Goal: Contribute content: Contribute content

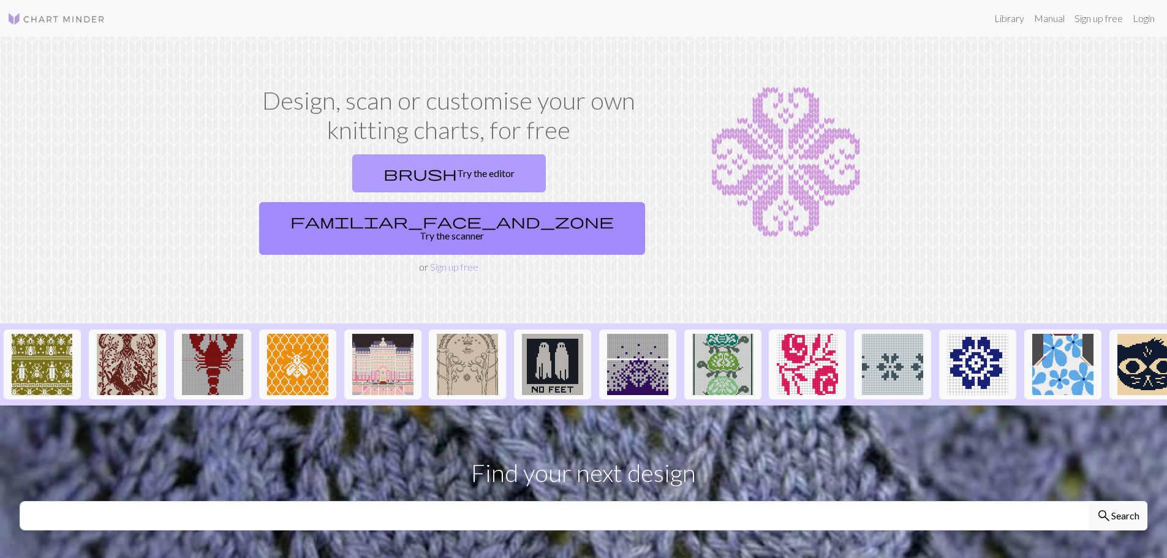
click at [383, 174] on link "brush Try the editor" at bounding box center [449, 173] width 194 height 38
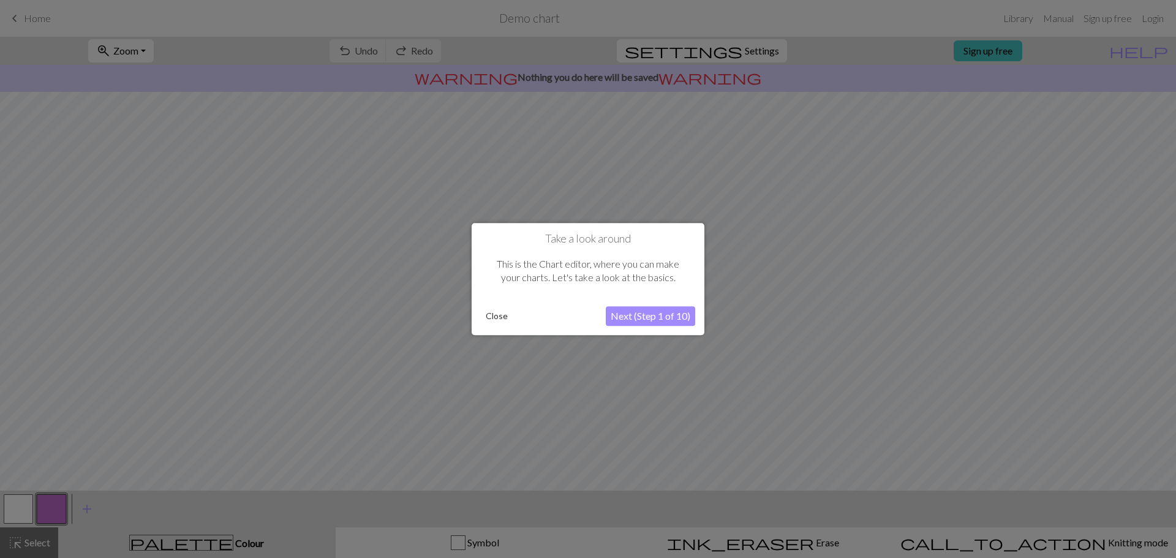
click at [646, 317] on button "Next (Step 1 of 10)" at bounding box center [650, 316] width 89 height 20
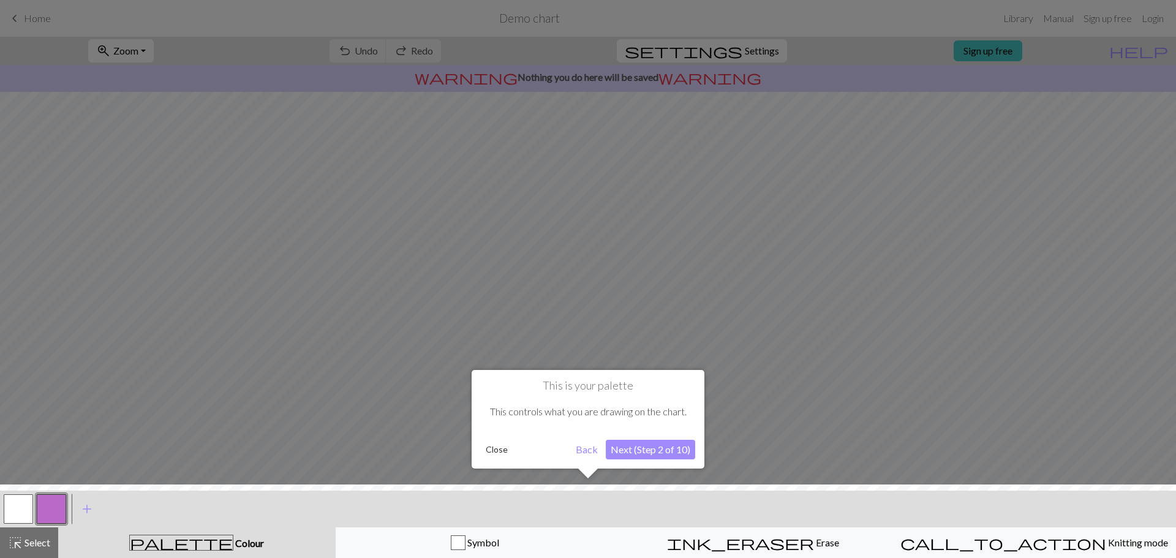
click at [656, 450] on button "Next (Step 2 of 10)" at bounding box center [650, 450] width 89 height 20
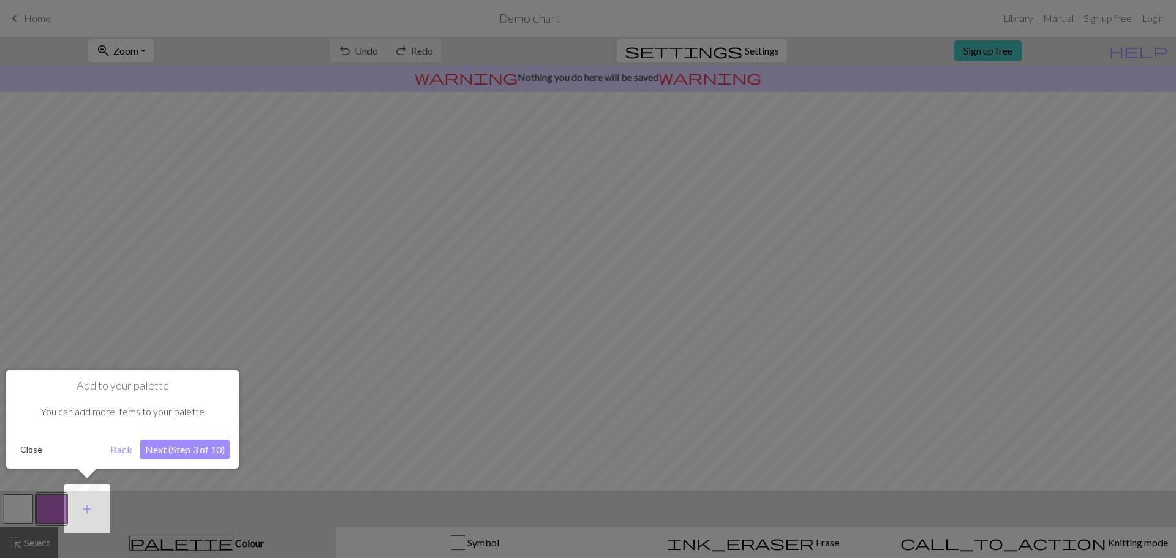
click at [212, 451] on button "Next (Step 3 of 10)" at bounding box center [184, 450] width 89 height 20
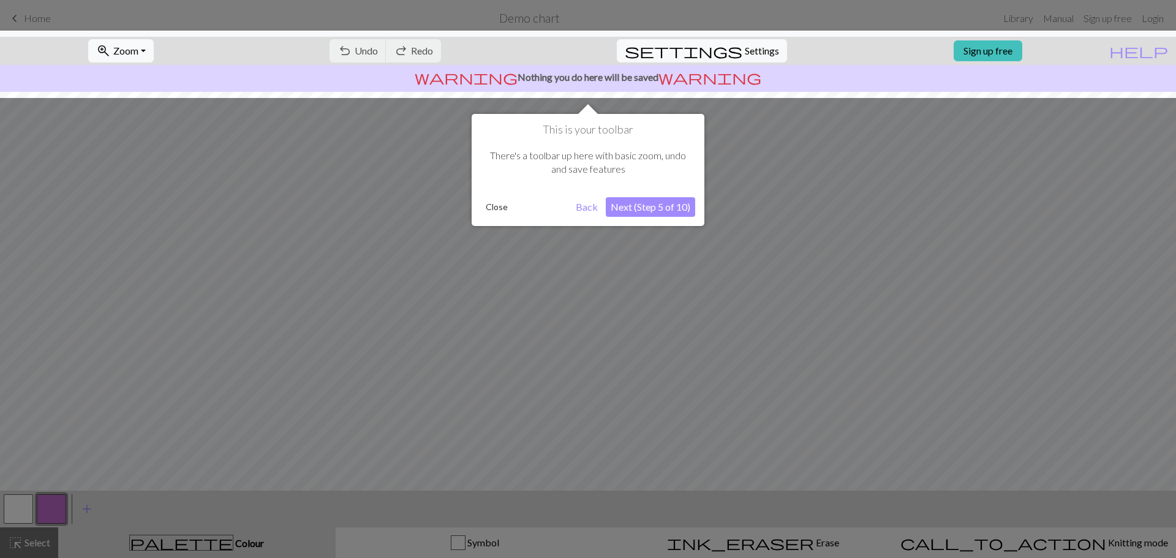
click at [641, 208] on button "Next (Step 5 of 10)" at bounding box center [650, 207] width 89 height 20
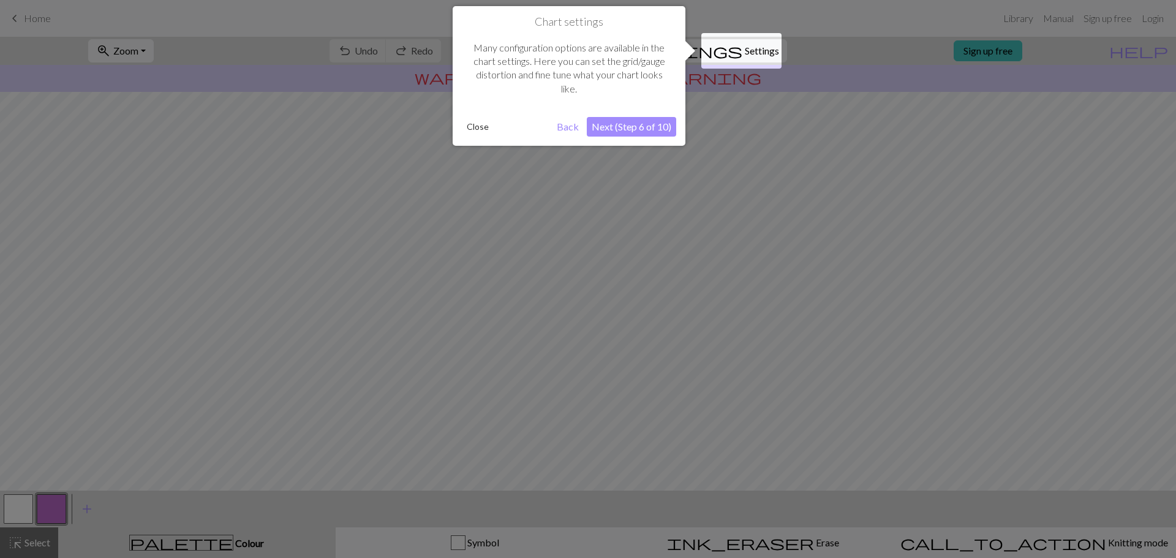
click at [641, 127] on button "Next (Step 6 of 10)" at bounding box center [631, 127] width 89 height 20
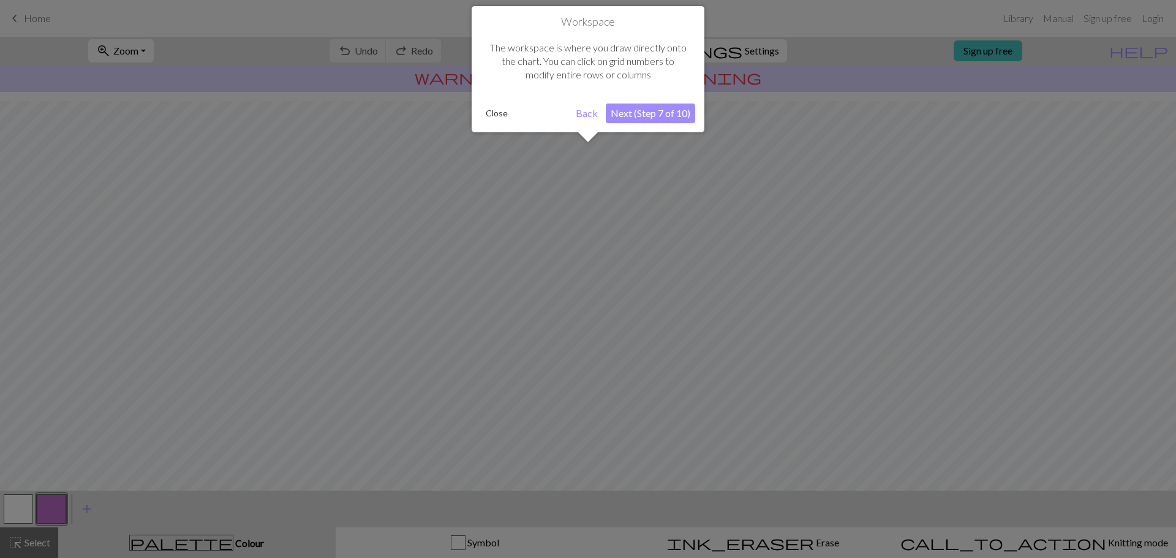
scroll to position [58, 0]
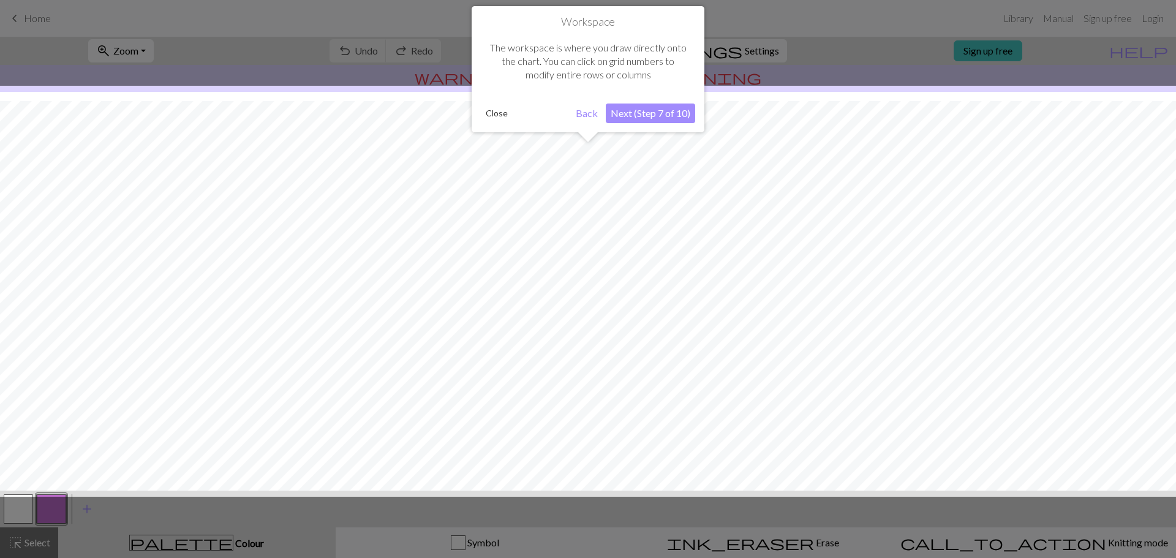
click at [640, 119] on button "Next (Step 7 of 10)" at bounding box center [650, 114] width 89 height 20
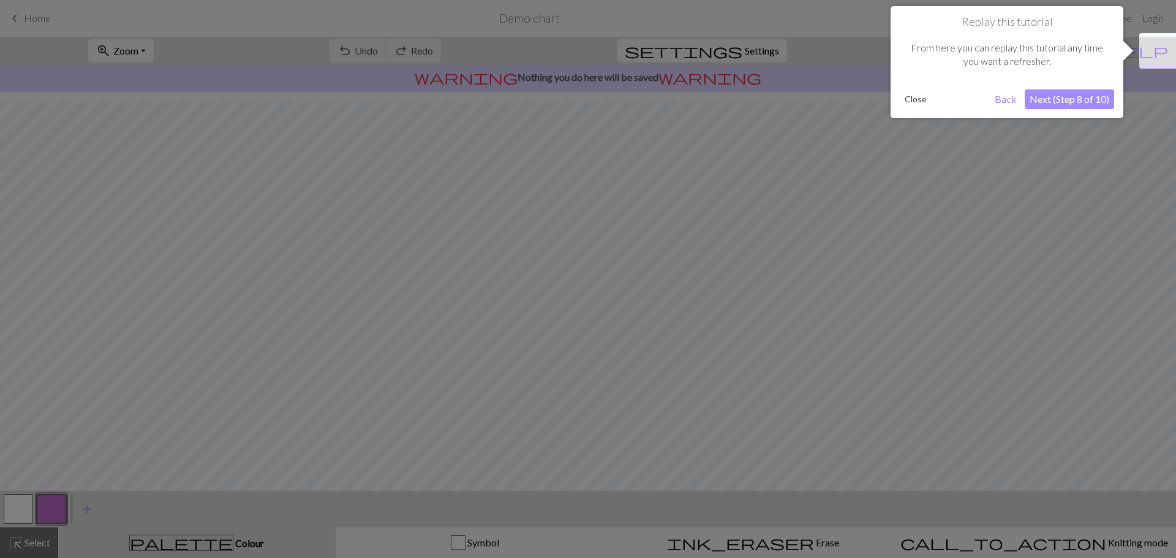
click at [1048, 96] on button "Next (Step 8 of 10)" at bounding box center [1069, 99] width 89 height 20
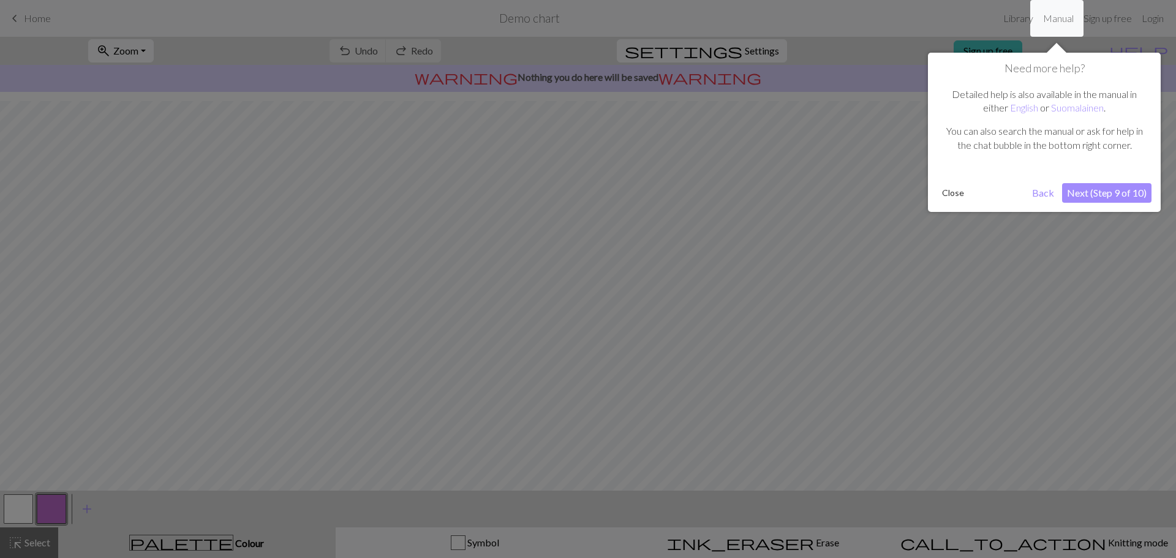
click at [1125, 192] on button "Next (Step 9 of 10)" at bounding box center [1106, 193] width 89 height 20
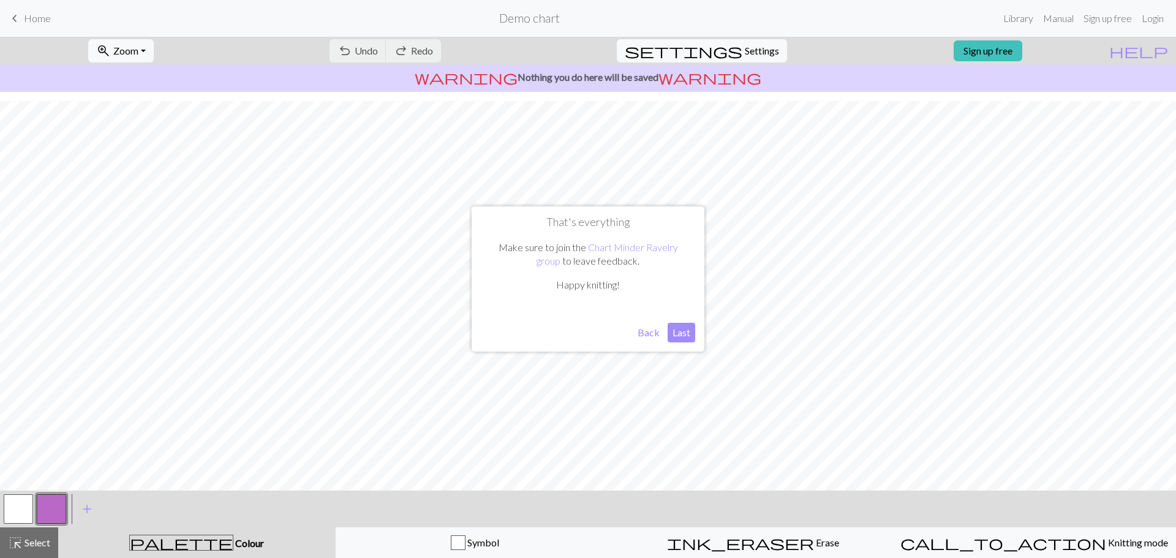
click at [685, 333] on button "Last" at bounding box center [682, 333] width 28 height 20
click at [18, 505] on button "button" at bounding box center [18, 508] width 29 height 29
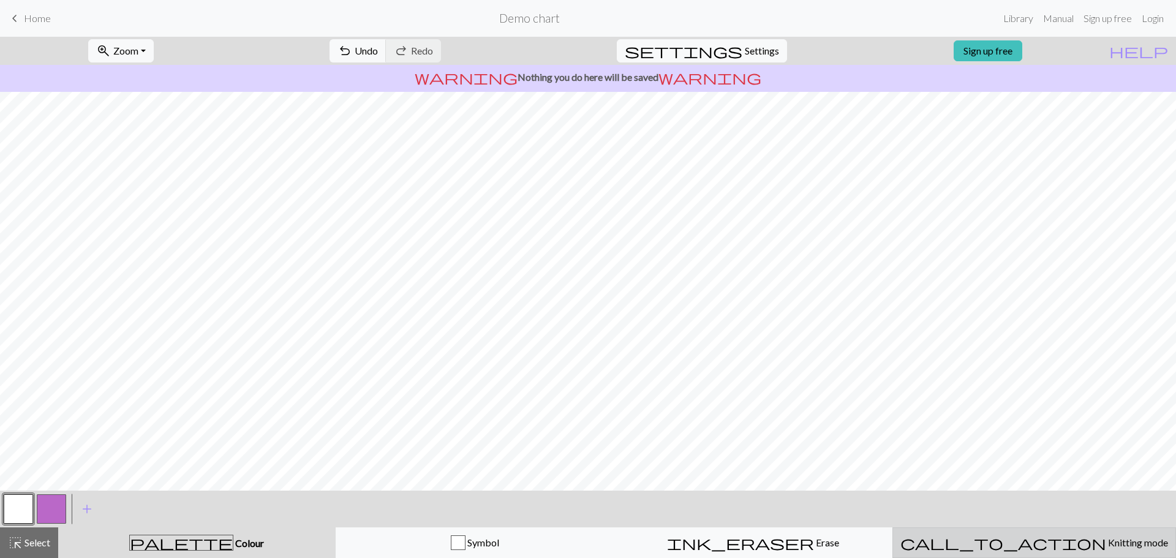
click at [999, 542] on span "call_to_action" at bounding box center [1003, 542] width 206 height 17
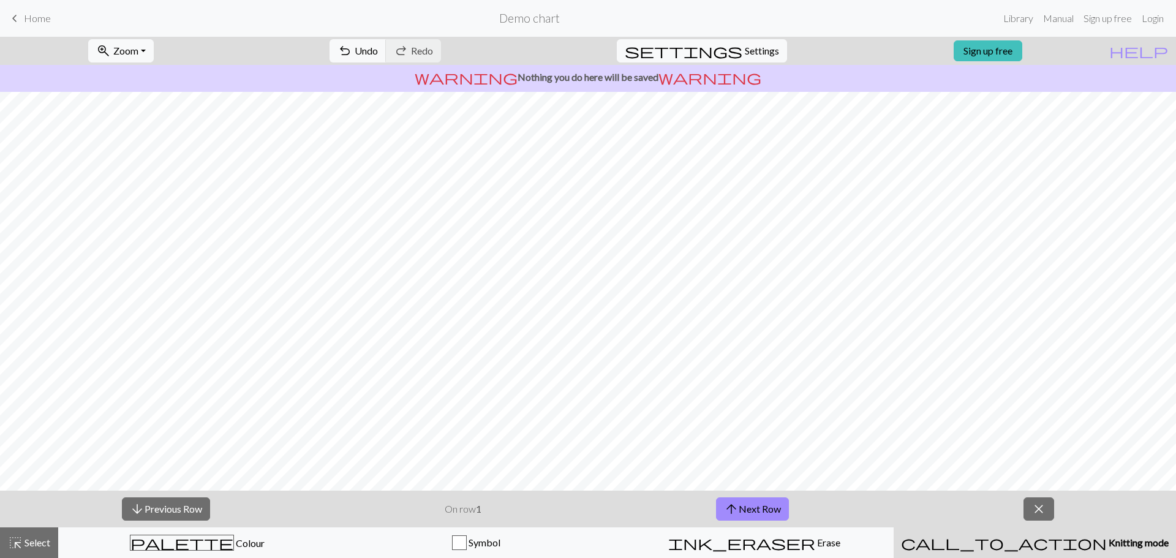
click at [1107, 545] on span "Knitting mode" at bounding box center [1138, 543] width 62 height 12
click at [726, 513] on span "arrow_upward" at bounding box center [731, 508] width 15 height 17
click at [736, 509] on span "arrow_upward" at bounding box center [731, 508] width 15 height 17
click at [736, 508] on span "arrow_upward" at bounding box center [731, 508] width 15 height 17
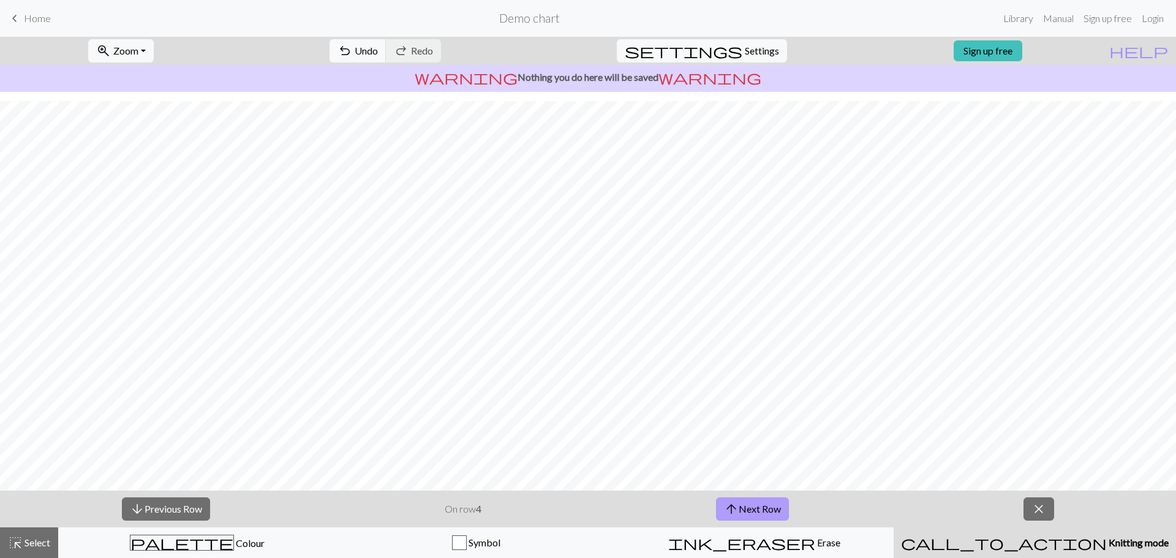
click at [736, 508] on span "arrow_upward" at bounding box center [731, 508] width 15 height 17
click at [540, 13] on h2 "Demo chart" at bounding box center [529, 18] width 61 height 14
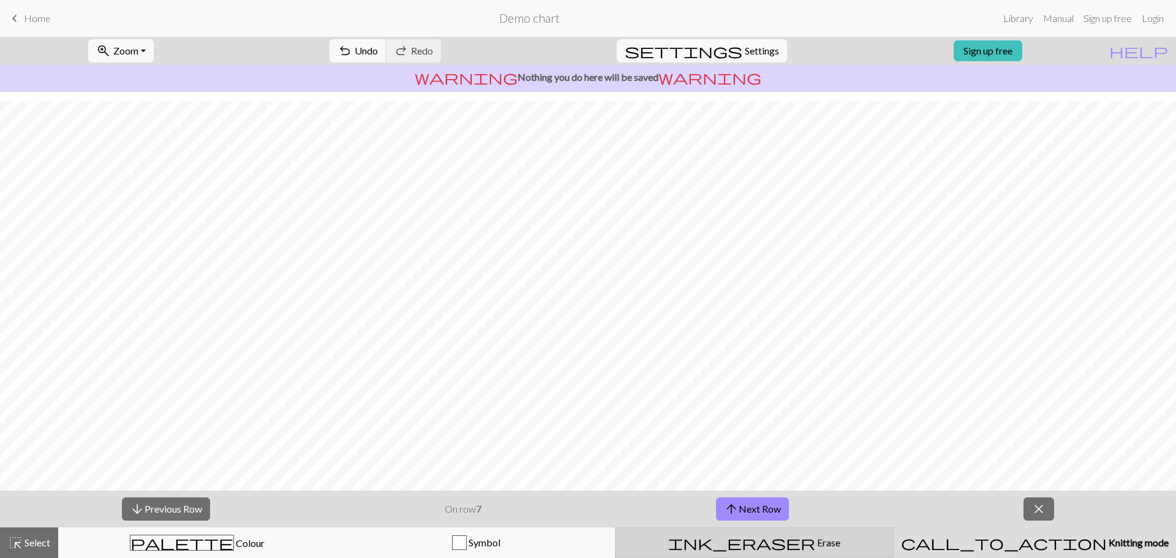
click at [815, 545] on span "Erase" at bounding box center [827, 543] width 25 height 12
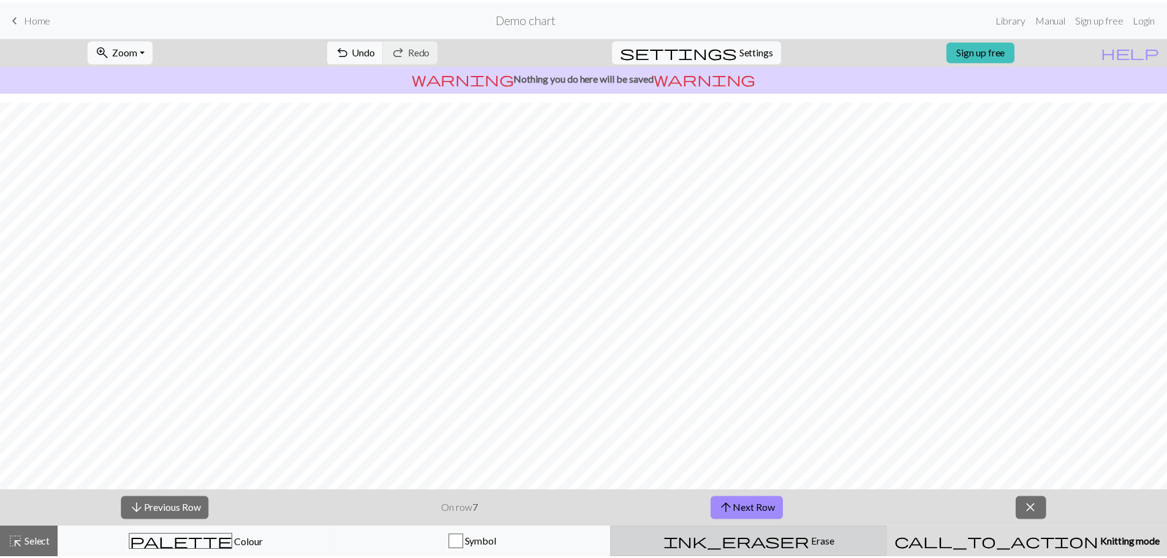
scroll to position [21, 0]
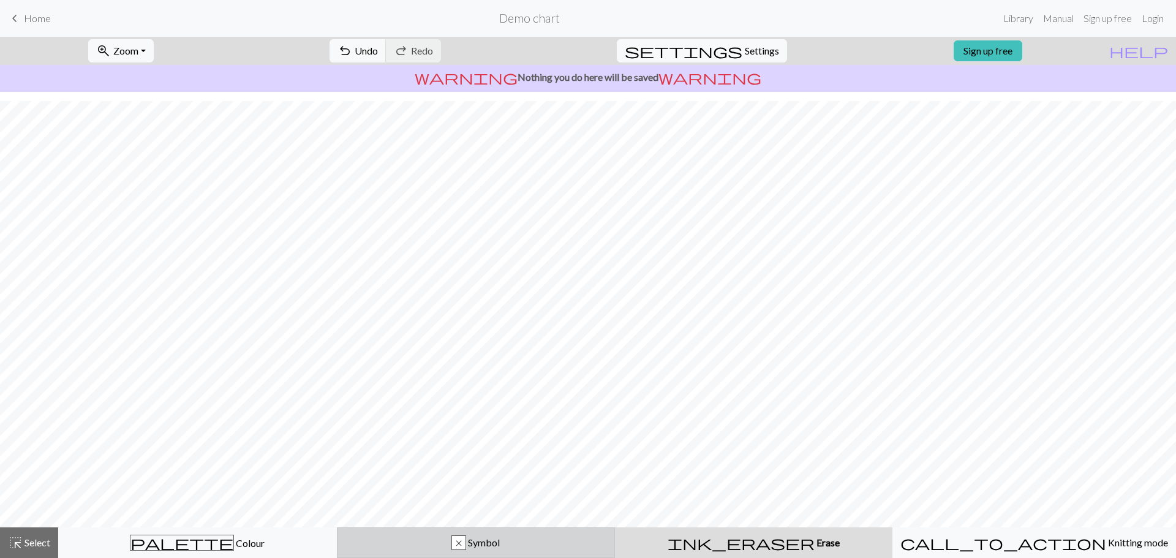
click at [490, 545] on span "Symbol" at bounding box center [483, 543] width 34 height 12
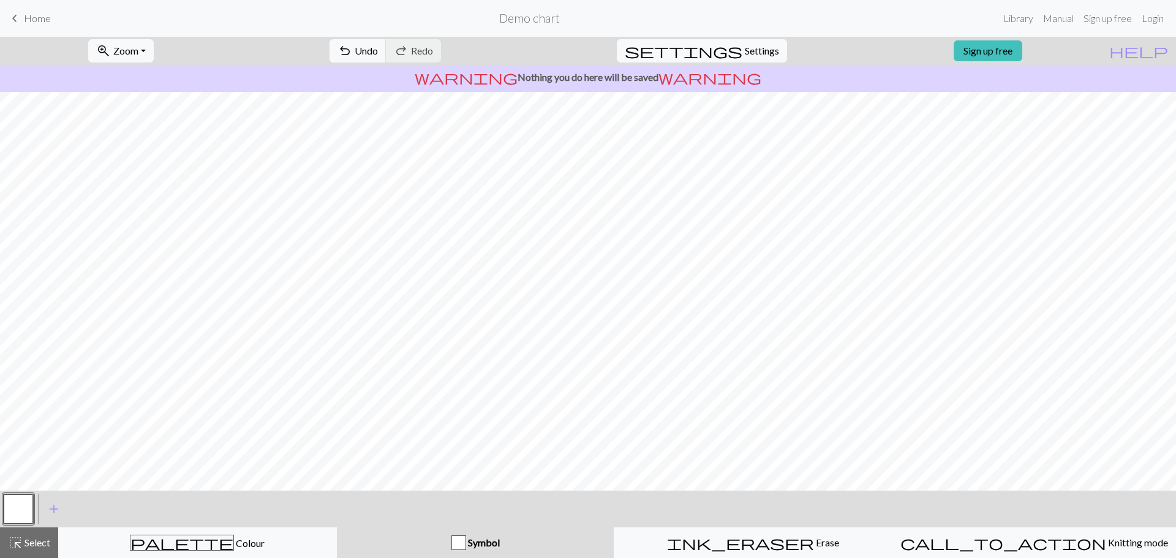
click at [489, 544] on span "Symbol" at bounding box center [483, 543] width 34 height 12
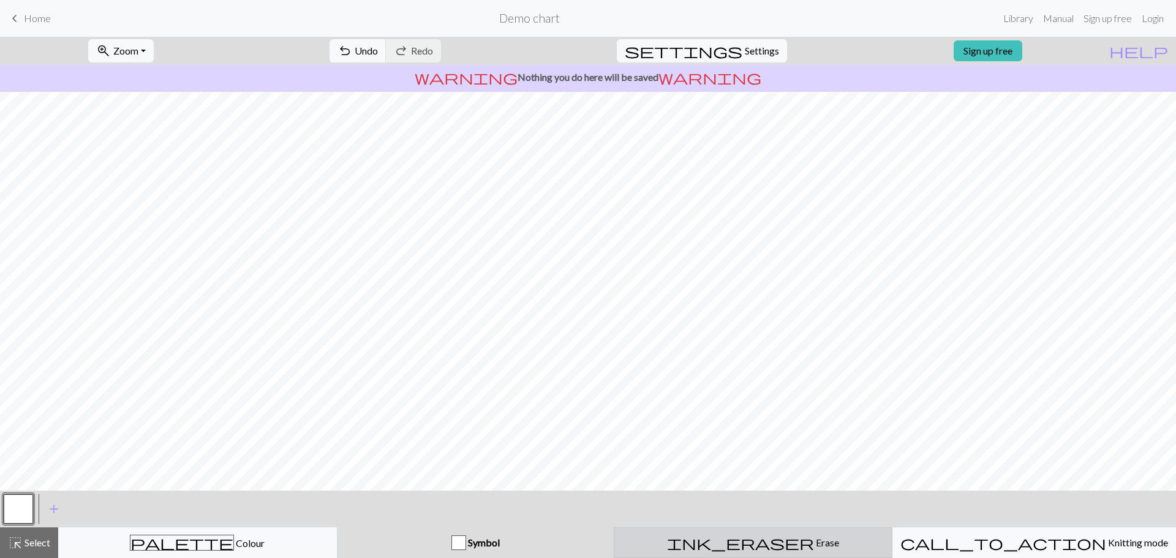
click at [756, 554] on button "ink_eraser Erase Erase" at bounding box center [753, 542] width 279 height 31
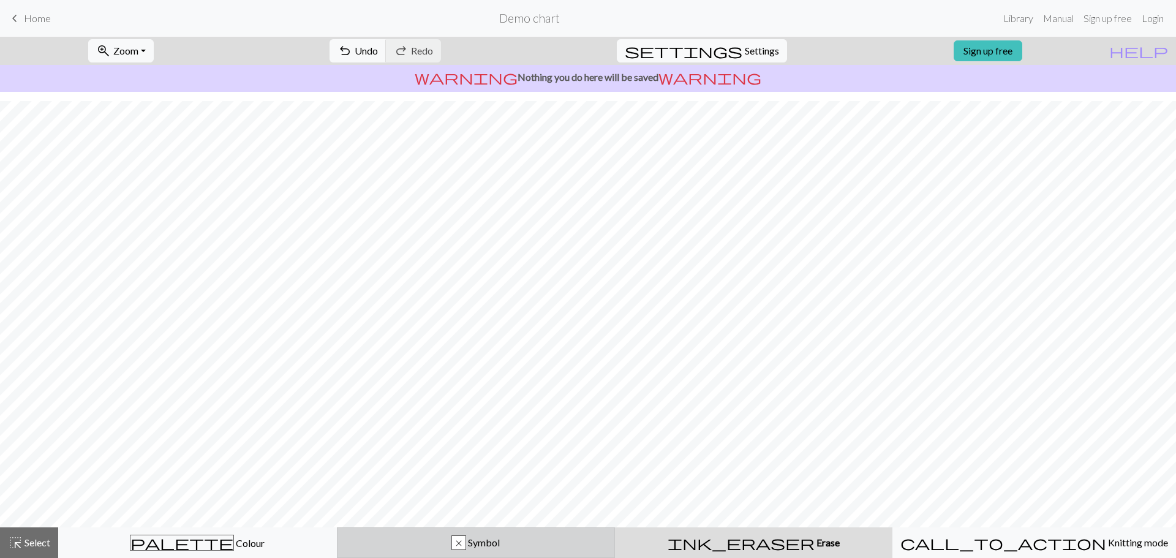
click at [345, 554] on button "x Symbol" at bounding box center [476, 542] width 279 height 31
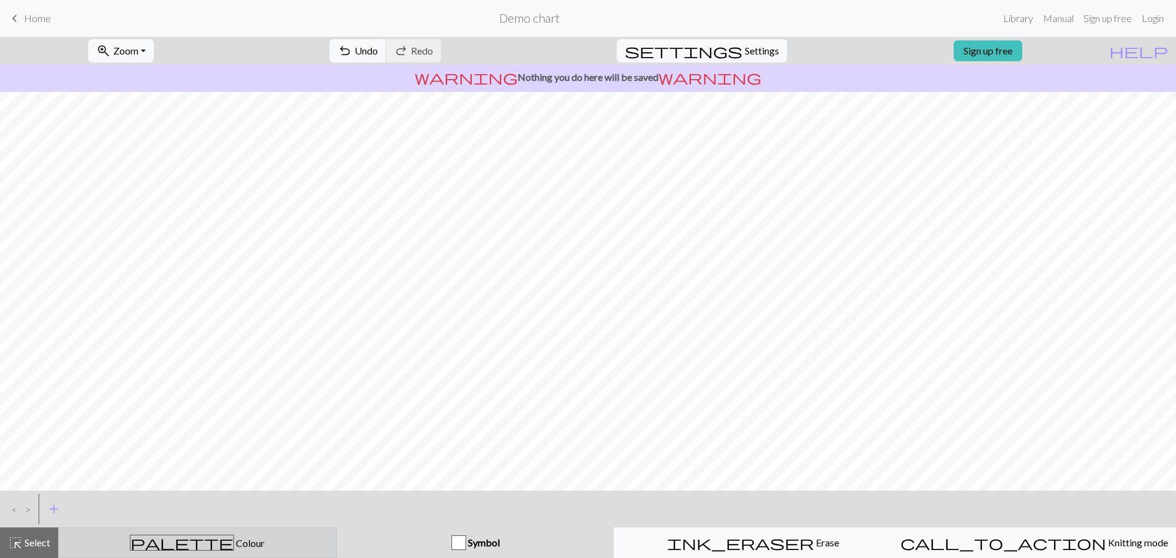
click at [268, 536] on div "palette Colour Colour" at bounding box center [197, 543] width 263 height 16
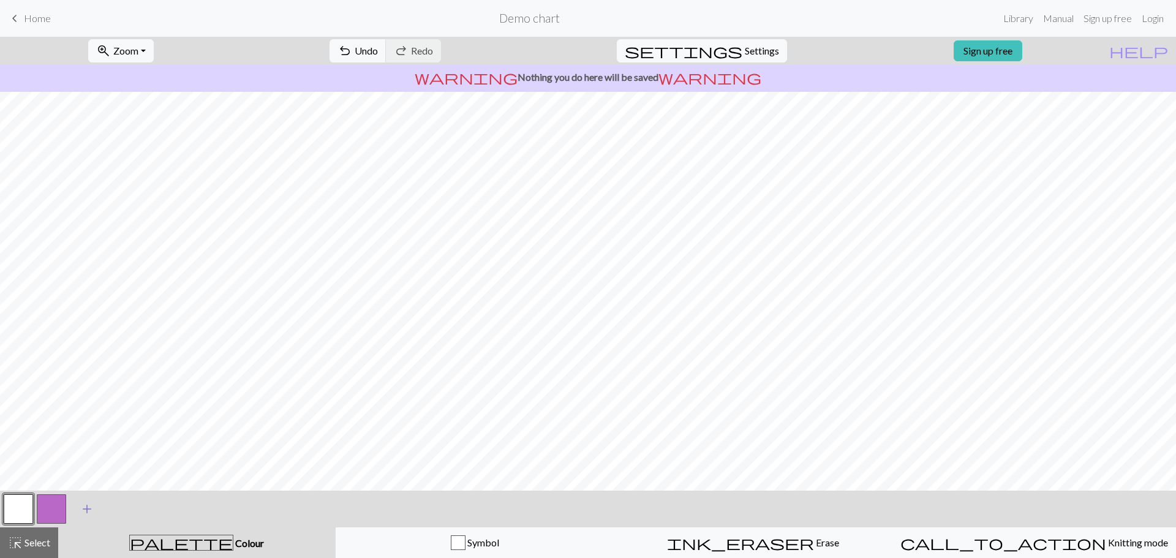
click at [91, 518] on button "add Add a colour" at bounding box center [87, 509] width 31 height 31
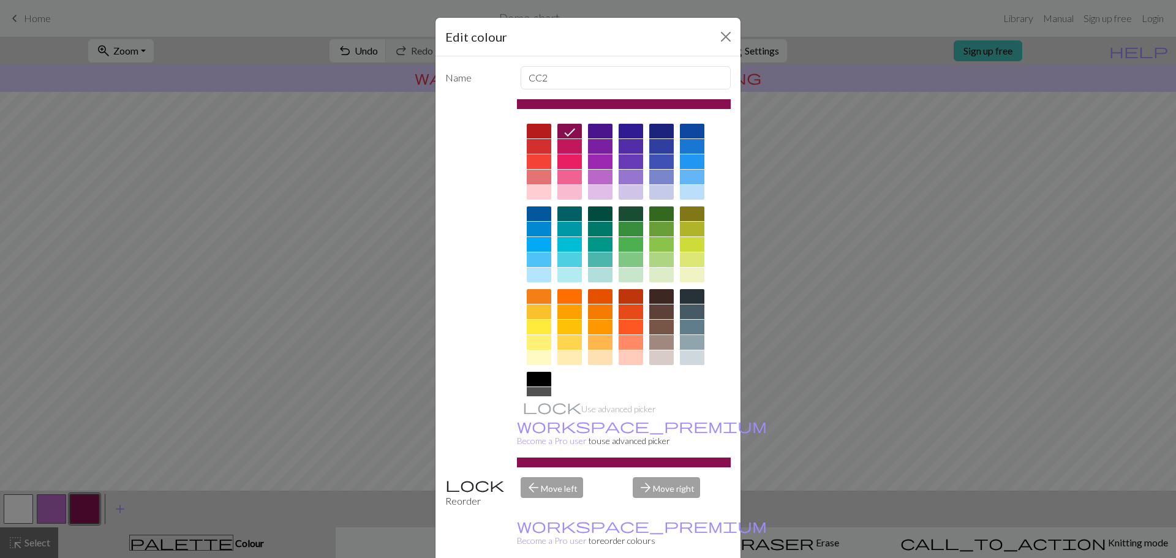
click at [565, 320] on div at bounding box center [569, 327] width 25 height 15
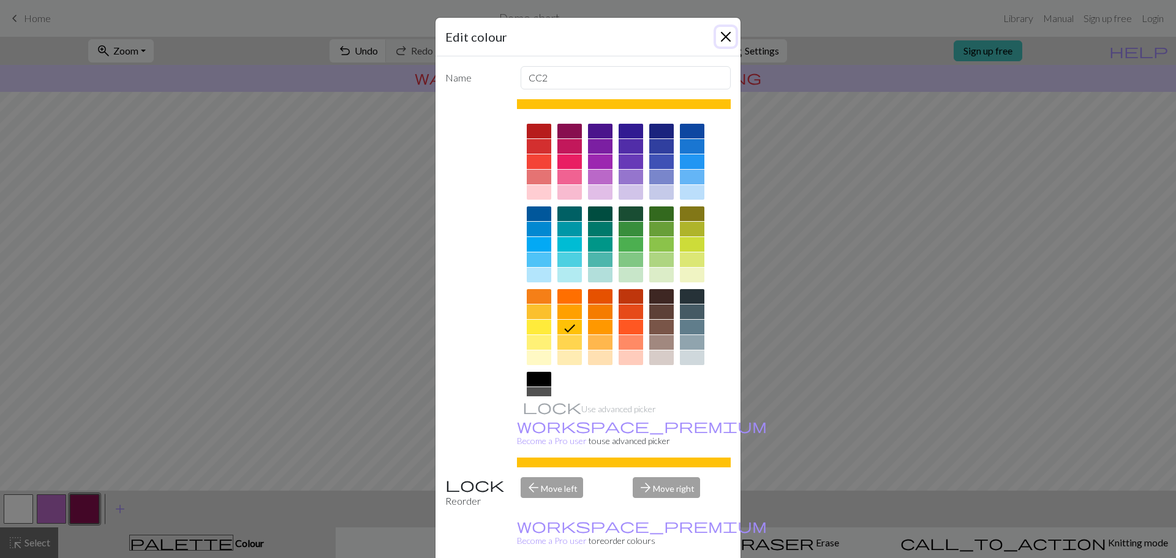
click at [724, 34] on button "Close" at bounding box center [726, 37] width 20 height 20
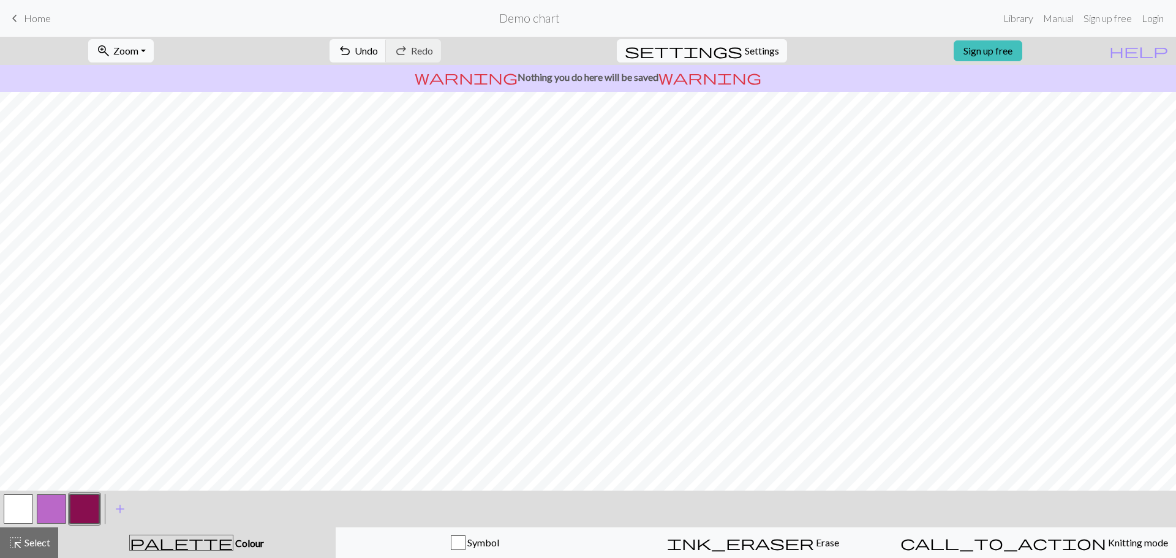
click at [84, 510] on button "button" at bounding box center [84, 508] width 29 height 29
click at [127, 510] on div "Edit colour Name CC2 Use advanced picker workspace_premium Become a Pro user to…" at bounding box center [588, 279] width 1176 height 558
click at [92, 507] on button "button" at bounding box center [84, 508] width 29 height 29
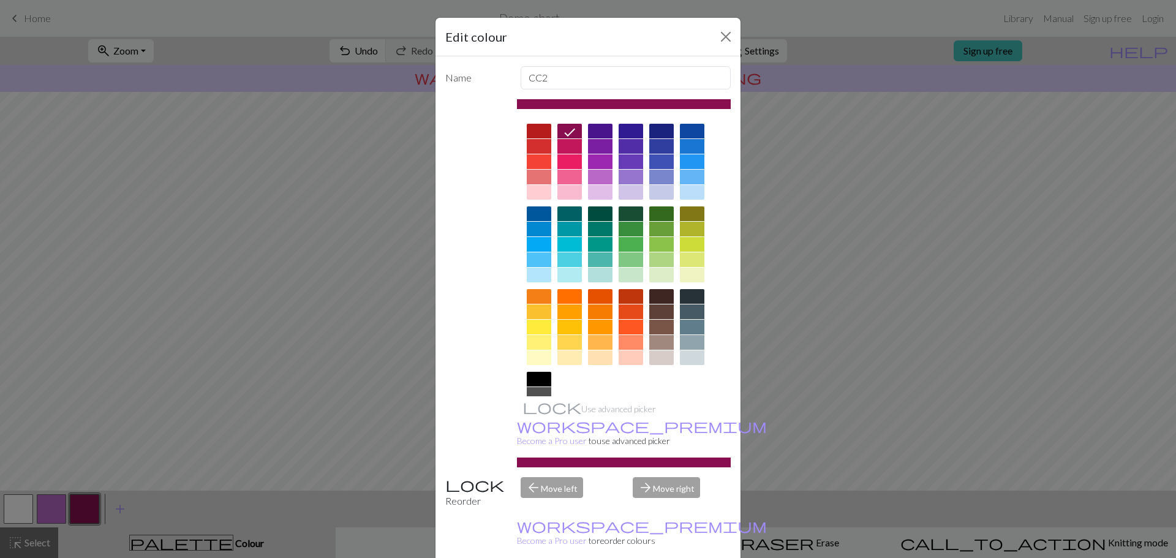
drag, startPoint x: 449, startPoint y: 282, endPoint x: 448, endPoint y: 296, distance: 14.1
click at [448, 298] on div "Use advanced picker workspace_premium Become a Pro user to use advanced picker" at bounding box center [587, 283] width 285 height 368
click at [570, 140] on div at bounding box center [569, 146] width 25 height 15
click at [568, 130] on div at bounding box center [569, 131] width 25 height 15
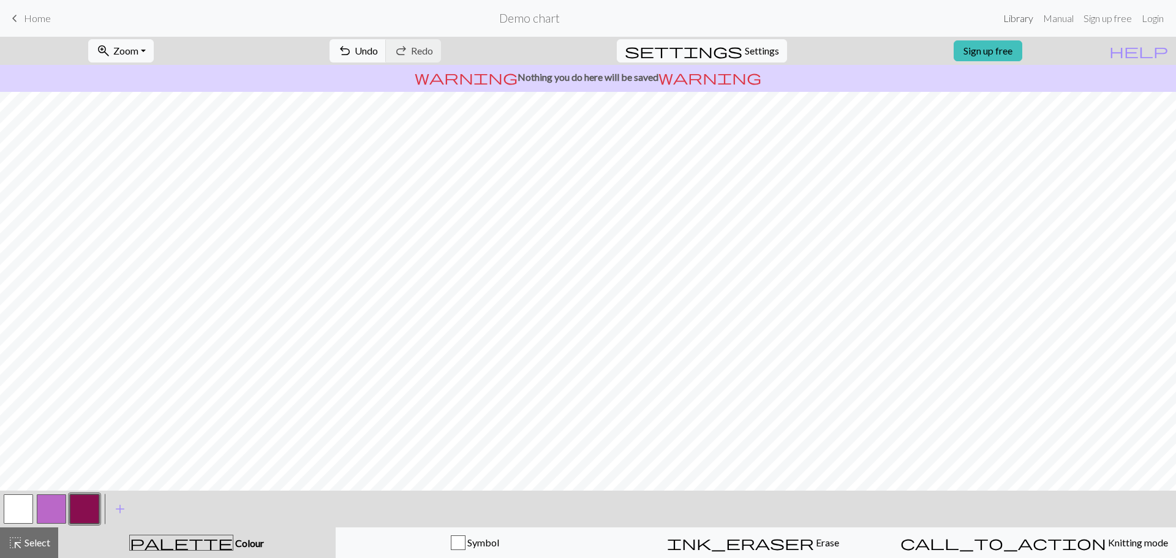
drag, startPoint x: 1018, startPoint y: 29, endPoint x: 1019, endPoint y: 22, distance: 7.0
click at [1018, 27] on link "Library" at bounding box center [1019, 18] width 40 height 25
click at [1016, 23] on link "Library" at bounding box center [1019, 18] width 40 height 25
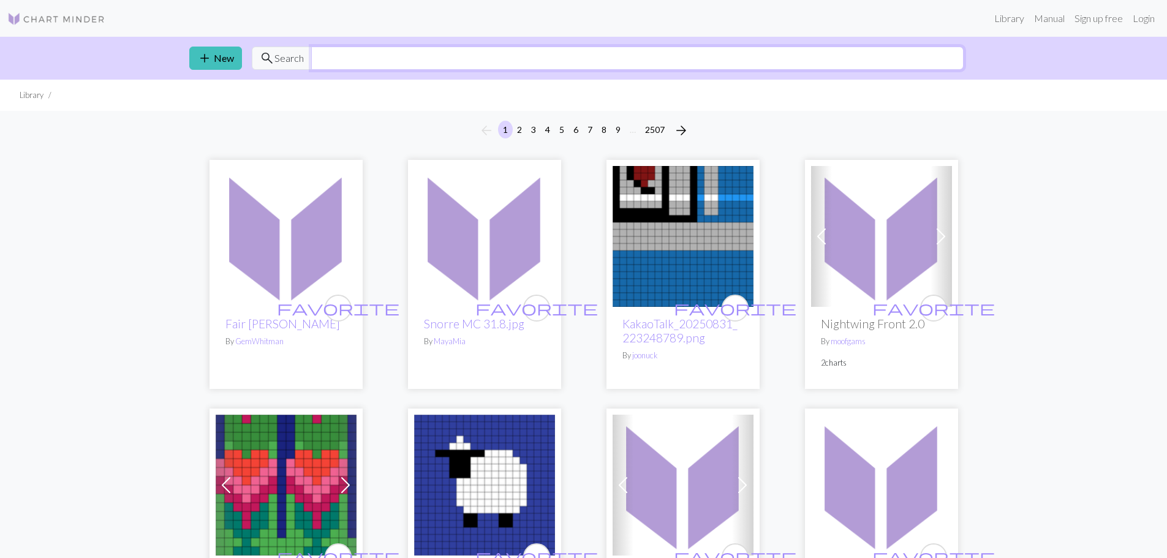
click at [396, 60] on input "text" at bounding box center [637, 58] width 652 height 23
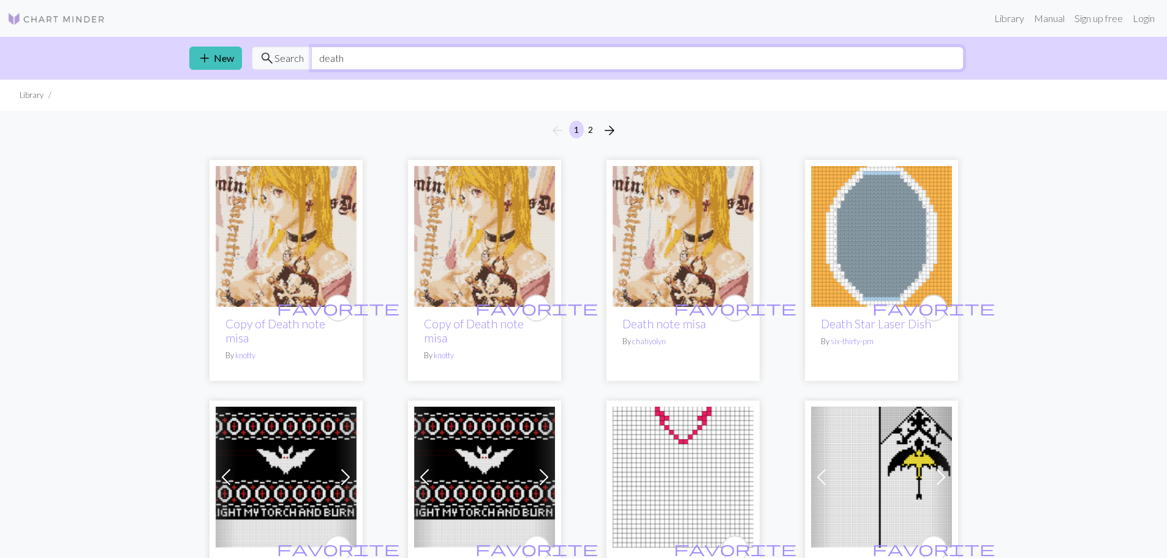
drag, startPoint x: 365, startPoint y: 61, endPoint x: 0, endPoint y: 124, distance: 370.4
type input "skull"
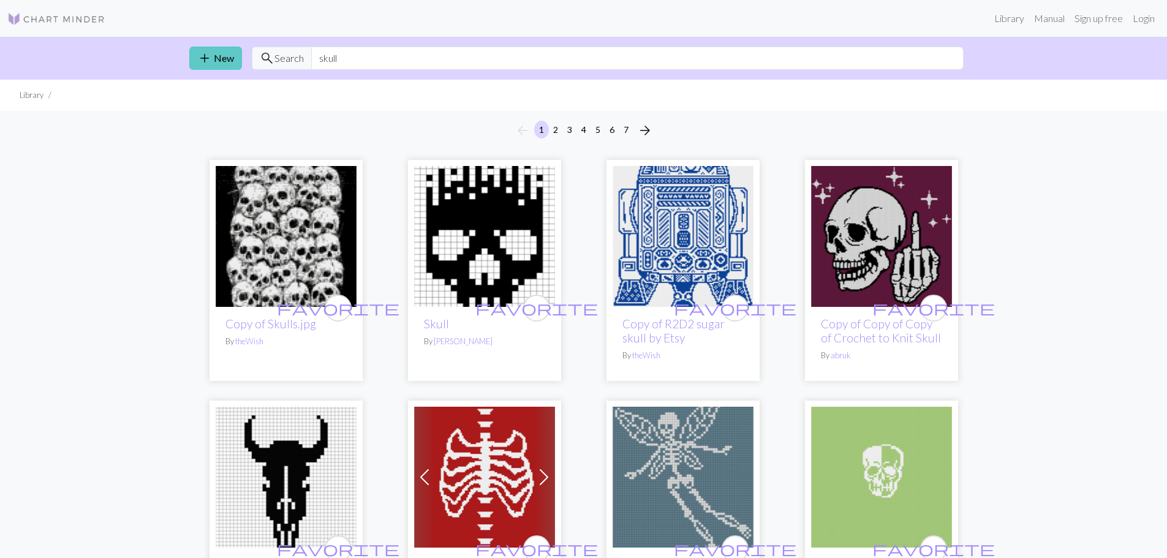
click at [214, 62] on link "add New" at bounding box center [215, 58] width 53 height 23
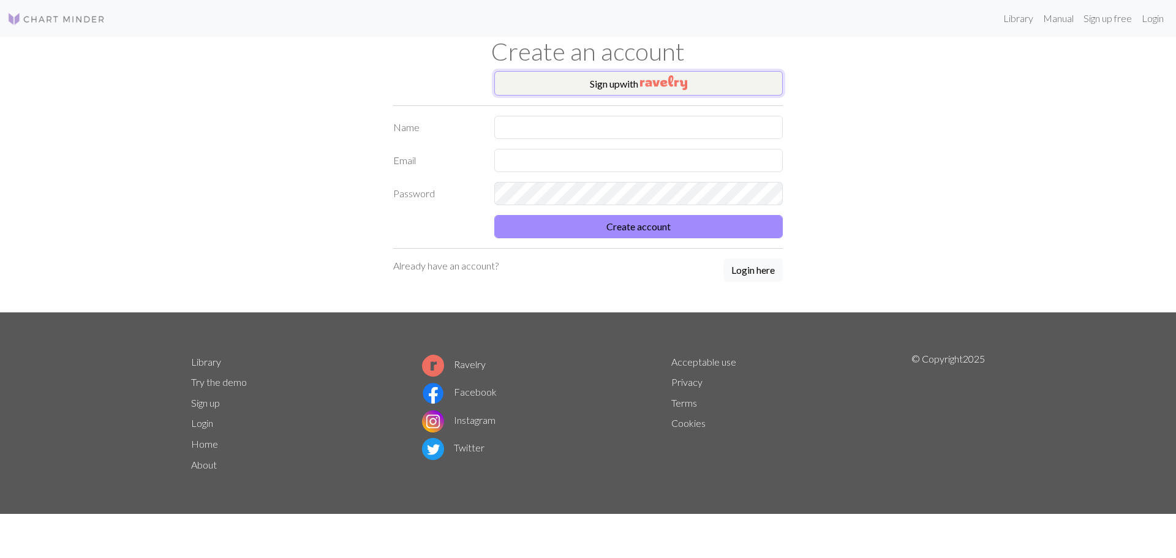
click at [584, 89] on button "Sign up with" at bounding box center [638, 83] width 289 height 25
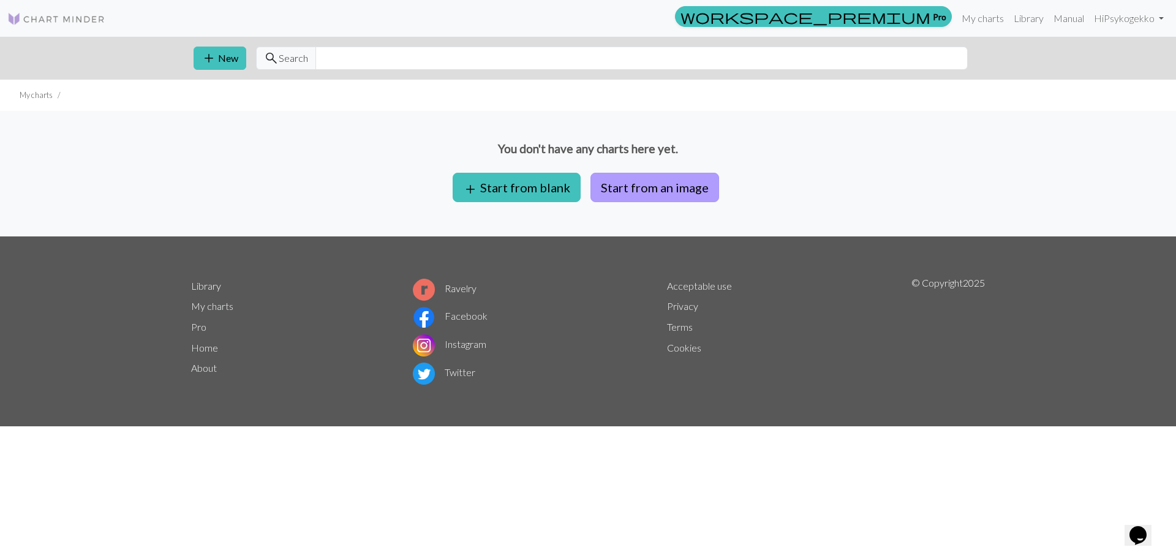
click at [619, 184] on button "Start from an image" at bounding box center [655, 187] width 129 height 29
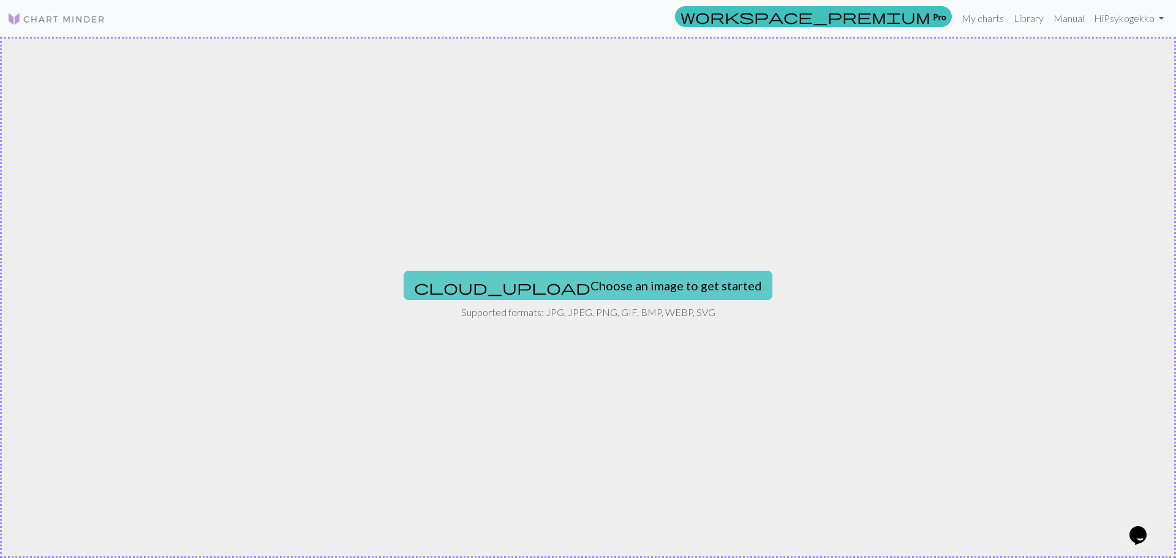
click at [604, 287] on button "cloud_upload Choose an image to get started" at bounding box center [588, 285] width 369 height 29
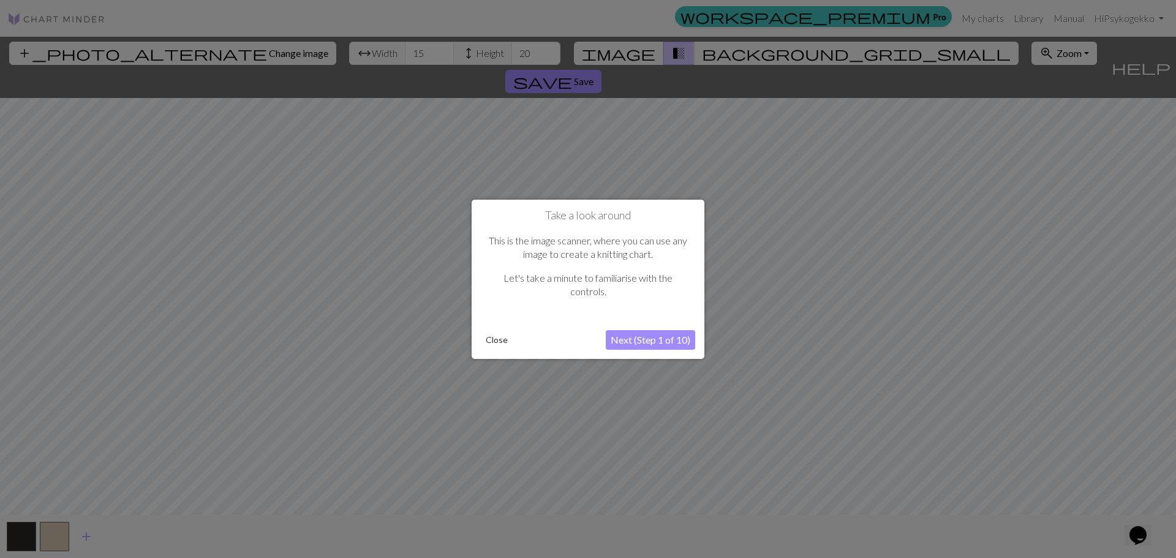
click at [663, 338] on button "Next (Step 1 of 10)" at bounding box center [650, 340] width 89 height 20
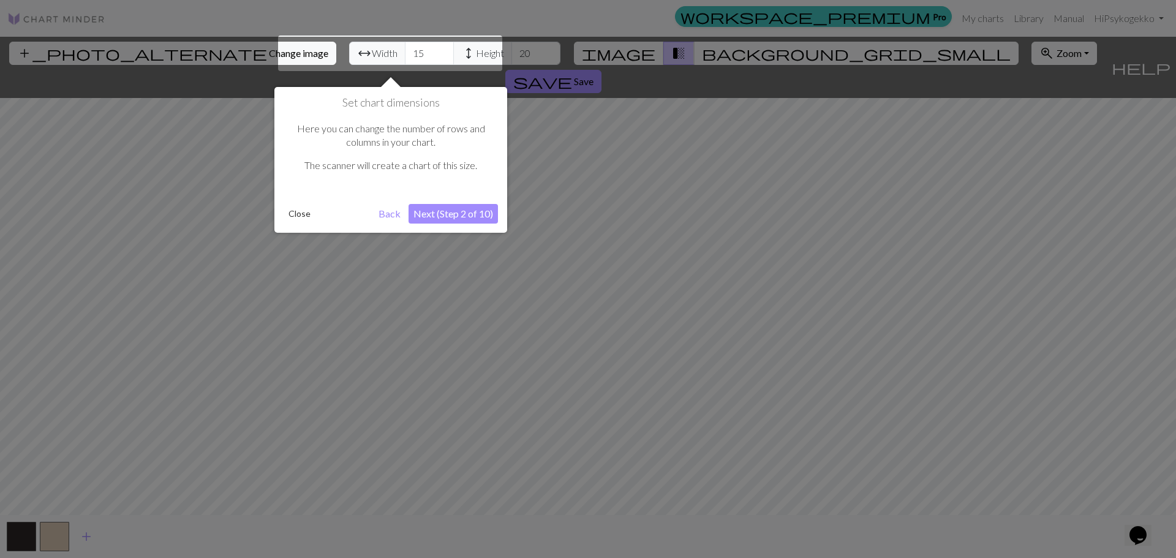
click at [434, 213] on button "Next (Step 2 of 10)" at bounding box center [453, 214] width 89 height 20
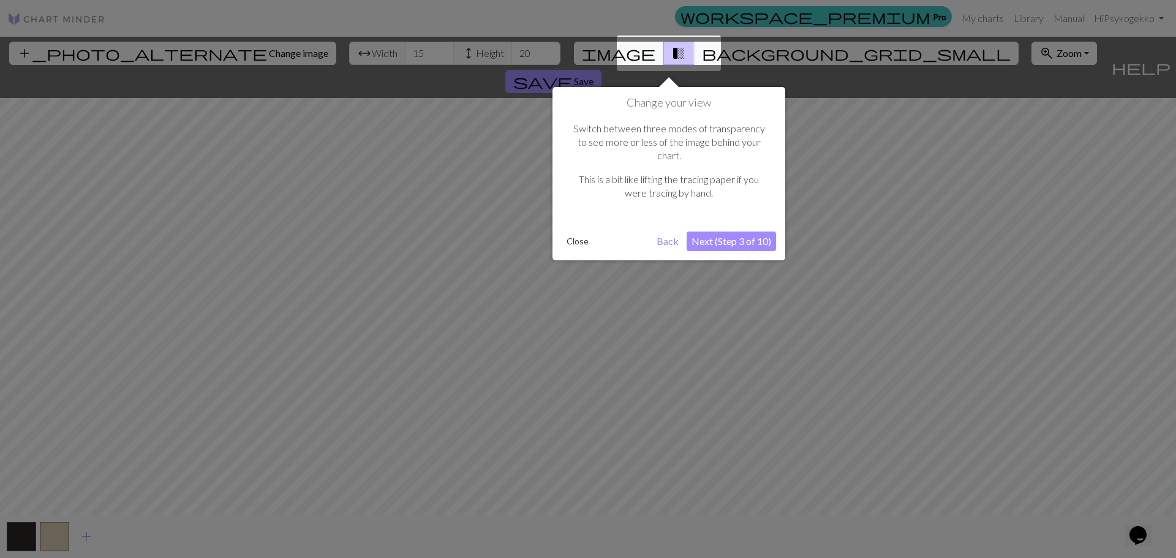
click at [761, 232] on button "Next (Step 3 of 10)" at bounding box center [731, 242] width 89 height 20
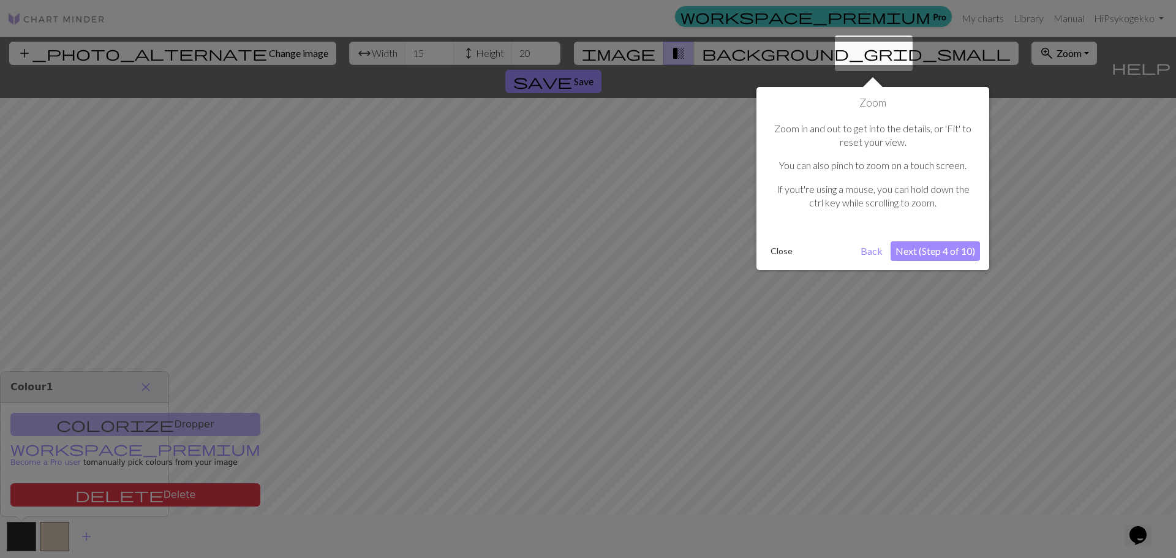
click at [924, 251] on button "Next (Step 4 of 10)" at bounding box center [935, 251] width 89 height 20
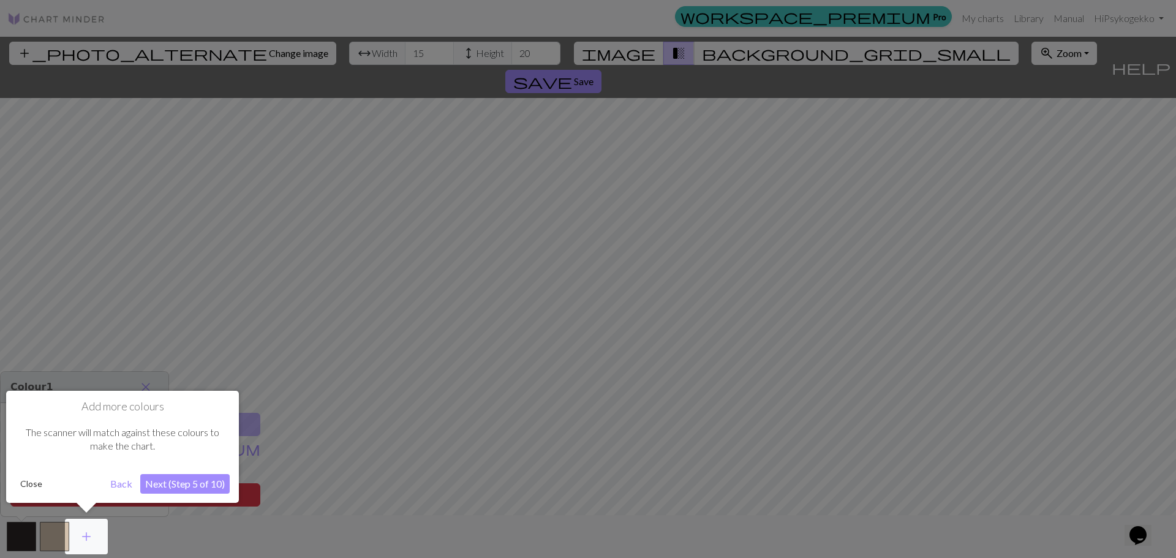
click at [188, 480] on button "Next (Step 5 of 10)" at bounding box center [184, 484] width 89 height 20
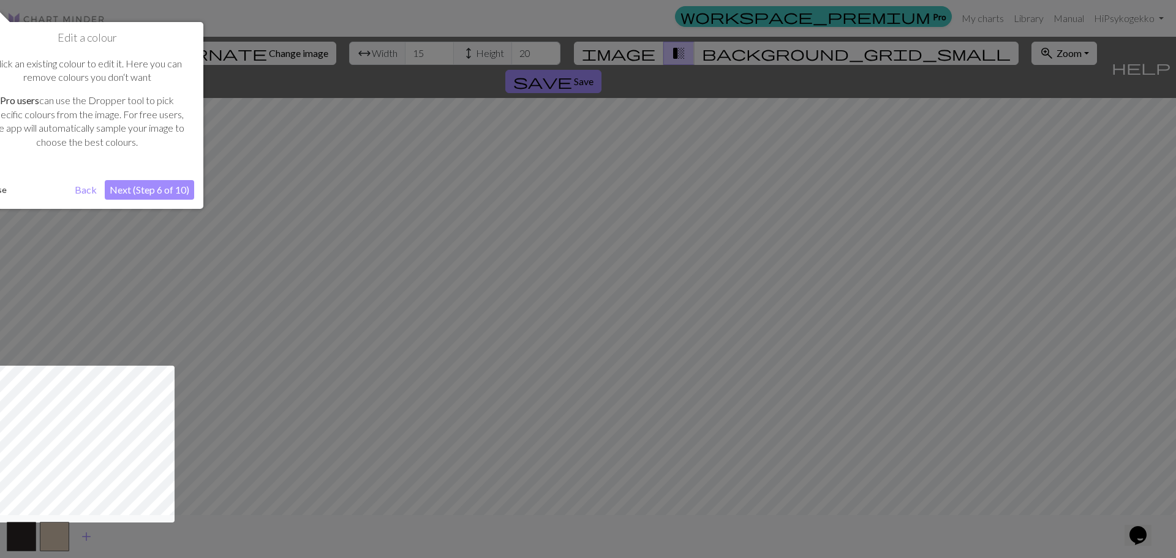
click at [135, 188] on button "Next (Step 6 of 10)" at bounding box center [149, 190] width 89 height 20
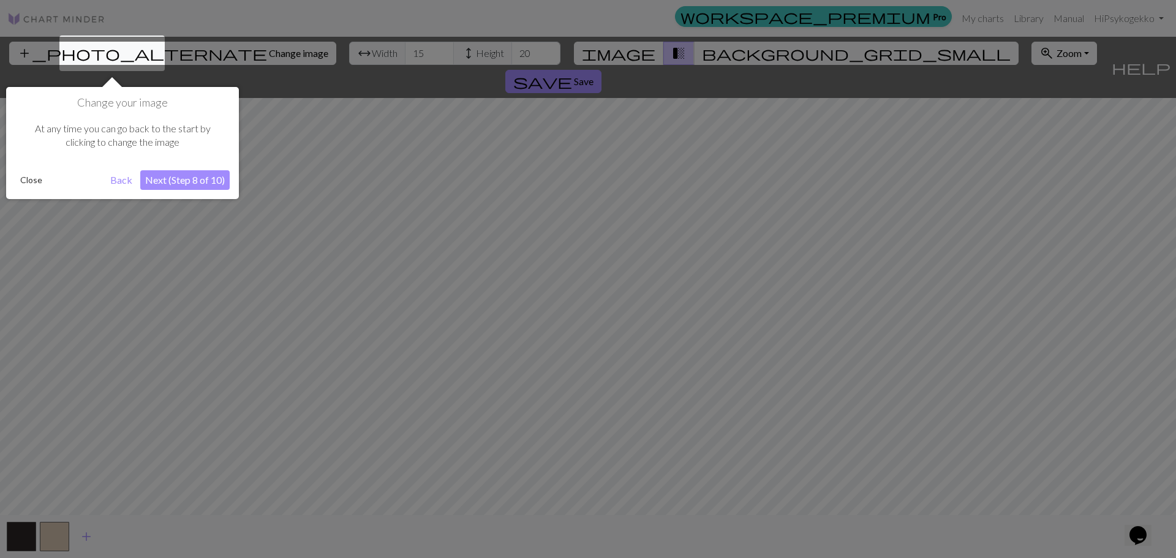
click at [178, 178] on button "Next (Step 8 of 10)" at bounding box center [184, 180] width 89 height 20
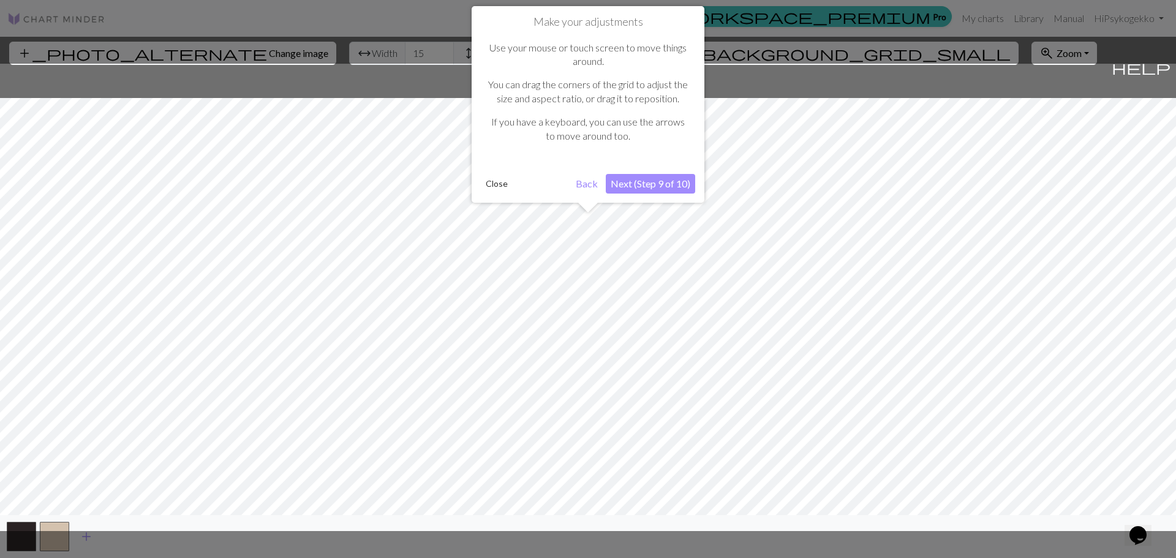
click at [654, 186] on button "Next (Step 9 of 10)" at bounding box center [650, 184] width 89 height 20
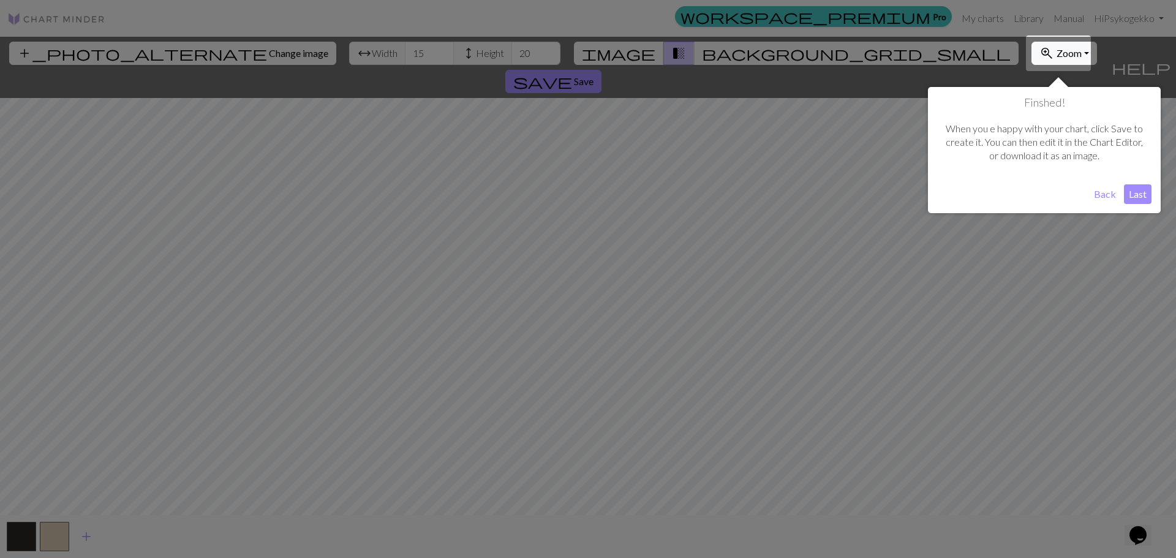
click at [1146, 193] on button "Last" at bounding box center [1138, 194] width 28 height 20
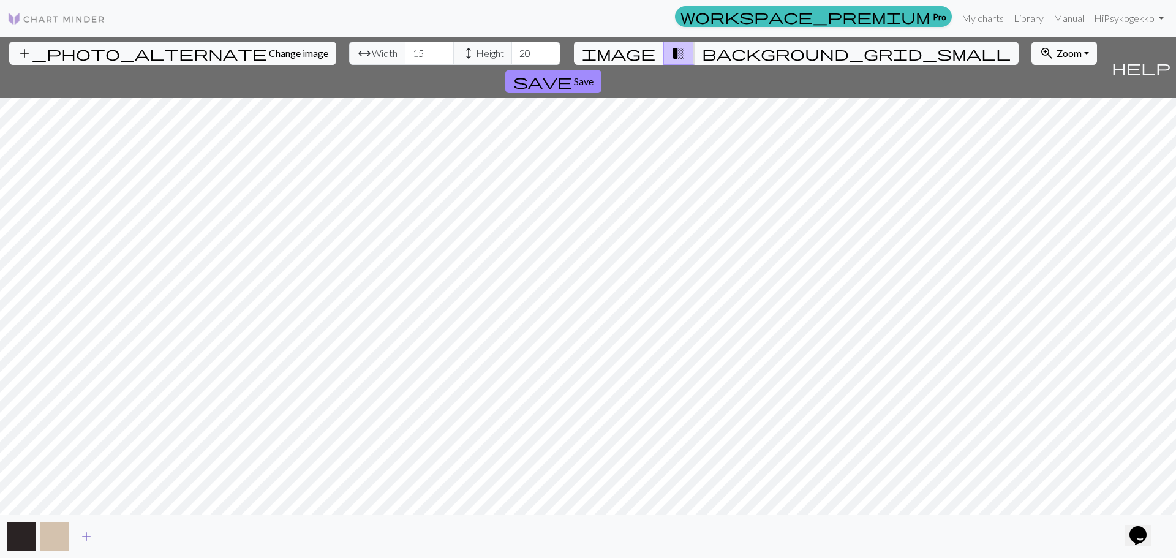
click at [86, 535] on span "add" at bounding box center [86, 536] width 15 height 17
click at [124, 534] on span "add" at bounding box center [119, 536] width 15 height 17
click at [154, 535] on span "add" at bounding box center [152, 536] width 15 height 17
click at [189, 536] on span "add" at bounding box center [185, 536] width 15 height 17
click at [214, 536] on span "add" at bounding box center [218, 536] width 15 height 17
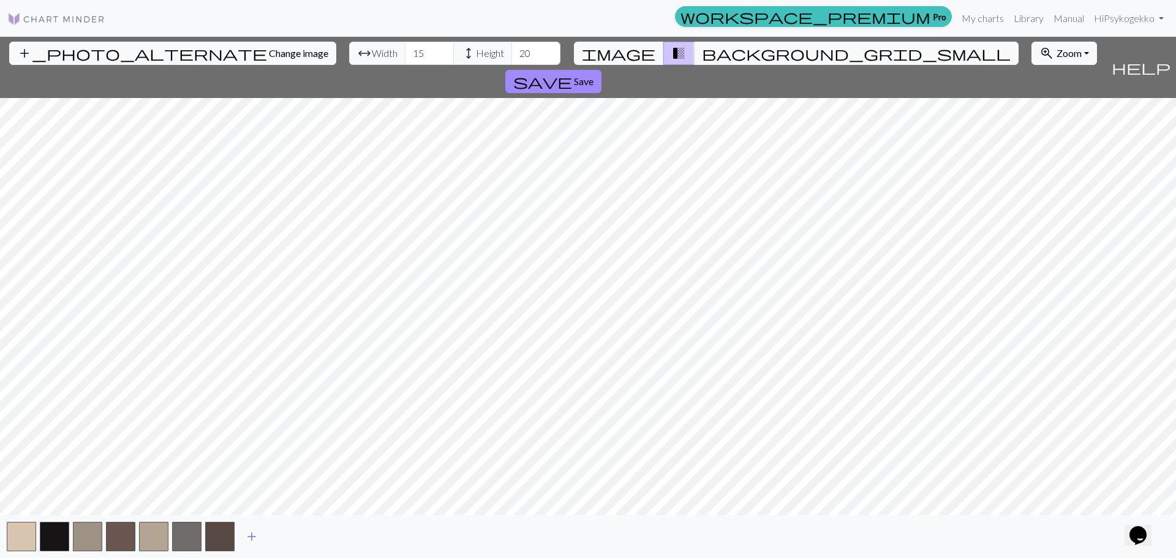
click at [253, 535] on span "add" at bounding box center [251, 536] width 15 height 17
click at [512, 49] on input "21" at bounding box center [536, 53] width 49 height 23
click at [512, 46] on input "22" at bounding box center [536, 53] width 49 height 23
click at [512, 46] on input "23" at bounding box center [536, 53] width 49 height 23
click at [512, 48] on input "24" at bounding box center [536, 53] width 49 height 23
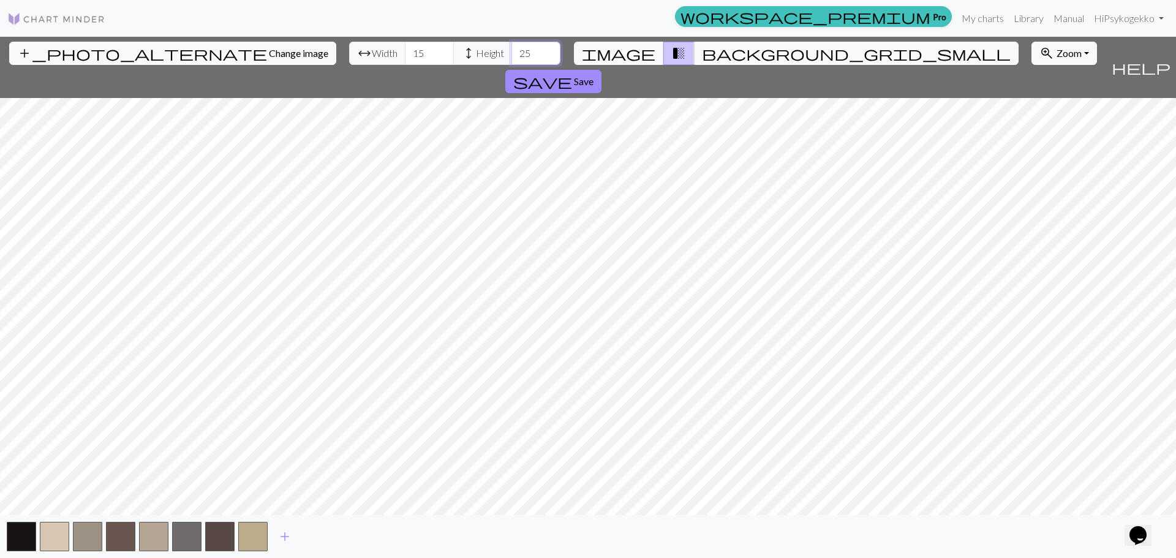
click at [512, 48] on input "25" at bounding box center [536, 53] width 49 height 23
click at [512, 48] on input "26" at bounding box center [536, 53] width 49 height 23
click at [512, 49] on input "27" at bounding box center [536, 53] width 49 height 23
click at [512, 49] on input "28" at bounding box center [536, 53] width 49 height 23
click at [512, 50] on input "29" at bounding box center [536, 53] width 49 height 23
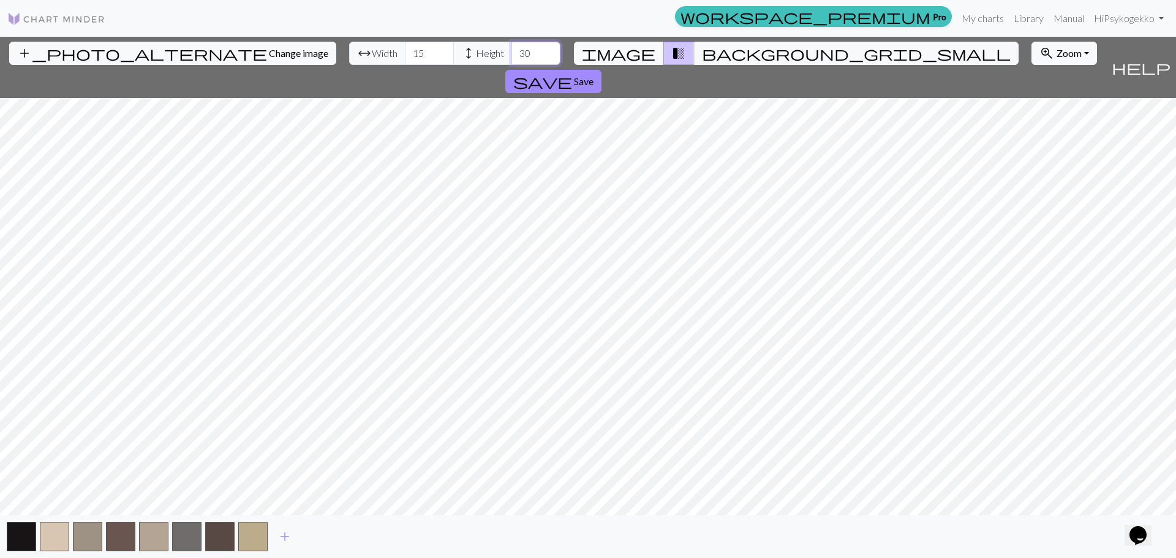
type input "30"
click at [512, 50] on input "30" at bounding box center [536, 53] width 49 height 23
click at [405, 50] on input "16" at bounding box center [429, 53] width 49 height 23
click at [405, 48] on input "17" at bounding box center [429, 53] width 49 height 23
click at [405, 47] on input "18" at bounding box center [429, 53] width 49 height 23
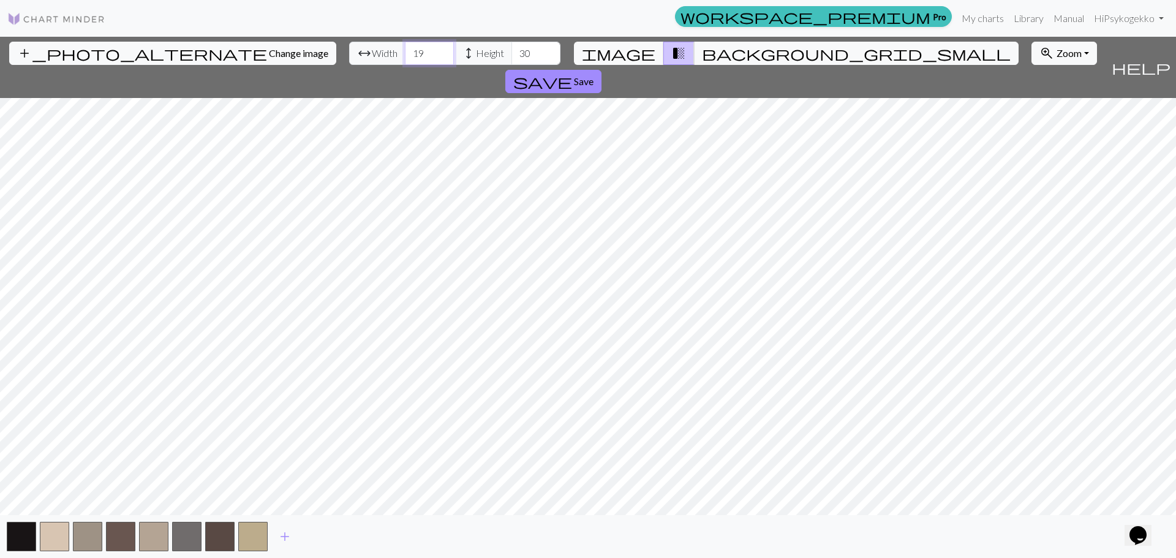
click at [405, 47] on input "19" at bounding box center [429, 53] width 49 height 23
click at [405, 47] on input "20" at bounding box center [429, 53] width 49 height 23
click at [405, 47] on input "21" at bounding box center [429, 53] width 49 height 23
click at [405, 47] on input "22" at bounding box center [429, 53] width 49 height 23
click at [405, 48] on input "23" at bounding box center [429, 53] width 49 height 23
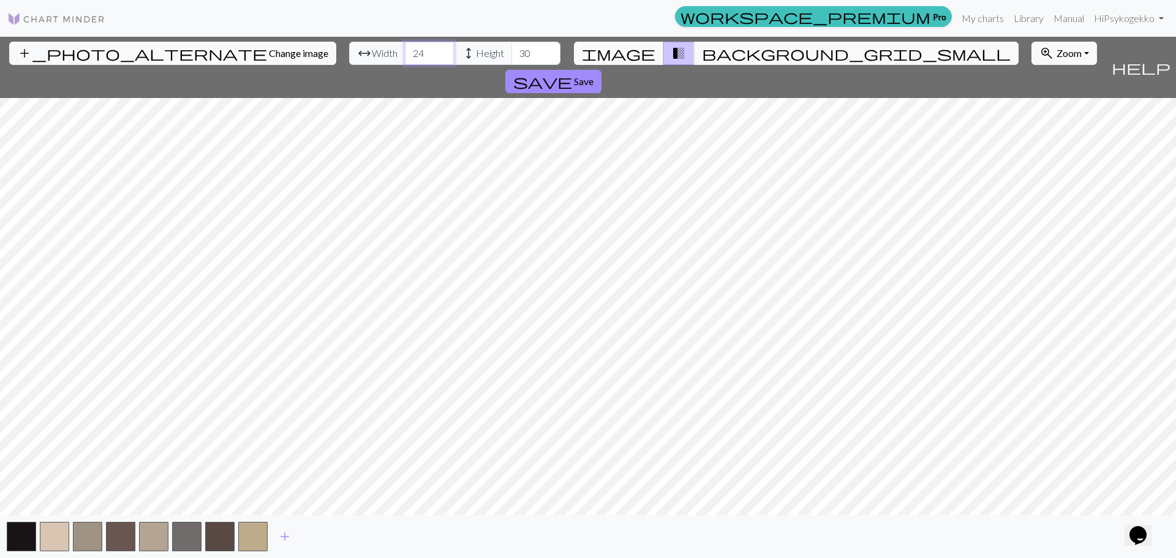
click at [405, 48] on input "24" at bounding box center [429, 53] width 49 height 23
click at [405, 48] on input "25" at bounding box center [429, 53] width 49 height 23
click at [405, 48] on input "26" at bounding box center [429, 53] width 49 height 23
click at [405, 48] on input "27" at bounding box center [429, 53] width 49 height 23
click at [405, 48] on input "28" at bounding box center [429, 53] width 49 height 23
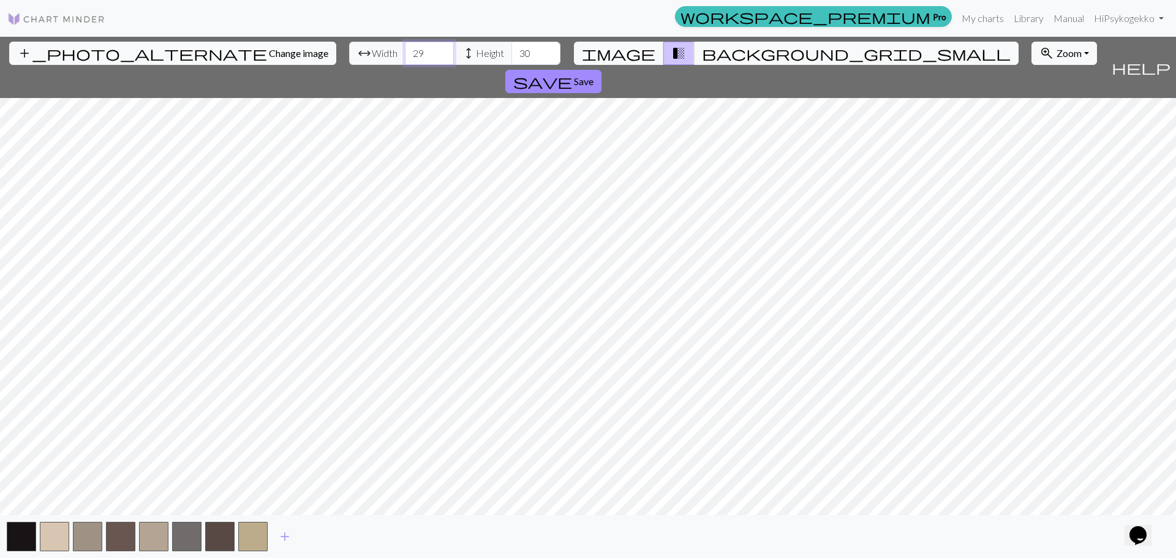
click at [405, 48] on input "29" at bounding box center [429, 53] width 49 height 23
click at [405, 48] on input "30" at bounding box center [429, 53] width 49 height 23
click at [405, 48] on input "31" at bounding box center [429, 53] width 49 height 23
click at [405, 48] on input "32" at bounding box center [429, 53] width 49 height 23
click at [405, 48] on input "33" at bounding box center [429, 53] width 49 height 23
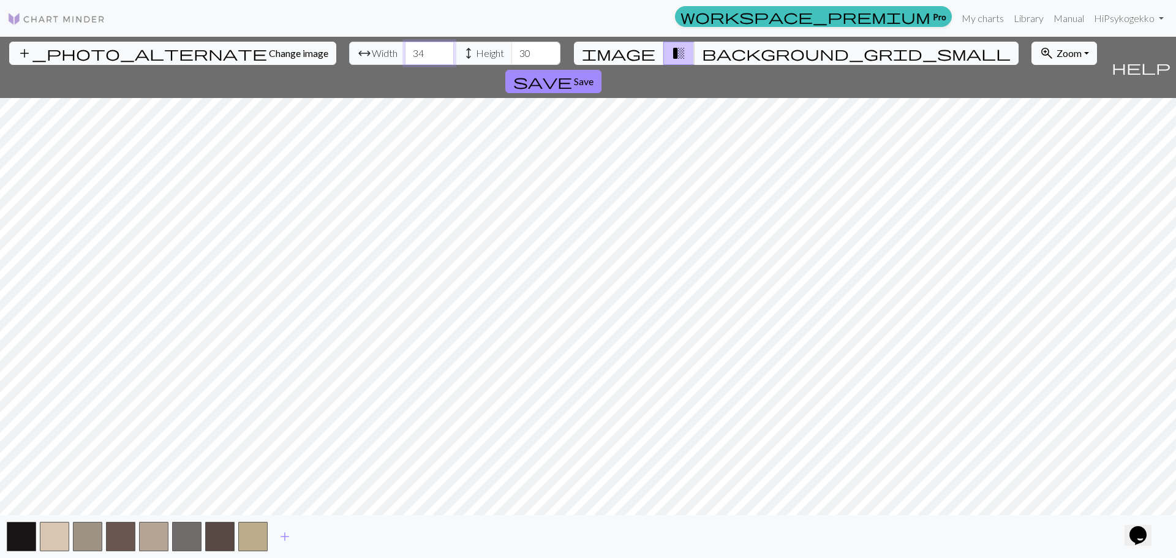
click at [405, 48] on input "34" at bounding box center [429, 53] width 49 height 23
click at [405, 48] on input "35" at bounding box center [429, 53] width 49 height 23
click at [405, 48] on input "36" at bounding box center [429, 53] width 49 height 23
click at [405, 48] on input "37" at bounding box center [429, 53] width 49 height 23
click at [405, 48] on input "38" at bounding box center [429, 53] width 49 height 23
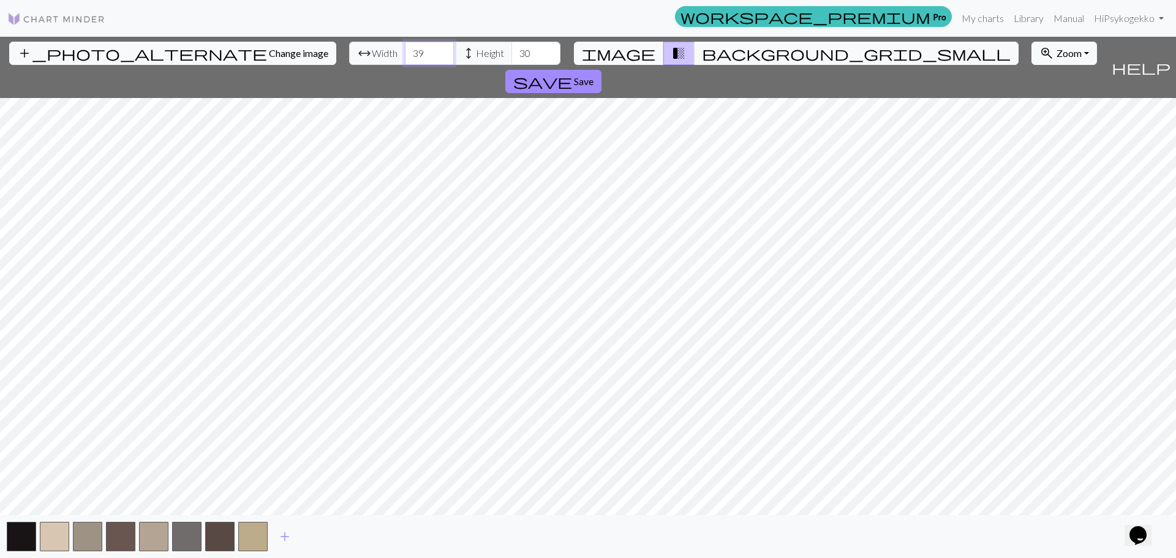
click at [405, 48] on input "39" at bounding box center [429, 53] width 49 height 23
click at [405, 48] on input "40" at bounding box center [429, 53] width 49 height 23
click at [405, 48] on input "41" at bounding box center [429, 53] width 49 height 23
click at [405, 48] on input "42" at bounding box center [429, 53] width 49 height 23
click at [405, 48] on input "43" at bounding box center [429, 53] width 49 height 23
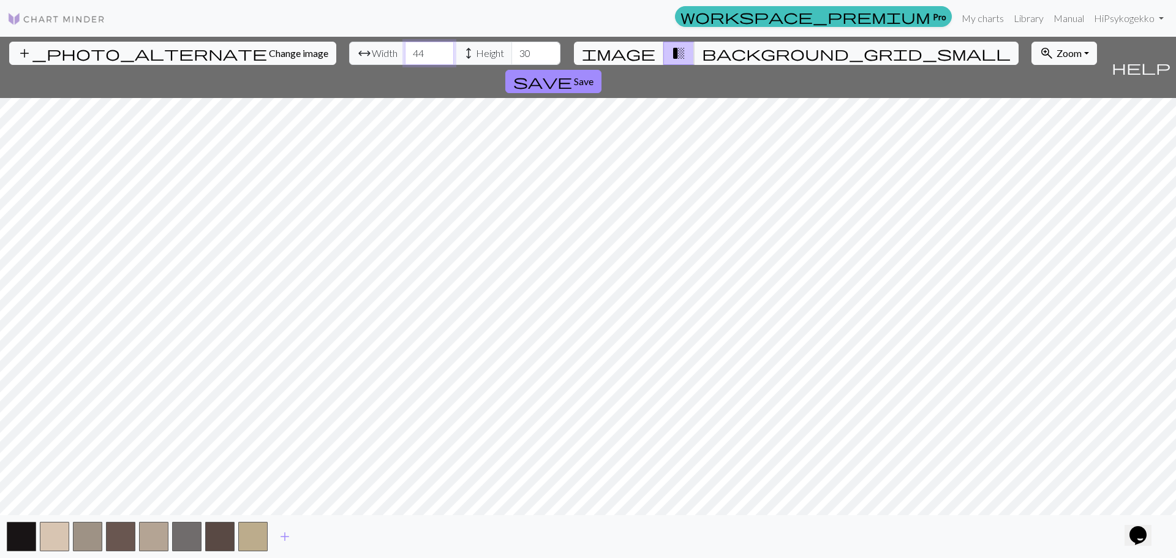
click at [405, 48] on input "44" at bounding box center [429, 53] width 49 height 23
click at [405, 48] on input "45" at bounding box center [429, 53] width 49 height 23
click at [405, 48] on input "46" at bounding box center [429, 53] width 49 height 23
click at [405, 48] on input "47" at bounding box center [429, 53] width 49 height 23
click at [405, 48] on input "48" at bounding box center [429, 53] width 49 height 23
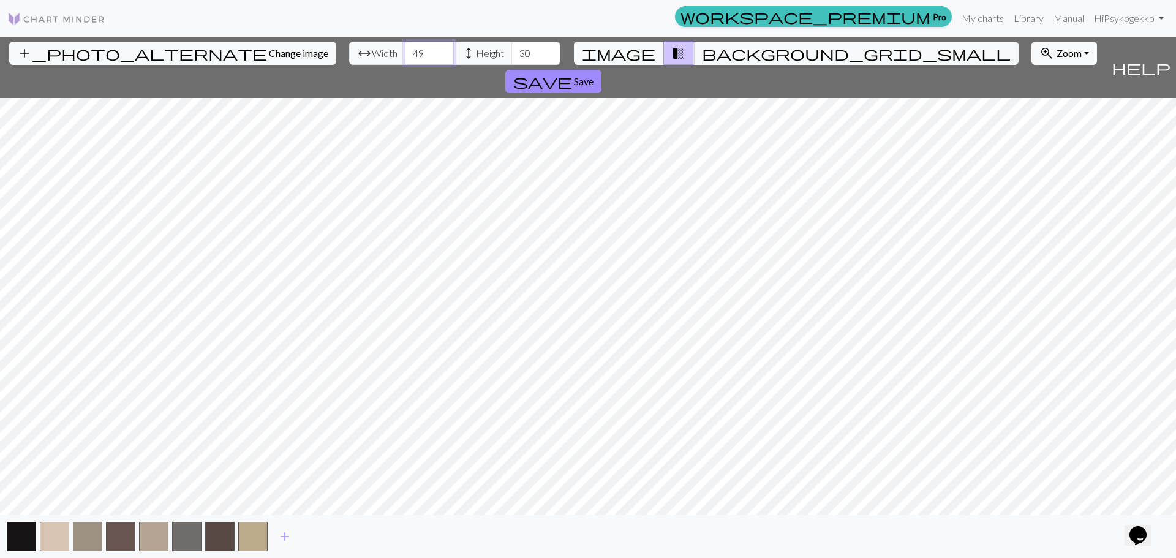
click at [405, 48] on input "49" at bounding box center [429, 53] width 49 height 23
click at [405, 48] on input "50" at bounding box center [429, 53] width 49 height 23
click at [405, 48] on input "51" at bounding box center [429, 53] width 49 height 23
click at [405, 48] on input "52" at bounding box center [429, 53] width 49 height 23
click at [405, 49] on input "53" at bounding box center [429, 53] width 49 height 23
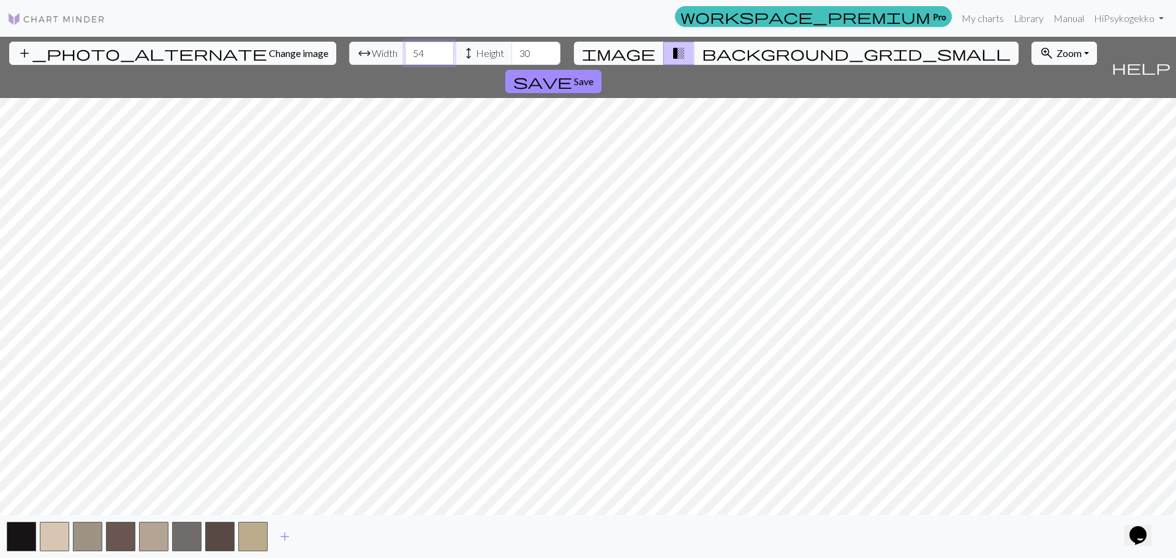
click at [405, 49] on input "54" at bounding box center [429, 53] width 49 height 23
click at [405, 49] on input "55" at bounding box center [429, 53] width 49 height 23
click at [405, 49] on input "56" at bounding box center [429, 53] width 49 height 23
click at [405, 49] on input "57" at bounding box center [429, 53] width 49 height 23
click at [405, 49] on input "58" at bounding box center [429, 53] width 49 height 23
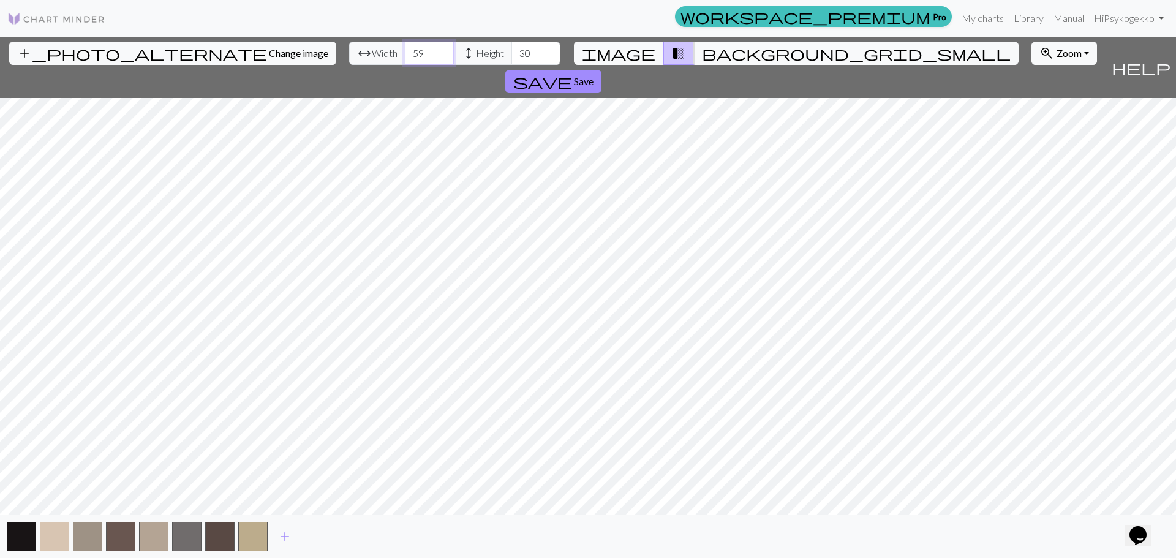
click at [405, 49] on input "59" at bounding box center [429, 53] width 49 height 23
type input "60"
click at [405, 49] on input "60" at bounding box center [429, 53] width 49 height 23
click at [512, 48] on input "31" at bounding box center [536, 53] width 49 height 23
click at [512, 48] on input "32" at bounding box center [536, 53] width 49 height 23
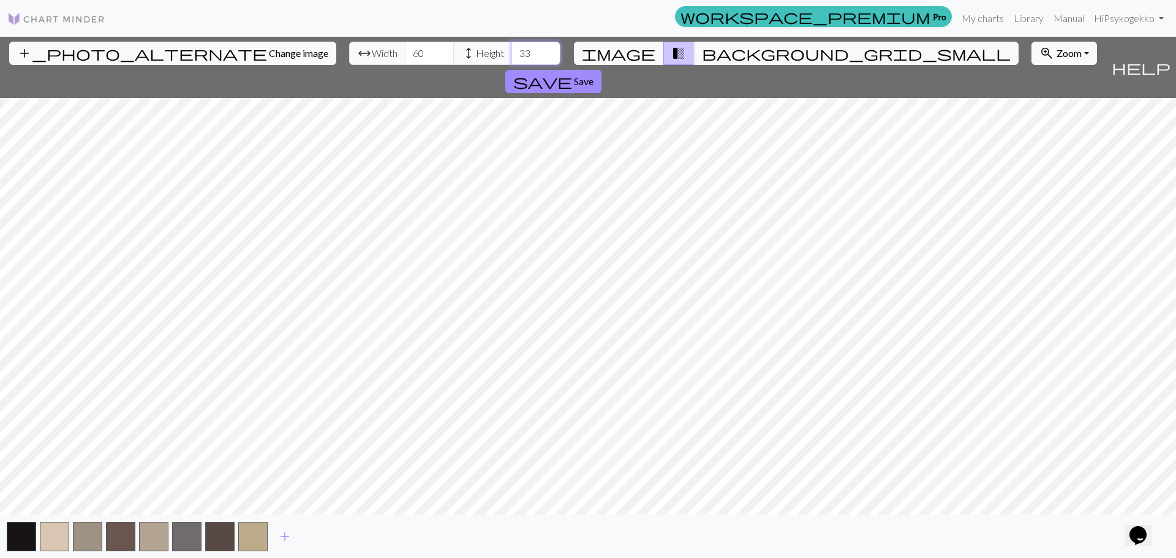
click at [512, 48] on input "33" at bounding box center [536, 53] width 49 height 23
click at [512, 48] on input "34" at bounding box center [536, 53] width 49 height 23
click at [512, 48] on input "35" at bounding box center [536, 53] width 49 height 23
click at [512, 48] on input "36" at bounding box center [536, 53] width 49 height 23
click at [512, 48] on input "37" at bounding box center [536, 53] width 49 height 23
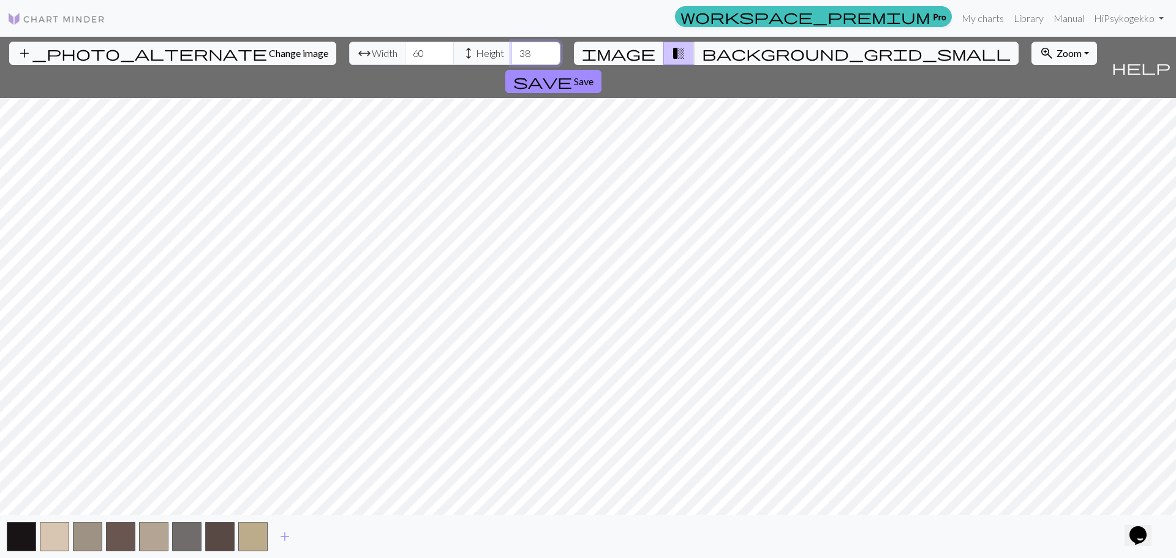
click at [512, 49] on input "38" at bounding box center [536, 53] width 49 height 23
click at [512, 50] on input "39" at bounding box center [536, 53] width 49 height 23
click at [512, 50] on input "40" at bounding box center [536, 53] width 49 height 23
click at [512, 50] on input "41" at bounding box center [536, 53] width 49 height 23
click at [512, 50] on input "42" at bounding box center [536, 53] width 49 height 23
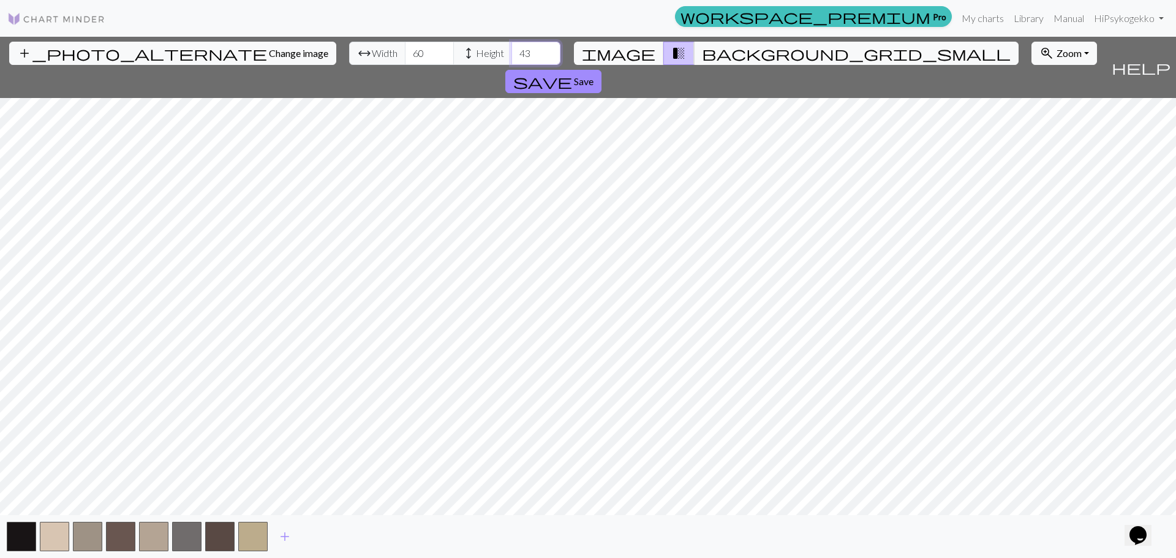
click at [512, 50] on input "43" at bounding box center [536, 53] width 49 height 23
click at [512, 50] on input "44" at bounding box center [536, 53] width 49 height 23
click at [512, 50] on input "45" at bounding box center [536, 53] width 49 height 23
click at [512, 50] on input "46" at bounding box center [536, 53] width 49 height 23
click at [512, 50] on input "47" at bounding box center [536, 53] width 49 height 23
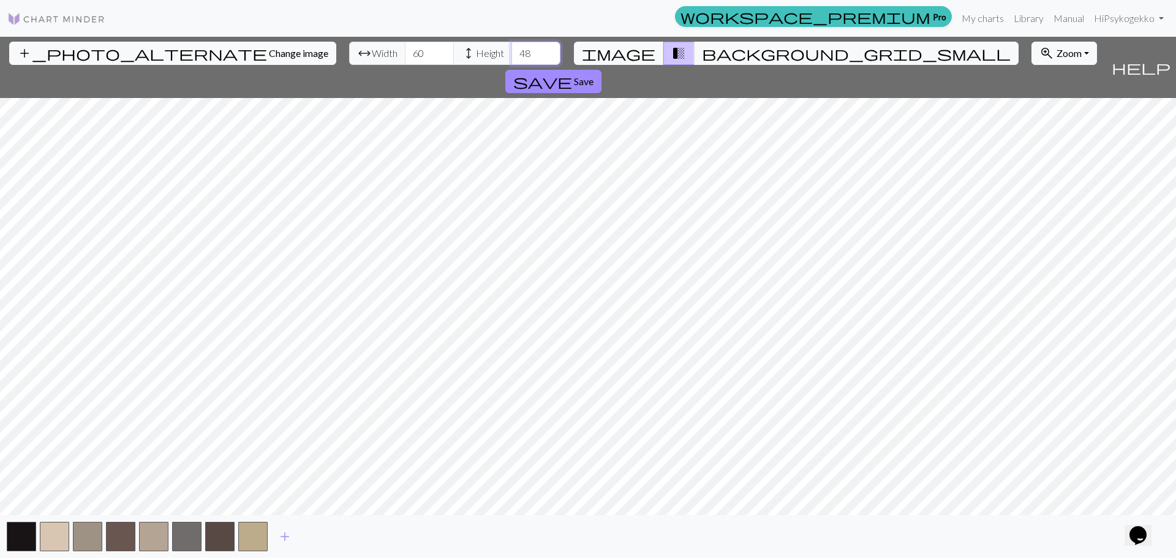
click at [512, 51] on input "48" at bounding box center [536, 53] width 49 height 23
click at [512, 51] on input "49" at bounding box center [536, 53] width 49 height 23
click at [512, 51] on input "50" at bounding box center [536, 53] width 49 height 23
click at [512, 52] on input "51" at bounding box center [536, 53] width 49 height 23
click at [512, 52] on input "52" at bounding box center [536, 53] width 49 height 23
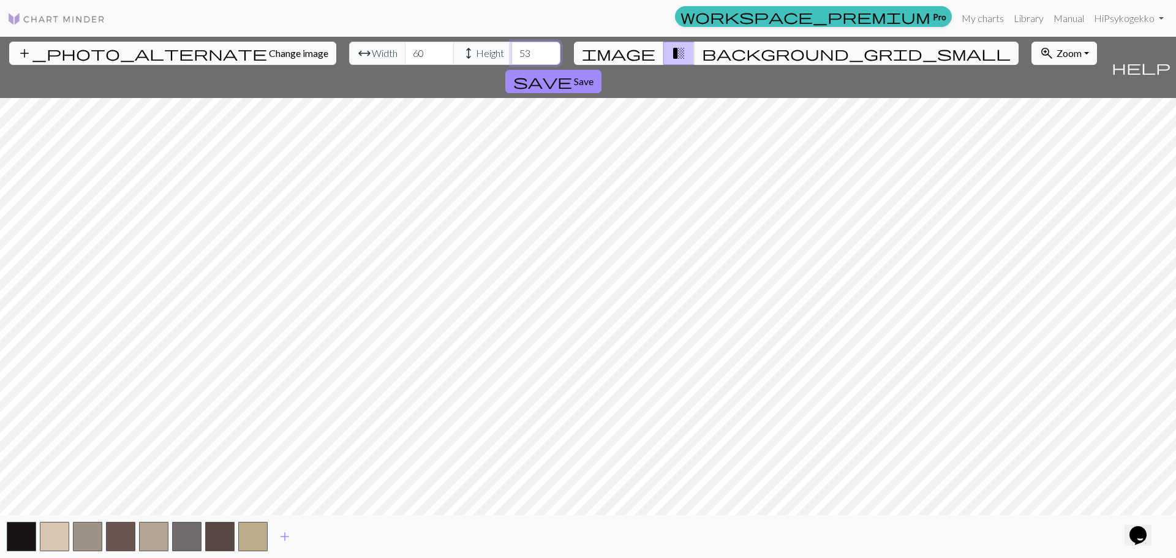
click at [512, 52] on input "53" at bounding box center [536, 53] width 49 height 23
click at [512, 52] on input "54" at bounding box center [536, 53] width 49 height 23
click at [512, 52] on input "55" at bounding box center [536, 53] width 49 height 23
click at [512, 52] on input "56" at bounding box center [536, 53] width 49 height 23
click at [512, 51] on input "57" at bounding box center [536, 53] width 49 height 23
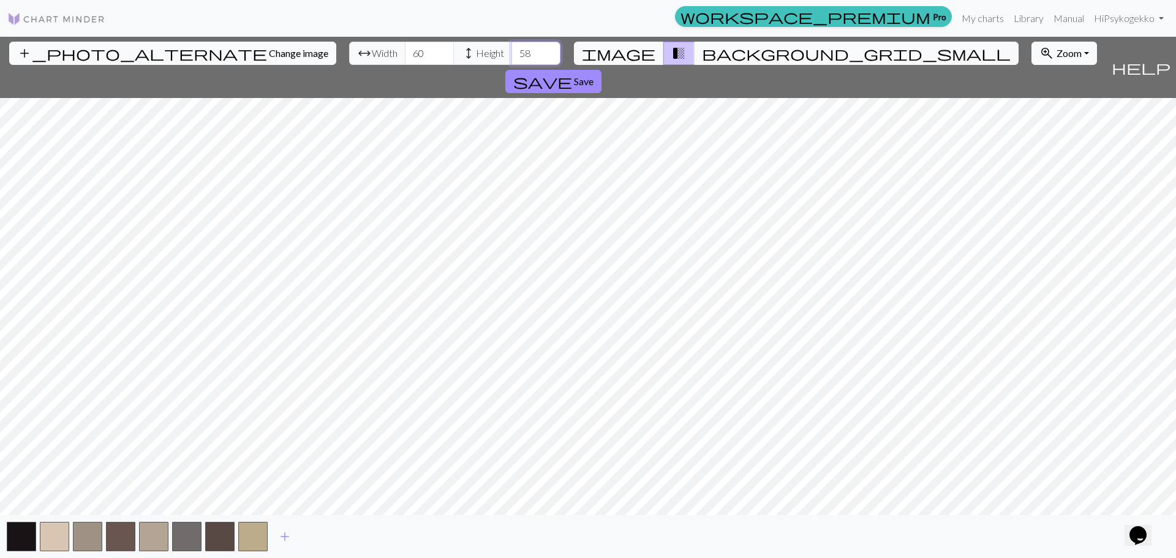
click at [512, 50] on input "58" at bounding box center [536, 53] width 49 height 23
click at [512, 50] on input "59" at bounding box center [536, 53] width 49 height 23
click at [512, 50] on input "60" at bounding box center [536, 53] width 49 height 23
click at [512, 50] on input "61" at bounding box center [536, 53] width 49 height 23
click at [512, 56] on input "60" at bounding box center [536, 53] width 49 height 23
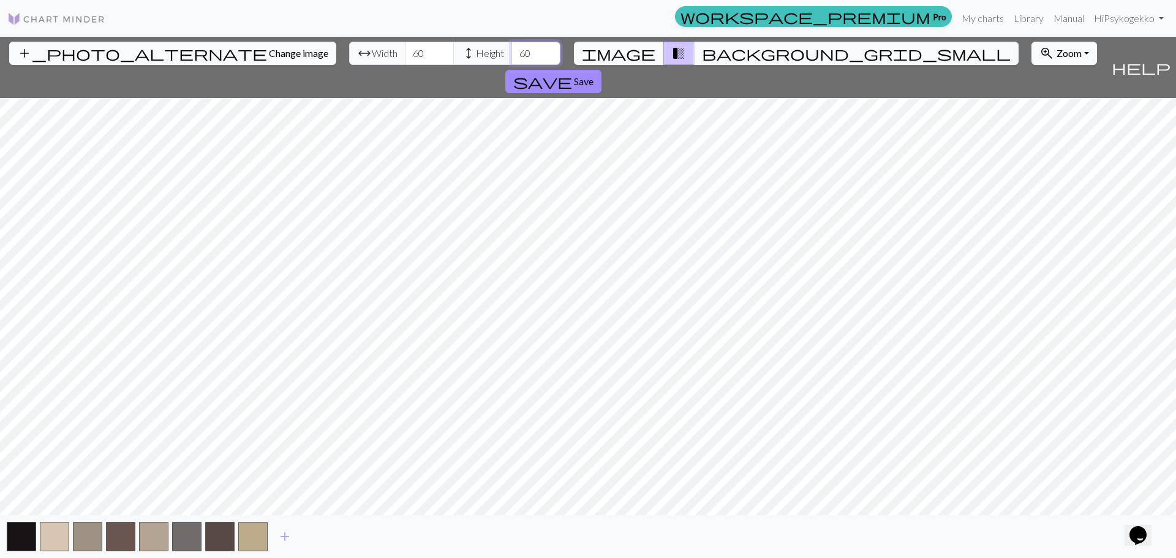
click at [512, 56] on input "59" at bounding box center [536, 53] width 49 height 23
click at [512, 56] on input "58" at bounding box center [536, 53] width 49 height 23
click at [512, 56] on input "57" at bounding box center [536, 53] width 49 height 23
click at [512, 56] on input "56" at bounding box center [536, 53] width 49 height 23
click at [512, 56] on input "55" at bounding box center [536, 53] width 49 height 23
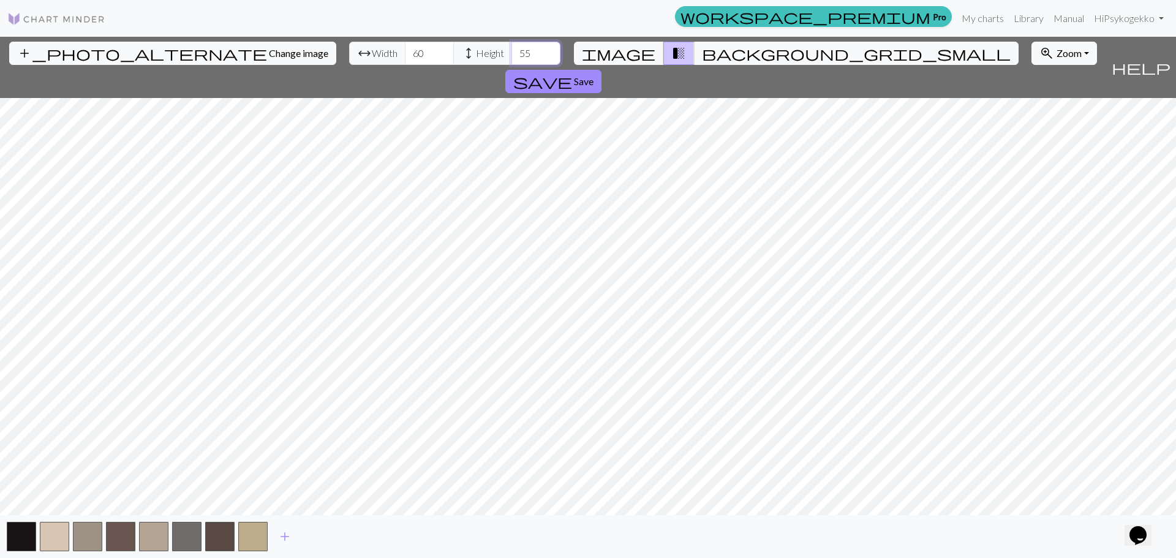
click at [512, 56] on input "54" at bounding box center [536, 53] width 49 height 23
click at [512, 56] on input "53" at bounding box center [536, 53] width 49 height 23
click at [512, 56] on input "52" at bounding box center [536, 53] width 49 height 23
click at [512, 56] on input "51" at bounding box center [536, 53] width 49 height 23
click at [512, 56] on input "50" at bounding box center [536, 53] width 49 height 23
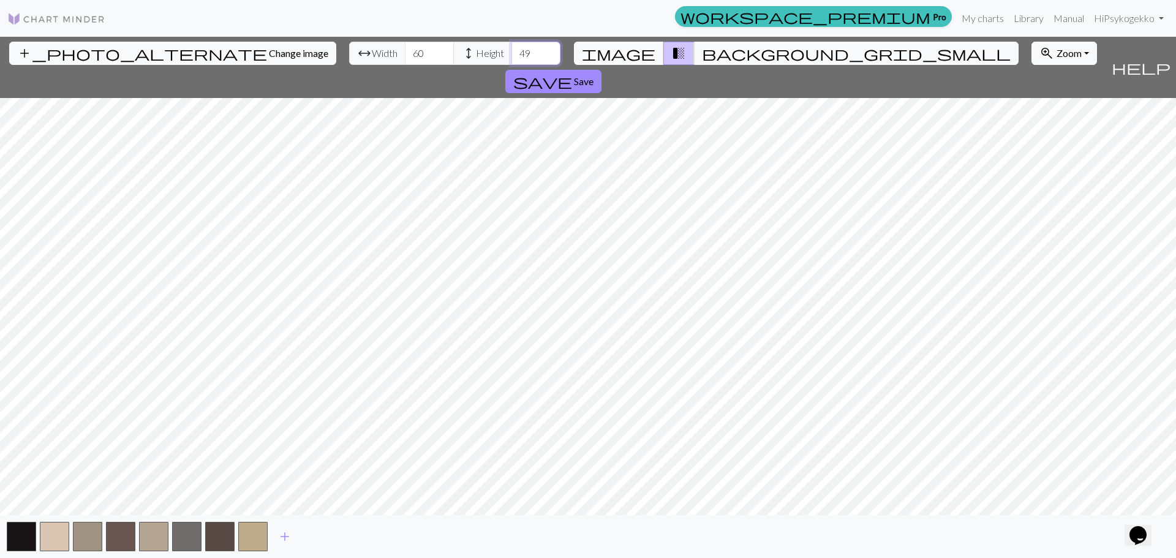
click at [512, 56] on input "49" at bounding box center [536, 53] width 49 height 23
click at [512, 56] on input "48" at bounding box center [536, 53] width 49 height 23
click at [512, 57] on input "47" at bounding box center [536, 53] width 49 height 23
click at [512, 57] on input "46" at bounding box center [536, 53] width 49 height 23
click at [703, 59] on span "background_grid_small" at bounding box center [856, 53] width 309 height 17
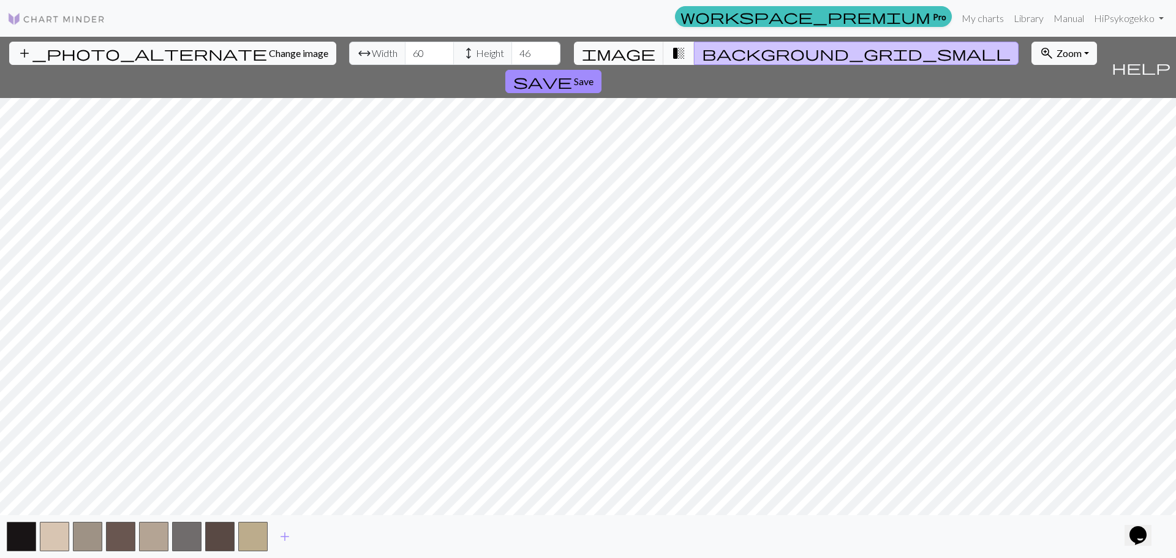
click at [678, 51] on button "transition_fade" at bounding box center [678, 53] width 31 height 23
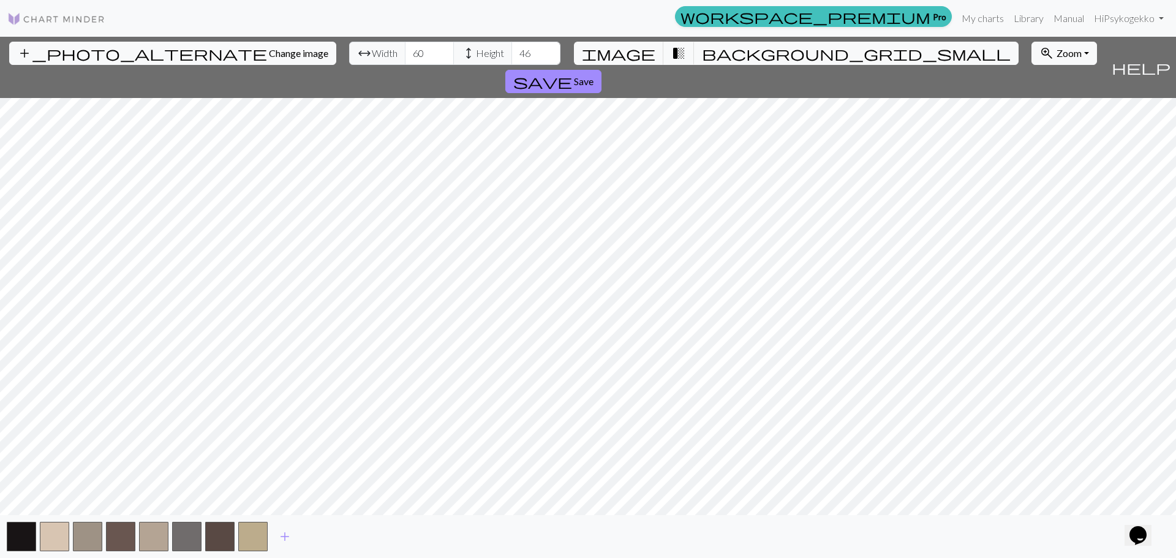
drag, startPoint x: 665, startPoint y: 51, endPoint x: 717, endPoint y: 45, distance: 52.4
click at [717, 45] on div "add_photo_alternate Change image arrow_range Width 60 height Height 46 image tr…" at bounding box center [553, 67] width 1106 height 61
click at [702, 54] on span "background_grid_small" at bounding box center [856, 53] width 309 height 17
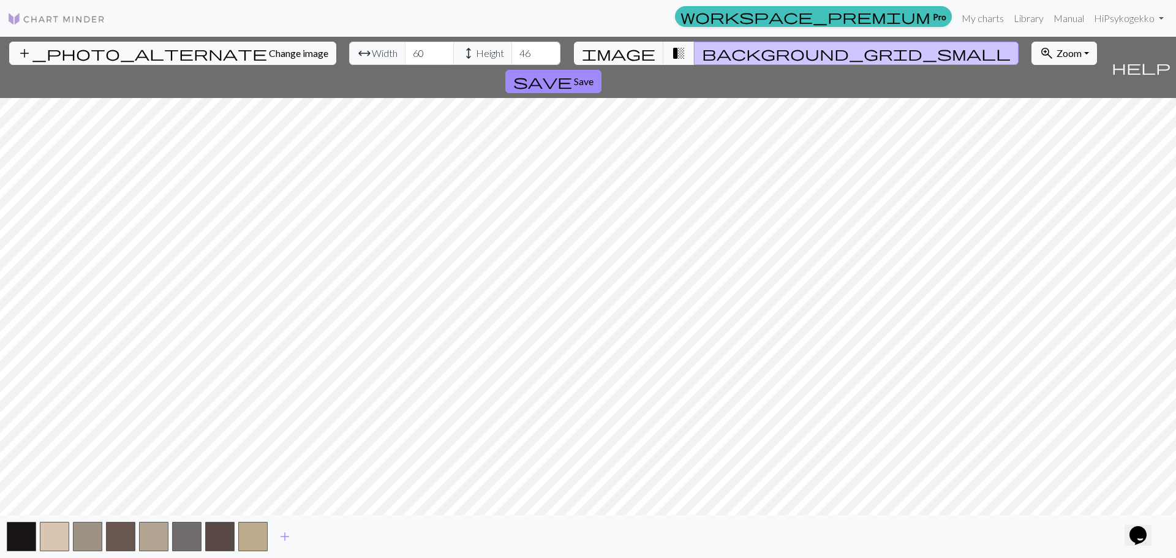
click at [702, 53] on span "background_grid_small" at bounding box center [856, 53] width 309 height 17
drag, startPoint x: 251, startPoint y: 536, endPoint x: 306, endPoint y: 549, distance: 56.8
click at [330, 548] on div "add" at bounding box center [588, 536] width 1176 height 43
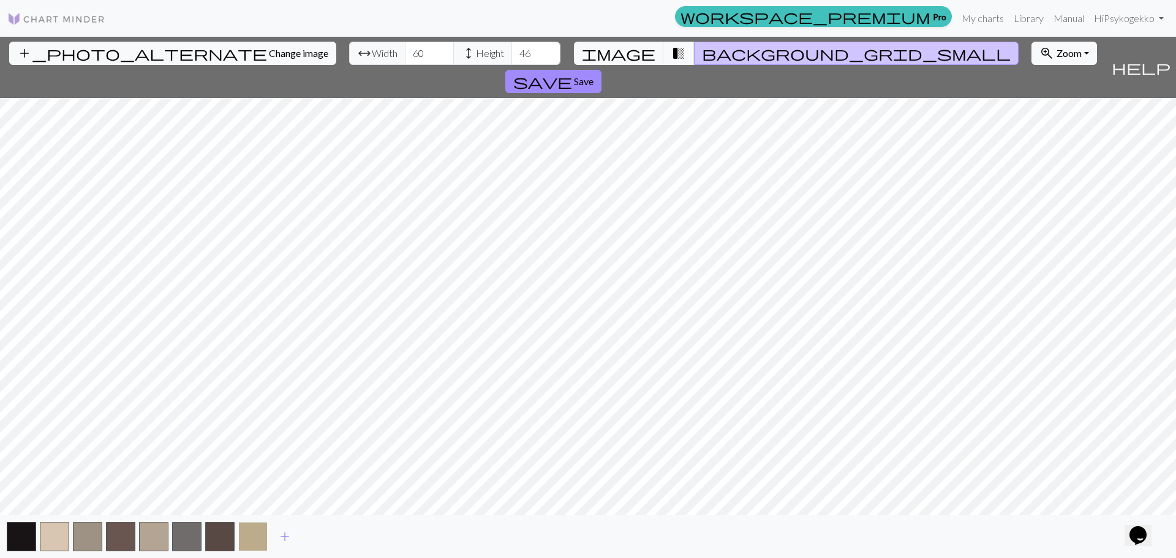
click at [250, 536] on button "button" at bounding box center [252, 536] width 29 height 29
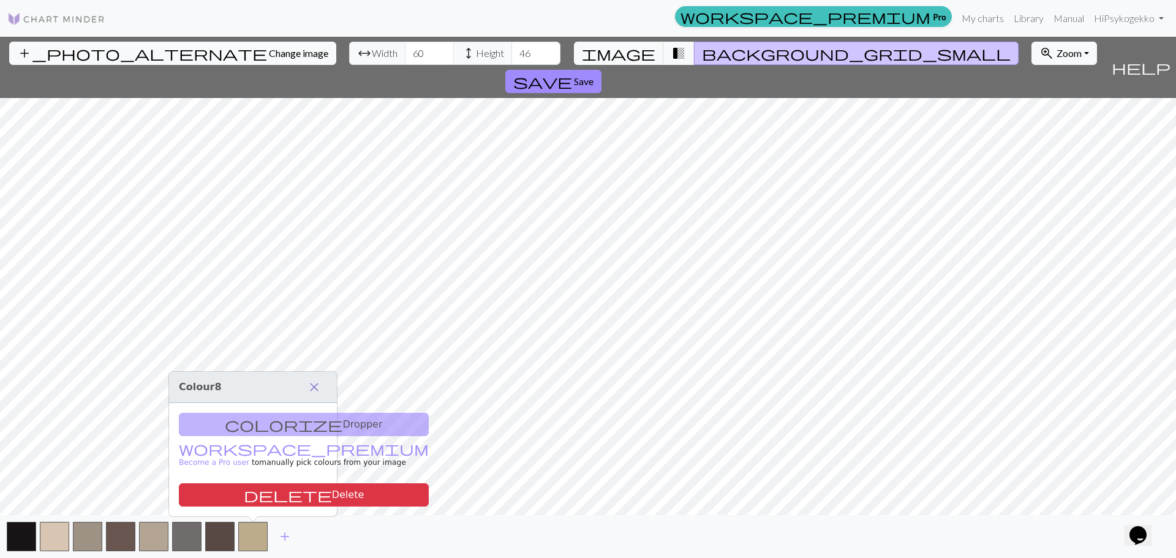
click at [315, 389] on span "close" at bounding box center [314, 387] width 15 height 17
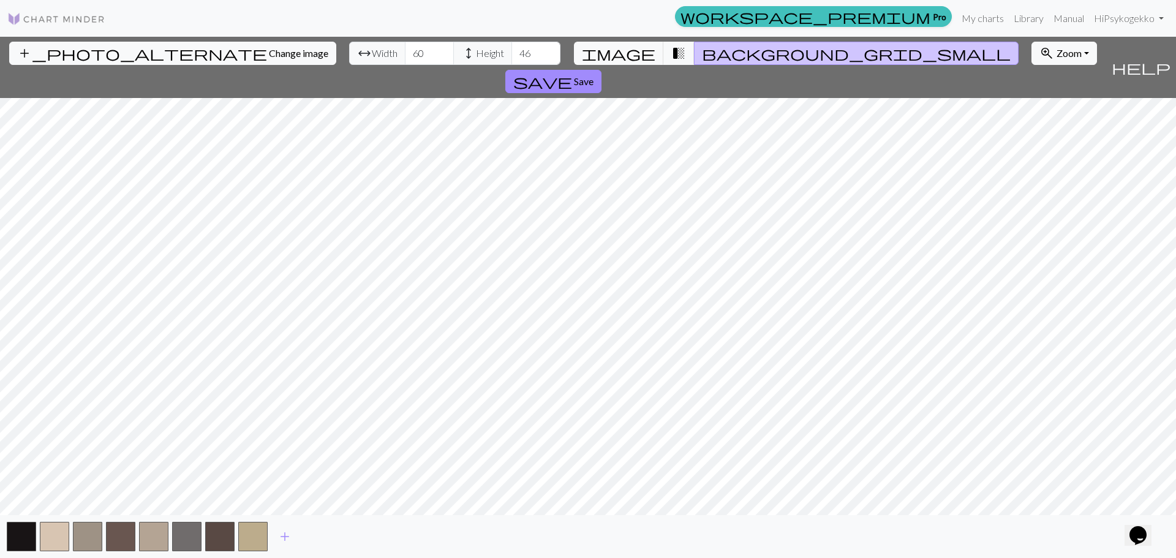
click at [1161, 59] on span "help" at bounding box center [1141, 67] width 59 height 17
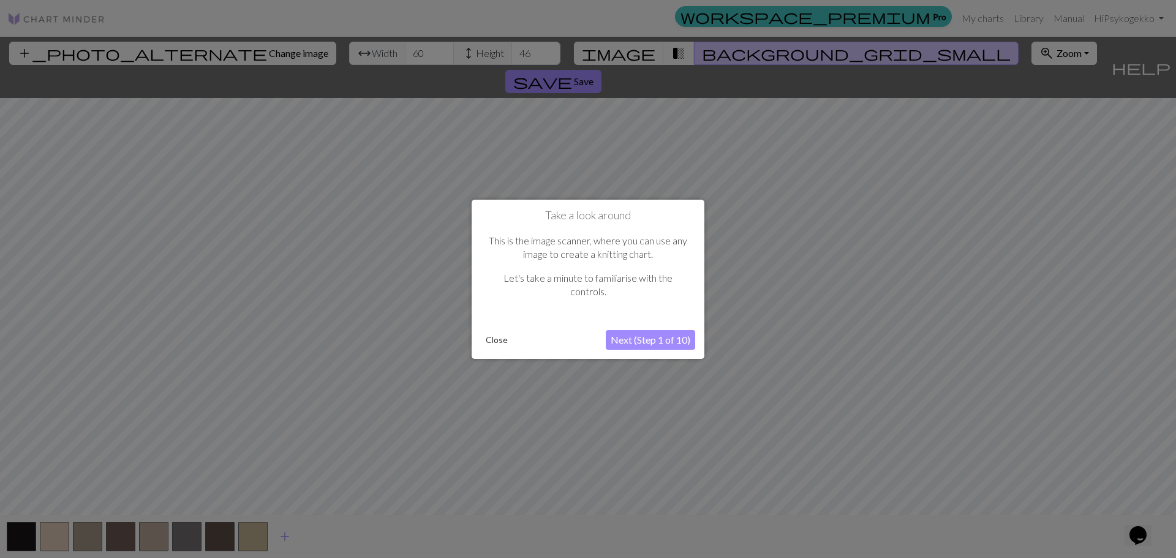
click at [643, 336] on button "Next (Step 1 of 10)" at bounding box center [650, 340] width 89 height 20
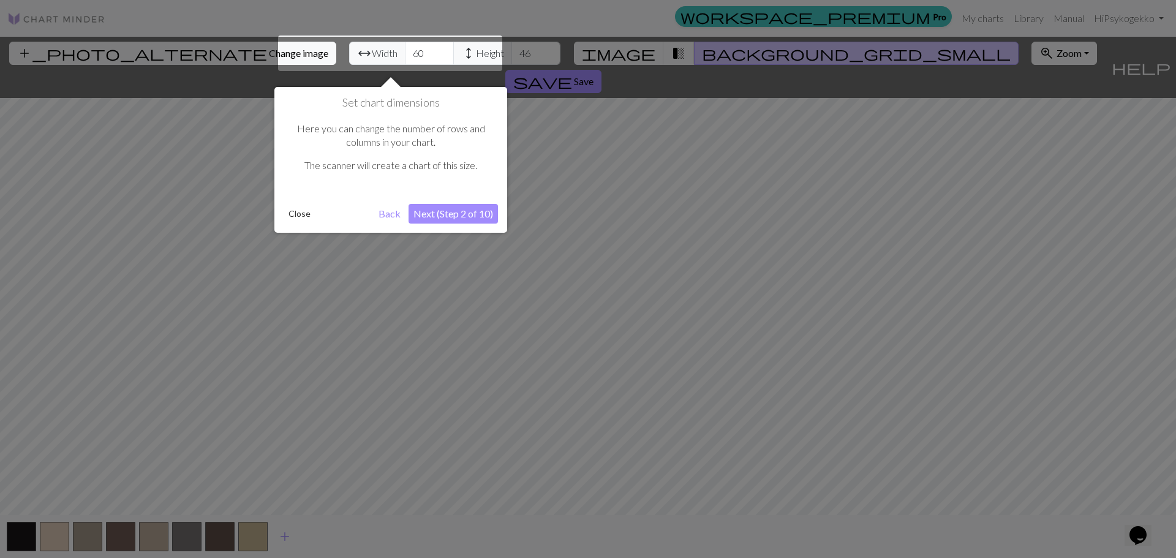
click at [448, 214] on button "Next (Step 2 of 10)" at bounding box center [453, 214] width 89 height 20
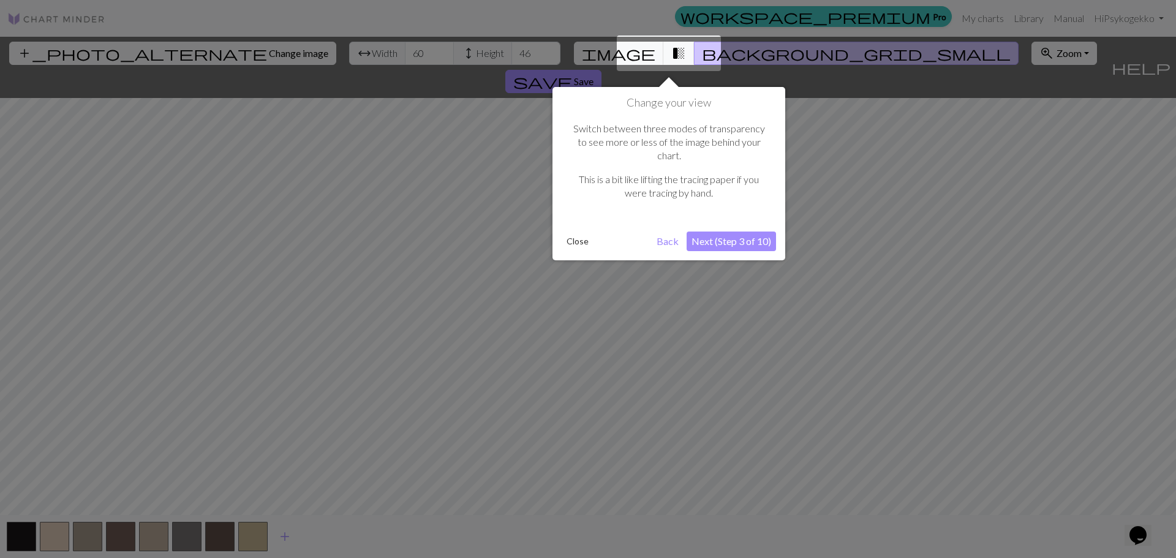
click at [749, 232] on button "Next (Step 3 of 10)" at bounding box center [731, 242] width 89 height 20
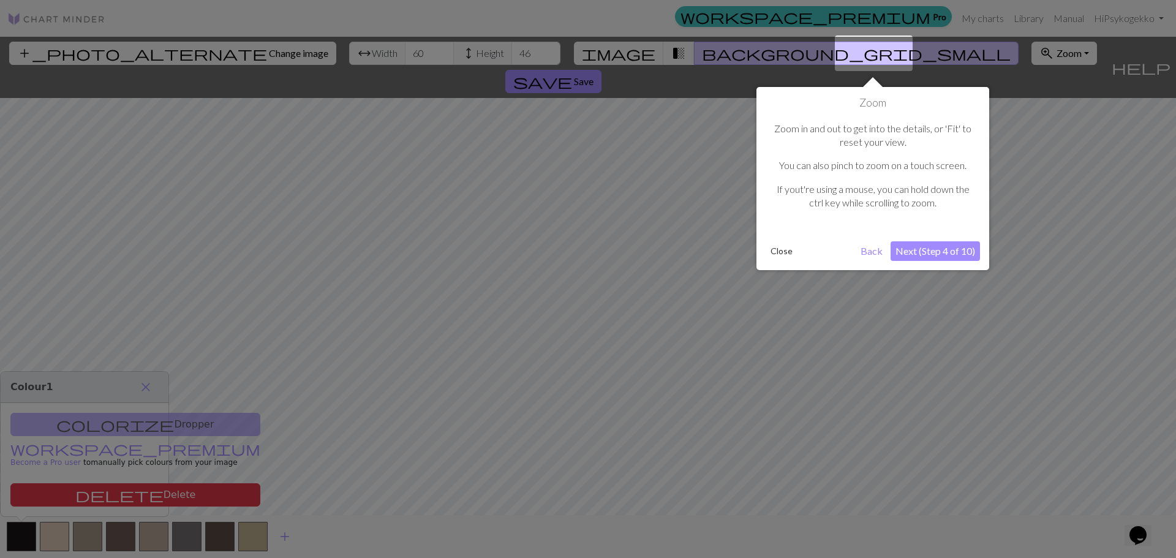
click at [948, 249] on button "Next (Step 4 of 10)" at bounding box center [935, 251] width 89 height 20
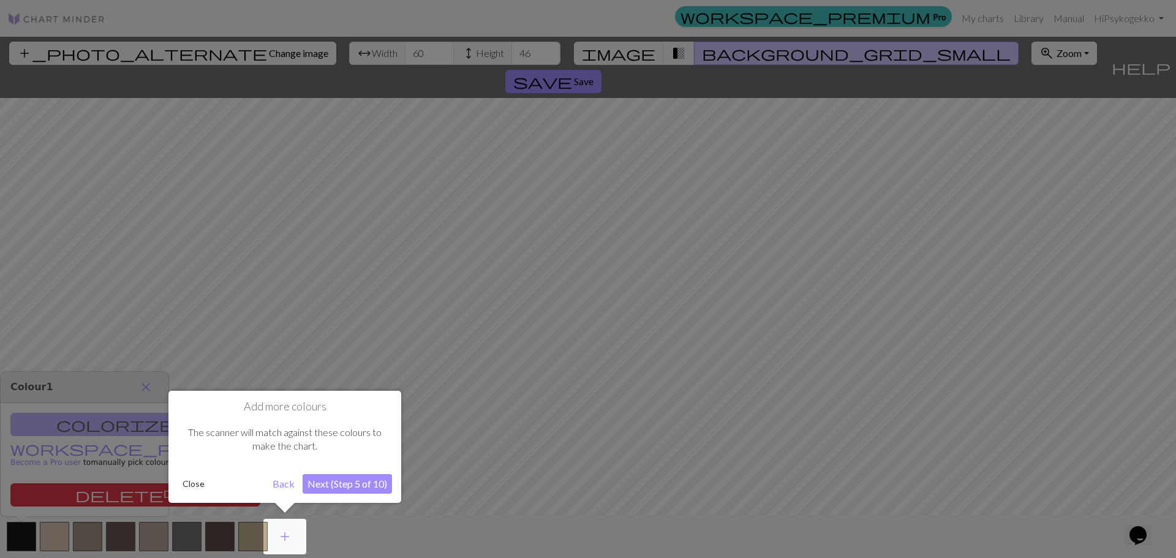
click at [350, 487] on button "Next (Step 5 of 10)" at bounding box center [347, 484] width 89 height 20
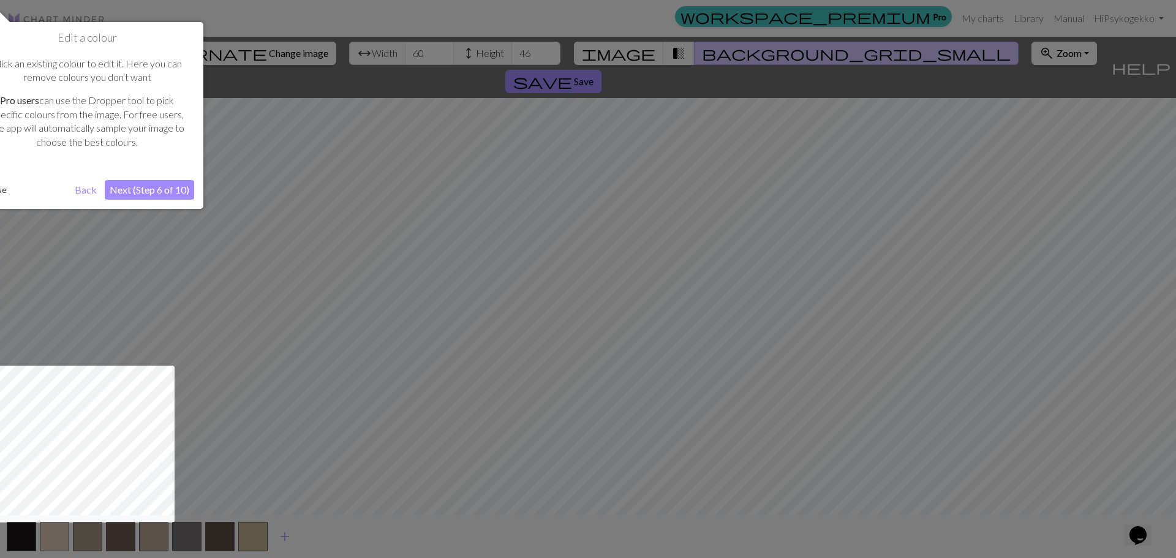
click at [90, 192] on button "Back" at bounding box center [86, 190] width 32 height 20
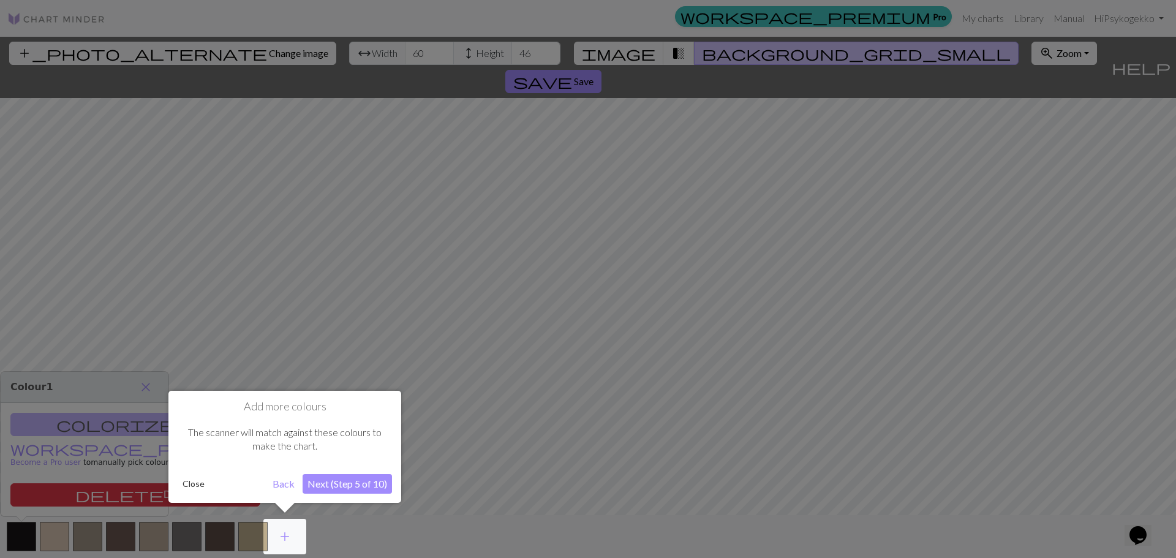
click at [207, 296] on div at bounding box center [588, 279] width 1176 height 558
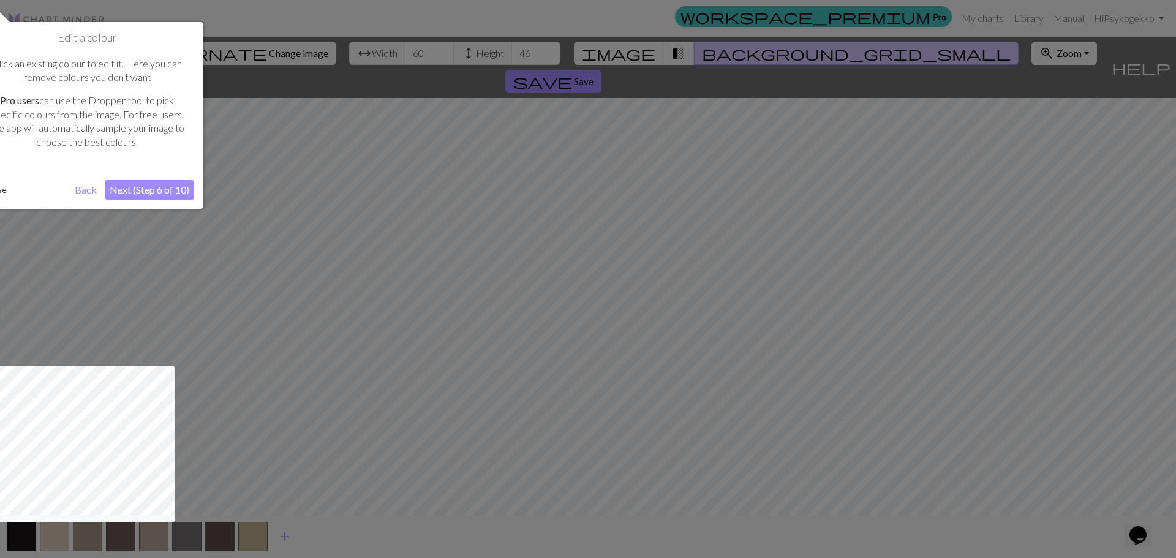
click at [154, 189] on button "Next (Step 6 of 10)" at bounding box center [149, 190] width 89 height 20
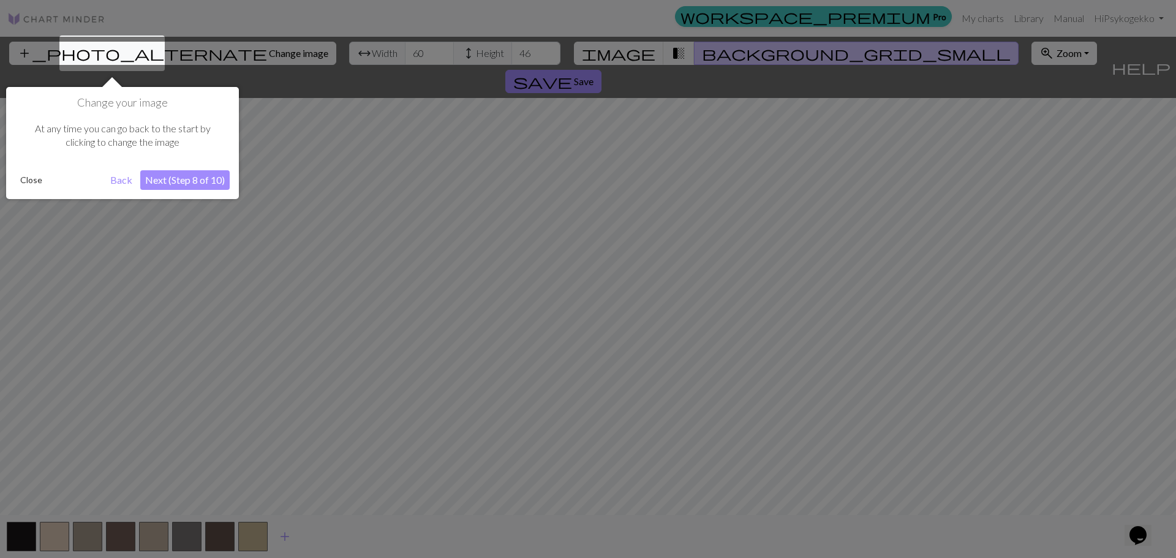
click at [206, 194] on div "Change your image At any time you can go back to the start by clicking to chang…" at bounding box center [122, 143] width 233 height 112
click at [198, 177] on button "Next (Step 8 of 10)" at bounding box center [184, 180] width 89 height 20
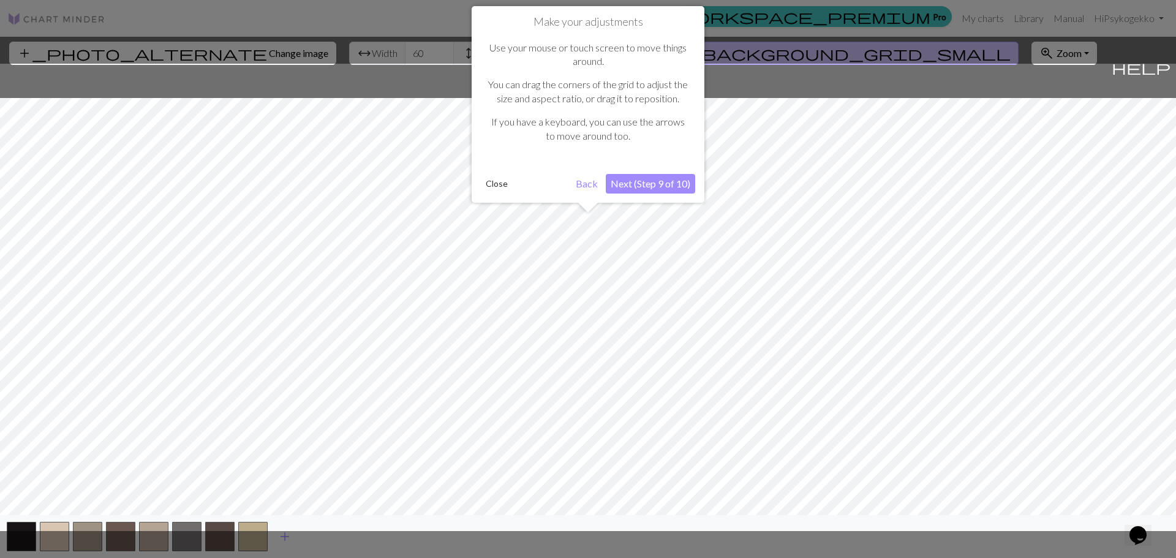
click at [655, 181] on button "Next (Step 9 of 10)" at bounding box center [650, 184] width 89 height 20
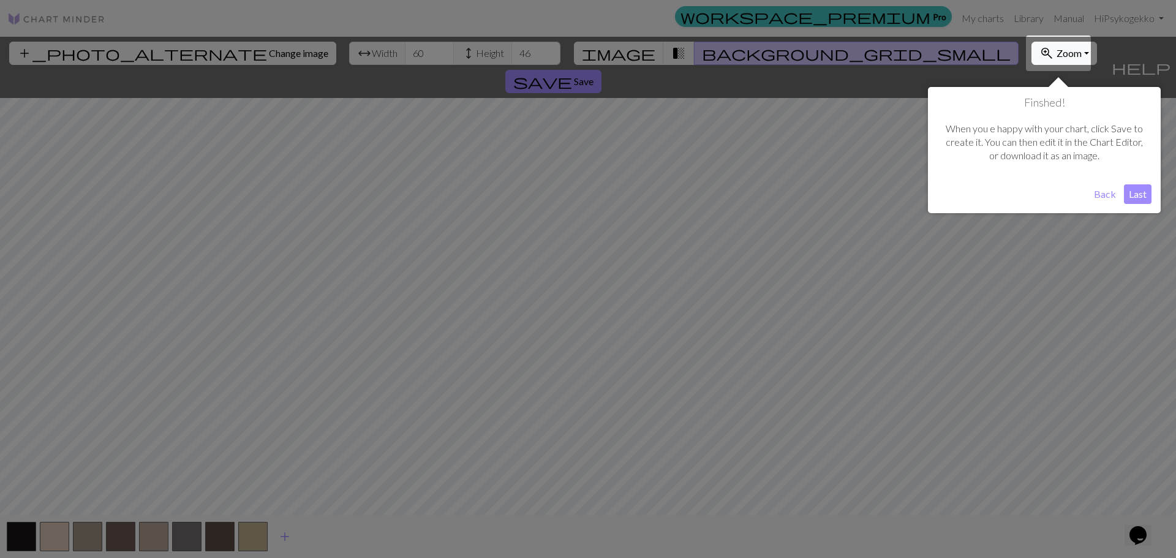
click at [1144, 192] on button "Last" at bounding box center [1138, 194] width 28 height 20
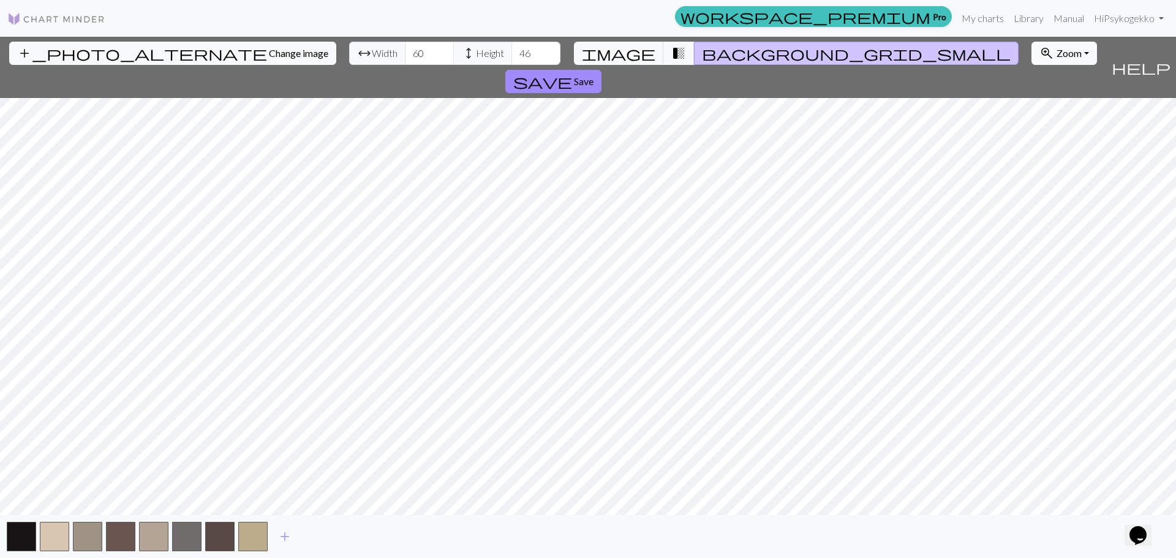
click at [1057, 53] on span "Zoom" at bounding box center [1069, 53] width 25 height 12
click at [642, 53] on span "image" at bounding box center [619, 53] width 74 height 17
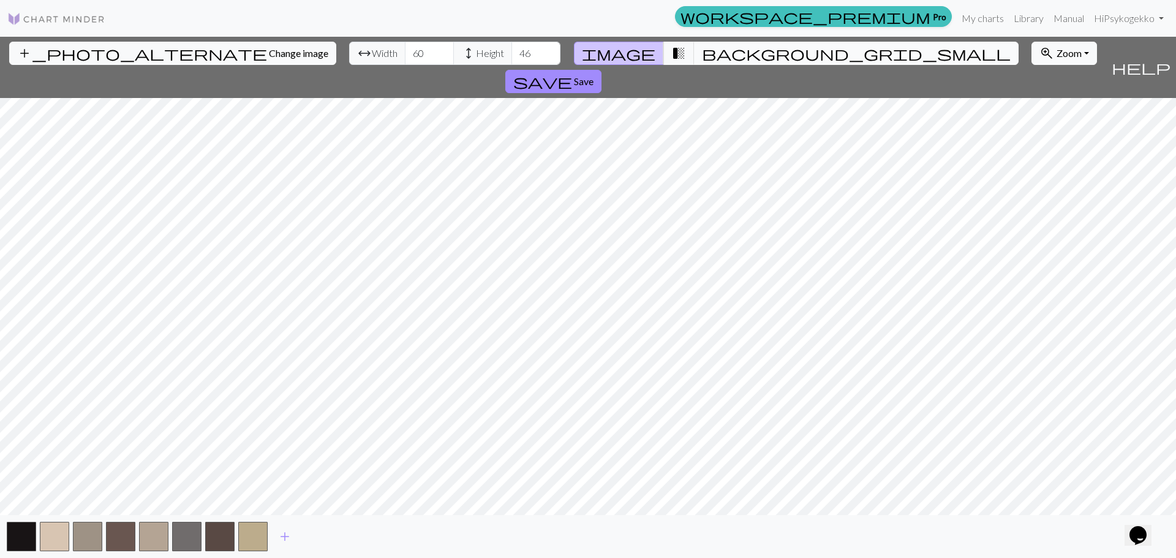
click at [702, 50] on span "background_grid_small" at bounding box center [856, 53] width 309 height 17
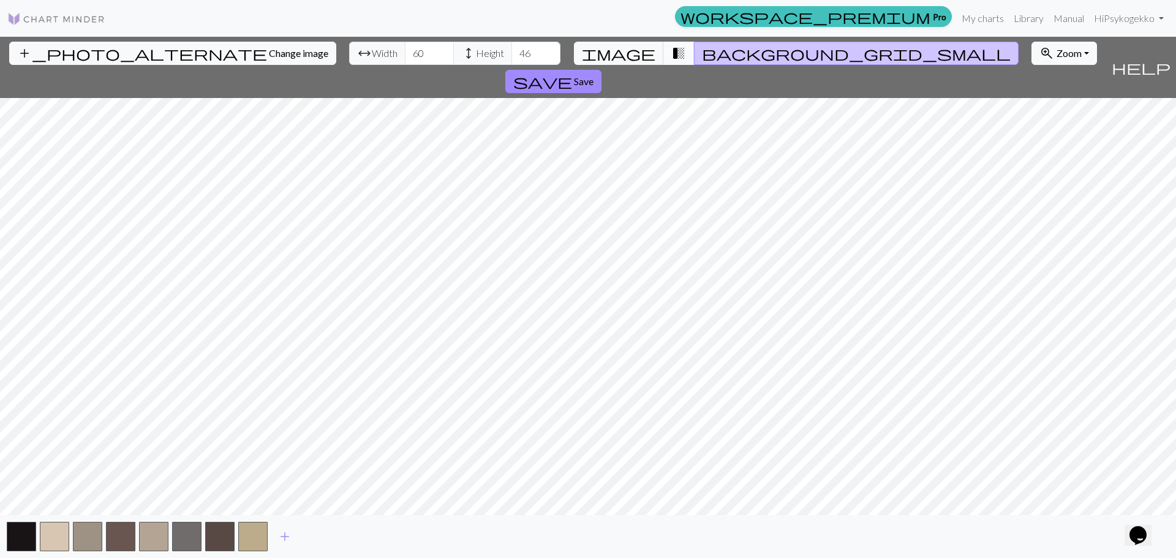
click at [671, 50] on span "transition_fade" at bounding box center [678, 53] width 15 height 17
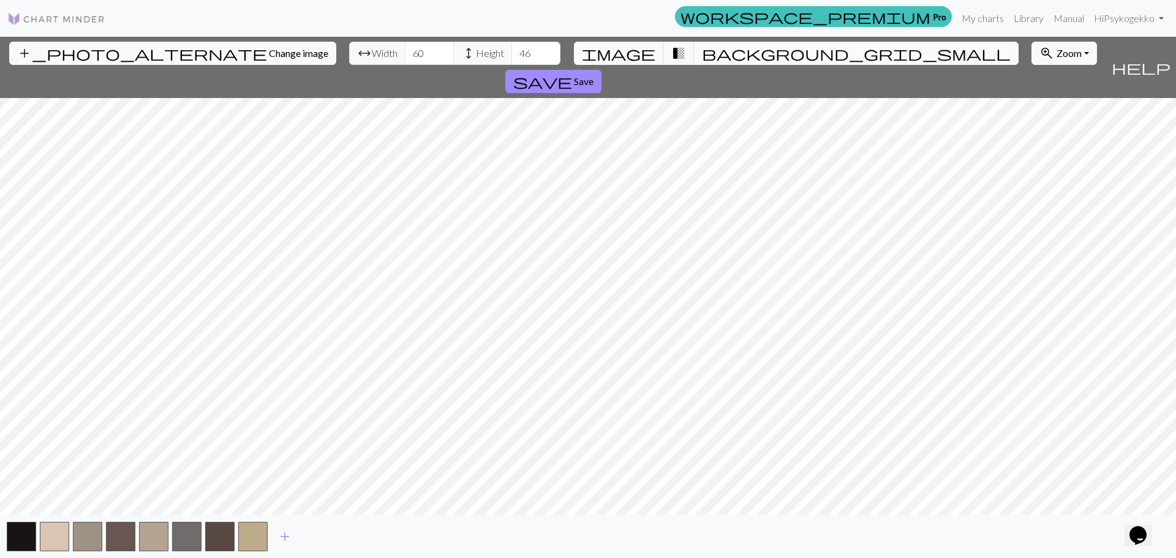
click at [702, 55] on span "background_grid_small" at bounding box center [856, 53] width 309 height 17
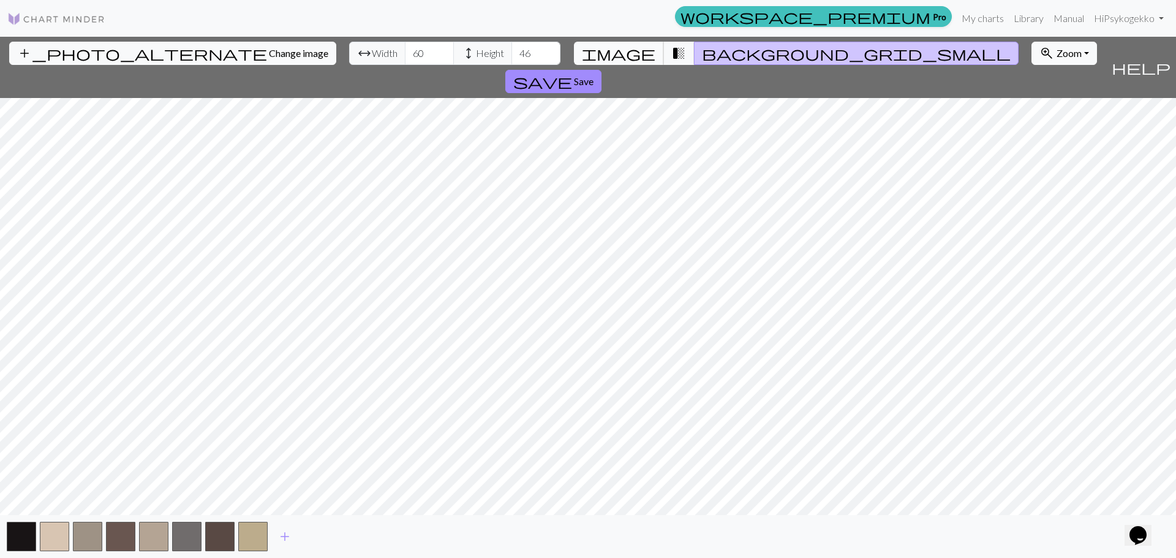
click at [647, 53] on button "image" at bounding box center [619, 53] width 90 height 23
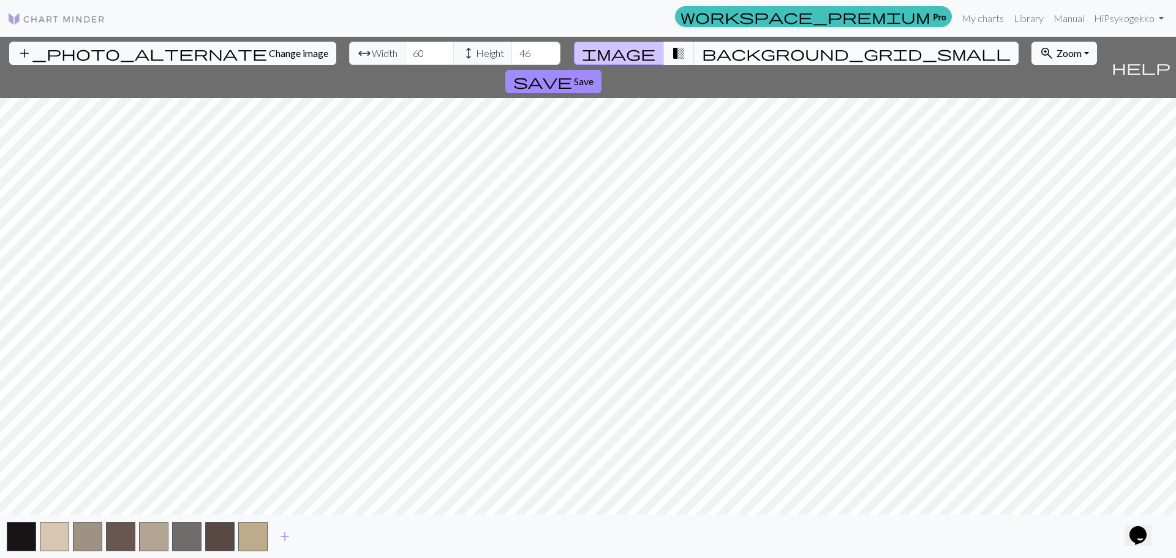
click at [709, 52] on button "background_grid_small" at bounding box center [856, 53] width 325 height 23
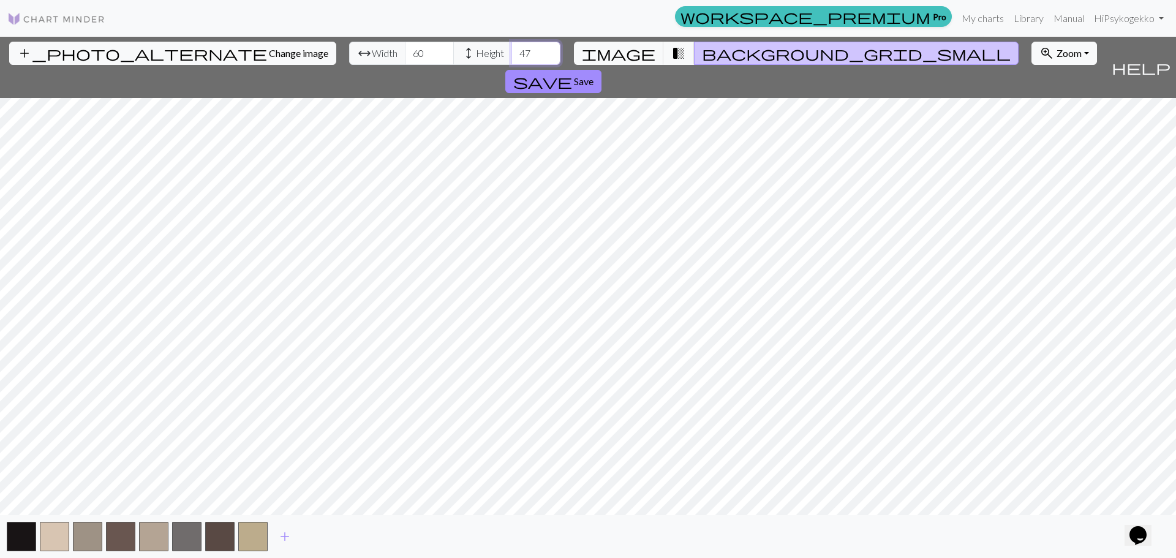
click at [512, 47] on input "47" at bounding box center [536, 53] width 49 height 23
click at [512, 47] on input "48" at bounding box center [536, 53] width 49 height 23
click at [512, 50] on input "49" at bounding box center [536, 53] width 49 height 23
click at [512, 49] on input "50" at bounding box center [536, 53] width 49 height 23
click at [512, 49] on input "51" at bounding box center [536, 53] width 49 height 23
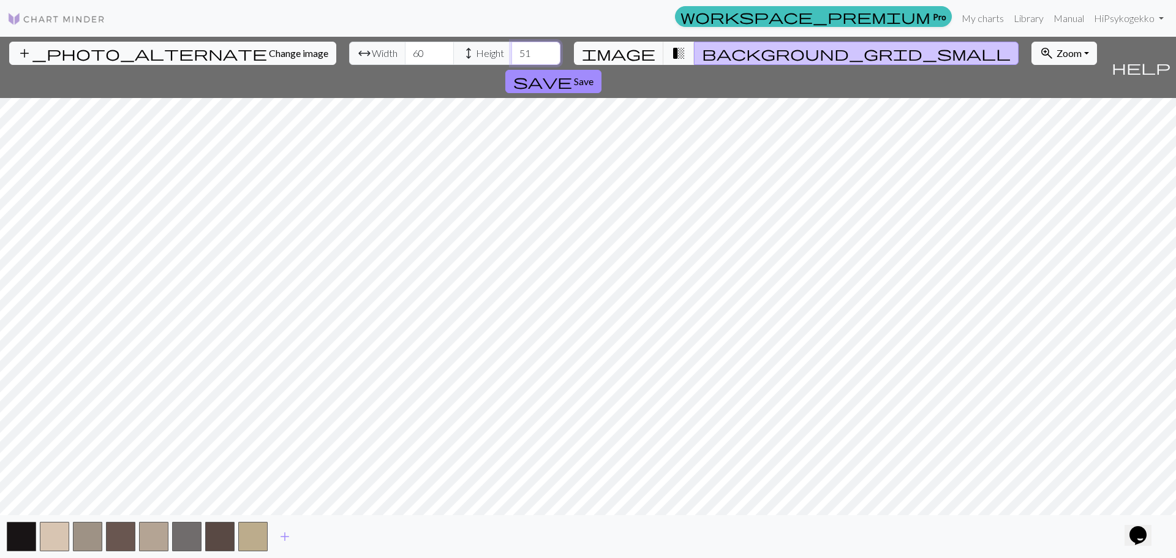
click at [512, 50] on input "52" at bounding box center [536, 53] width 49 height 23
click at [512, 50] on input "53" at bounding box center [536, 53] width 49 height 23
click at [512, 50] on input "54" at bounding box center [536, 53] width 49 height 23
click at [512, 50] on input "55" at bounding box center [536, 53] width 49 height 23
click at [512, 50] on input "56" at bounding box center [536, 53] width 49 height 23
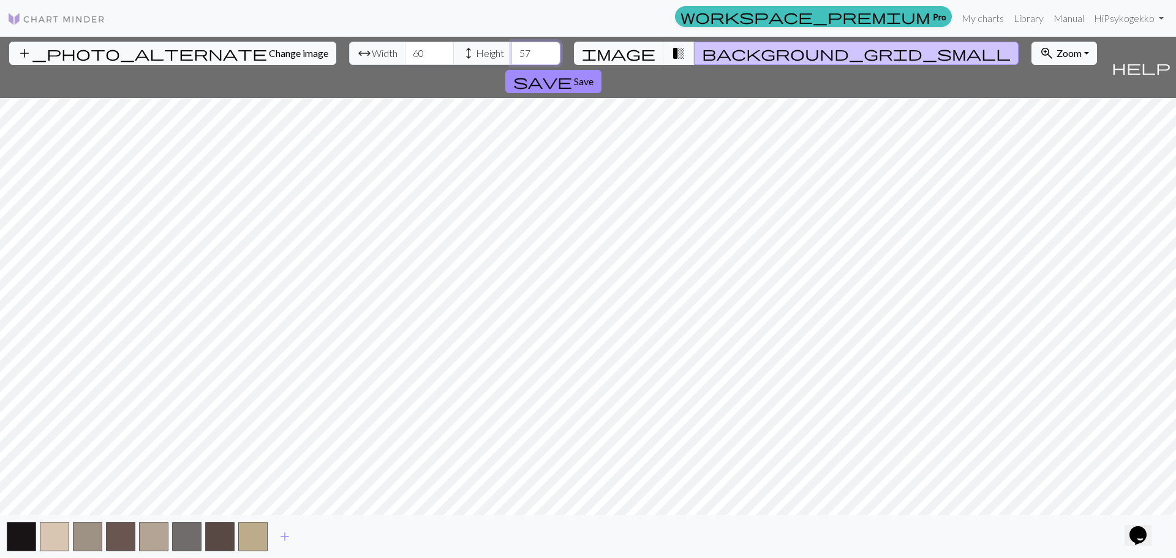
click at [512, 50] on input "57" at bounding box center [536, 53] width 49 height 23
click at [512, 50] on input "58" at bounding box center [536, 53] width 49 height 23
click at [512, 50] on input "59" at bounding box center [536, 53] width 49 height 23
click at [512, 49] on input "60" at bounding box center [536, 53] width 49 height 23
click at [512, 49] on input "61" at bounding box center [536, 53] width 49 height 23
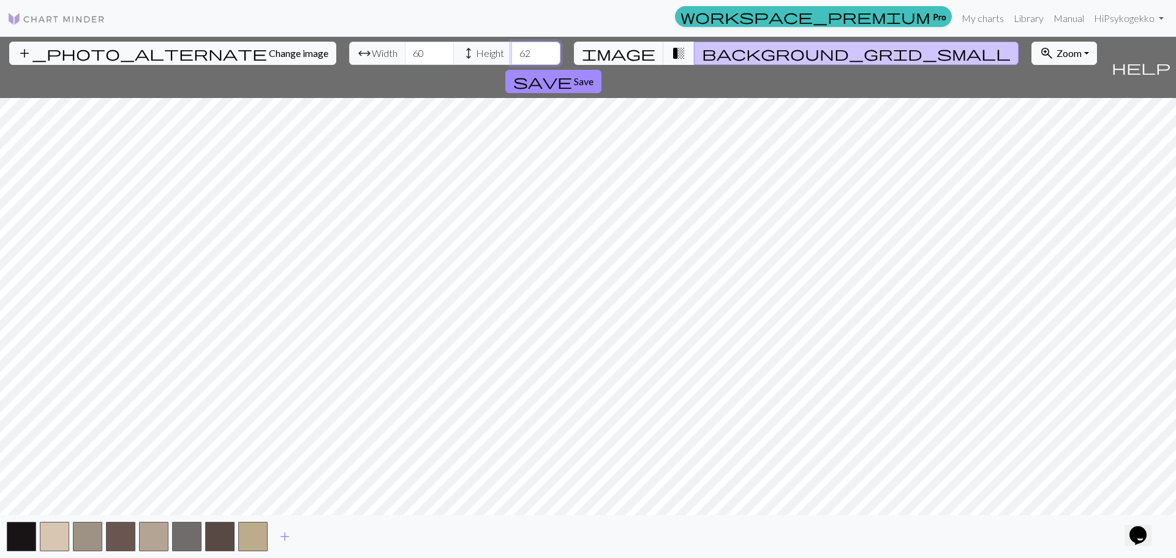
click at [512, 48] on input "62" at bounding box center [536, 53] width 49 height 23
click at [512, 48] on input "63" at bounding box center [536, 53] width 49 height 23
click at [512, 48] on input "64" at bounding box center [536, 53] width 49 height 23
click at [512, 48] on input "65" at bounding box center [536, 53] width 49 height 23
click at [512, 48] on input "66" at bounding box center [536, 53] width 49 height 23
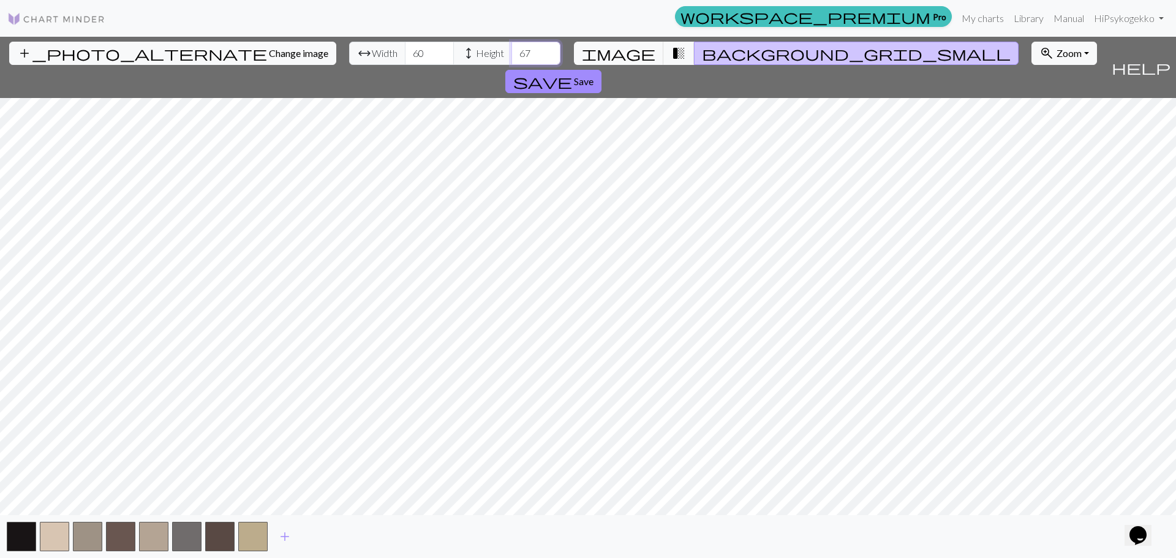
click at [512, 48] on input "67" at bounding box center [536, 53] width 49 height 23
click at [512, 48] on input "68" at bounding box center [536, 53] width 49 height 23
click at [512, 48] on input "69" at bounding box center [536, 53] width 49 height 23
click at [512, 47] on input "70" at bounding box center [536, 53] width 49 height 23
click at [512, 47] on input "71" at bounding box center [536, 53] width 49 height 23
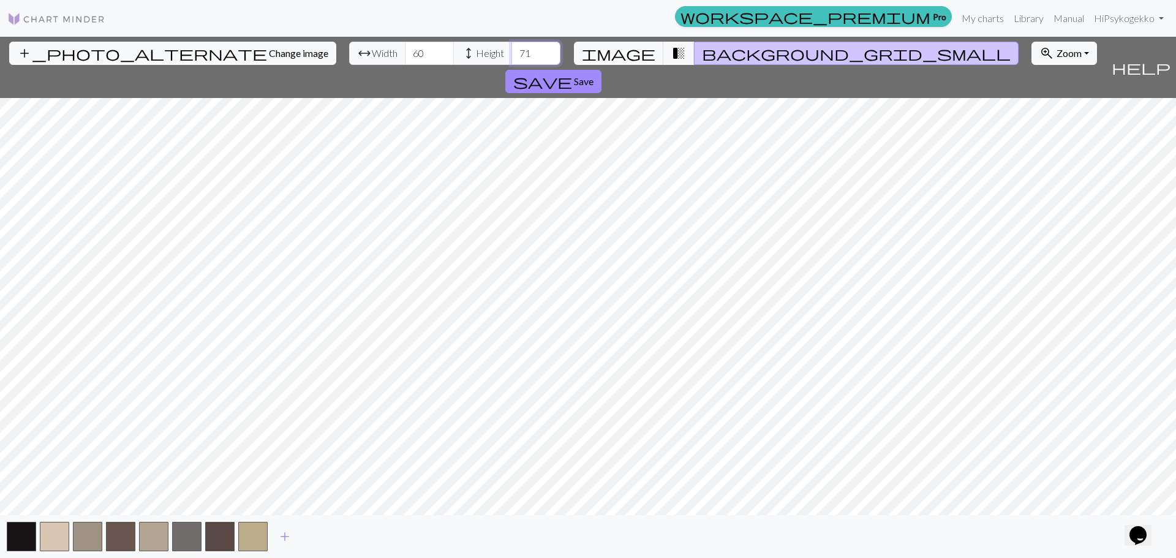
click at [512, 47] on input "72" at bounding box center [536, 53] width 49 height 23
click at [512, 47] on input "73" at bounding box center [536, 53] width 49 height 23
click at [512, 45] on input "73" at bounding box center [536, 53] width 49 height 23
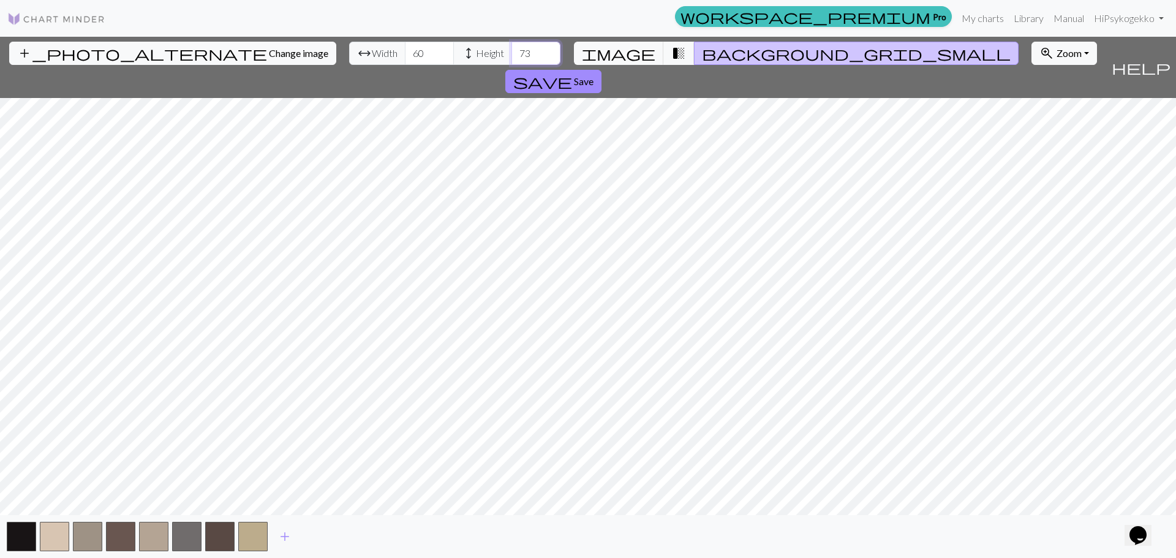
click at [512, 45] on input "73" at bounding box center [536, 53] width 49 height 23
click at [512, 50] on input "74" at bounding box center [536, 53] width 49 height 23
click at [512, 50] on input "75" at bounding box center [536, 53] width 49 height 23
click at [512, 50] on input "76" at bounding box center [536, 53] width 49 height 23
click at [512, 49] on input "77" at bounding box center [536, 53] width 49 height 23
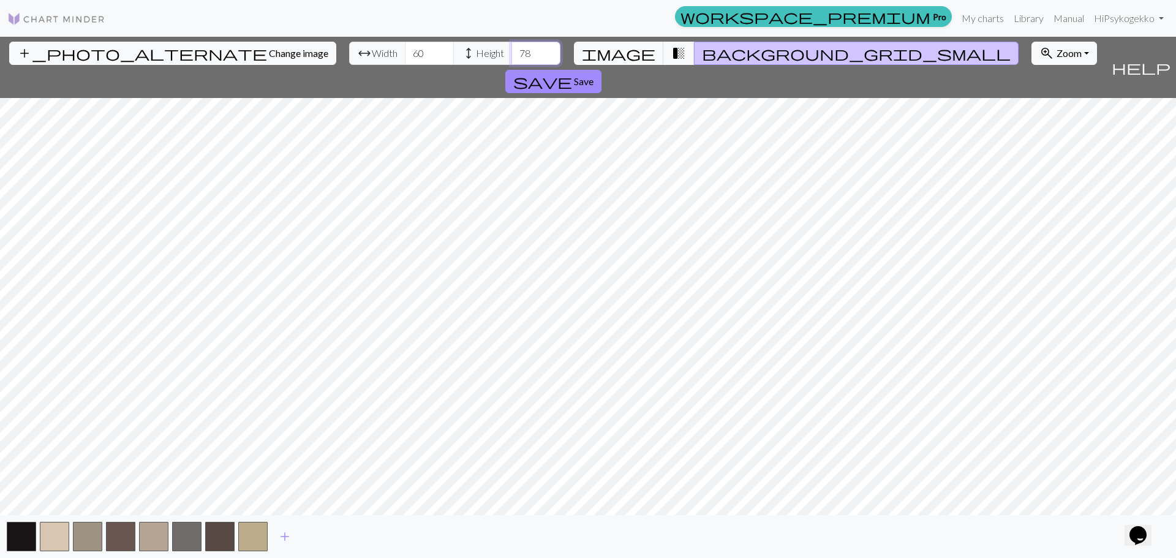
click at [512, 49] on input "78" at bounding box center [536, 53] width 49 height 23
click at [512, 49] on input "79" at bounding box center [536, 53] width 49 height 23
click at [512, 48] on input "80" at bounding box center [536, 53] width 49 height 23
click at [512, 48] on input "81" at bounding box center [536, 53] width 49 height 23
click at [512, 48] on input "82" at bounding box center [536, 53] width 49 height 23
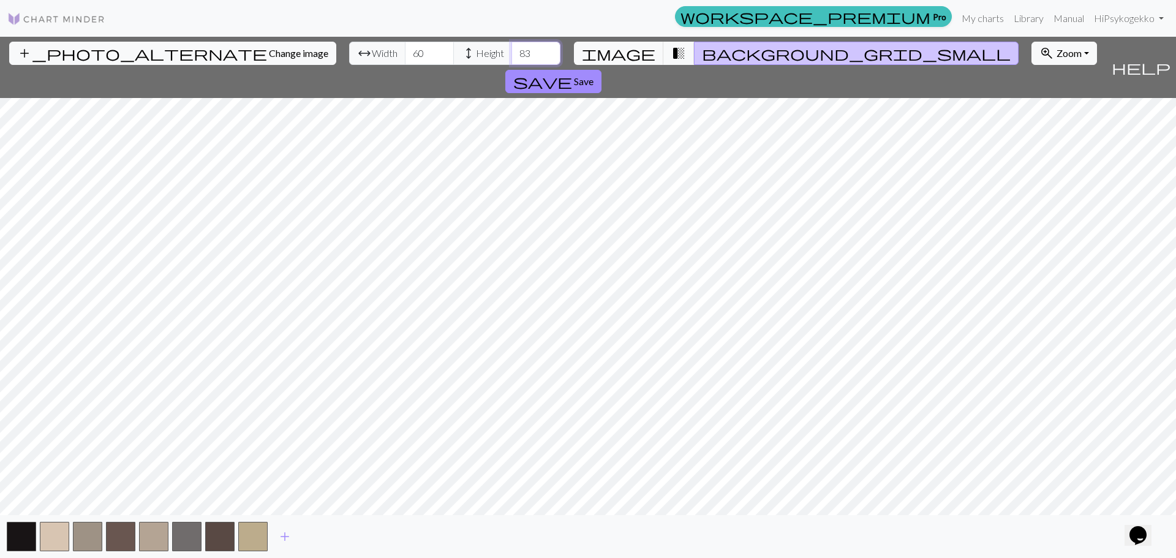
click at [512, 48] on input "83" at bounding box center [536, 53] width 49 height 23
click at [512, 48] on input "84" at bounding box center [536, 53] width 49 height 23
click at [512, 48] on input "85" at bounding box center [536, 53] width 49 height 23
click at [512, 49] on input "86" at bounding box center [536, 53] width 49 height 23
click at [512, 49] on input "87" at bounding box center [536, 53] width 49 height 23
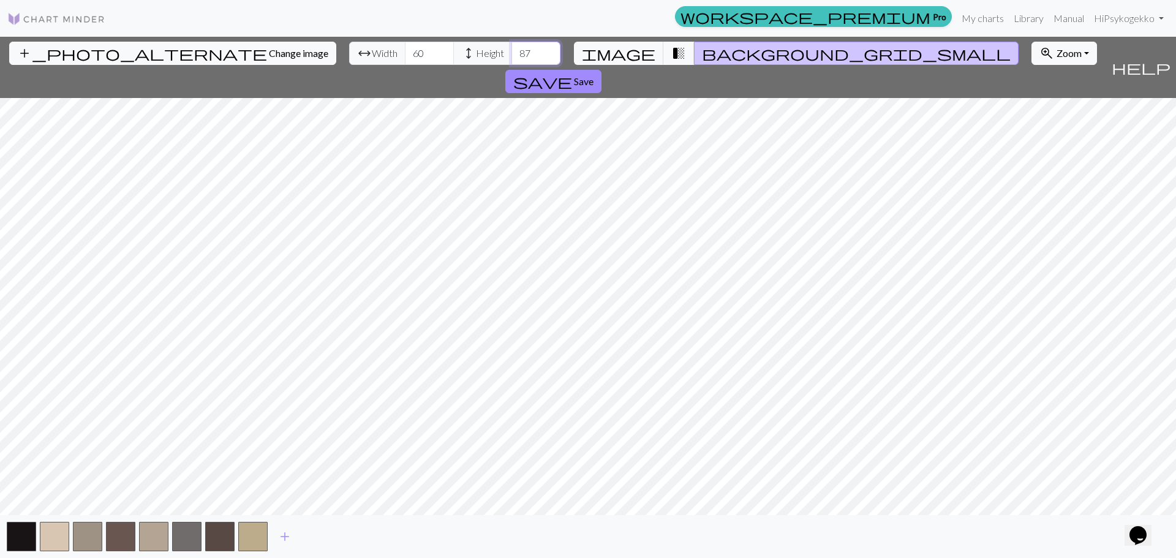
click at [512, 49] on input "88" at bounding box center [536, 53] width 49 height 23
click at [512, 48] on input "89" at bounding box center [536, 53] width 49 height 23
click at [512, 48] on input "90" at bounding box center [536, 53] width 49 height 23
click at [512, 48] on input "91" at bounding box center [536, 53] width 49 height 23
click at [512, 48] on input "92" at bounding box center [536, 53] width 49 height 23
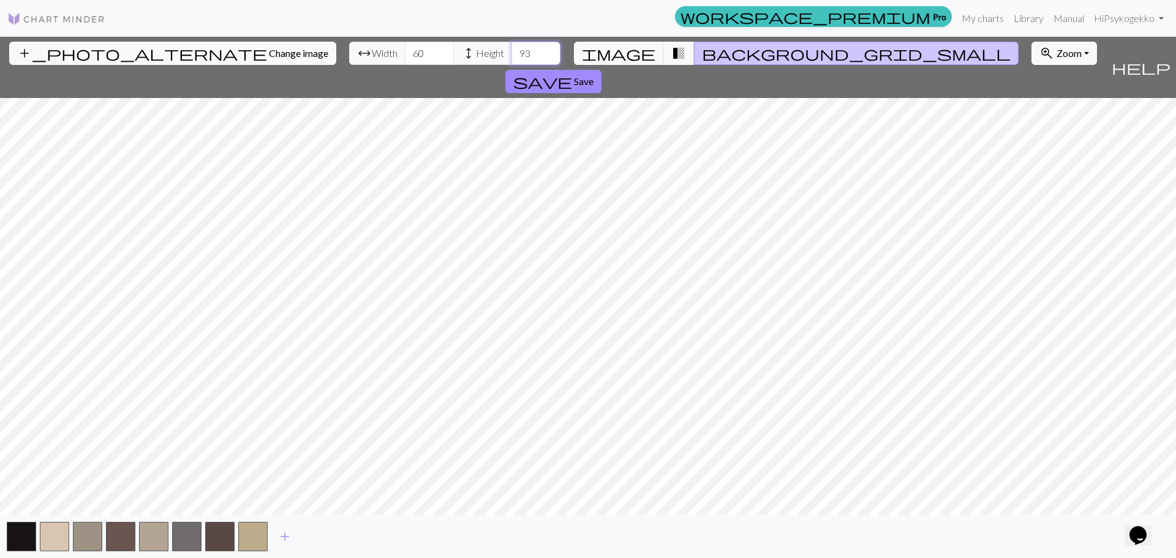
click at [512, 48] on input "93" at bounding box center [536, 53] width 49 height 23
click at [512, 48] on input "94" at bounding box center [536, 53] width 49 height 23
click at [512, 48] on input "95" at bounding box center [536, 53] width 49 height 23
click at [512, 48] on input "96" at bounding box center [536, 53] width 49 height 23
click at [512, 48] on input "97" at bounding box center [536, 53] width 49 height 23
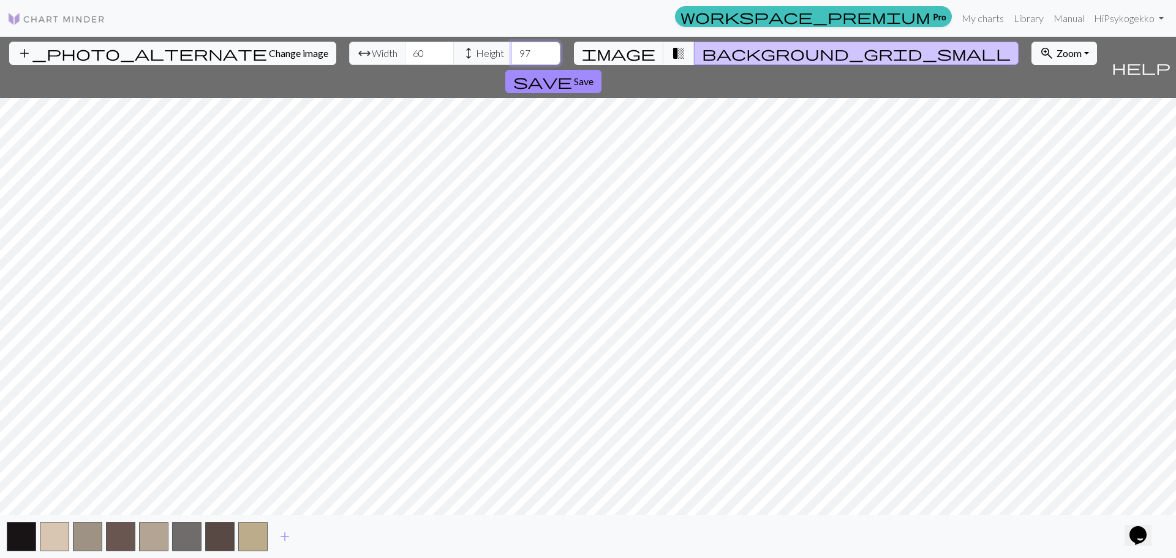
click at [512, 48] on input "98" at bounding box center [536, 53] width 49 height 23
click at [512, 48] on input "99" at bounding box center [536, 53] width 49 height 23
click at [512, 48] on input "100" at bounding box center [536, 53] width 49 height 23
click at [512, 48] on input "101" at bounding box center [536, 53] width 49 height 23
type input "100"
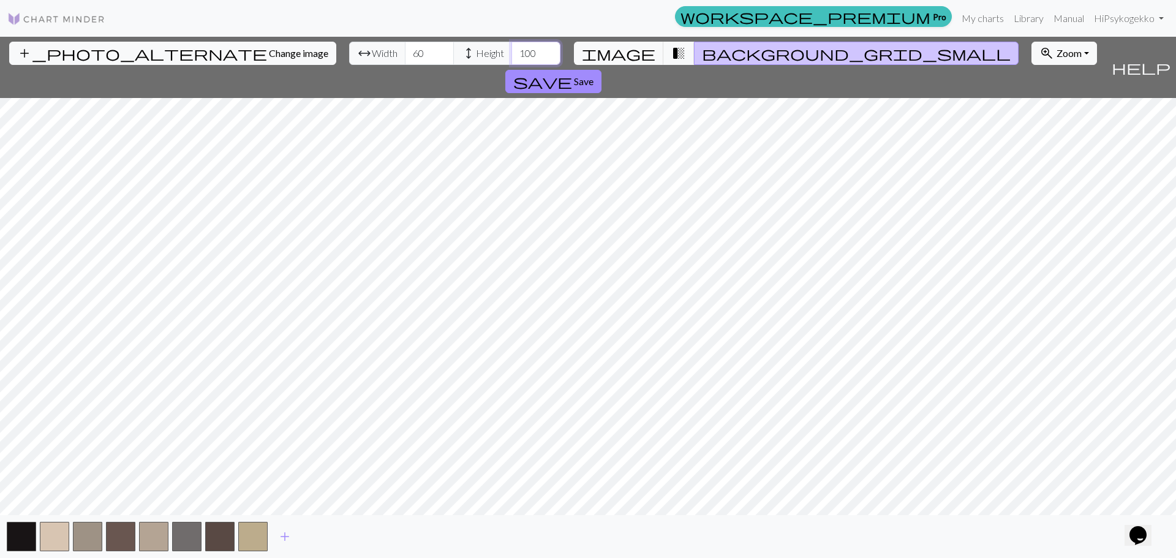
click at [512, 56] on input "100" at bounding box center [536, 53] width 49 height 23
click at [287, 535] on span "add" at bounding box center [285, 536] width 15 height 17
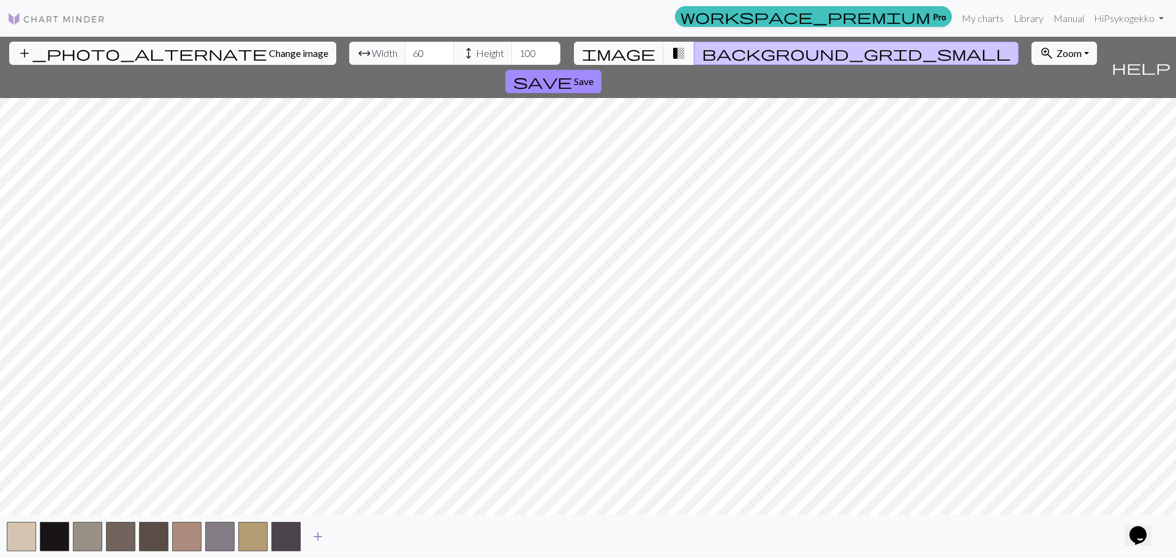
click at [323, 540] on span "add" at bounding box center [318, 536] width 15 height 17
click at [323, 537] on button "button" at bounding box center [318, 536] width 29 height 29
drag, startPoint x: 325, startPoint y: 538, endPoint x: 350, endPoint y: 538, distance: 24.5
click at [326, 538] on button "button" at bounding box center [318, 536] width 29 height 29
click at [360, 538] on button "add" at bounding box center [351, 536] width 31 height 23
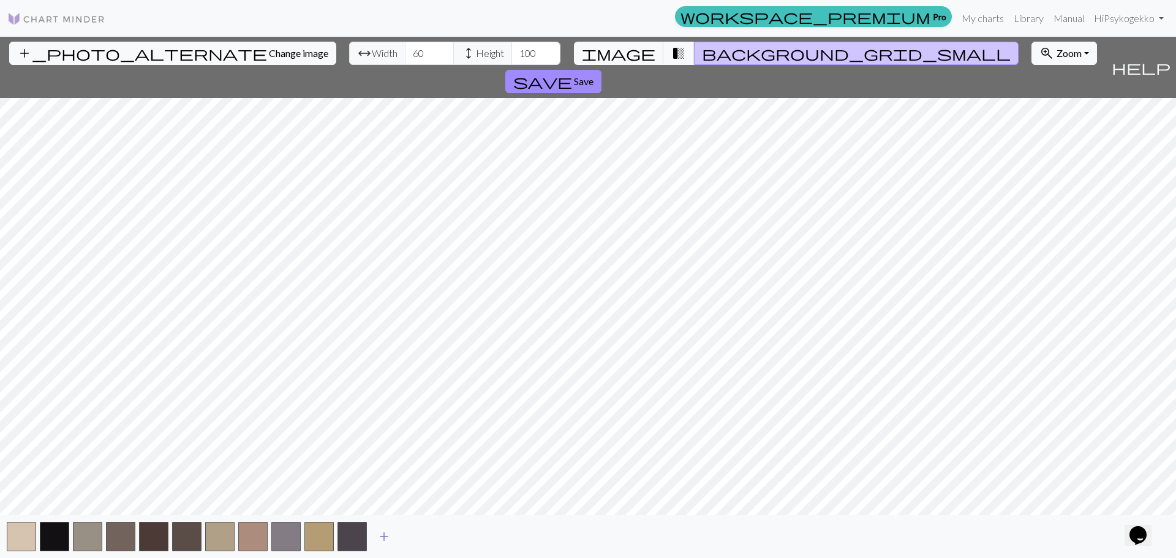
click at [392, 538] on button "add" at bounding box center [384, 536] width 31 height 23
click at [391, 537] on button "button" at bounding box center [385, 536] width 29 height 29
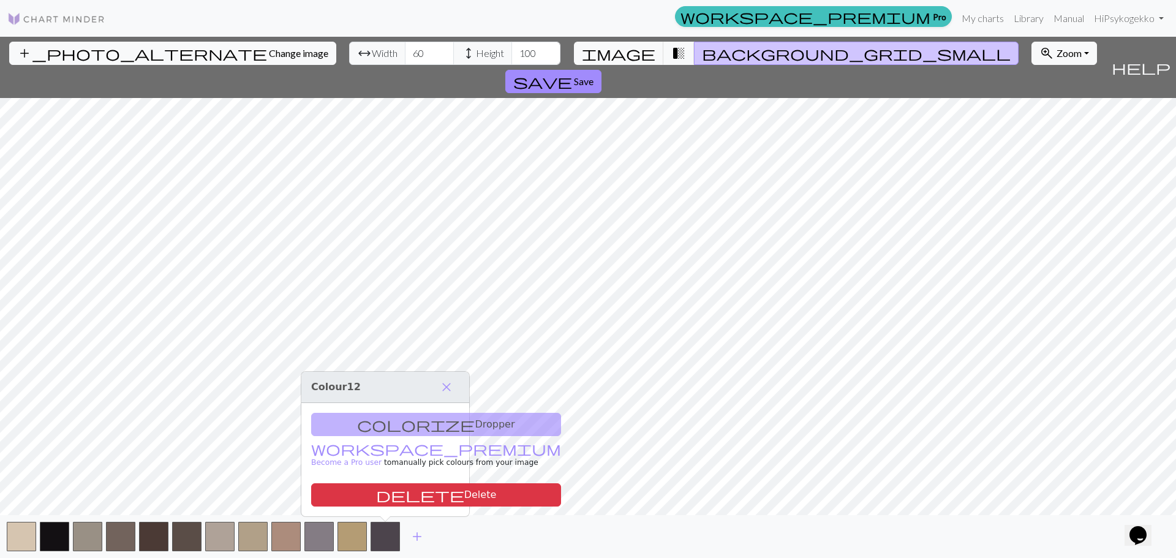
click at [445, 536] on div "add" at bounding box center [588, 536] width 1176 height 43
click at [420, 535] on span "add" at bounding box center [417, 536] width 15 height 17
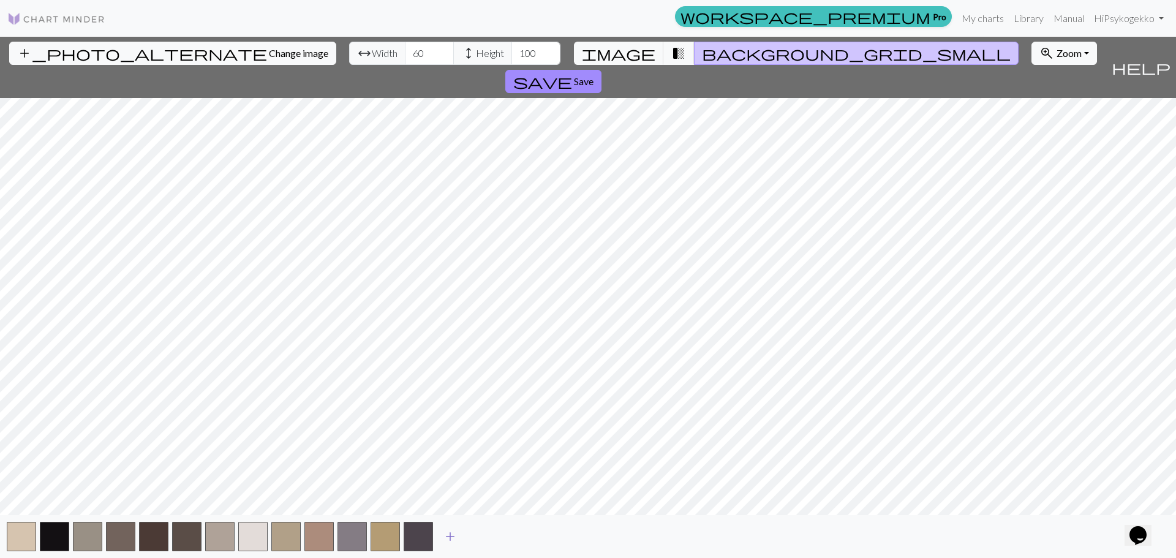
click at [445, 539] on span "add" at bounding box center [450, 536] width 15 height 17
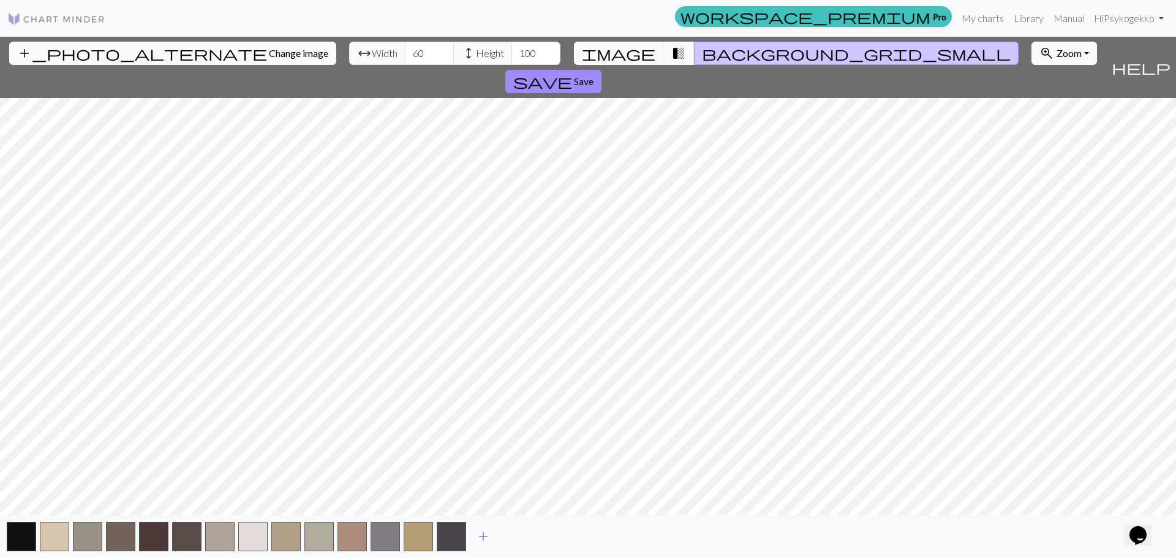
click at [496, 541] on button "add" at bounding box center [483, 536] width 31 height 23
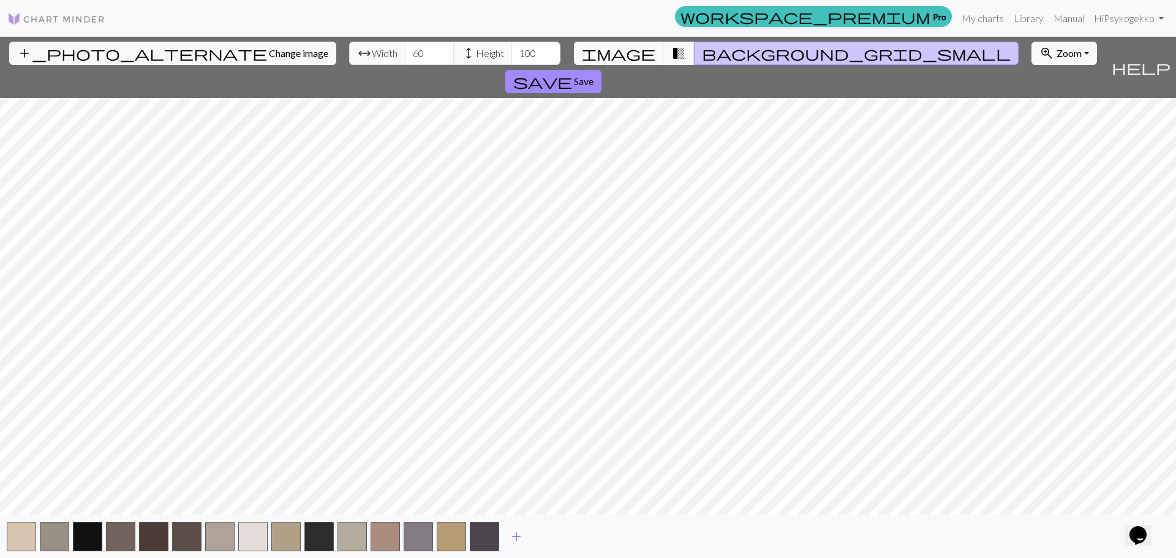
click at [514, 539] on span "add" at bounding box center [516, 536] width 15 height 17
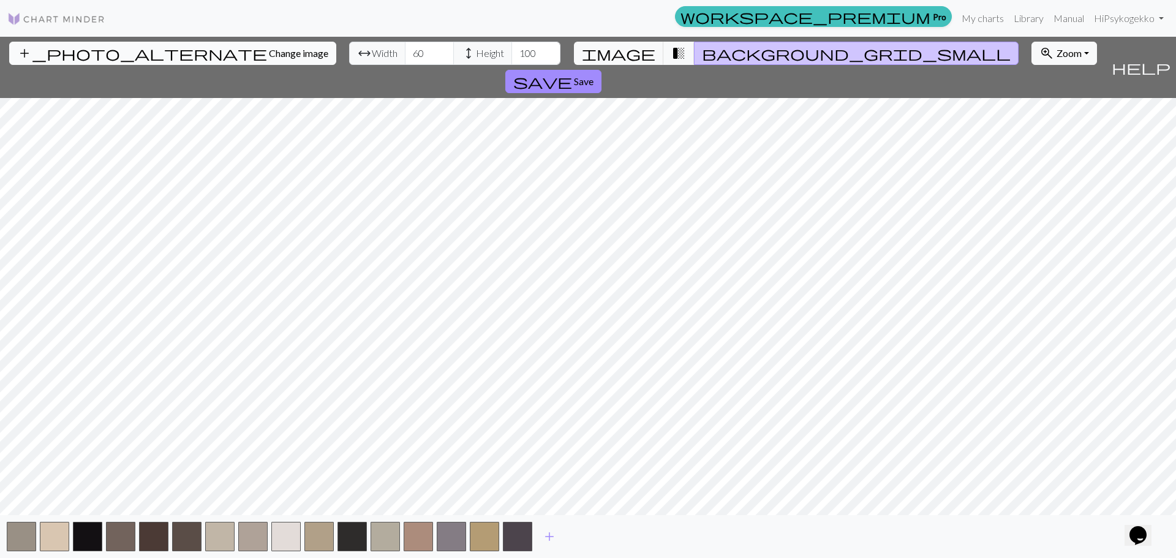
click at [269, 53] on span "Change image" at bounding box center [298, 53] width 59 height 12
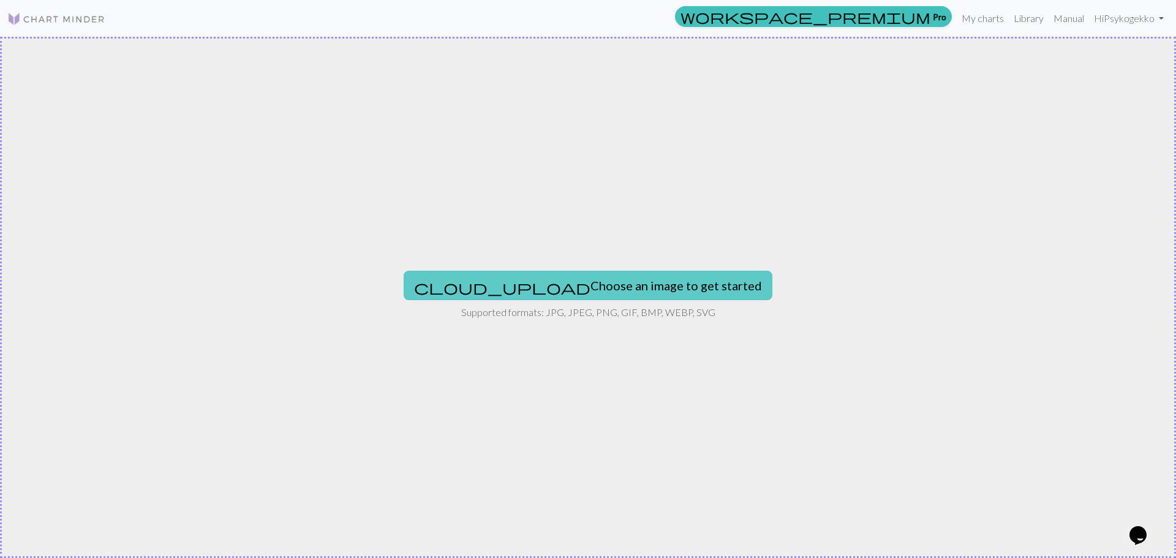
click at [505, 279] on button "cloud_upload Choose an image to get started" at bounding box center [588, 285] width 369 height 29
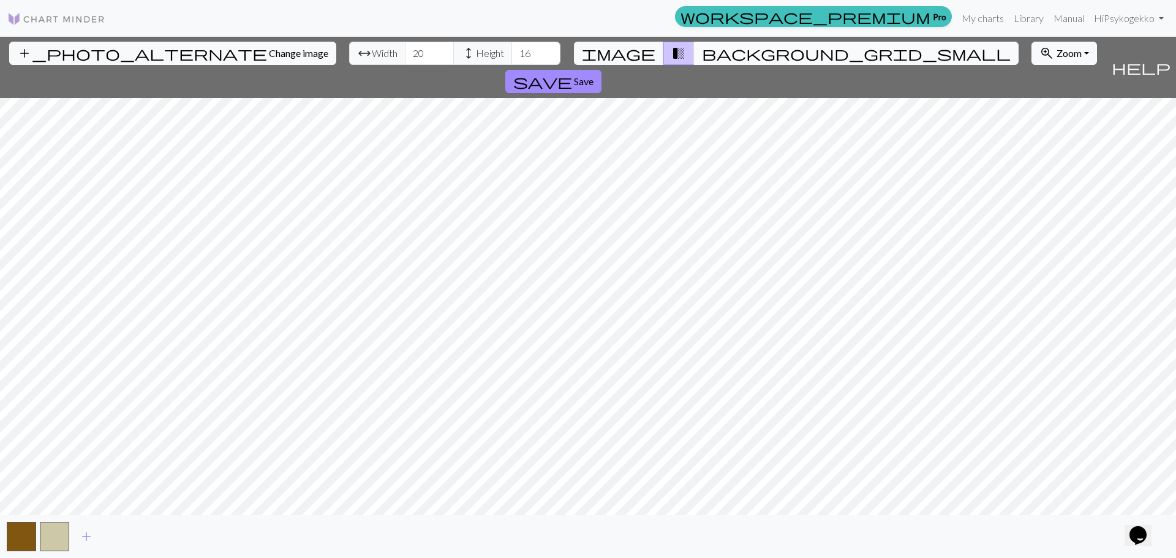
click at [705, 50] on span "background_grid_small" at bounding box center [856, 53] width 309 height 17
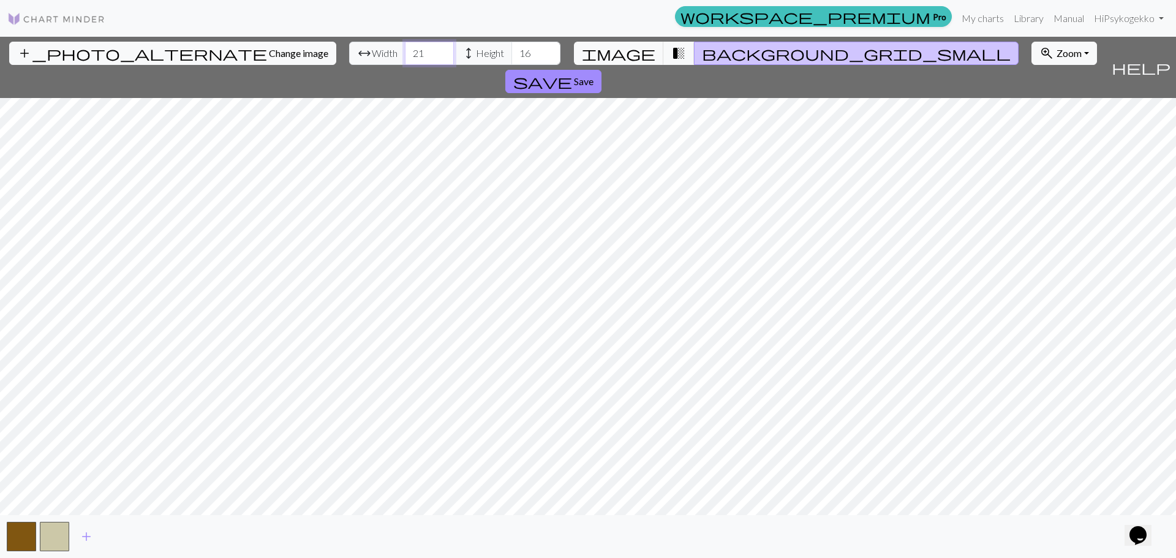
click at [405, 46] on input "21" at bounding box center [429, 53] width 49 height 23
click at [405, 52] on input "22" at bounding box center [429, 53] width 49 height 23
click at [405, 52] on input "23" at bounding box center [429, 53] width 49 height 23
click at [405, 48] on input "24" at bounding box center [429, 53] width 49 height 23
click at [405, 47] on input "24" at bounding box center [429, 53] width 49 height 23
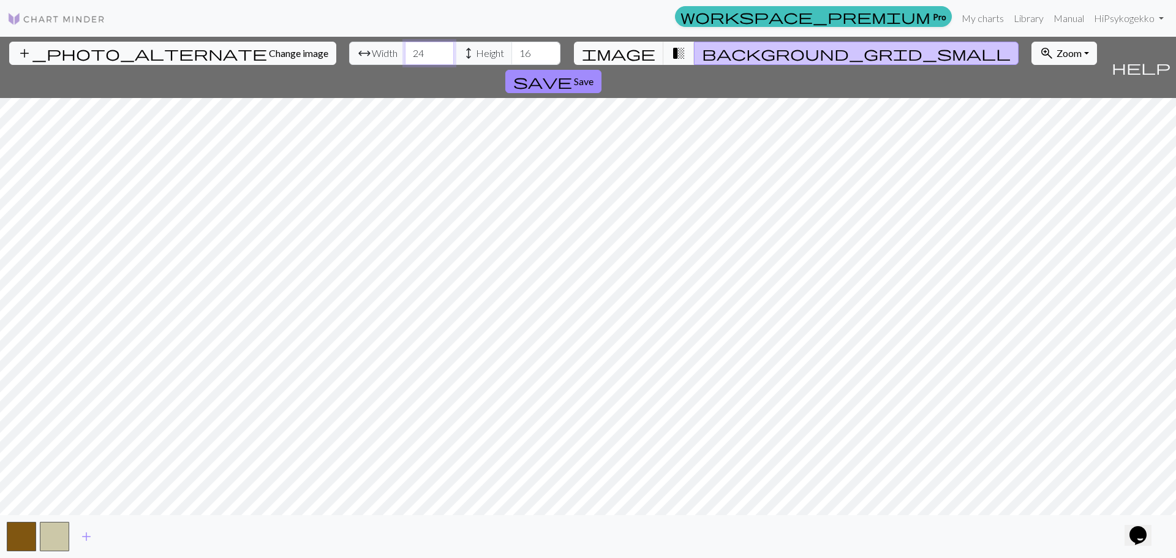
click at [405, 47] on input "24" at bounding box center [429, 53] width 49 height 23
click at [405, 50] on input "25" at bounding box center [429, 53] width 49 height 23
click at [405, 50] on input "26" at bounding box center [429, 53] width 49 height 23
click at [405, 50] on input "27" at bounding box center [429, 53] width 49 height 23
click at [405, 50] on input "28" at bounding box center [429, 53] width 49 height 23
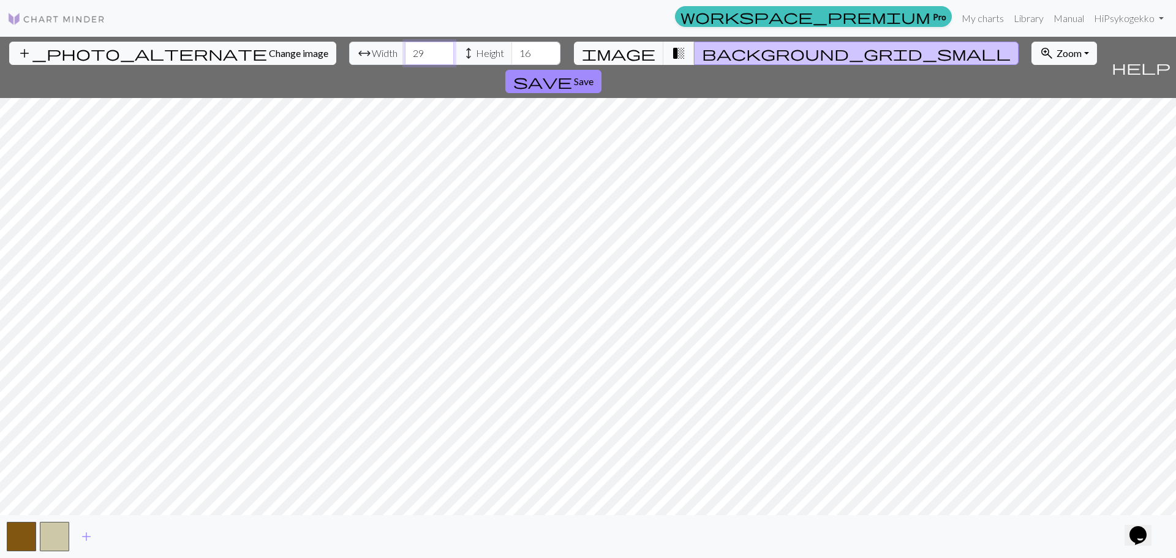
click at [405, 50] on input "29" at bounding box center [429, 53] width 49 height 23
click at [405, 53] on input "30" at bounding box center [429, 53] width 49 height 23
click at [405, 53] on input "31" at bounding box center [429, 53] width 49 height 23
click at [405, 50] on input "32" at bounding box center [429, 53] width 49 height 23
click at [405, 51] on input "33" at bounding box center [429, 53] width 49 height 23
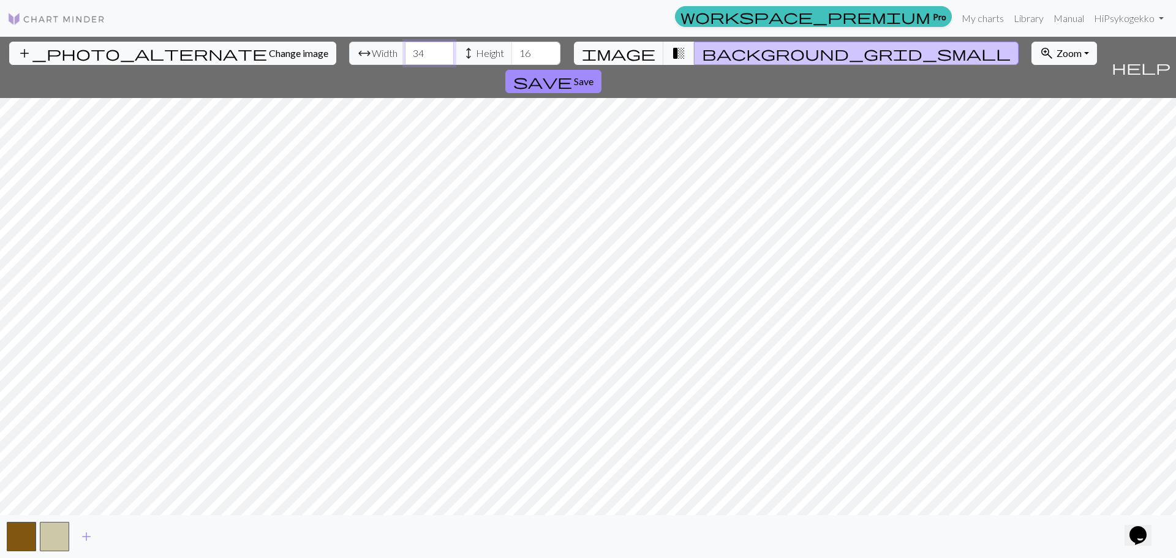
click at [405, 48] on input "34" at bounding box center [429, 53] width 49 height 23
click at [405, 48] on input "35" at bounding box center [429, 53] width 49 height 23
click at [405, 49] on input "36" at bounding box center [429, 53] width 49 height 23
click at [405, 48] on input "37" at bounding box center [429, 53] width 49 height 23
click at [405, 48] on input "38" at bounding box center [429, 53] width 49 height 23
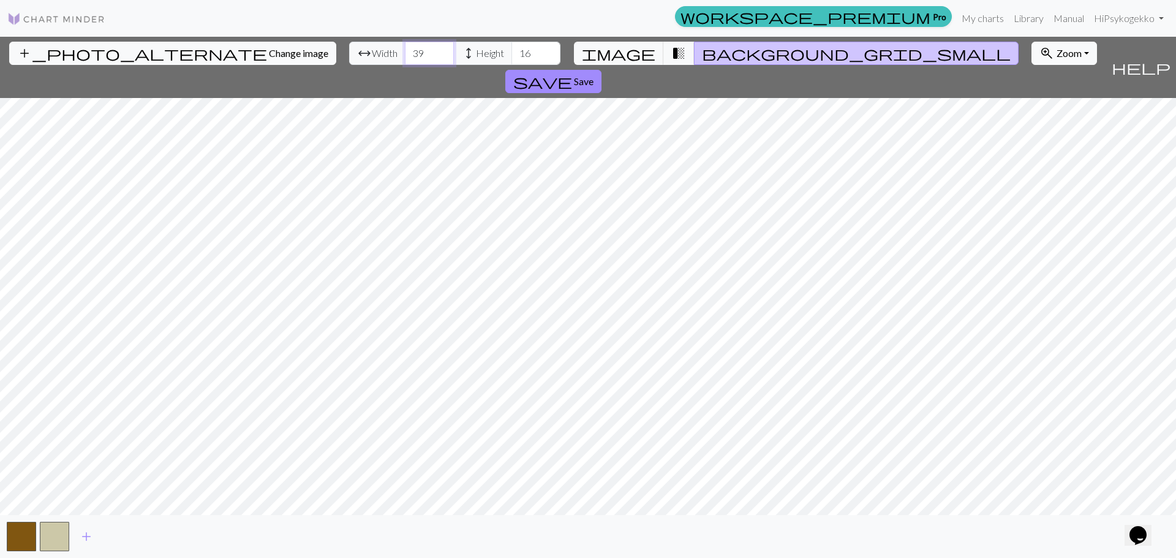
click at [405, 48] on input "39" at bounding box center [429, 53] width 49 height 23
type input "40"
click at [405, 53] on input "40" at bounding box center [429, 53] width 49 height 23
click at [512, 50] on input "17" at bounding box center [536, 53] width 49 height 23
click at [512, 50] on input "18" at bounding box center [536, 53] width 49 height 23
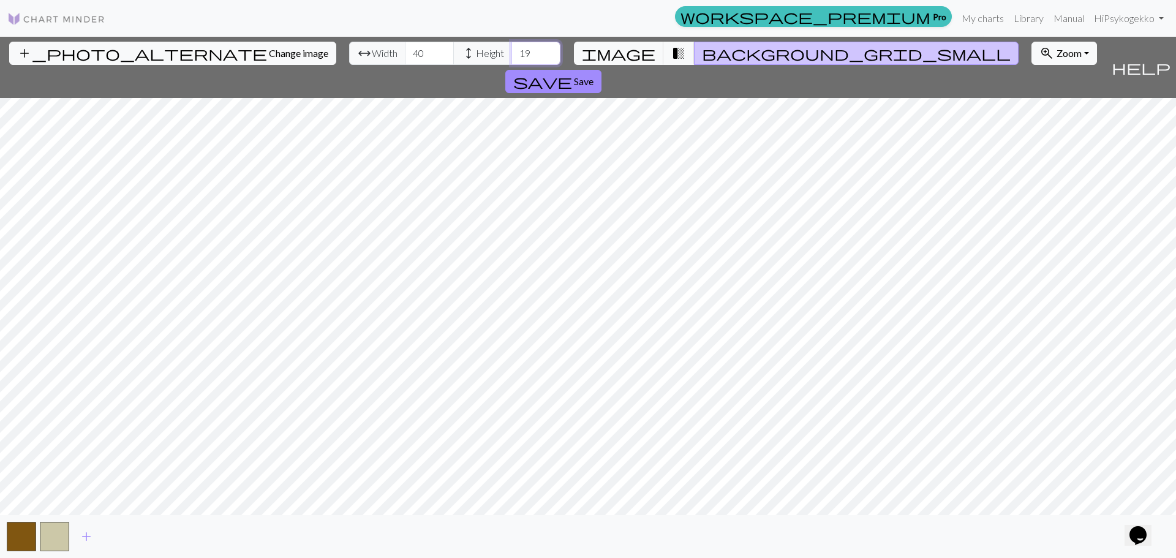
click at [512, 50] on input "19" at bounding box center [536, 53] width 49 height 23
click at [512, 49] on input "20" at bounding box center [536, 53] width 49 height 23
click at [512, 49] on input "21" at bounding box center [536, 53] width 49 height 23
click at [512, 49] on input "22" at bounding box center [536, 53] width 49 height 23
type input "23"
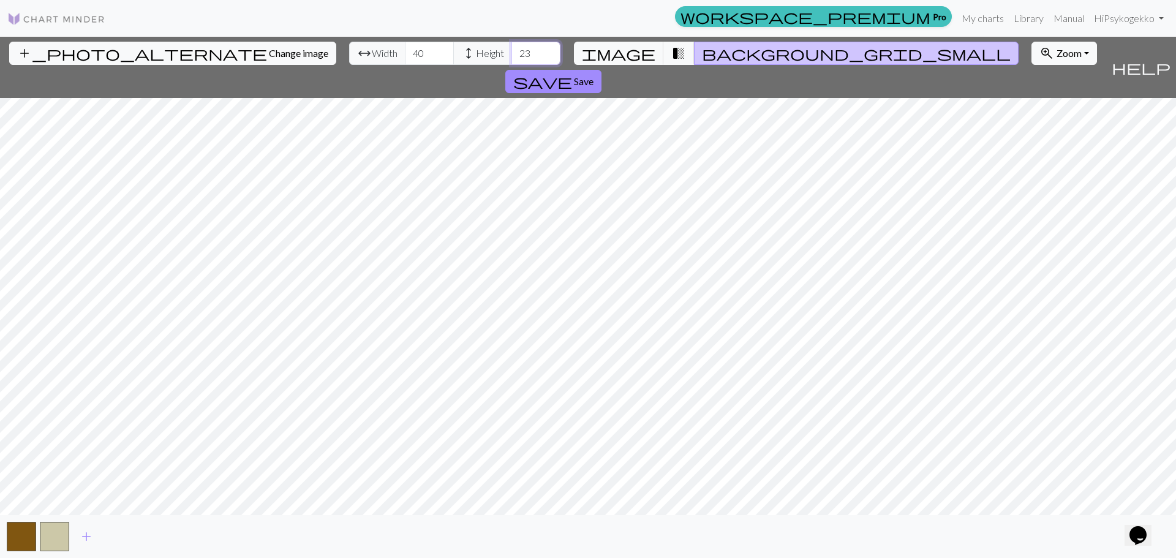
click at [512, 45] on input "23" at bounding box center [536, 53] width 49 height 23
click at [405, 47] on input "41" at bounding box center [429, 53] width 49 height 23
type input "42"
click at [405, 47] on input "42" at bounding box center [429, 53] width 49 height 23
click at [512, 50] on input "24" at bounding box center [536, 53] width 49 height 23
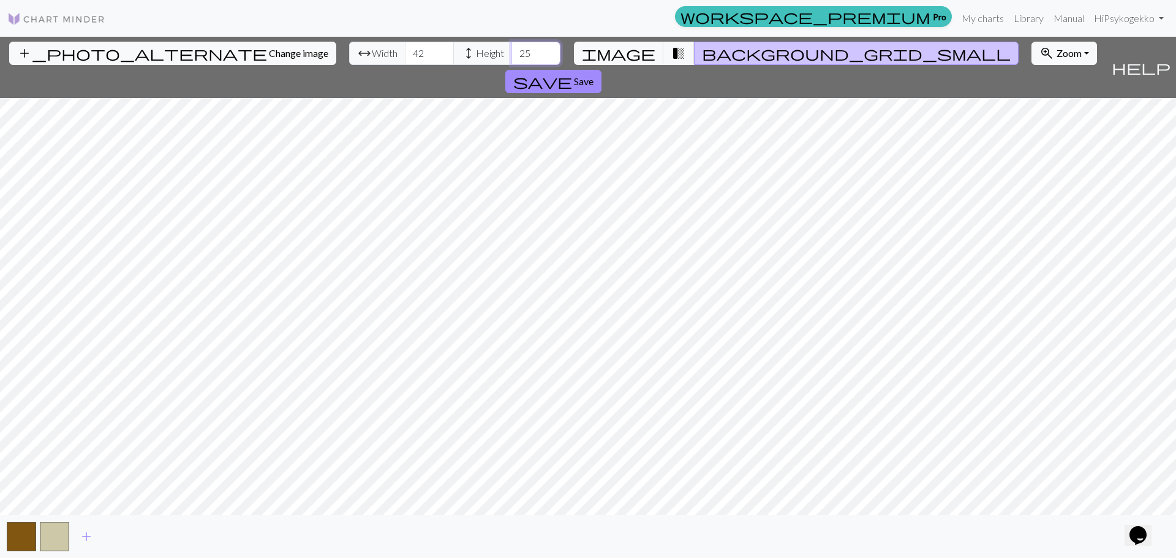
click at [512, 49] on input "25" at bounding box center [536, 53] width 49 height 23
click at [512, 49] on input "26" at bounding box center [536, 53] width 49 height 23
click at [512, 49] on input "27" at bounding box center [536, 53] width 49 height 23
click at [512, 49] on input "28" at bounding box center [536, 53] width 49 height 23
click at [512, 49] on input "29" at bounding box center [536, 53] width 49 height 23
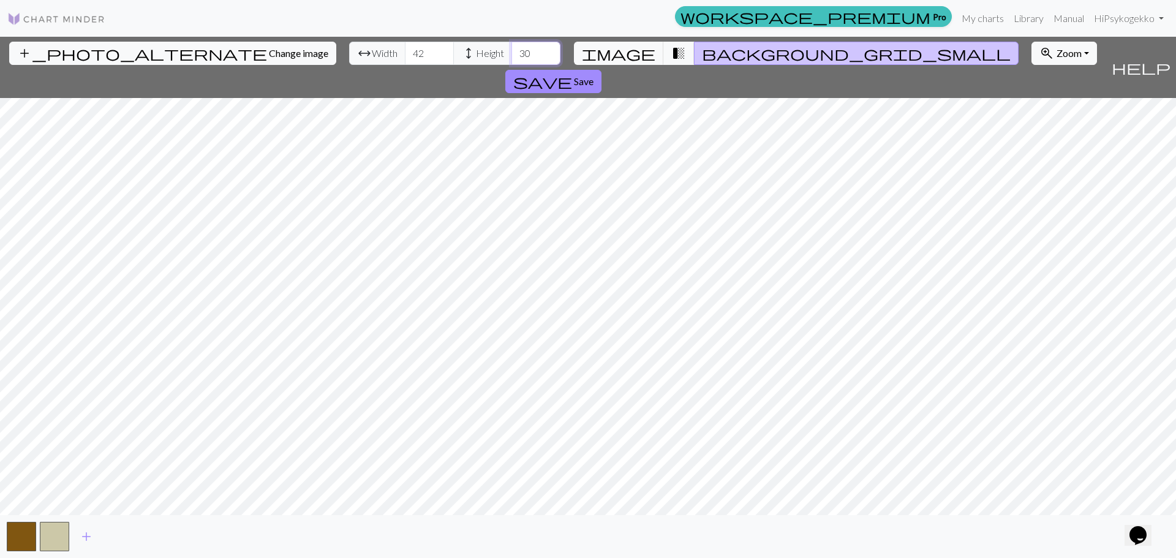
click at [512, 49] on input "30" at bounding box center [536, 53] width 49 height 23
click at [512, 49] on input "31" at bounding box center [536, 53] width 49 height 23
click at [512, 49] on input "32" at bounding box center [536, 53] width 49 height 23
click at [512, 49] on input "33" at bounding box center [536, 53] width 49 height 23
click at [512, 49] on input "34" at bounding box center [536, 53] width 49 height 23
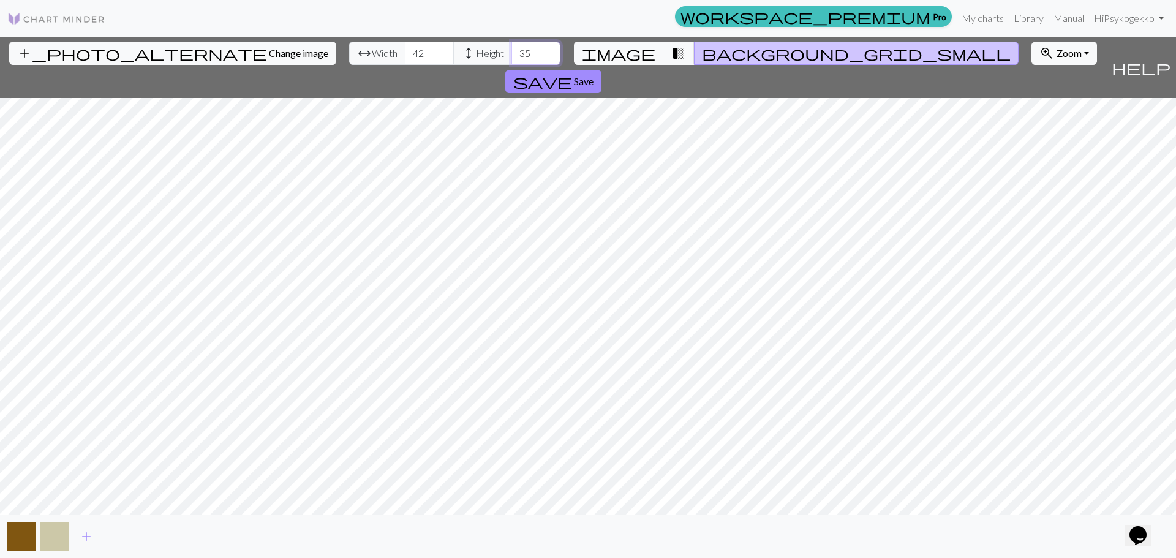
click at [512, 49] on input "35" at bounding box center [536, 53] width 49 height 23
click at [512, 49] on input "36" at bounding box center [536, 53] width 49 height 23
click at [512, 49] on input "37" at bounding box center [536, 53] width 49 height 23
click at [512, 49] on input "38" at bounding box center [536, 53] width 49 height 23
click at [512, 49] on input "39" at bounding box center [536, 53] width 49 height 23
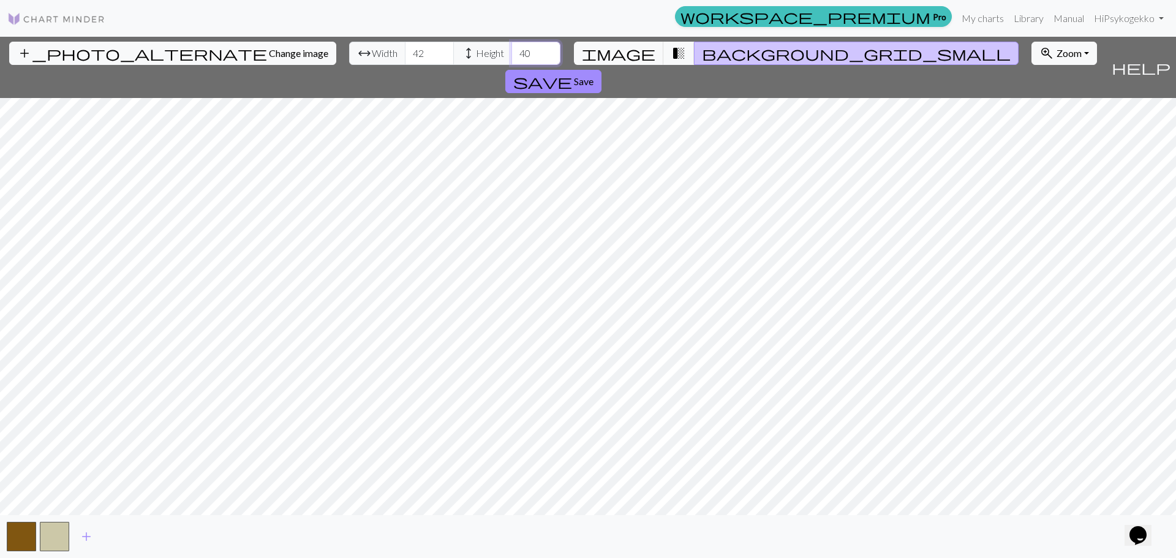
click at [512, 49] on input "40" at bounding box center [536, 53] width 49 height 23
click at [512, 49] on input "41" at bounding box center [536, 53] width 49 height 23
click at [512, 49] on input "42" at bounding box center [536, 53] width 49 height 23
click at [512, 49] on input "43" at bounding box center [536, 53] width 49 height 23
click at [88, 538] on span "add" at bounding box center [86, 536] width 15 height 17
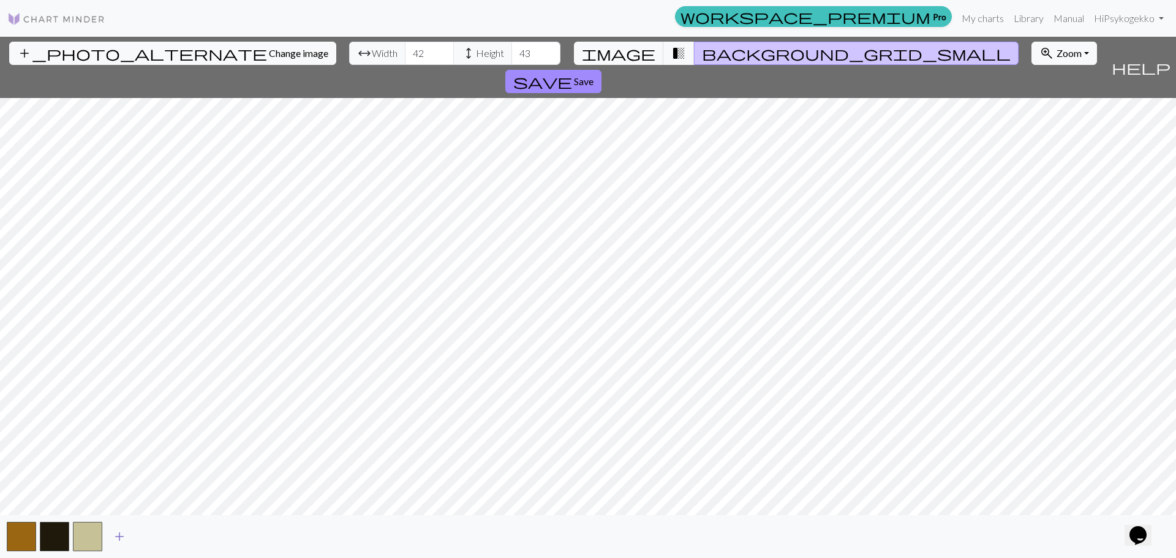
click at [121, 540] on span "add" at bounding box center [119, 536] width 15 height 17
click at [151, 536] on span "add" at bounding box center [152, 536] width 15 height 17
drag, startPoint x: 186, startPoint y: 536, endPoint x: 203, endPoint y: 557, distance: 27.0
click at [185, 537] on span "add" at bounding box center [185, 536] width 15 height 17
click at [219, 537] on span "add" at bounding box center [218, 536] width 15 height 17
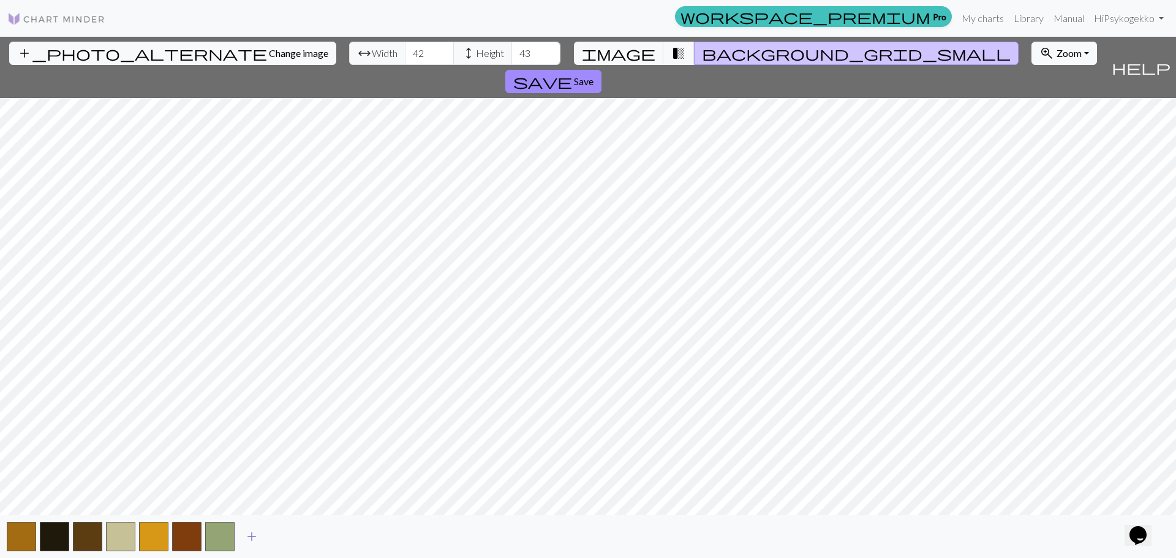
click at [254, 540] on span "add" at bounding box center [251, 536] width 15 height 17
click at [289, 537] on span "add" at bounding box center [285, 536] width 15 height 17
click at [512, 48] on input "44" at bounding box center [536, 53] width 49 height 23
click at [512, 48] on input "45" at bounding box center [536, 53] width 49 height 23
click at [512, 48] on input "46" at bounding box center [536, 53] width 49 height 23
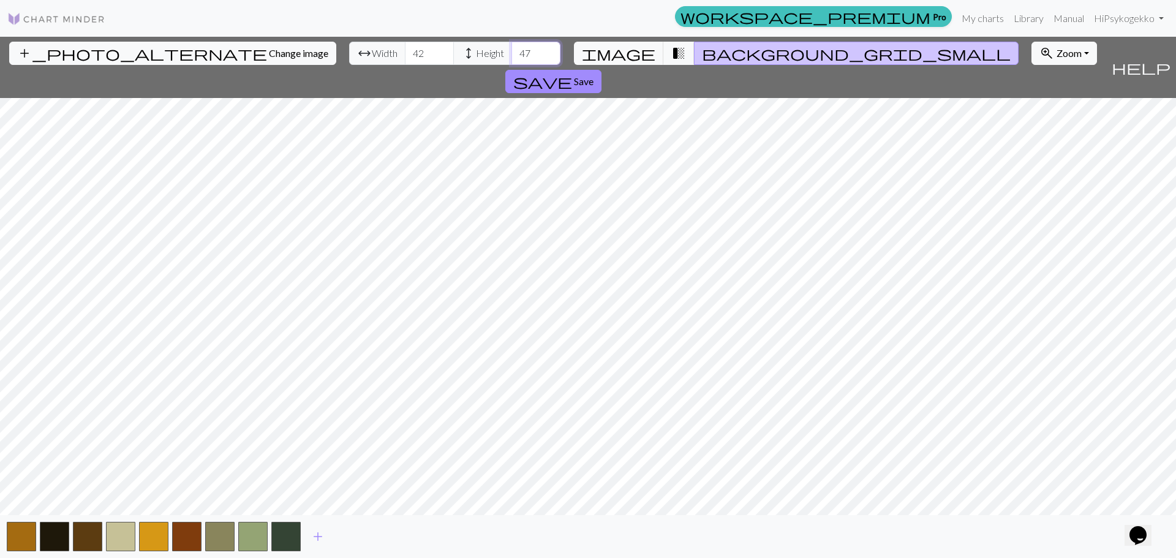
click at [512, 48] on input "47" at bounding box center [536, 53] width 49 height 23
click at [512, 48] on input "48" at bounding box center [536, 53] width 49 height 23
click at [512, 48] on input "49" at bounding box center [536, 53] width 49 height 23
click at [512, 48] on input "50" at bounding box center [536, 53] width 49 height 23
click at [512, 58] on input "49" at bounding box center [536, 53] width 49 height 23
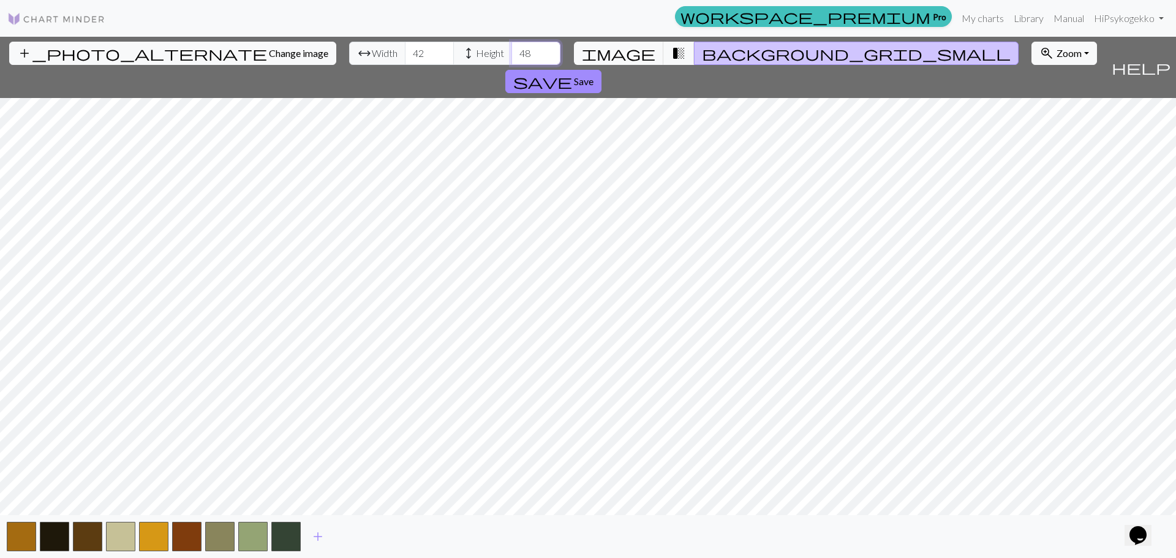
click at [512, 58] on input "48" at bounding box center [536, 53] width 49 height 23
click at [512, 58] on input "47" at bounding box center [536, 53] width 49 height 23
click at [512, 58] on input "46" at bounding box center [536, 53] width 49 height 23
click at [512, 58] on input "45" at bounding box center [536, 53] width 49 height 23
type input "44"
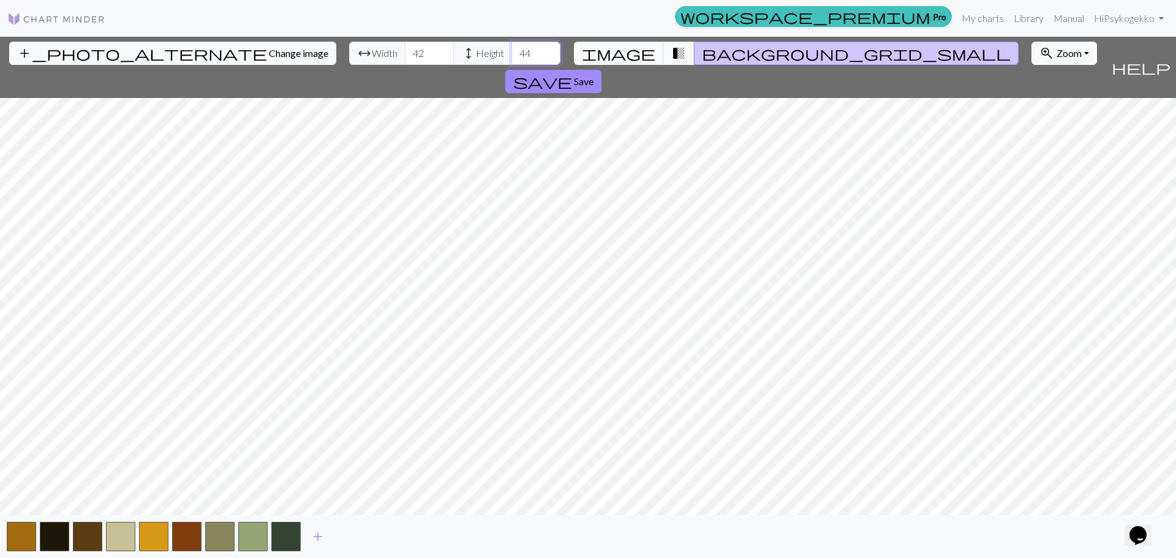
click at [512, 58] on input "44" at bounding box center [536, 53] width 49 height 23
click at [319, 538] on span "add" at bounding box center [318, 536] width 15 height 17
click at [594, 75] on span "Save" at bounding box center [584, 81] width 20 height 12
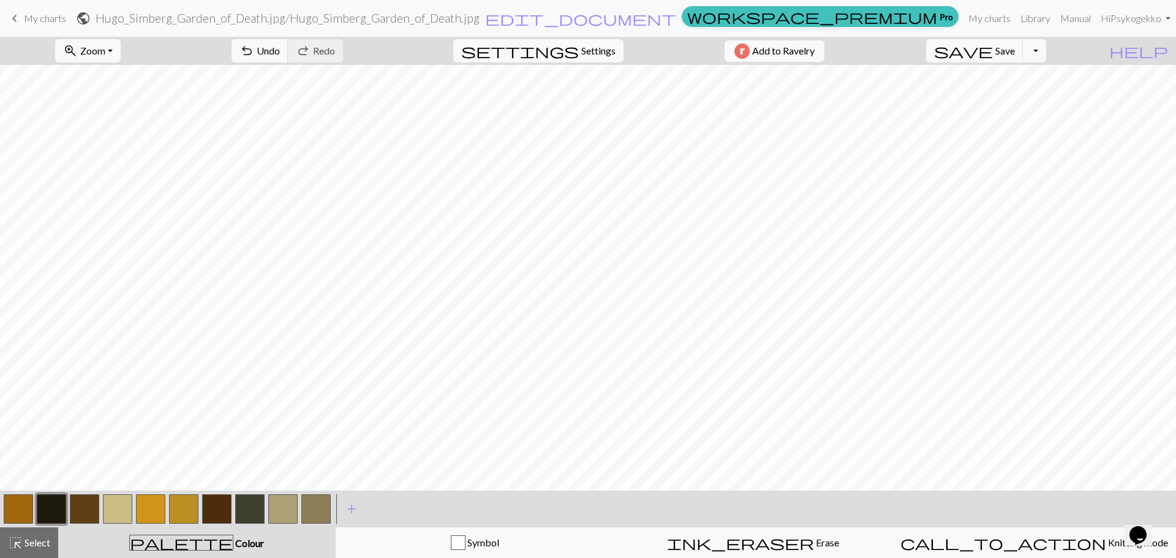
click at [48, 26] on link "keyboard_arrow_left My charts" at bounding box center [36, 18] width 59 height 21
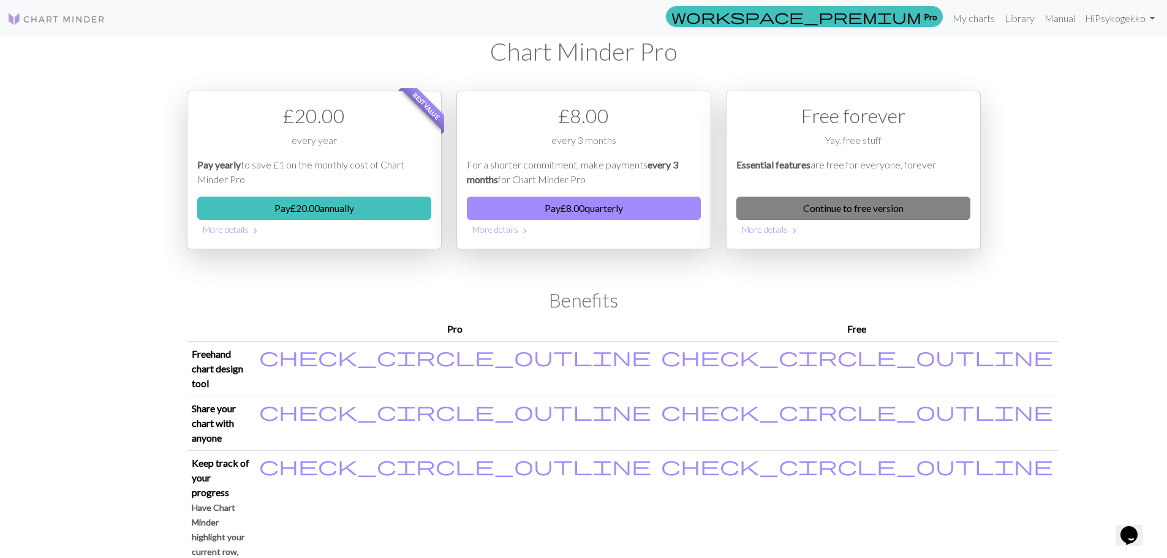
click at [847, 207] on link "Continue to free version" at bounding box center [853, 208] width 234 height 23
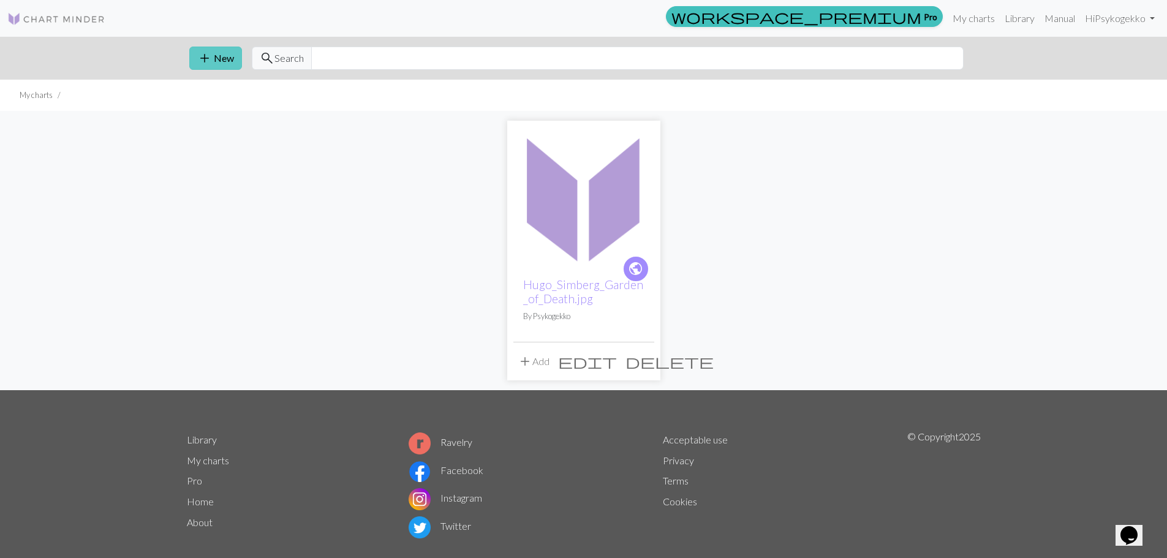
click at [228, 57] on button "add New" at bounding box center [215, 58] width 53 height 23
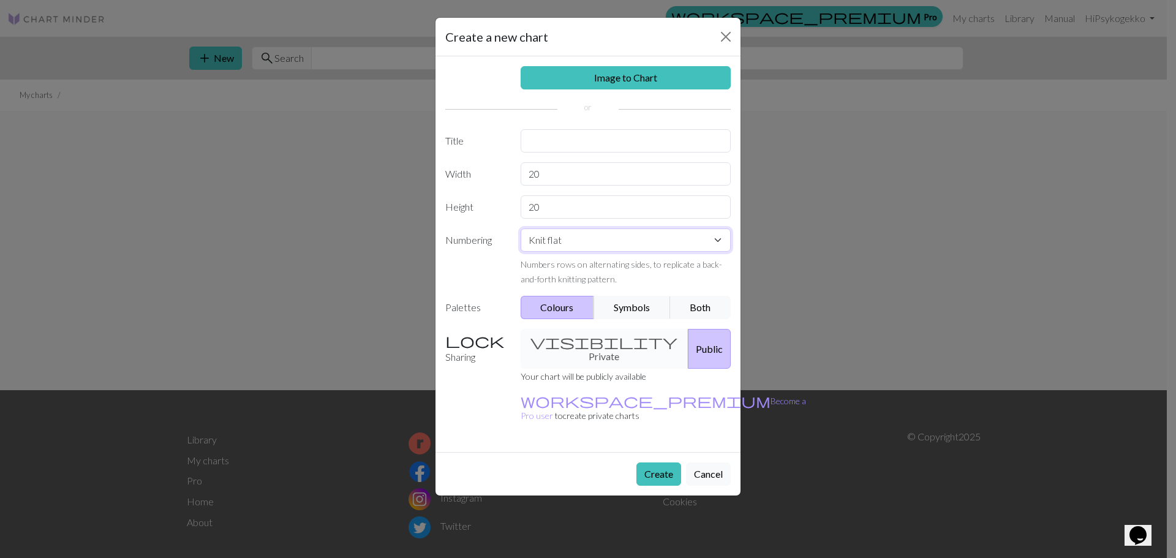
click at [570, 246] on select "Knit flat Knit in the round Lace knitting Cross stitch" at bounding box center [626, 239] width 211 height 23
select select "crossstitch"
click at [521, 228] on select "Knit flat Knit in the round Lace knitting Cross stitch" at bounding box center [626, 239] width 211 height 23
click at [562, 170] on input "20" at bounding box center [626, 173] width 211 height 23
drag, startPoint x: 556, startPoint y: 173, endPoint x: 436, endPoint y: 183, distance: 121.1
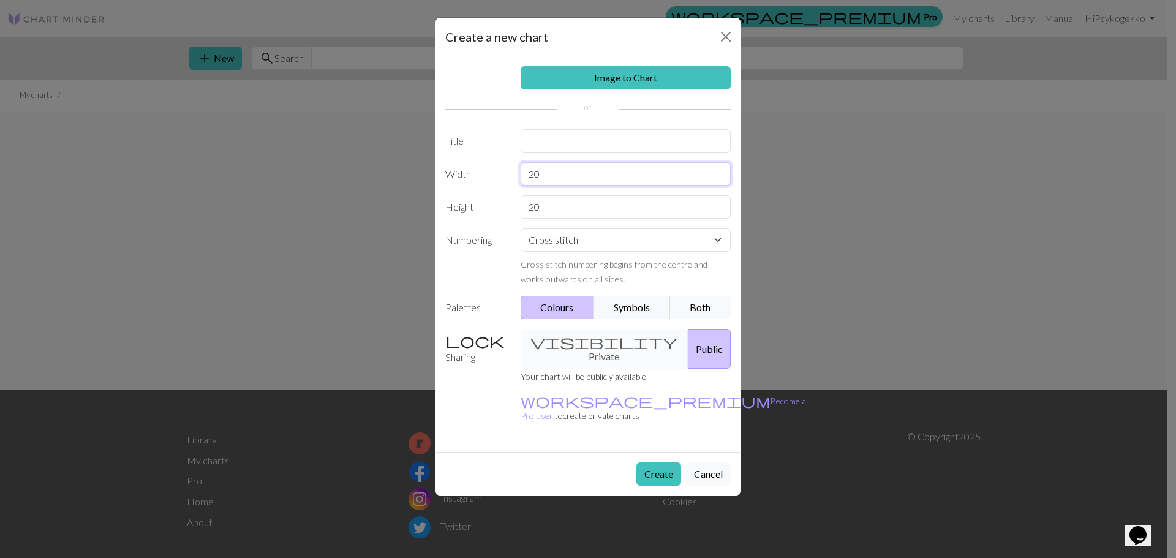
click at [440, 187] on div "Image to Chart Title Width 20 Height 20 Numbering Knit flat Knit in the round L…" at bounding box center [588, 254] width 305 height 396
type input "40"
drag, startPoint x: 556, startPoint y: 208, endPoint x: 318, endPoint y: 195, distance: 238.6
click at [340, 203] on div "Create a new chart Image to Chart Title Width 40 Height 20 Numbering Knit flat …" at bounding box center [588, 279] width 1176 height 558
type input "50"
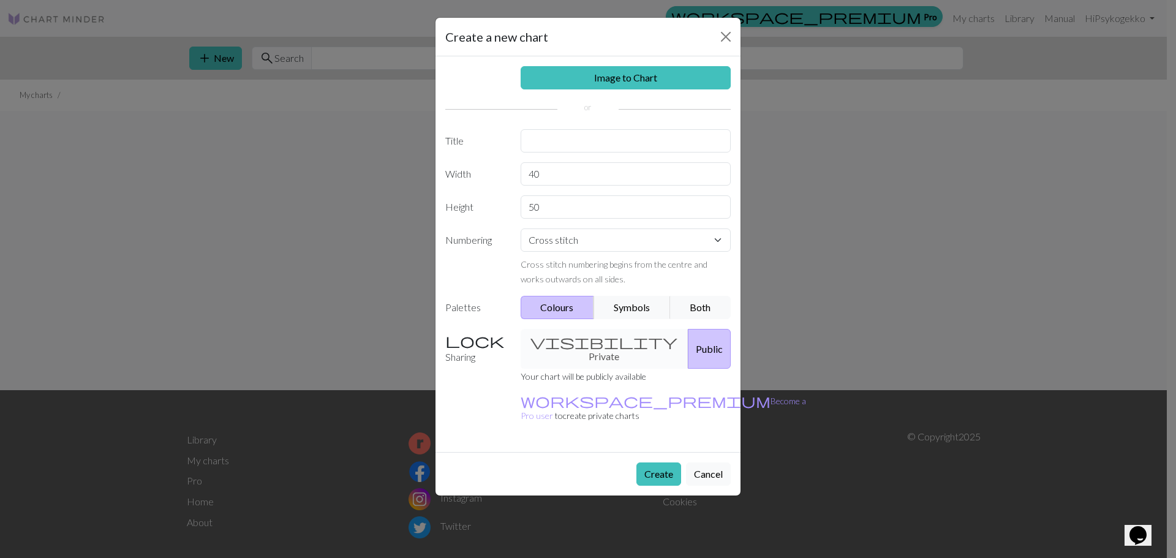
click at [462, 256] on label "Numbering" at bounding box center [475, 257] width 75 height 58
click at [665, 463] on button "Create" at bounding box center [658, 474] width 45 height 23
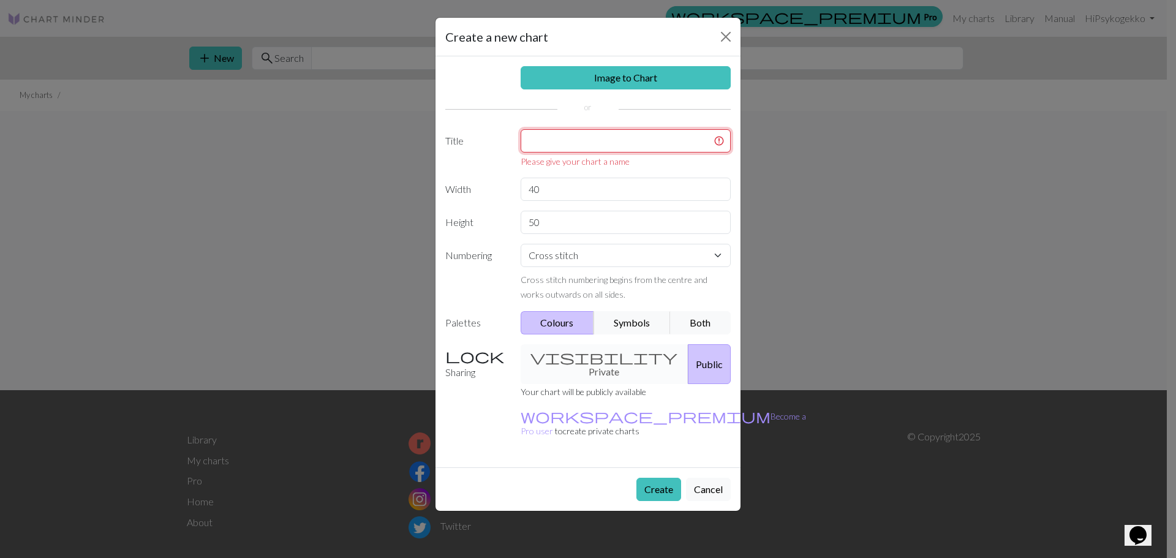
click at [565, 134] on input "text" at bounding box center [626, 140] width 211 height 23
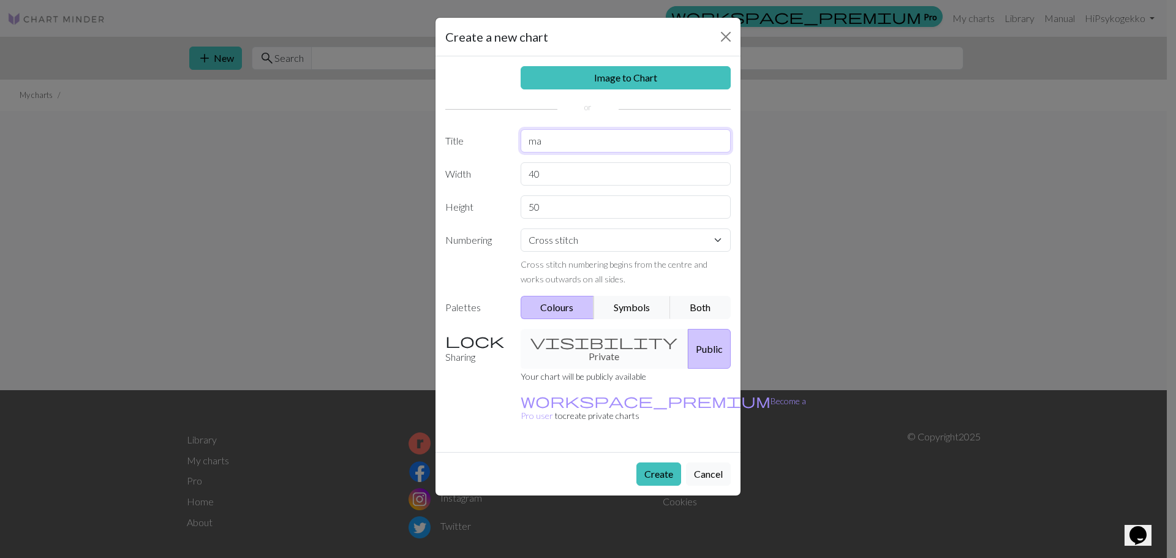
type input "m"
type input "vuorimaisema"
click at [652, 463] on button "Create" at bounding box center [658, 474] width 45 height 23
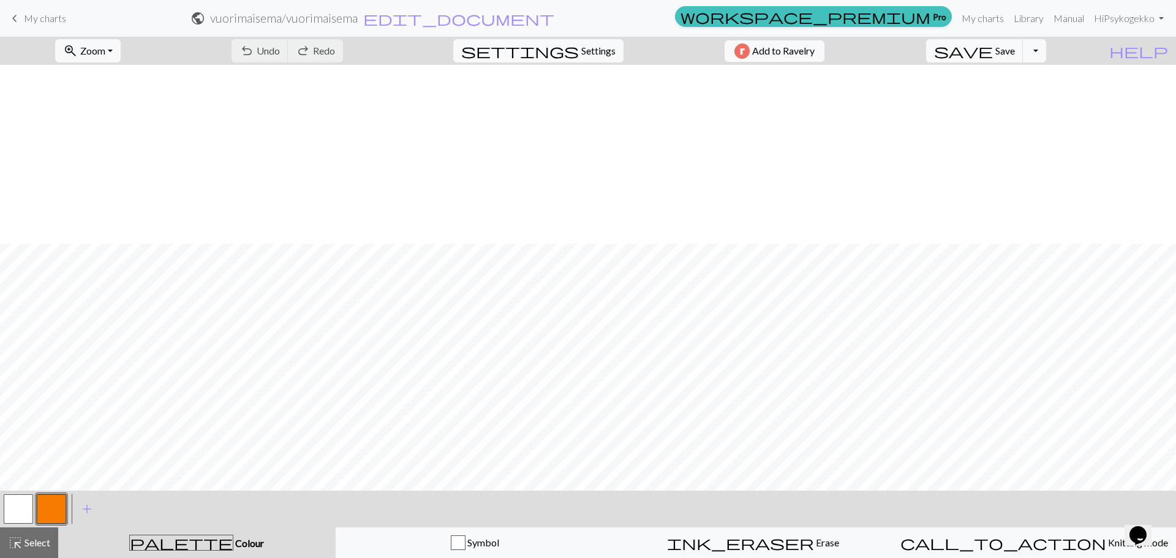
scroll to position [184, 0]
click at [121, 56] on button "zoom_in Zoom Zoom" at bounding box center [88, 50] width 66 height 23
click at [107, 151] on button "50%" at bounding box center [104, 147] width 97 height 20
click at [74, 515] on button "add Add a colour" at bounding box center [87, 509] width 31 height 31
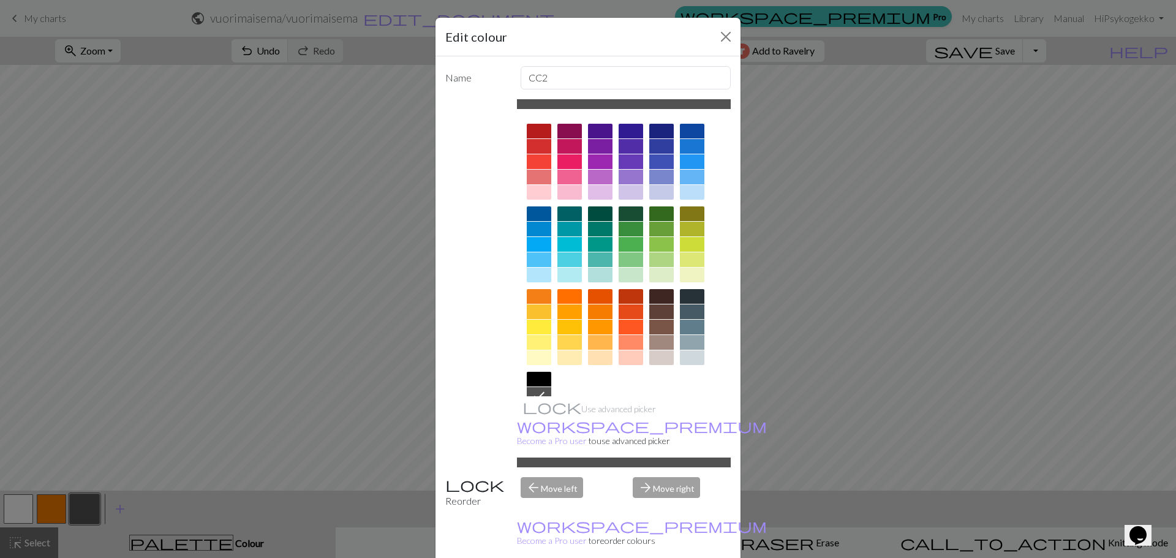
click at [654, 243] on div at bounding box center [661, 244] width 25 height 15
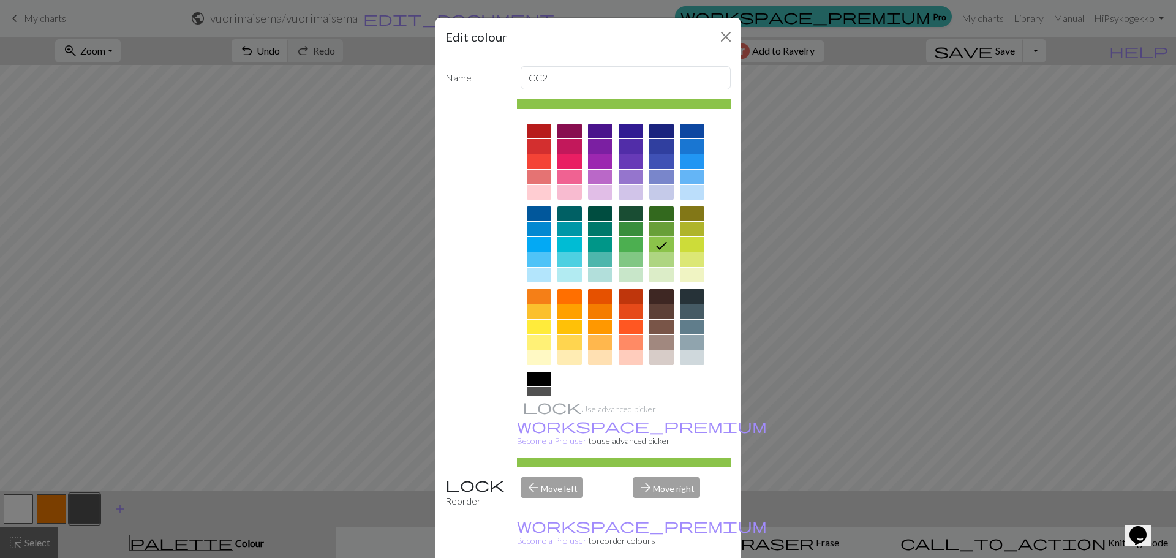
click at [640, 244] on div at bounding box center [624, 286] width 214 height 344
click at [633, 246] on div at bounding box center [631, 244] width 25 height 15
click at [652, 244] on div at bounding box center [661, 244] width 25 height 15
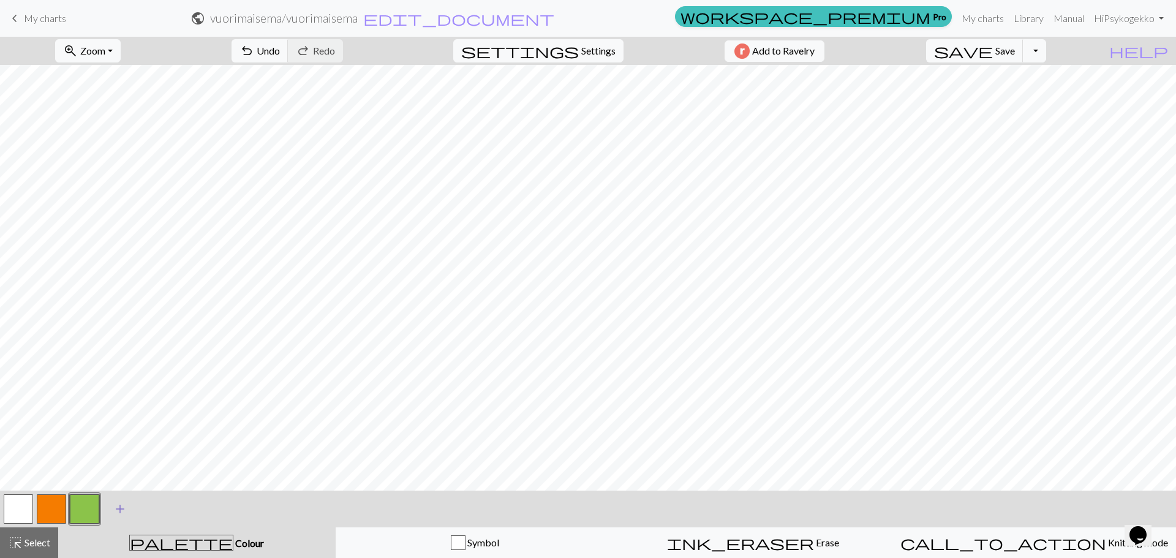
click at [119, 513] on span "add" at bounding box center [120, 508] width 15 height 17
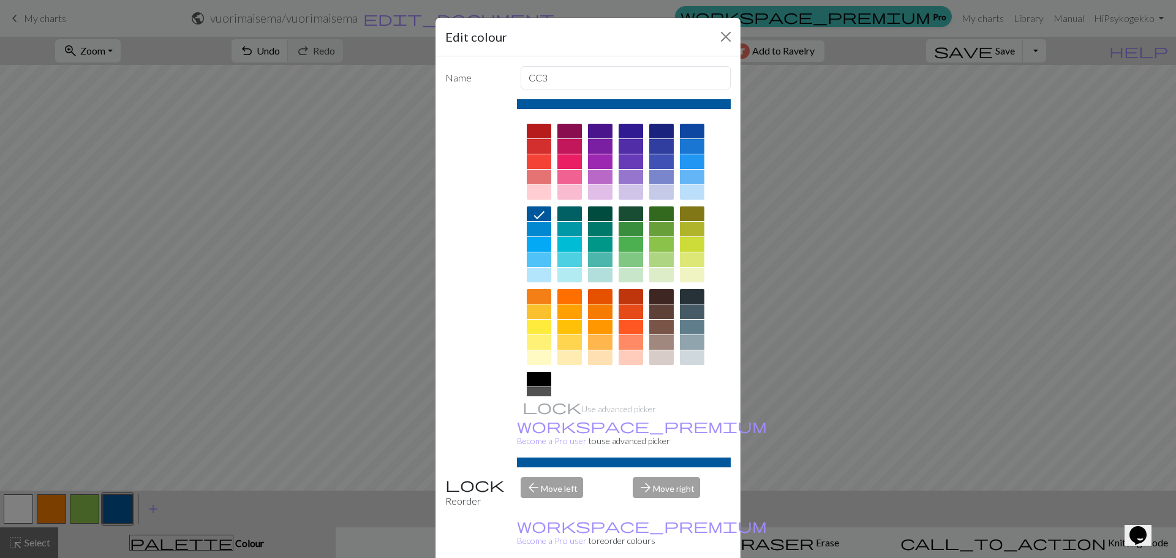
click at [682, 244] on div at bounding box center [692, 244] width 25 height 15
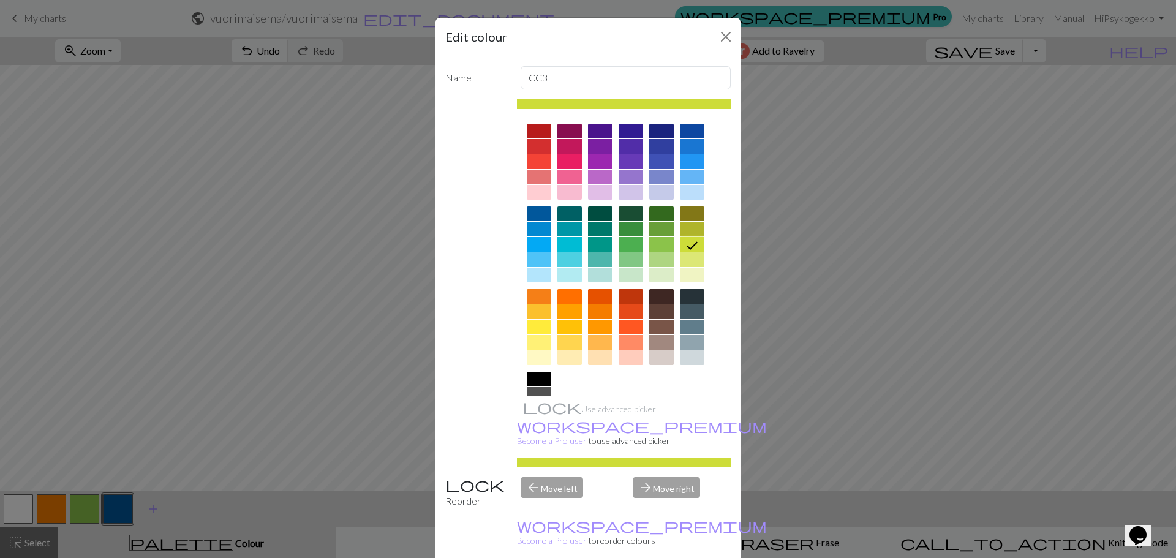
drag, startPoint x: 651, startPoint y: 530, endPoint x: 651, endPoint y: 538, distance: 7.4
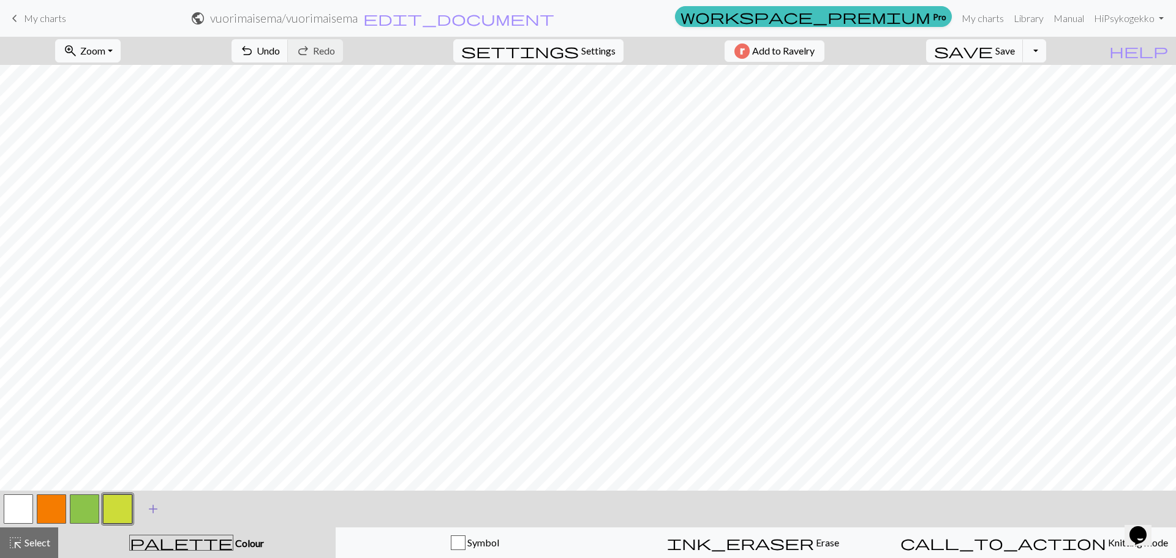
click at [151, 510] on span "add" at bounding box center [153, 508] width 15 height 17
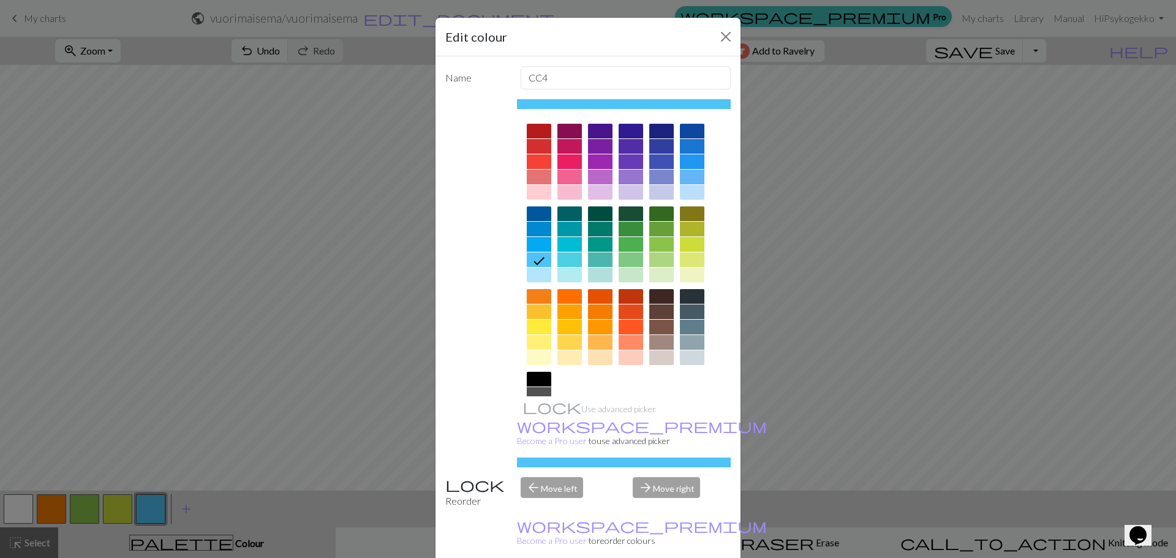
click at [532, 330] on div at bounding box center [539, 327] width 25 height 15
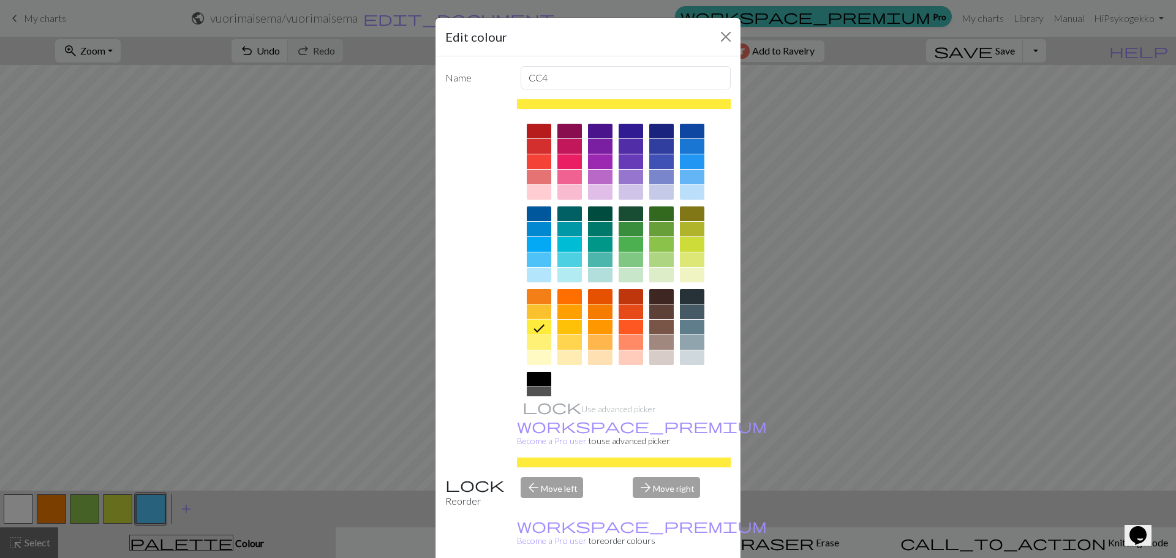
drag, startPoint x: 652, startPoint y: 544, endPoint x: 346, endPoint y: 524, distance: 307.0
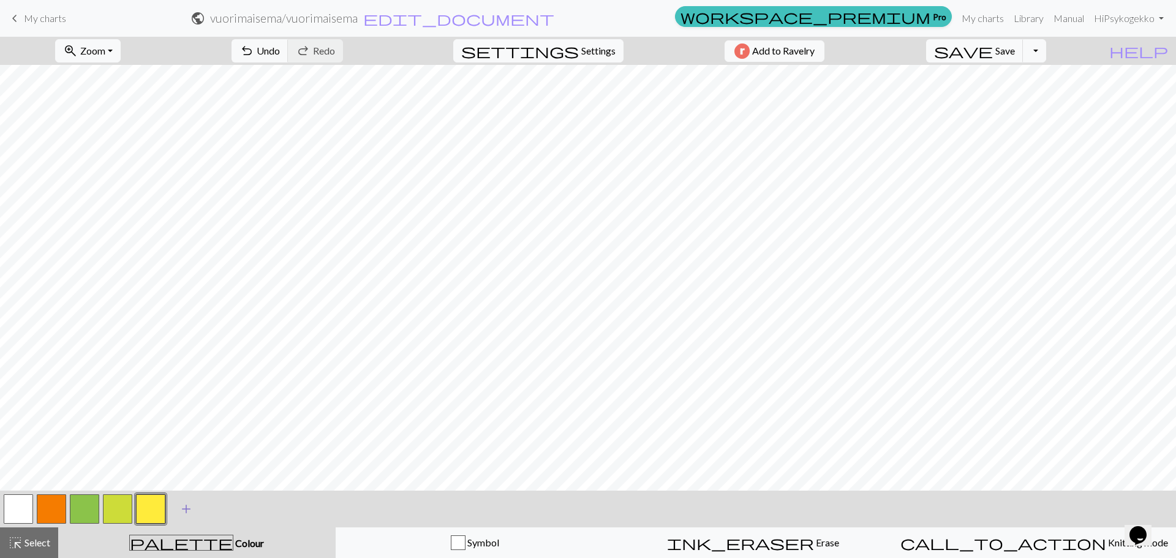
click at [187, 513] on span "add" at bounding box center [186, 508] width 15 height 17
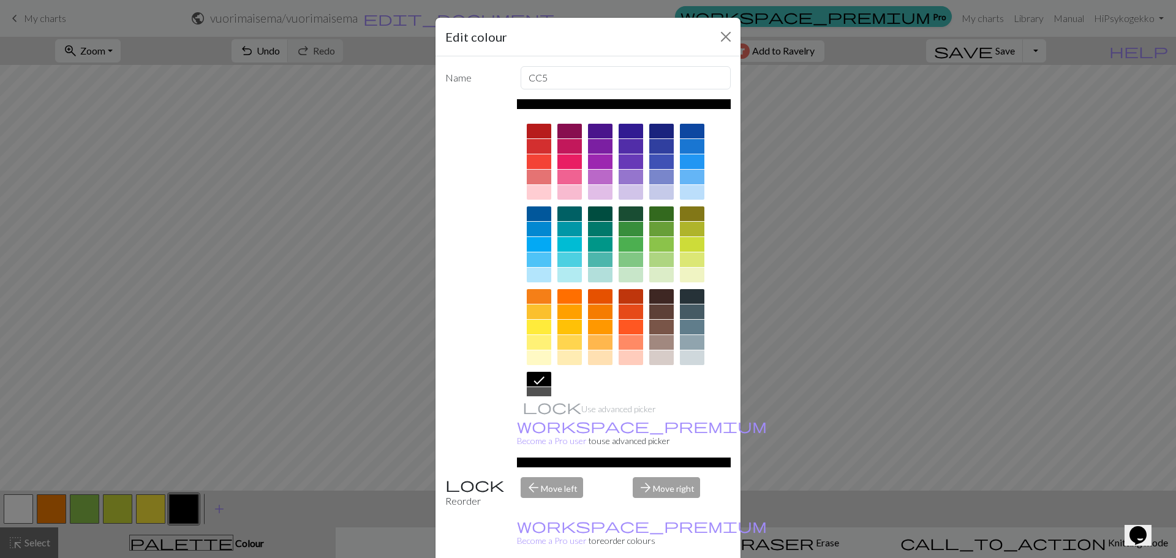
click at [539, 309] on div at bounding box center [539, 311] width 25 height 15
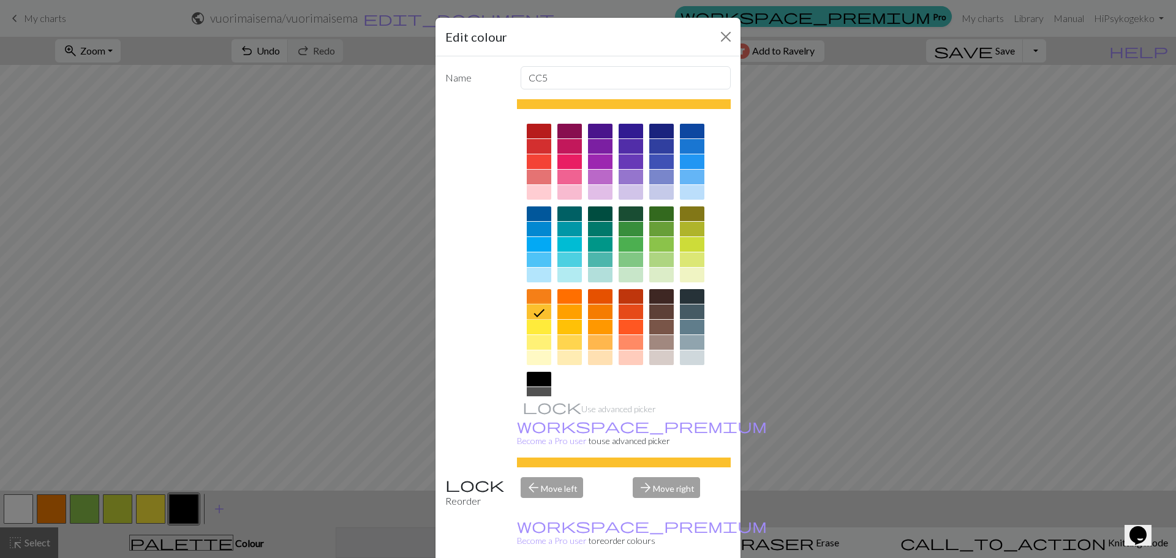
drag, startPoint x: 662, startPoint y: 553, endPoint x: 601, endPoint y: 532, distance: 64.1
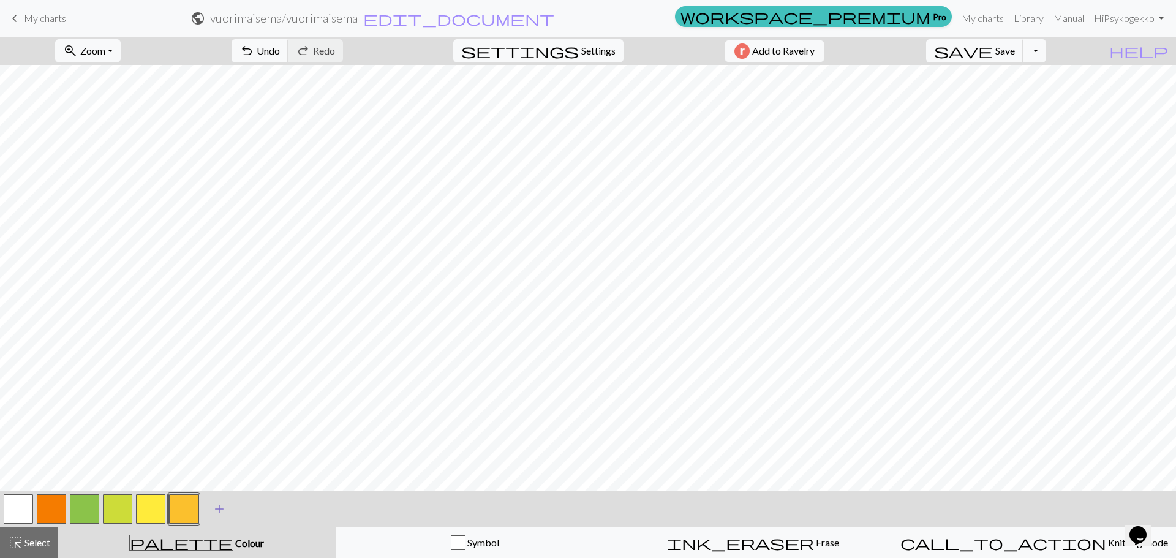
click at [222, 510] on span "add" at bounding box center [219, 508] width 15 height 17
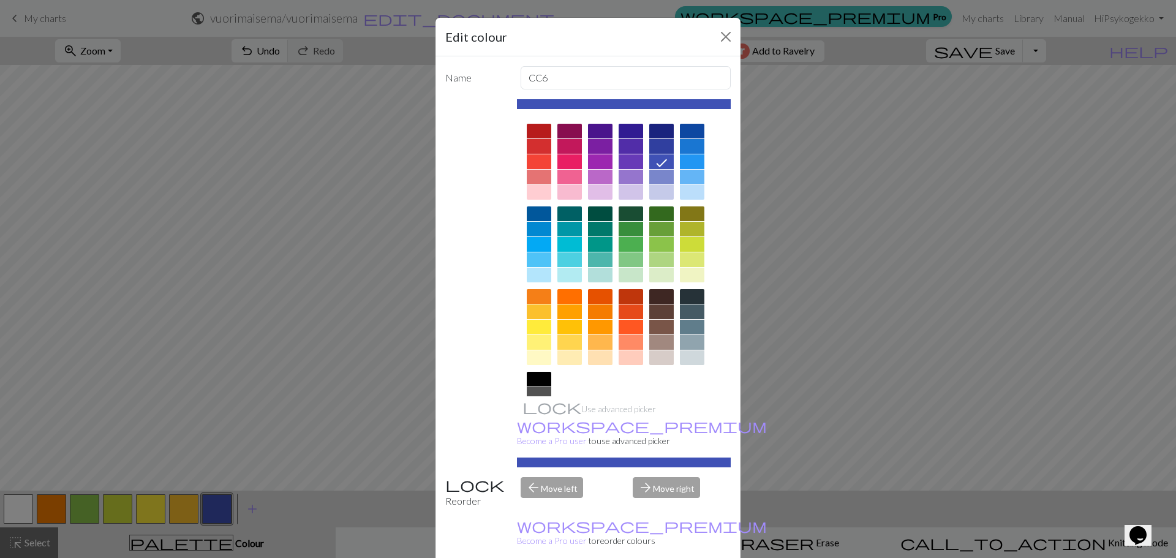
click at [654, 211] on div at bounding box center [661, 213] width 25 height 15
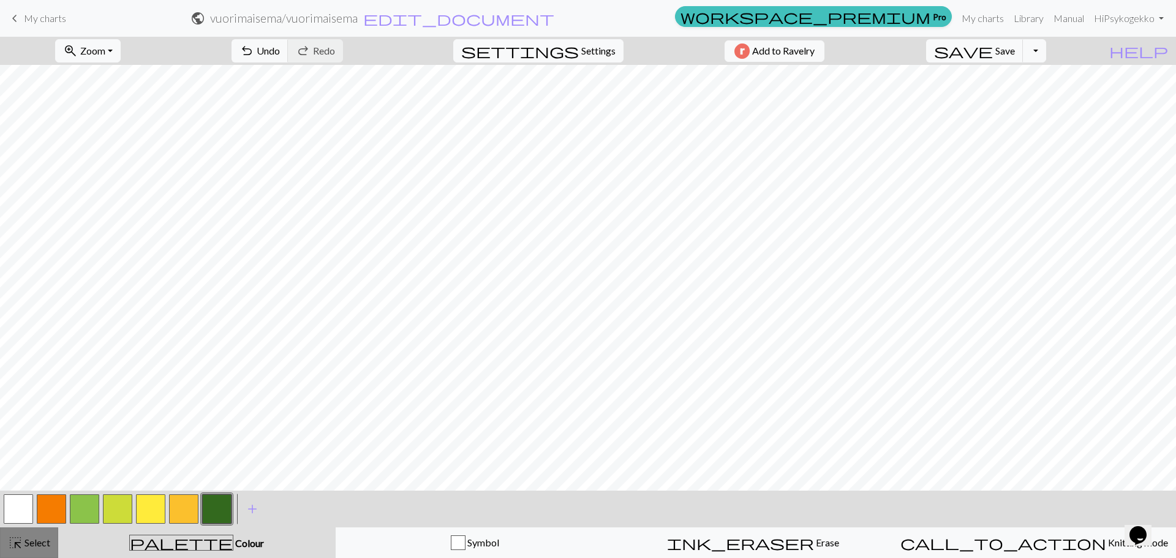
click at [34, 542] on span "Select" at bounding box center [37, 543] width 28 height 12
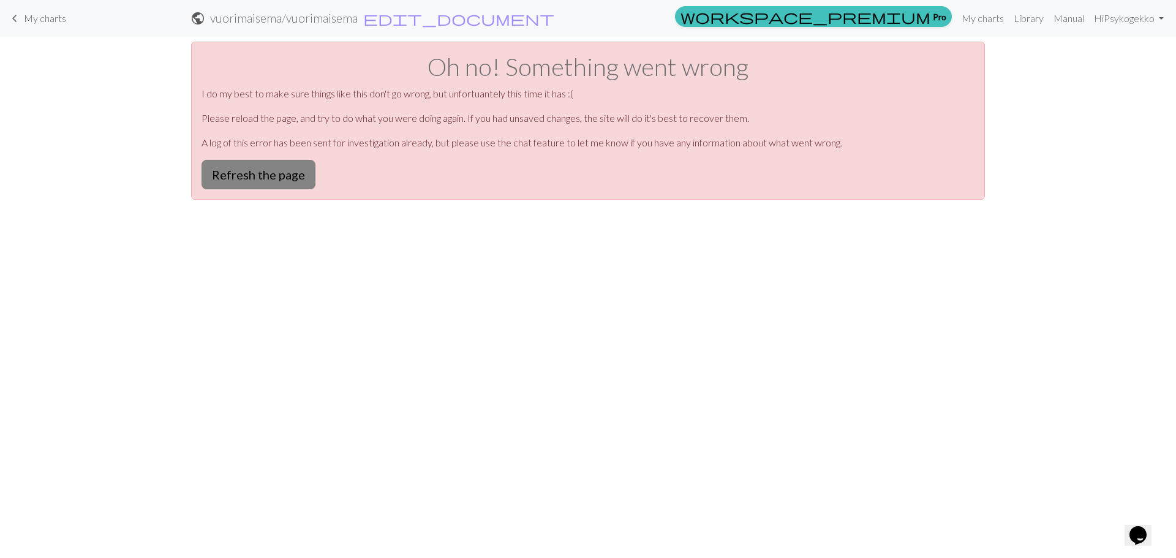
click at [246, 174] on button "Refresh the page" at bounding box center [259, 174] width 114 height 29
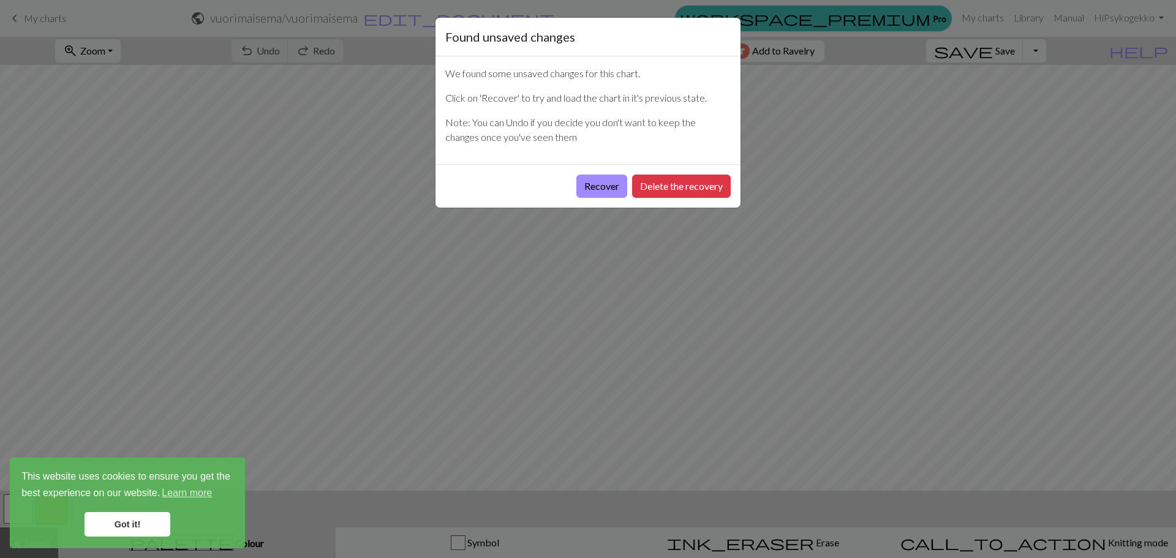
click at [134, 523] on link "Got it!" at bounding box center [128, 524] width 86 height 25
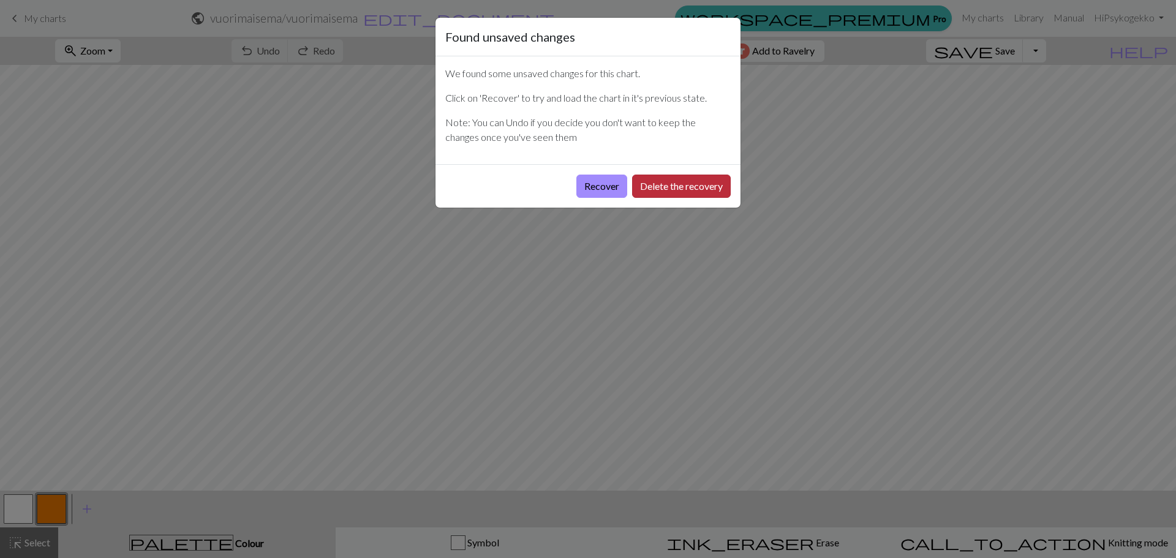
click at [654, 186] on button "Delete the recovery" at bounding box center [681, 186] width 99 height 23
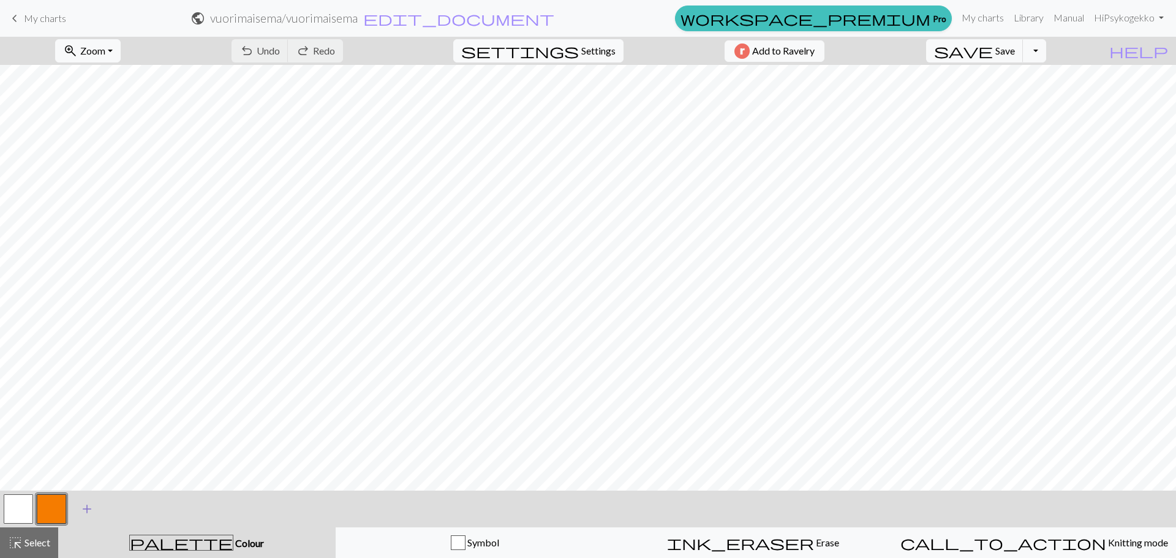
click at [89, 508] on span "add" at bounding box center [87, 508] width 15 height 17
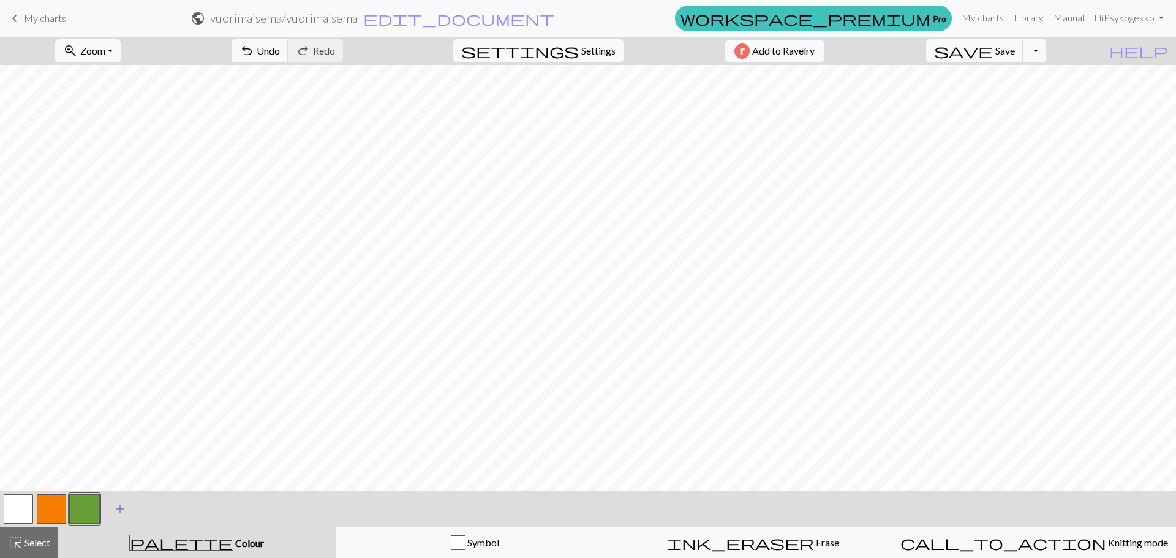
click at [116, 507] on span "add" at bounding box center [120, 508] width 15 height 17
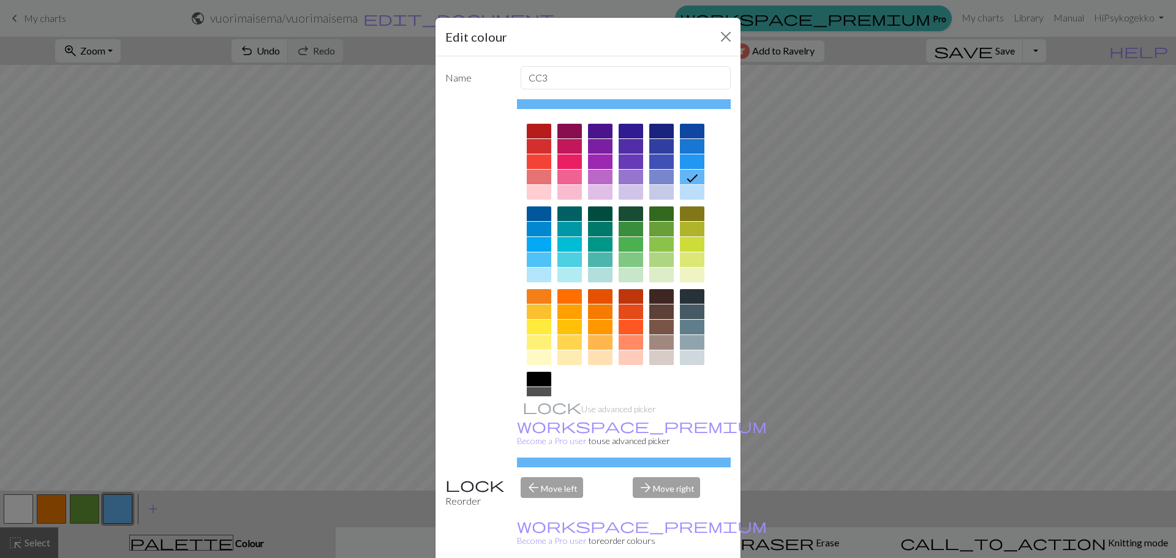
click at [537, 329] on div at bounding box center [539, 327] width 25 height 15
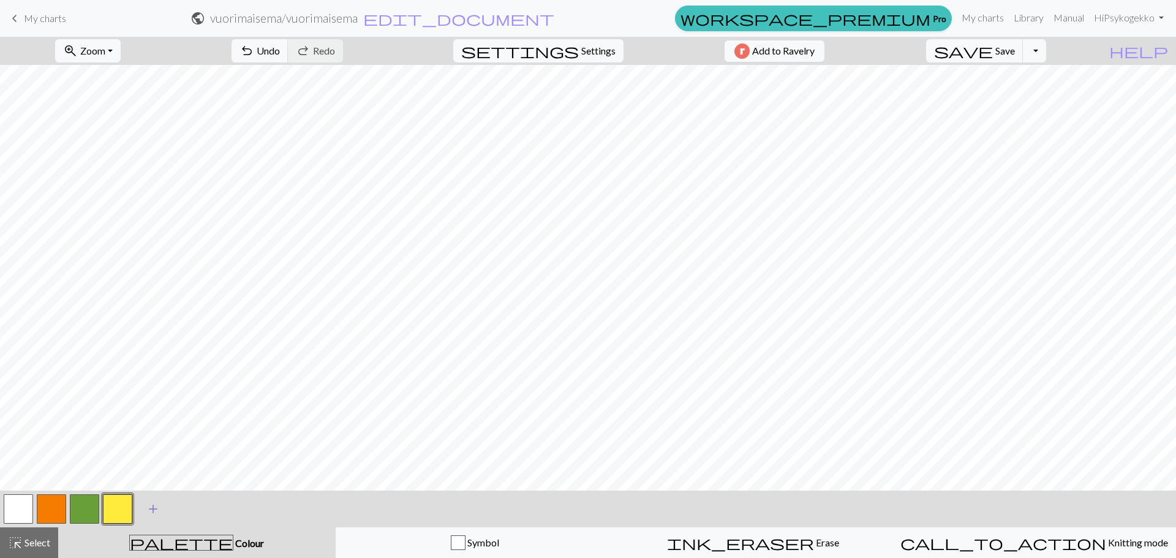
click at [156, 512] on span "add" at bounding box center [153, 508] width 15 height 17
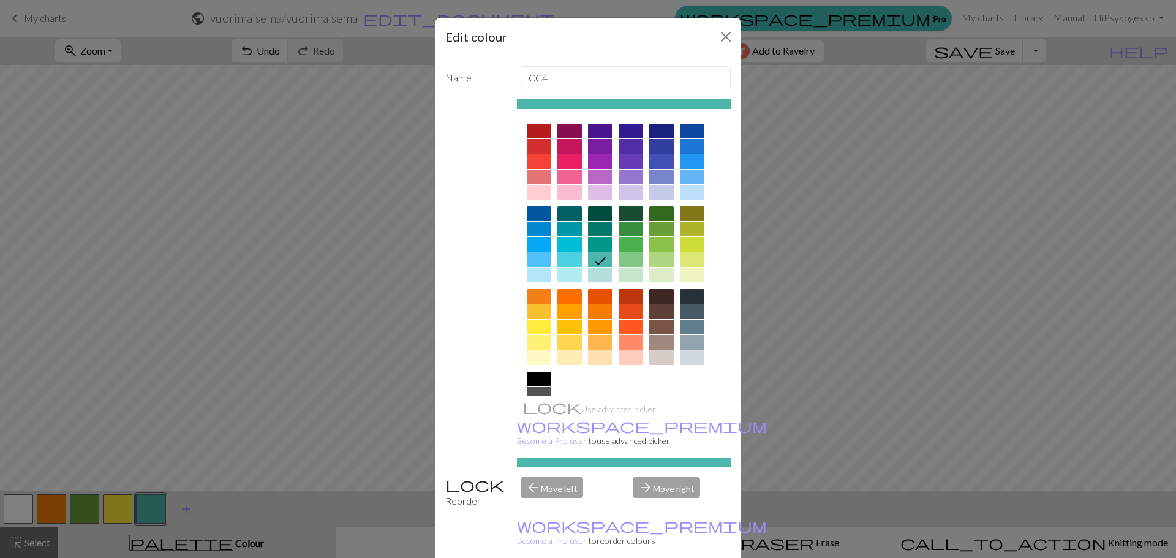
click at [663, 215] on div at bounding box center [661, 213] width 25 height 15
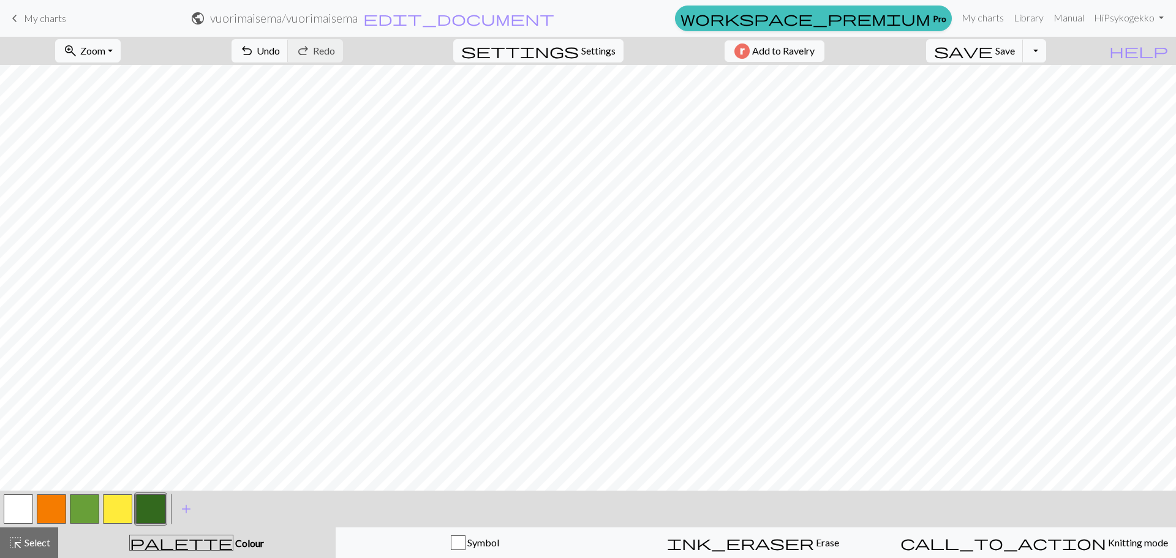
click at [156, 500] on button "button" at bounding box center [150, 508] width 29 height 29
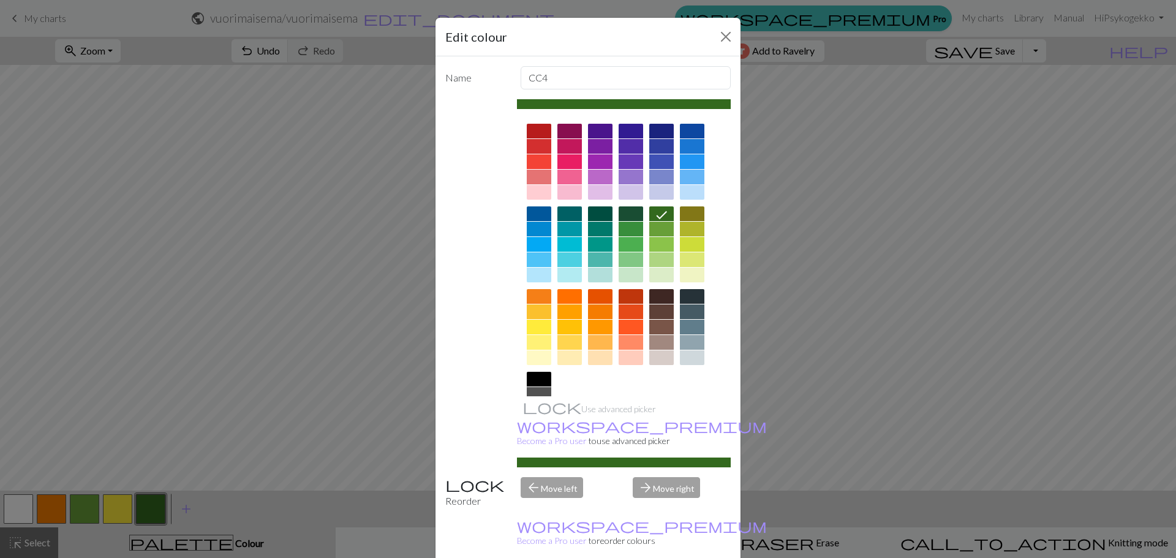
click at [6, 544] on div "Edit colour Name CC4 Use advanced picker workspace_premium Become a Pro user to…" at bounding box center [588, 279] width 1176 height 558
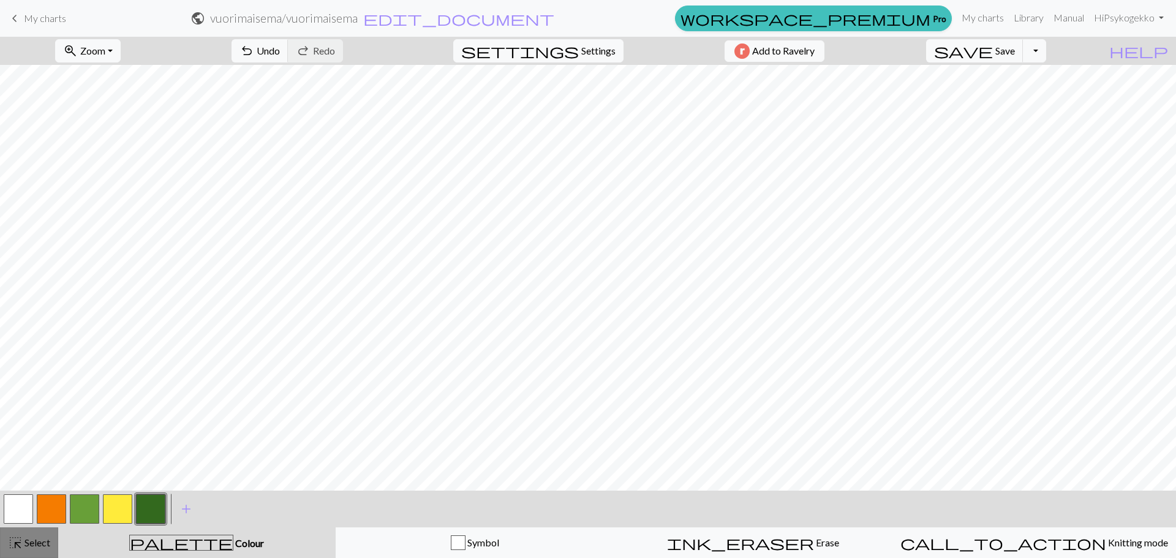
click at [18, 540] on span "highlight_alt" at bounding box center [15, 542] width 15 height 17
click at [105, 54] on span "Zoom" at bounding box center [92, 51] width 25 height 12
click at [110, 151] on button "50%" at bounding box center [104, 147] width 97 height 20
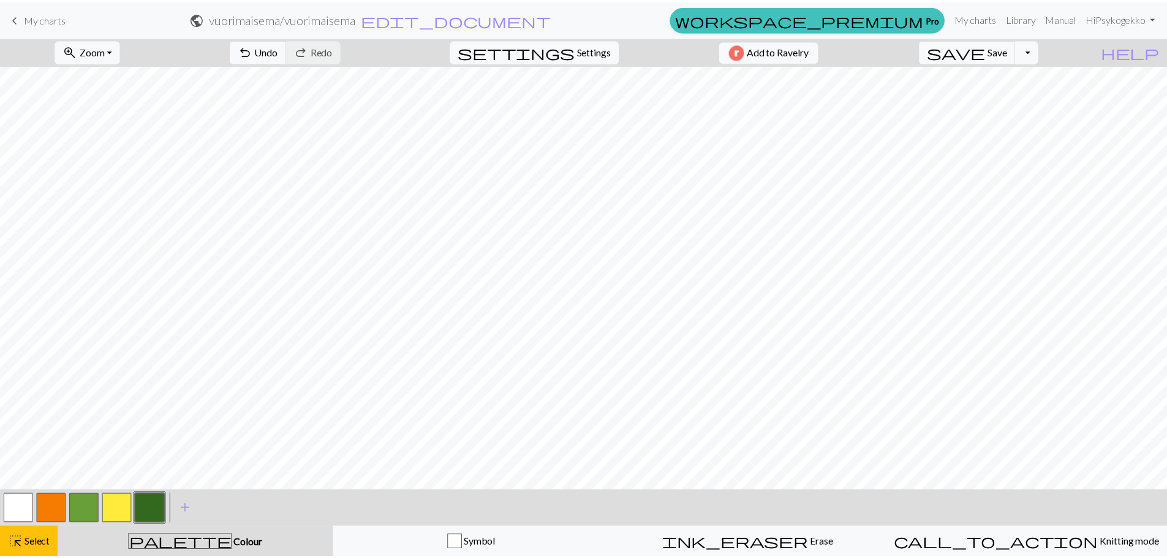
scroll to position [0, 0]
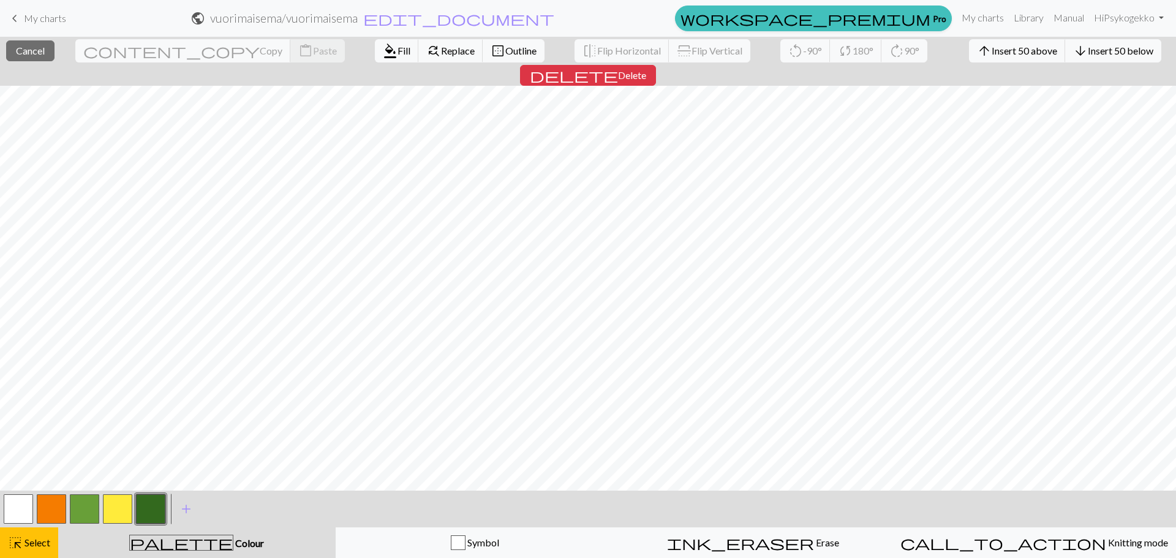
click at [160, 507] on button "button" at bounding box center [150, 508] width 29 height 29
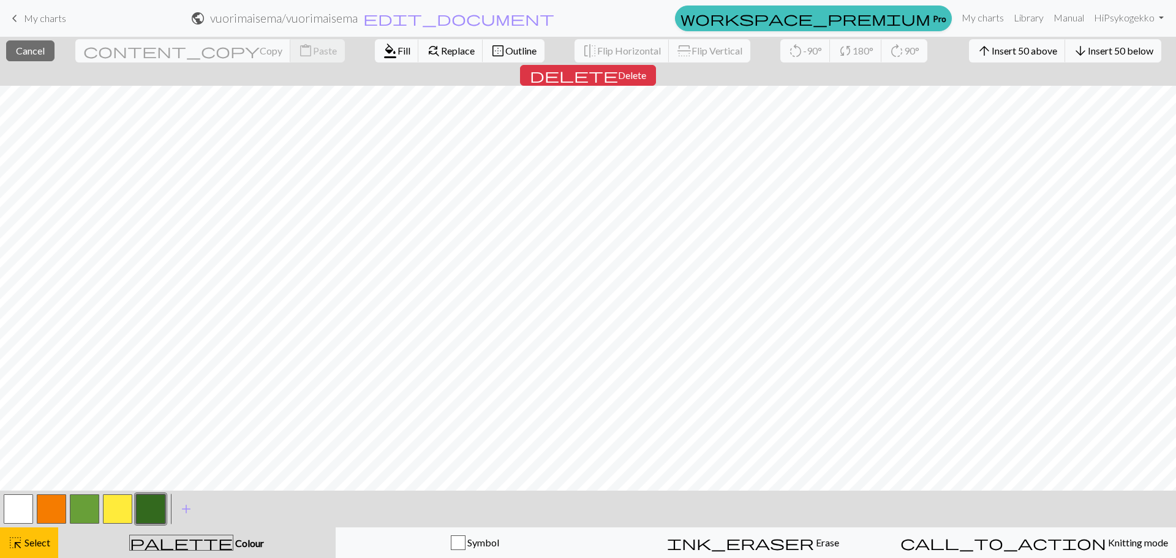
click at [159, 513] on button "button" at bounding box center [150, 508] width 29 height 29
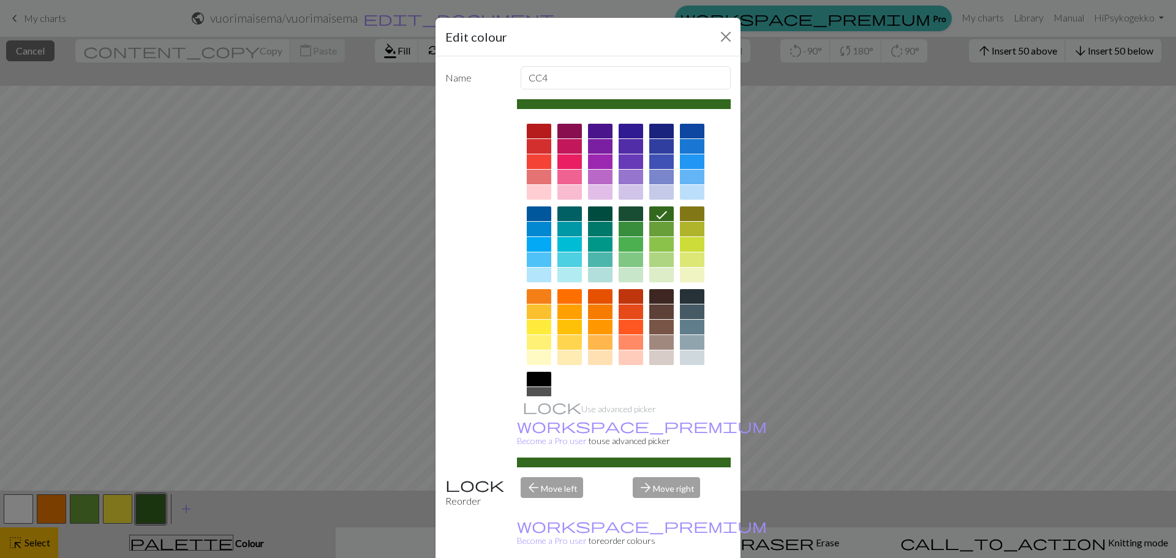
click at [518, 271] on div at bounding box center [624, 286] width 214 height 344
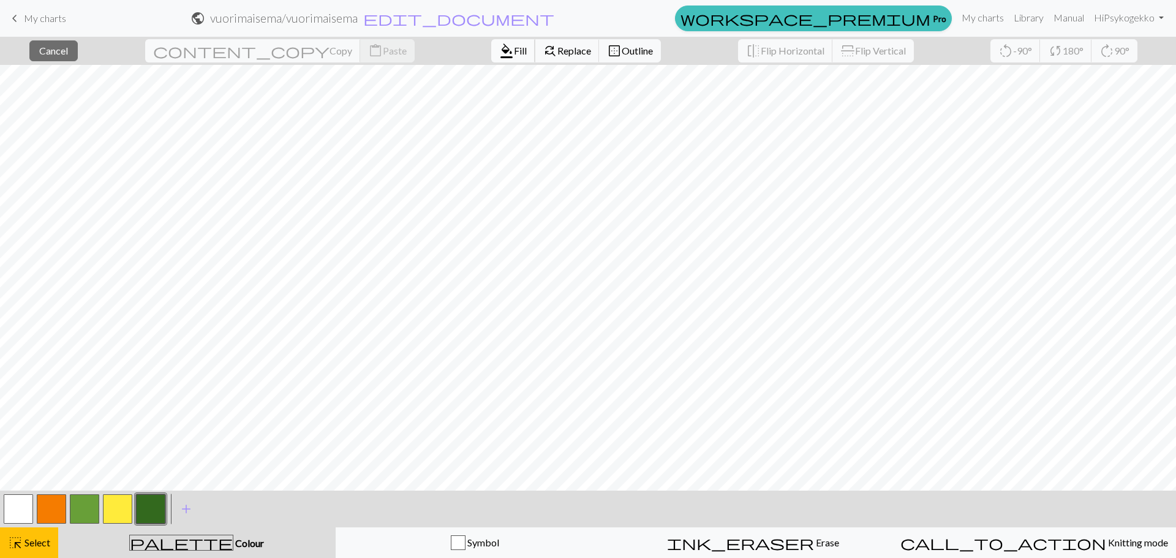
click at [514, 55] on span "Fill" at bounding box center [520, 51] width 13 height 12
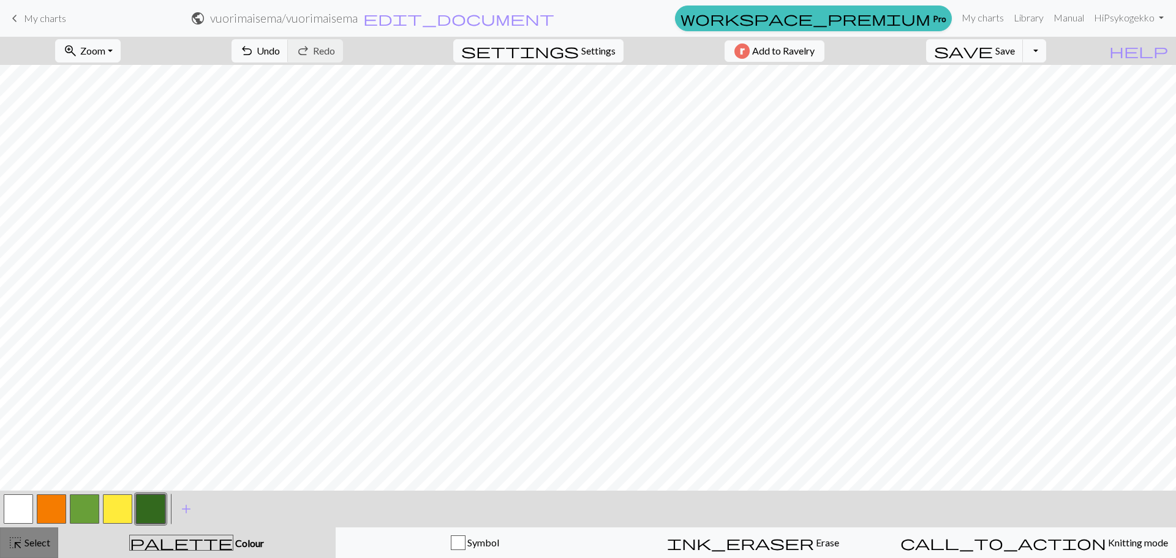
click at [17, 542] on span "highlight_alt" at bounding box center [15, 542] width 15 height 17
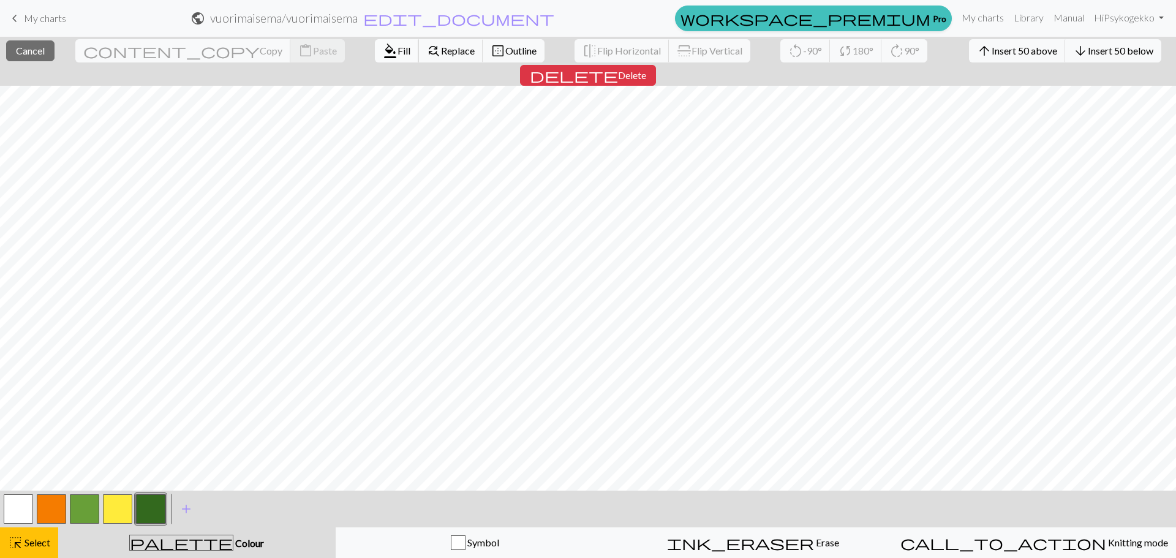
click at [375, 50] on button "format_color_fill Fill" at bounding box center [397, 50] width 44 height 23
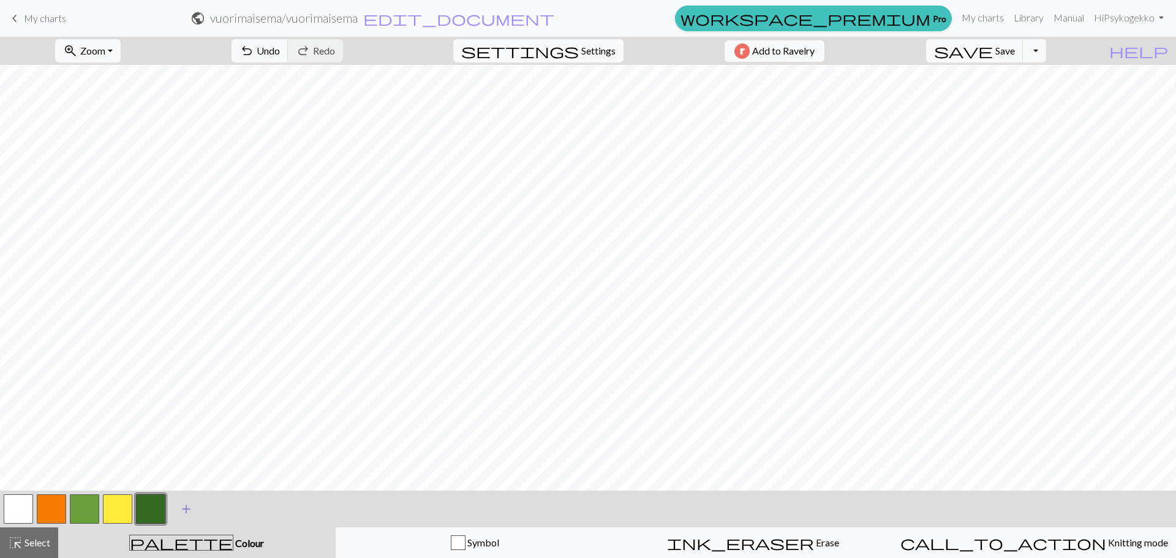
click at [192, 513] on span "add" at bounding box center [186, 508] width 15 height 17
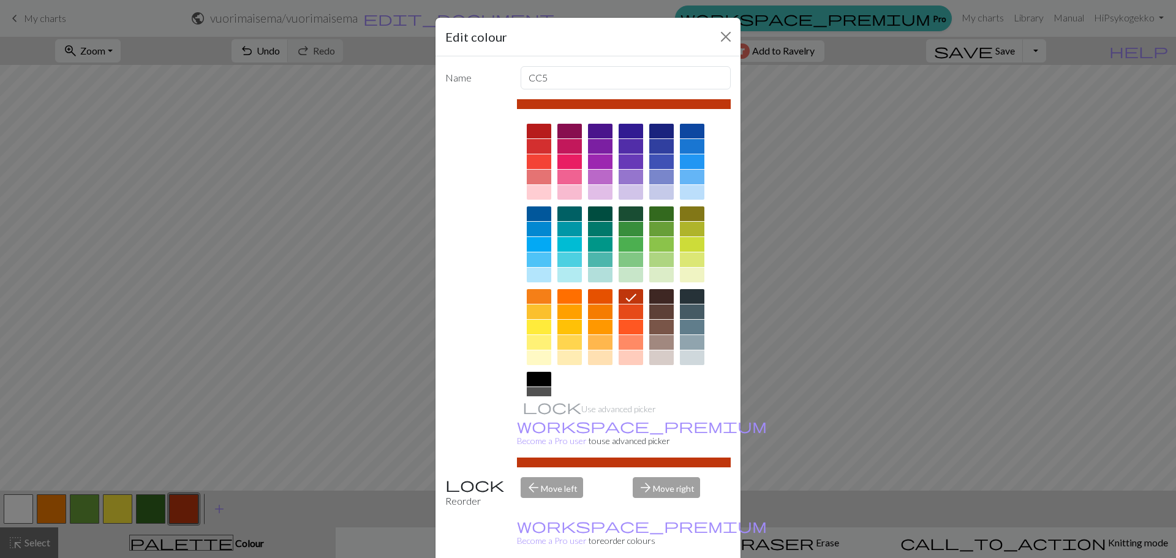
click at [573, 296] on div at bounding box center [569, 296] width 25 height 15
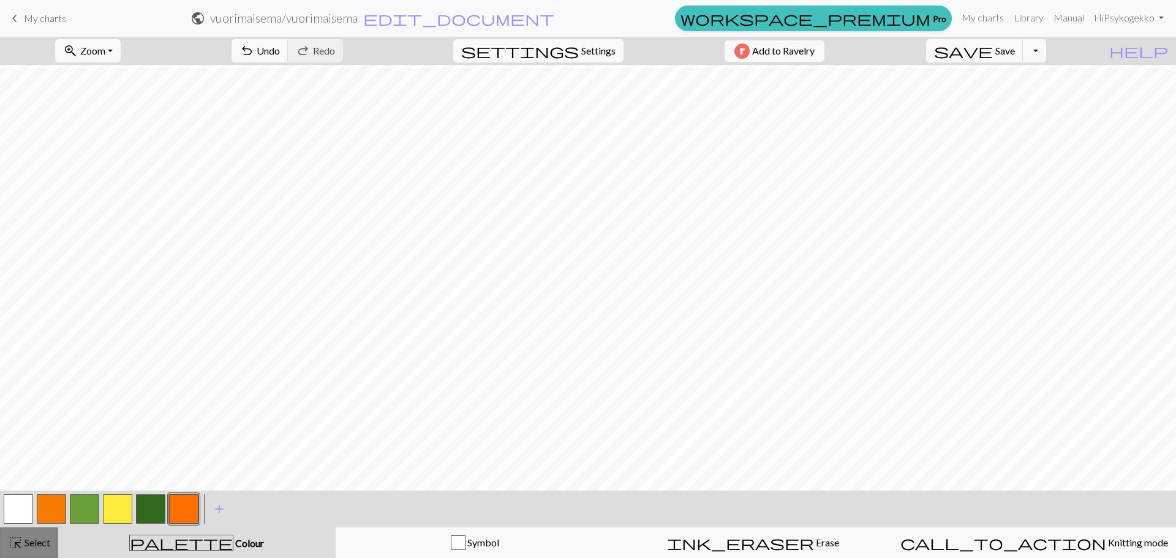
click at [20, 540] on span "highlight_alt" at bounding box center [15, 542] width 15 height 17
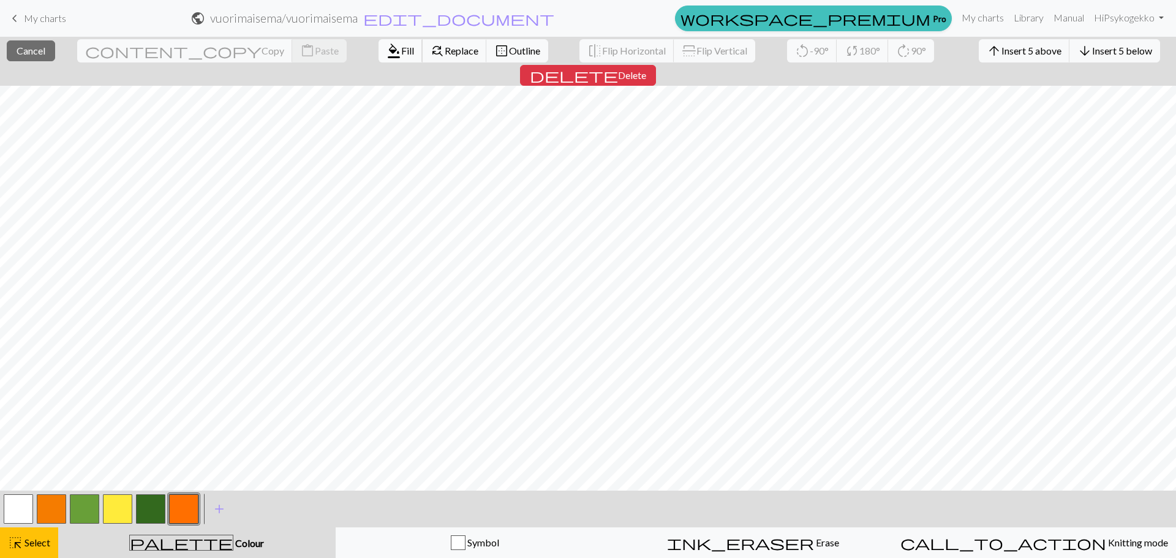
click at [401, 47] on span "Fill" at bounding box center [407, 51] width 13 height 12
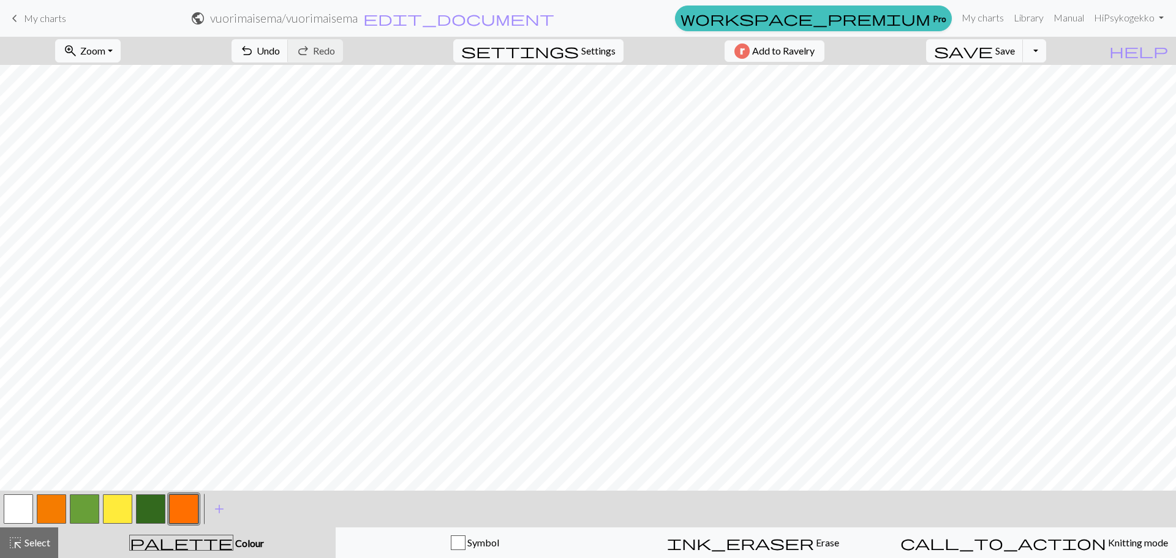
click at [56, 505] on button "button" at bounding box center [51, 508] width 29 height 29
click at [23, 551] on button "highlight_alt Select Select" at bounding box center [29, 542] width 58 height 31
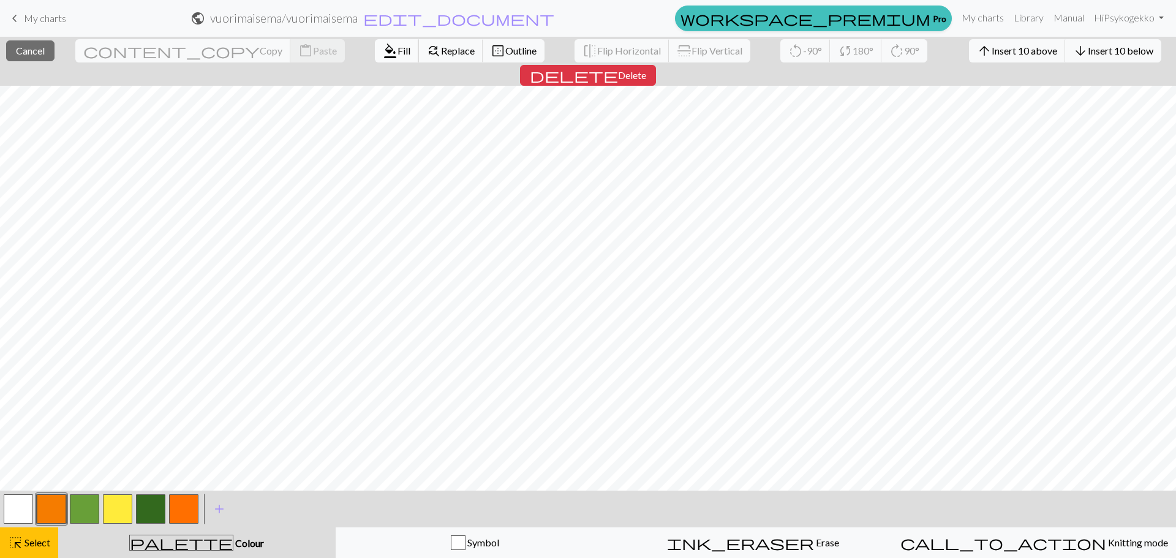
click at [398, 47] on span "Fill" at bounding box center [404, 51] width 13 height 12
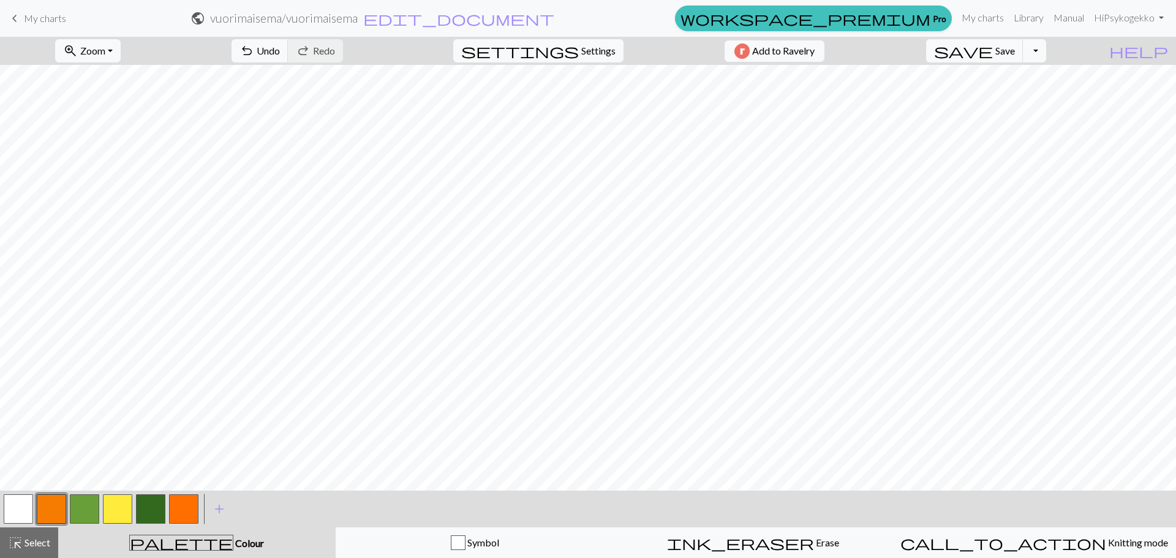
click at [126, 510] on button "button" at bounding box center [117, 508] width 29 height 29
click at [39, 546] on span "Select" at bounding box center [37, 543] width 28 height 12
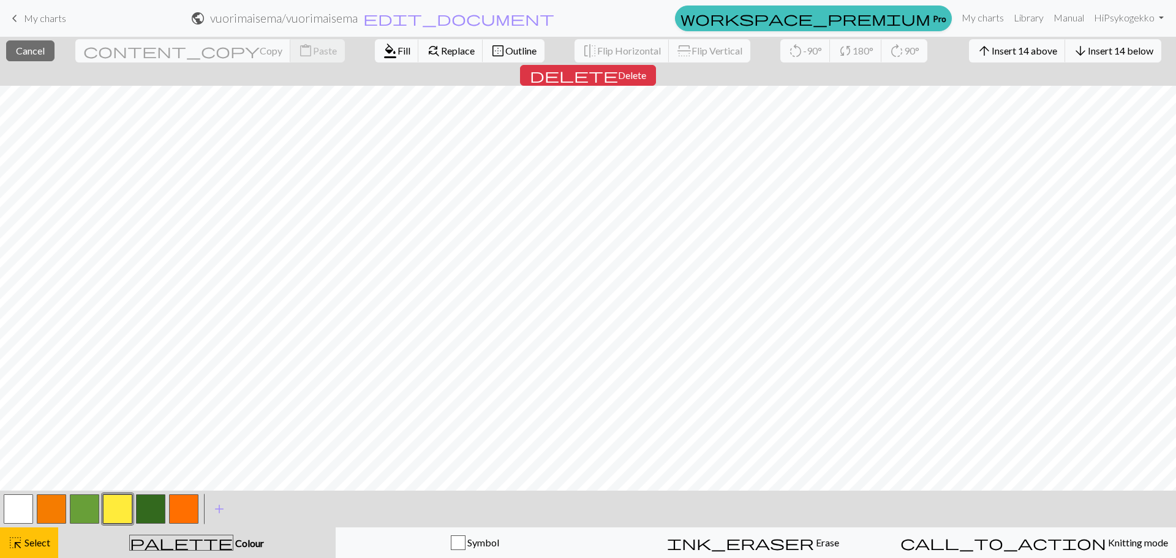
click at [121, 505] on button "button" at bounding box center [117, 508] width 29 height 29
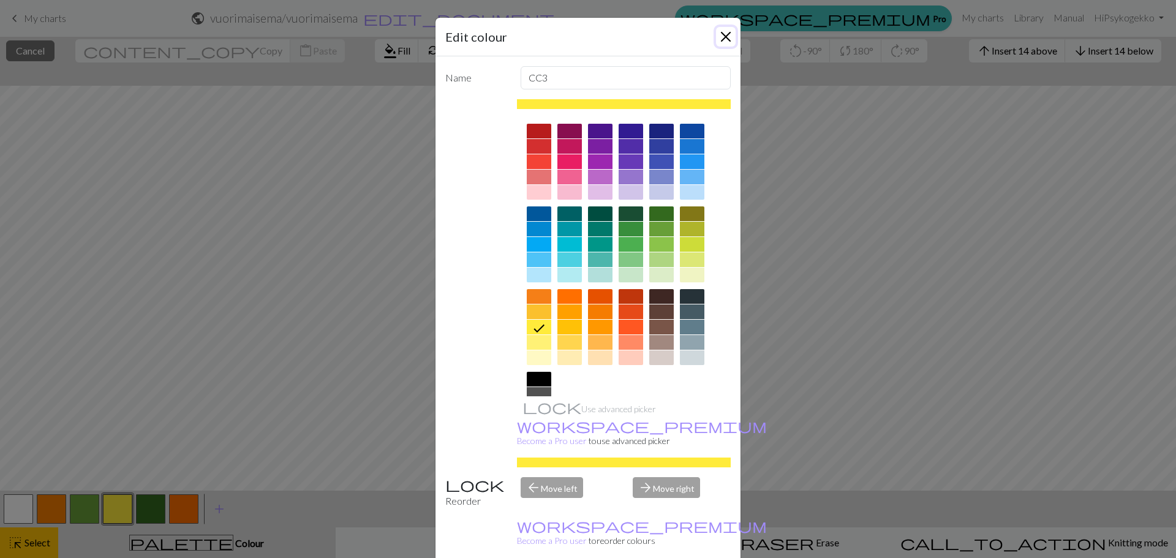
click at [727, 34] on button "Close" at bounding box center [726, 37] width 20 height 20
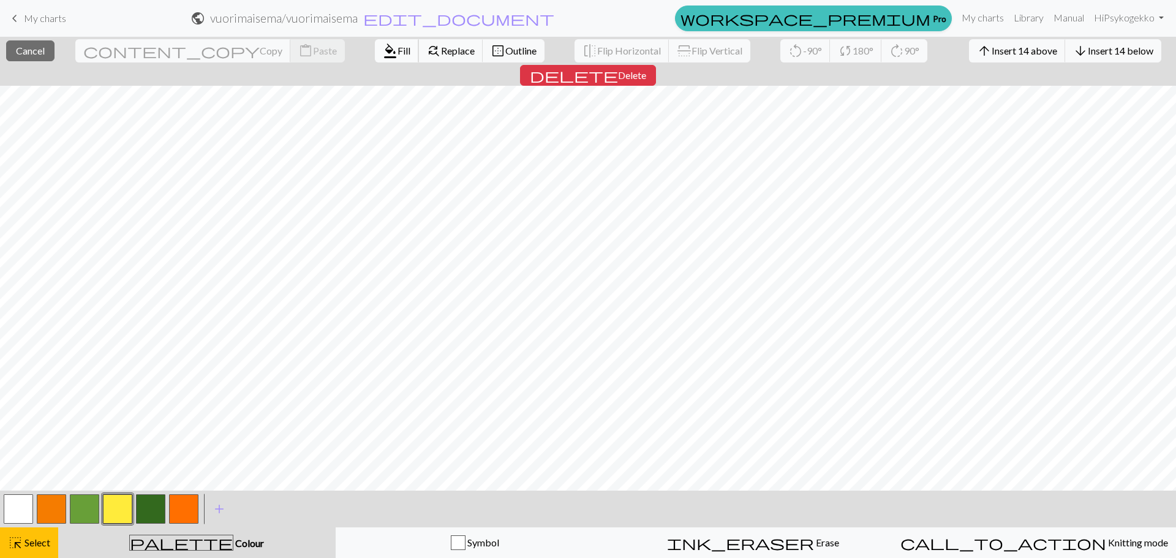
click at [398, 51] on span "Fill" at bounding box center [404, 51] width 13 height 12
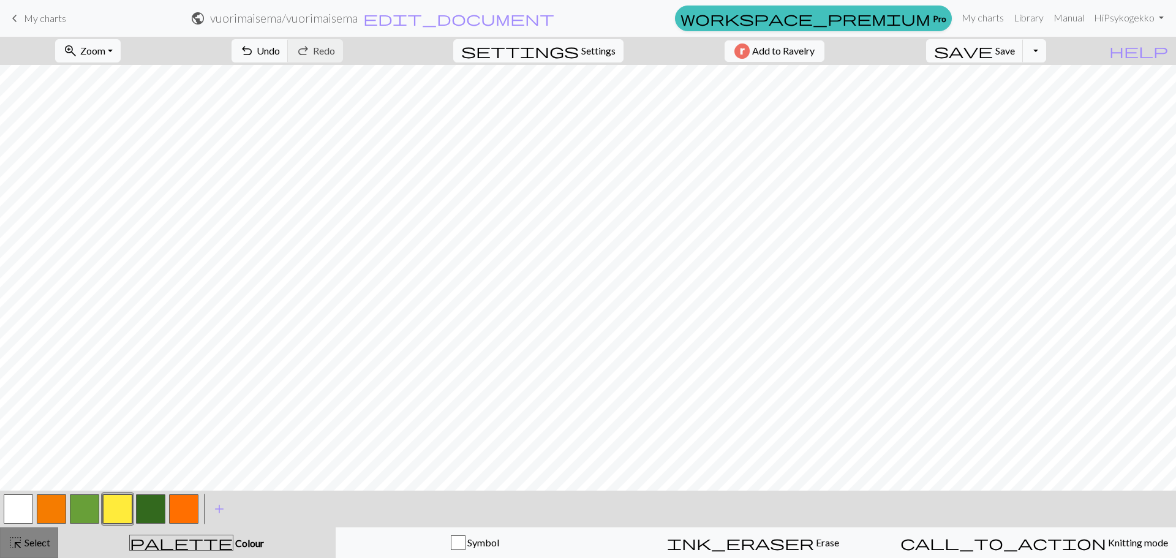
drag, startPoint x: 90, startPoint y: 508, endPoint x: 36, endPoint y: 554, distance: 70.4
click at [89, 510] on button "button" at bounding box center [84, 508] width 29 height 29
click at [24, 551] on button "highlight_alt Select Select" at bounding box center [29, 542] width 58 height 31
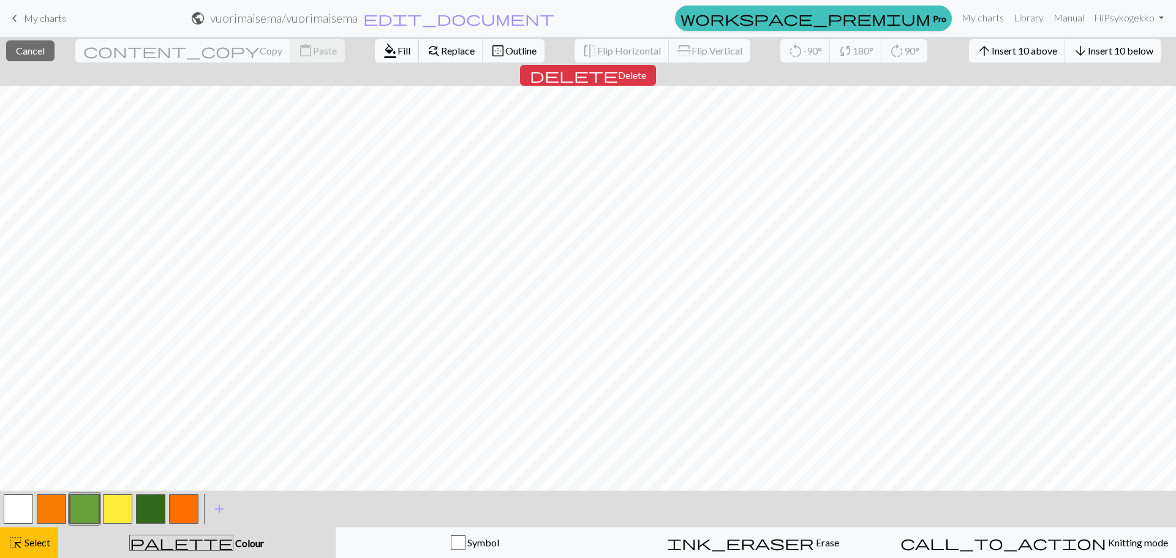
click at [398, 50] on span "Fill" at bounding box center [404, 51] width 13 height 12
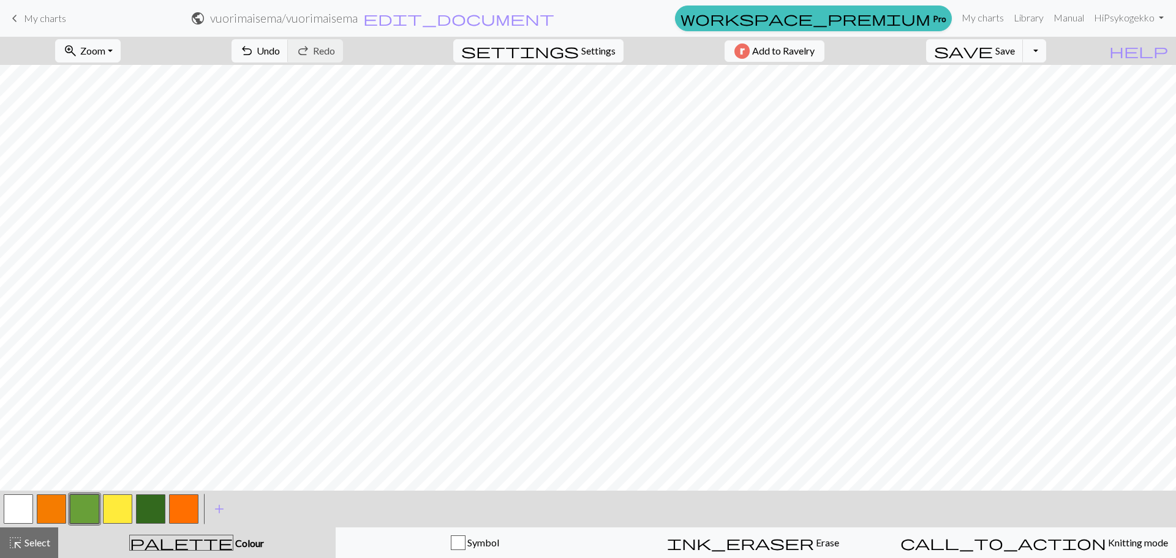
click at [148, 503] on button "button" at bounding box center [150, 508] width 29 height 29
click at [86, 508] on button "button" at bounding box center [84, 508] width 29 height 29
click at [45, 507] on button "button" at bounding box center [51, 508] width 29 height 29
drag, startPoint x: 995, startPoint y: 23, endPoint x: 652, endPoint y: 40, distance: 344.1
click at [995, 22] on link "My charts" at bounding box center [983, 18] width 52 height 25
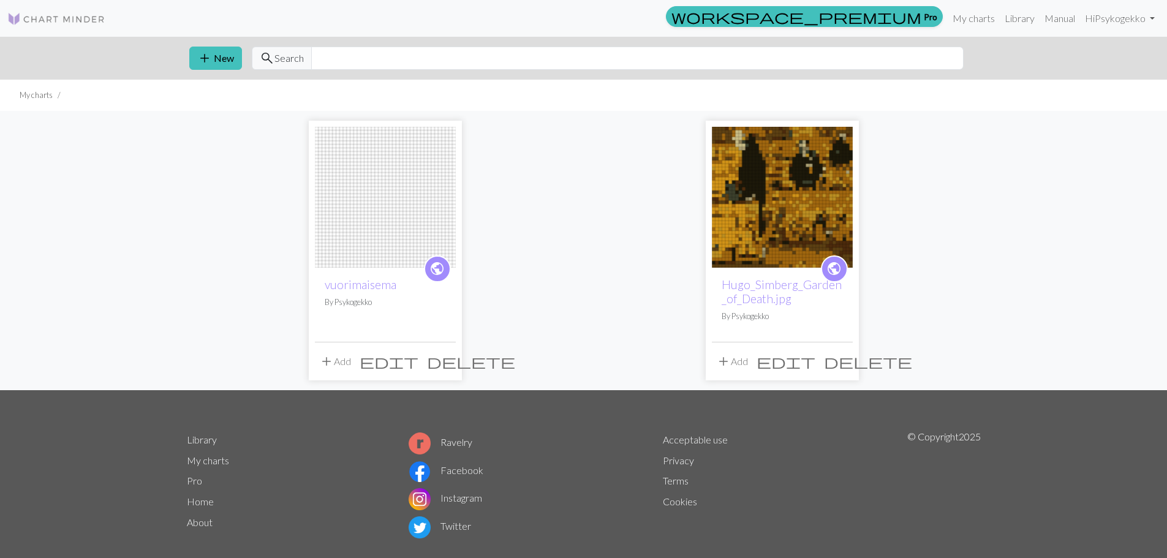
click at [444, 363] on span "delete" at bounding box center [471, 361] width 88 height 17
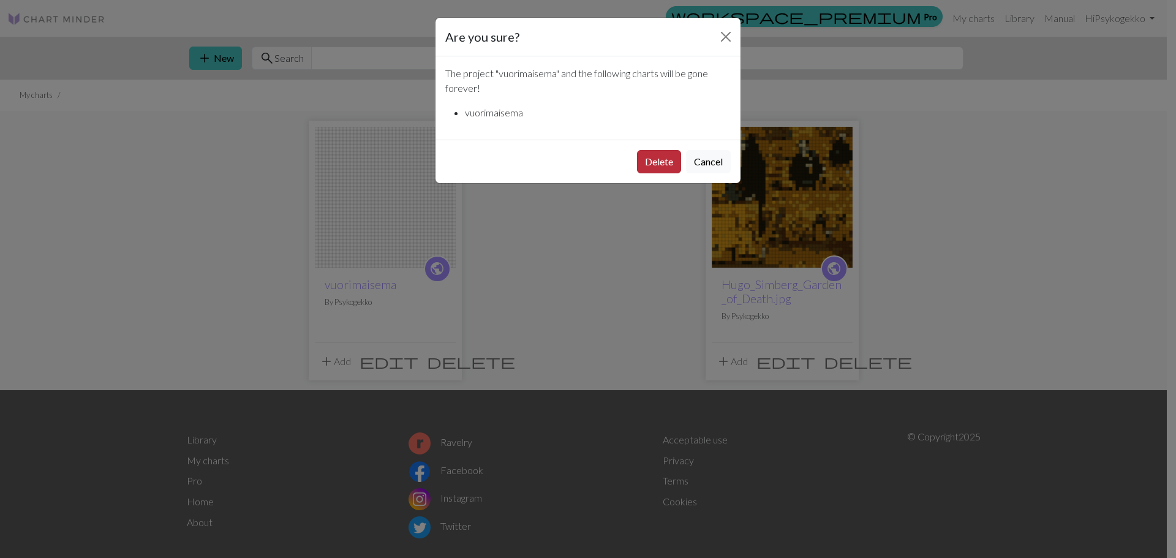
click at [665, 161] on button "Delete" at bounding box center [659, 161] width 44 height 23
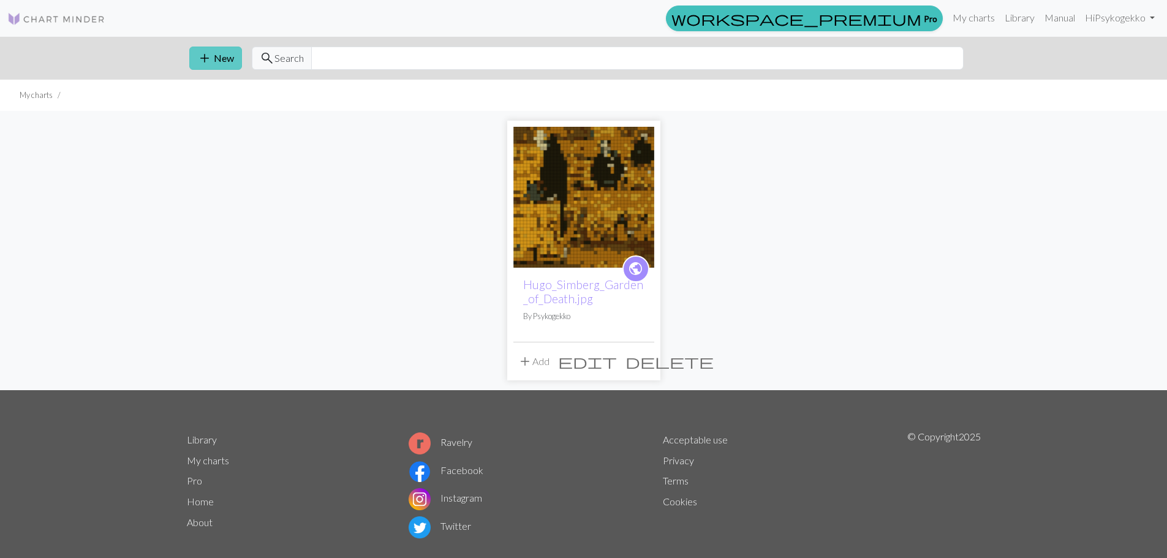
click at [225, 61] on button "add New" at bounding box center [215, 58] width 53 height 23
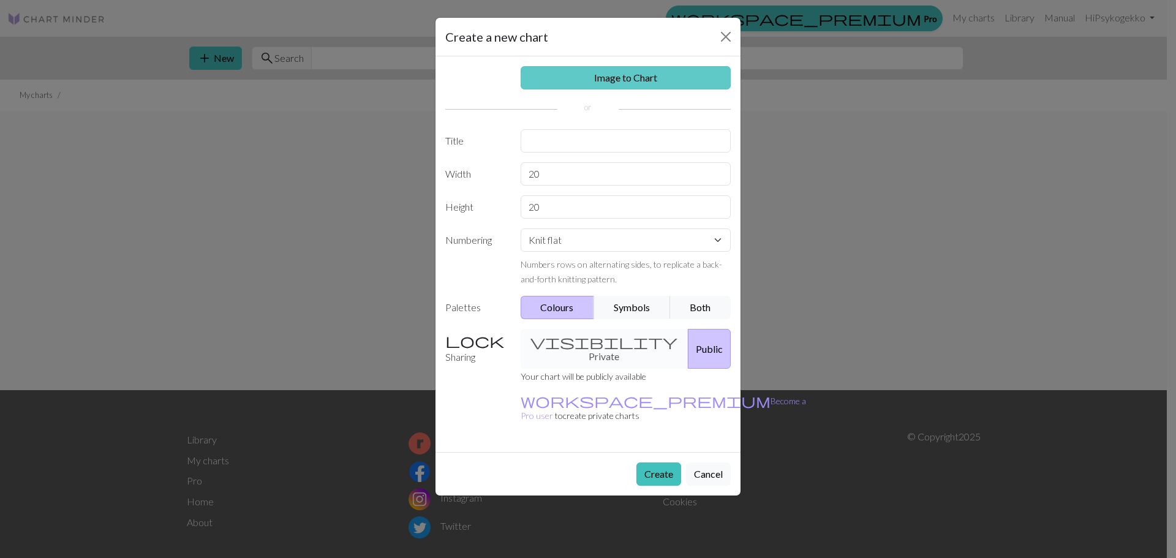
click at [608, 70] on link "Image to Chart" at bounding box center [626, 77] width 211 height 23
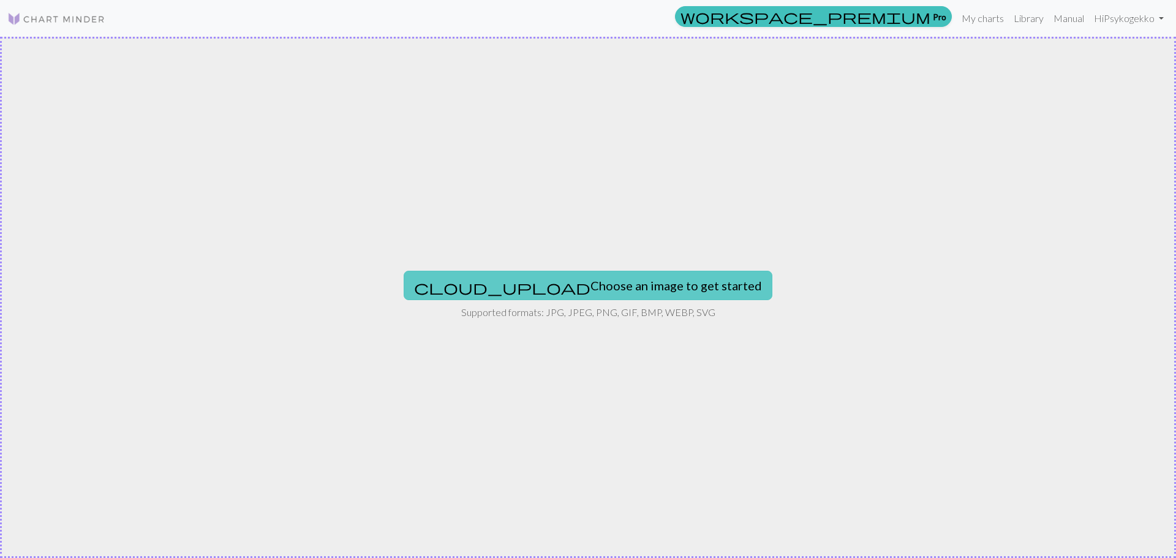
click at [523, 285] on button "cloud_upload Choose an image to get started" at bounding box center [588, 285] width 369 height 29
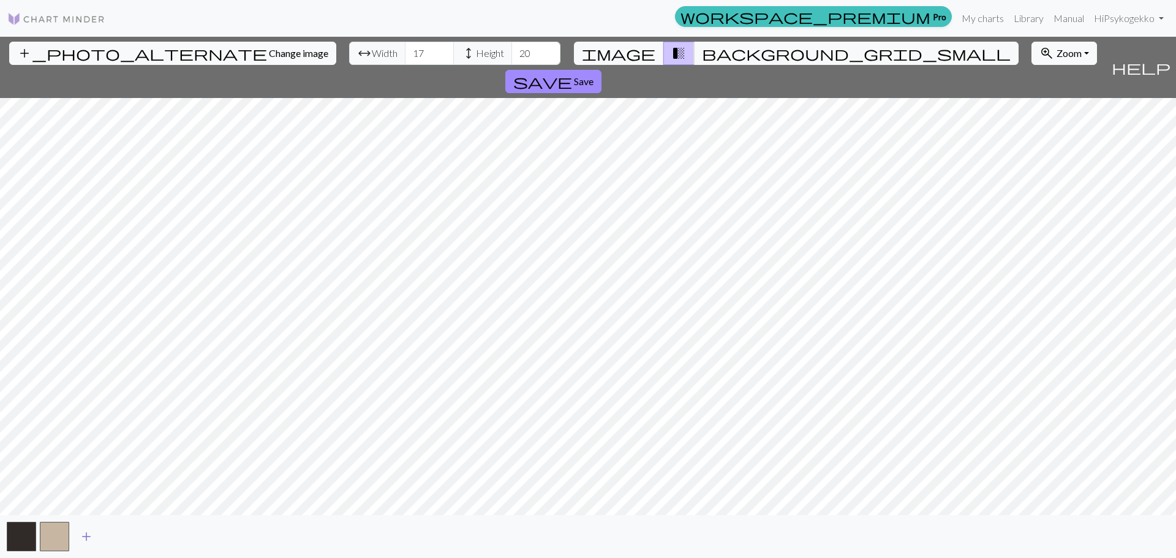
click at [89, 534] on span "add" at bounding box center [86, 536] width 15 height 17
click at [121, 538] on span "add" at bounding box center [119, 536] width 15 height 17
click at [160, 533] on button "add" at bounding box center [152, 536] width 31 height 23
click at [189, 537] on span "add" at bounding box center [185, 536] width 15 height 17
click at [224, 538] on span "add" at bounding box center [218, 536] width 15 height 17
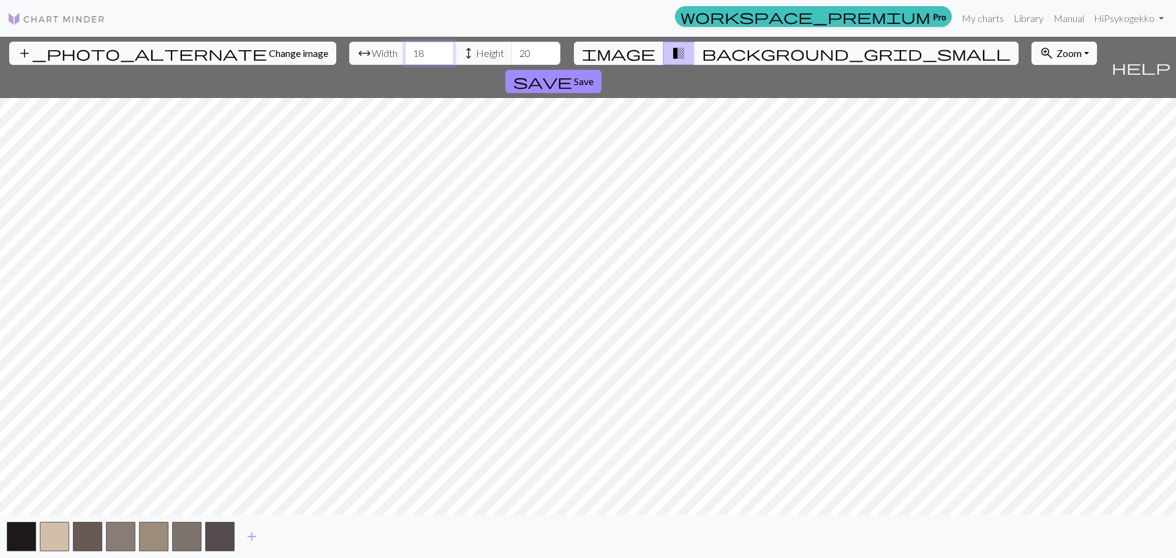
click at [405, 48] on input "18" at bounding box center [429, 53] width 49 height 23
click at [405, 48] on input "19" at bounding box center [429, 53] width 49 height 23
click at [405, 48] on input "20" at bounding box center [429, 53] width 49 height 23
click at [405, 48] on input "21" at bounding box center [429, 53] width 49 height 23
click at [405, 48] on input "22" at bounding box center [429, 53] width 49 height 23
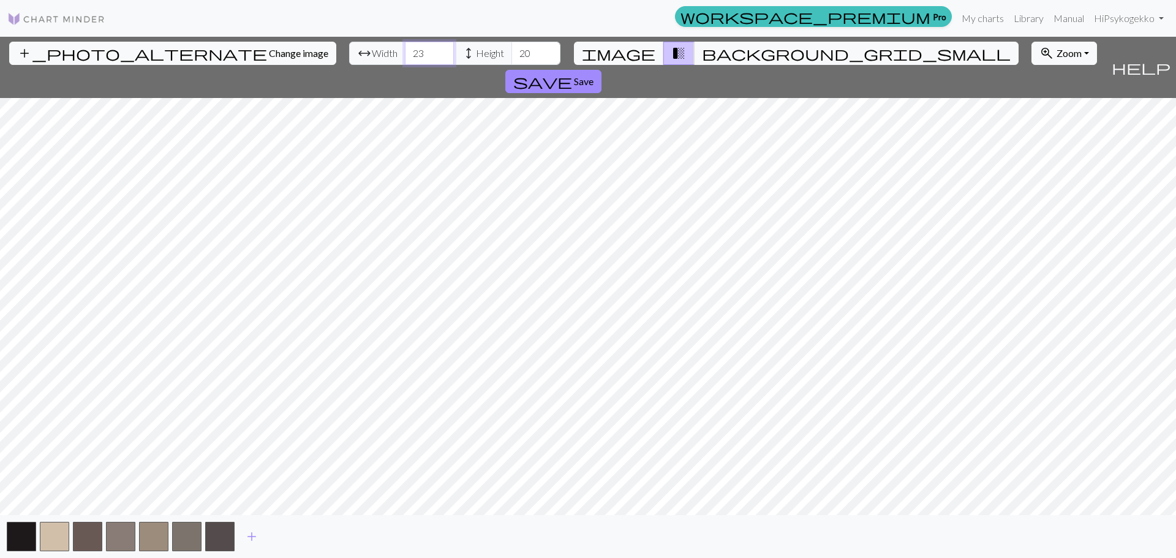
click at [405, 48] on input "23" at bounding box center [429, 53] width 49 height 23
click at [405, 48] on input "24" at bounding box center [429, 53] width 49 height 23
click at [405, 48] on input "25" at bounding box center [429, 53] width 49 height 23
click at [405, 48] on input "26" at bounding box center [429, 53] width 49 height 23
click at [405, 48] on input "27" at bounding box center [429, 53] width 49 height 23
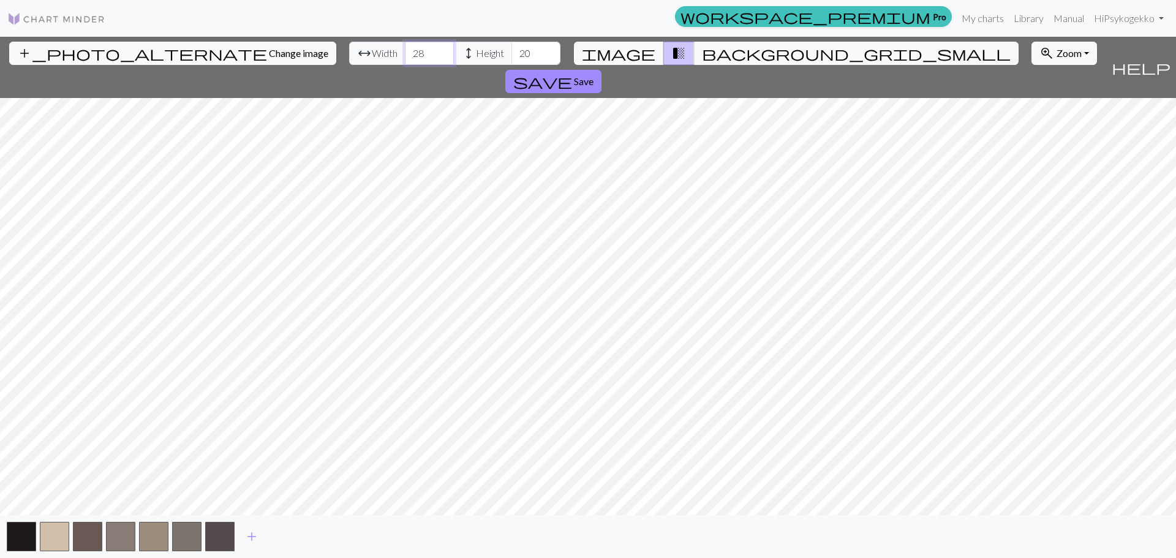
click at [405, 48] on input "28" at bounding box center [429, 53] width 49 height 23
click at [405, 48] on input "29" at bounding box center [429, 53] width 49 height 23
click at [405, 48] on input "30" at bounding box center [429, 53] width 49 height 23
click at [405, 48] on input "31" at bounding box center [429, 53] width 49 height 23
click at [405, 48] on input "32" at bounding box center [429, 53] width 49 height 23
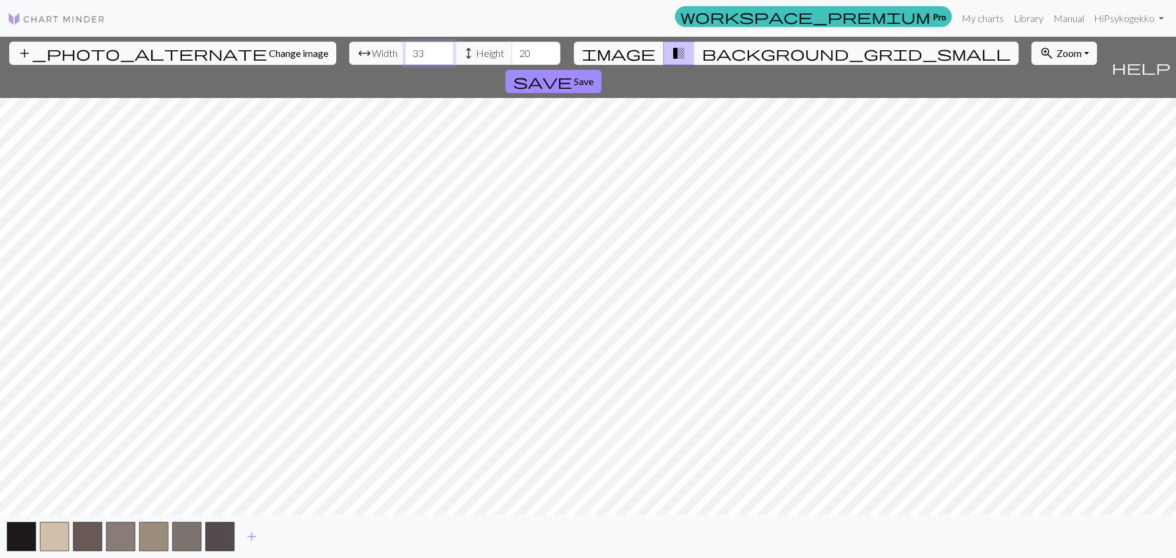
click at [405, 48] on input "33" at bounding box center [429, 53] width 49 height 23
click at [405, 48] on input "34" at bounding box center [429, 53] width 49 height 23
click at [405, 48] on input "35" at bounding box center [429, 53] width 49 height 23
click at [405, 48] on input "36" at bounding box center [429, 53] width 49 height 23
click at [405, 48] on input "37" at bounding box center [429, 53] width 49 height 23
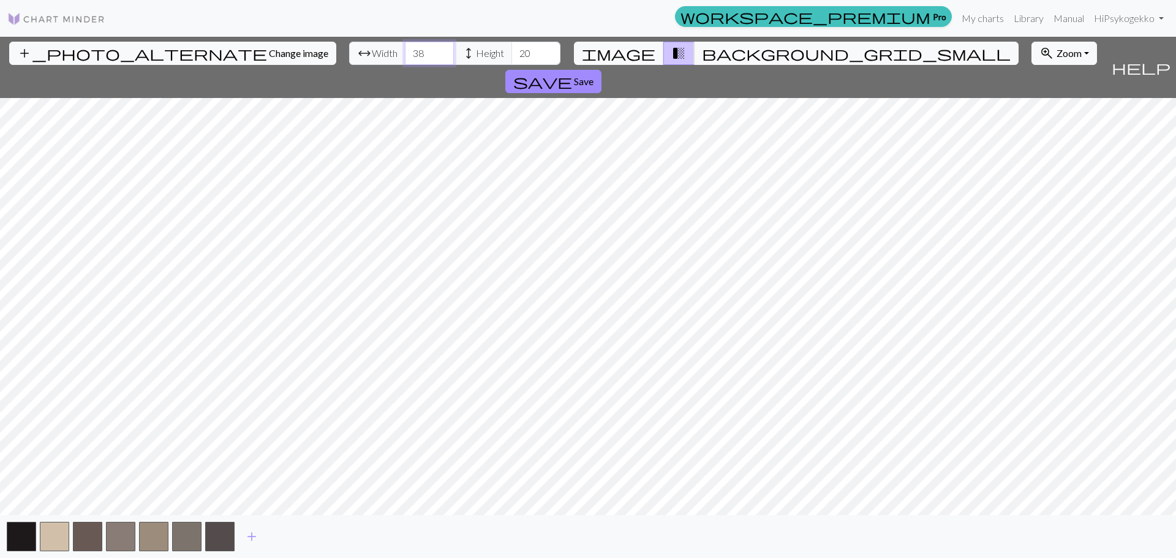
click at [405, 48] on input "38" at bounding box center [429, 53] width 49 height 23
click at [405, 48] on input "39" at bounding box center [429, 53] width 49 height 23
click at [405, 48] on input "40" at bounding box center [429, 53] width 49 height 23
click at [405, 48] on input "41" at bounding box center [429, 53] width 49 height 23
type input "42"
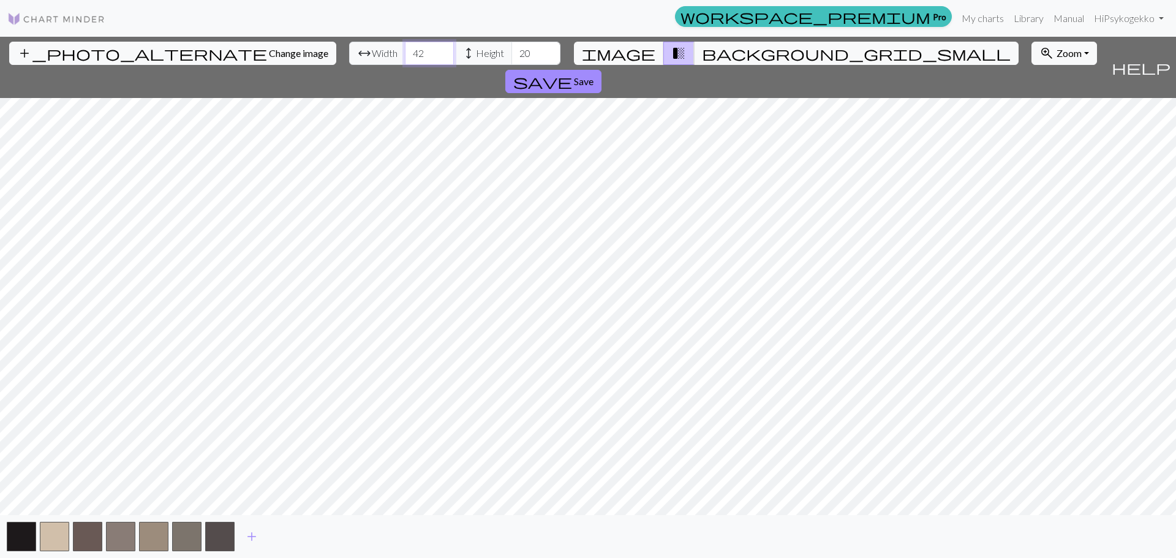
click at [405, 48] on input "42" at bounding box center [429, 53] width 49 height 23
click at [512, 50] on input "21" at bounding box center [536, 53] width 49 height 23
click at [512, 50] on input "22" at bounding box center [536, 53] width 49 height 23
click at [512, 50] on input "23" at bounding box center [536, 53] width 49 height 23
click at [512, 50] on input "24" at bounding box center [536, 53] width 49 height 23
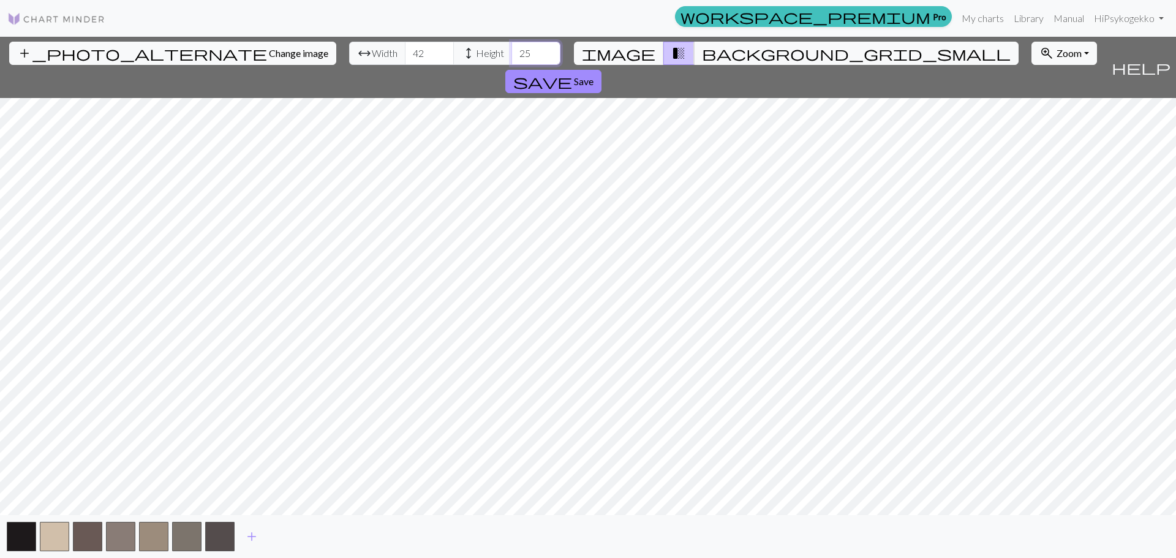
click at [512, 50] on input "25" at bounding box center [536, 53] width 49 height 23
click at [512, 50] on input "26" at bounding box center [536, 53] width 49 height 23
click at [512, 50] on input "27" at bounding box center [536, 53] width 49 height 23
click at [512, 50] on input "28" at bounding box center [536, 53] width 49 height 23
click at [512, 50] on input "29" at bounding box center [536, 53] width 49 height 23
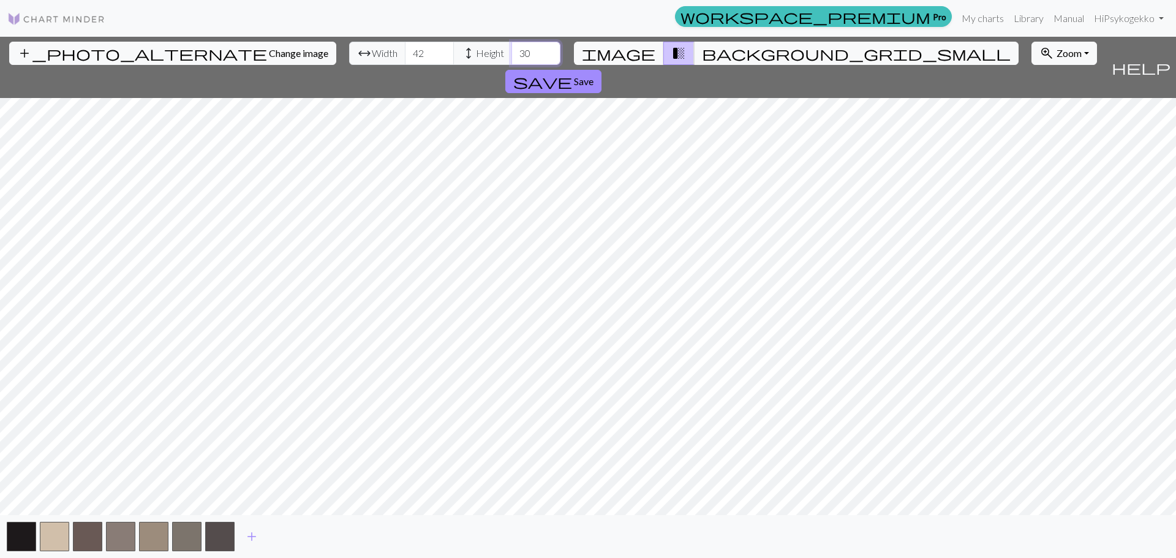
click at [512, 50] on input "30" at bounding box center [536, 53] width 49 height 23
click at [512, 49] on input "31" at bounding box center [536, 53] width 49 height 23
click at [512, 48] on input "32" at bounding box center [536, 53] width 49 height 23
click at [512, 48] on input "33" at bounding box center [536, 53] width 49 height 23
click at [512, 48] on input "34" at bounding box center [536, 53] width 49 height 23
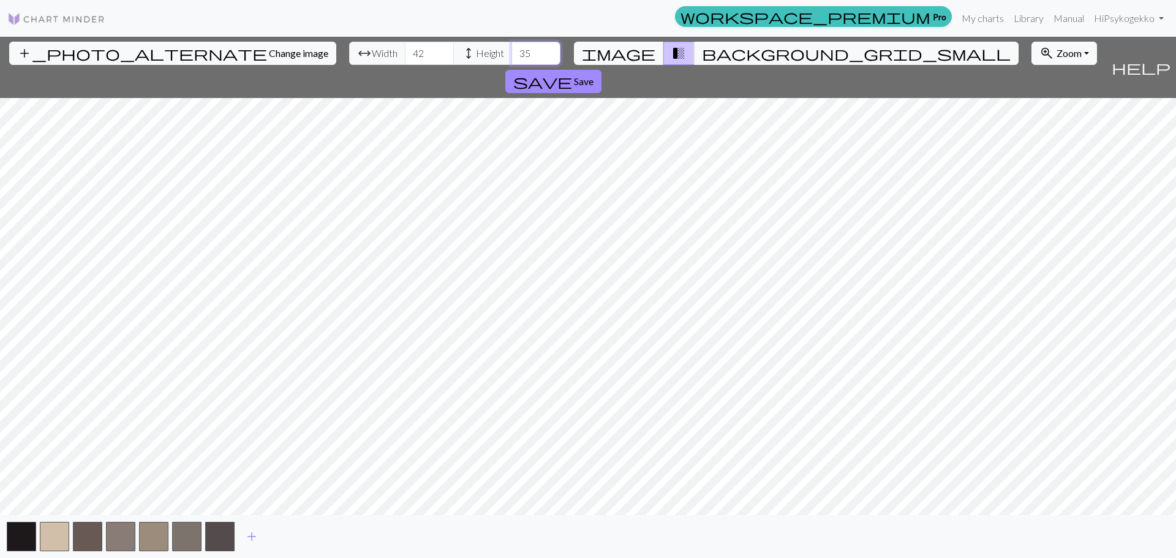
click at [512, 48] on input "35" at bounding box center [536, 53] width 49 height 23
click at [512, 47] on input "36" at bounding box center [536, 53] width 49 height 23
click at [512, 47] on input "37" at bounding box center [536, 53] width 49 height 23
click at [512, 47] on input "38" at bounding box center [536, 53] width 49 height 23
click at [512, 47] on input "39" at bounding box center [536, 53] width 49 height 23
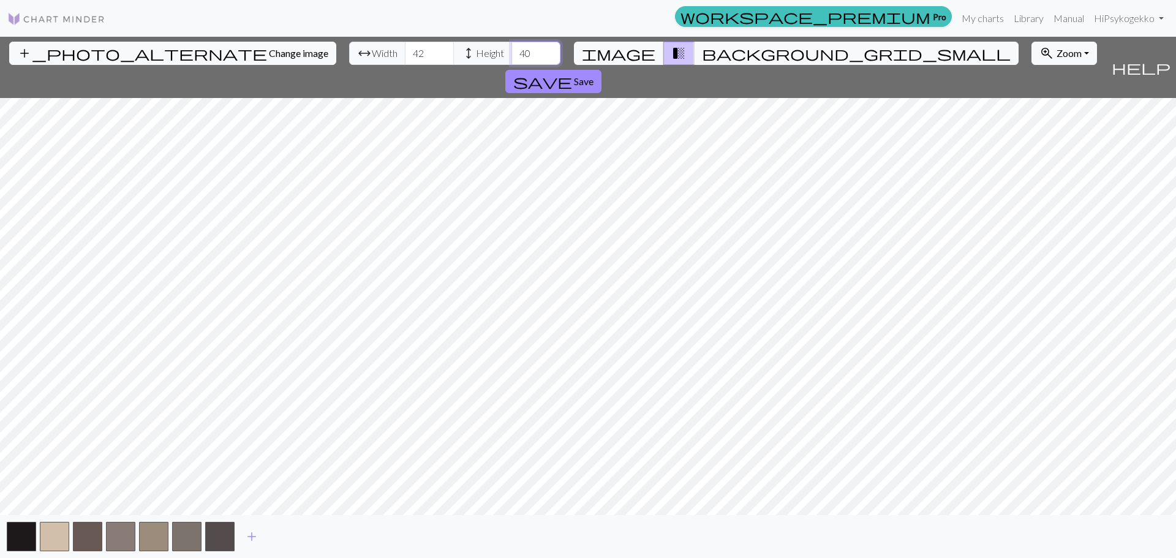
click at [512, 47] on input "40" at bounding box center [536, 53] width 49 height 23
click at [512, 47] on input "41" at bounding box center [536, 53] width 49 height 23
click at [512, 47] on input "42" at bounding box center [536, 53] width 49 height 23
type input "43"
click at [512, 48] on input "43" at bounding box center [536, 53] width 49 height 23
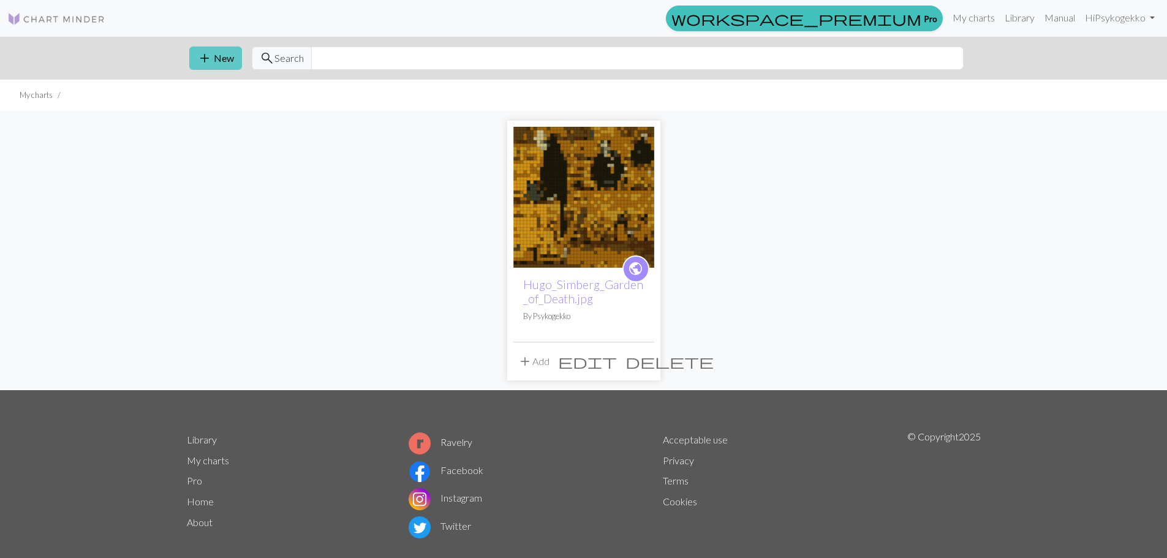
click at [221, 58] on button "add New" at bounding box center [215, 58] width 53 height 23
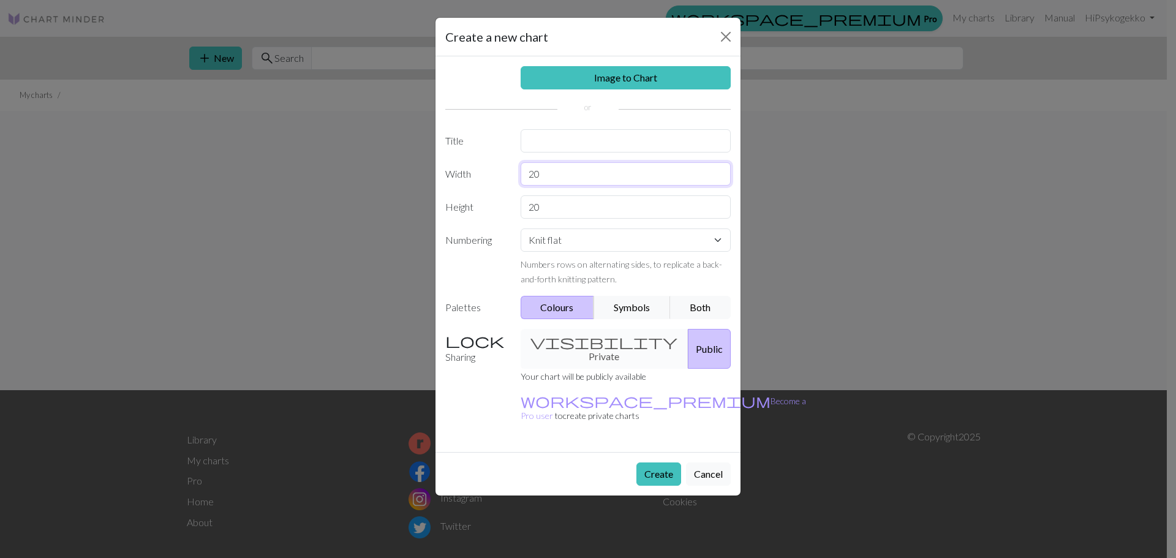
drag, startPoint x: 579, startPoint y: 165, endPoint x: 478, endPoint y: 179, distance: 101.4
click at [478, 179] on div "Width 20" at bounding box center [588, 173] width 300 height 23
type input "42"
drag, startPoint x: 562, startPoint y: 210, endPoint x: 420, endPoint y: 218, distance: 142.4
click at [420, 218] on div "Create a new chart Image to Chart Title Width 42 Height 20 Numbering Knit flat …" at bounding box center [588, 279] width 1176 height 558
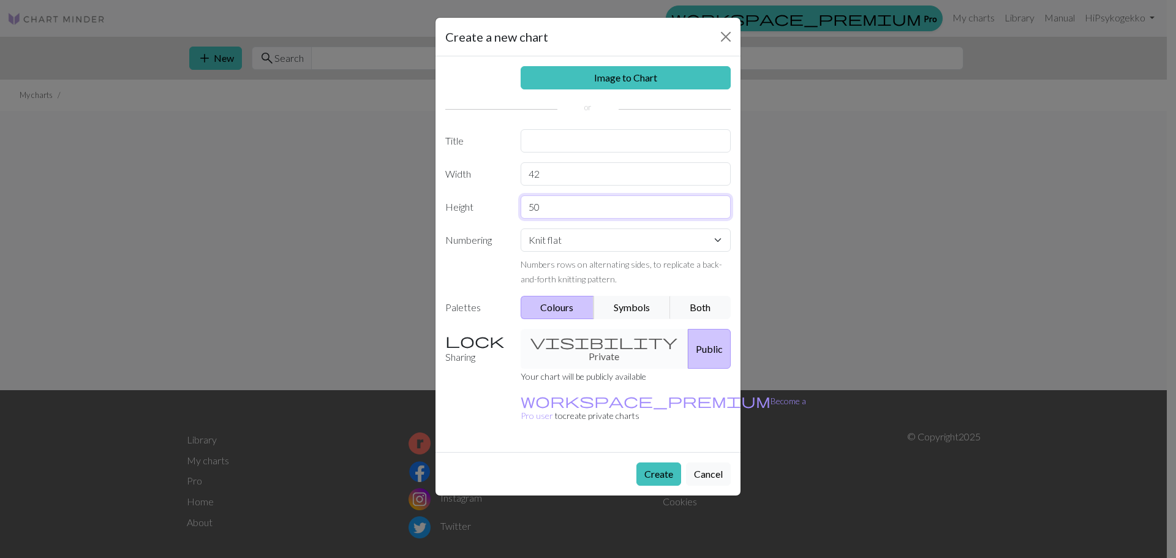
type input "50"
click at [470, 236] on label "Numbering" at bounding box center [475, 257] width 75 height 58
click at [635, 225] on div "Image to Chart Title Width 42 Height 50 Numbering Knit flat Knit in the round L…" at bounding box center [588, 254] width 305 height 396
click at [636, 244] on select "Knit flat Knit in the round Lace knitting Cross stitch" at bounding box center [626, 239] width 211 height 23
select select "crossstitch"
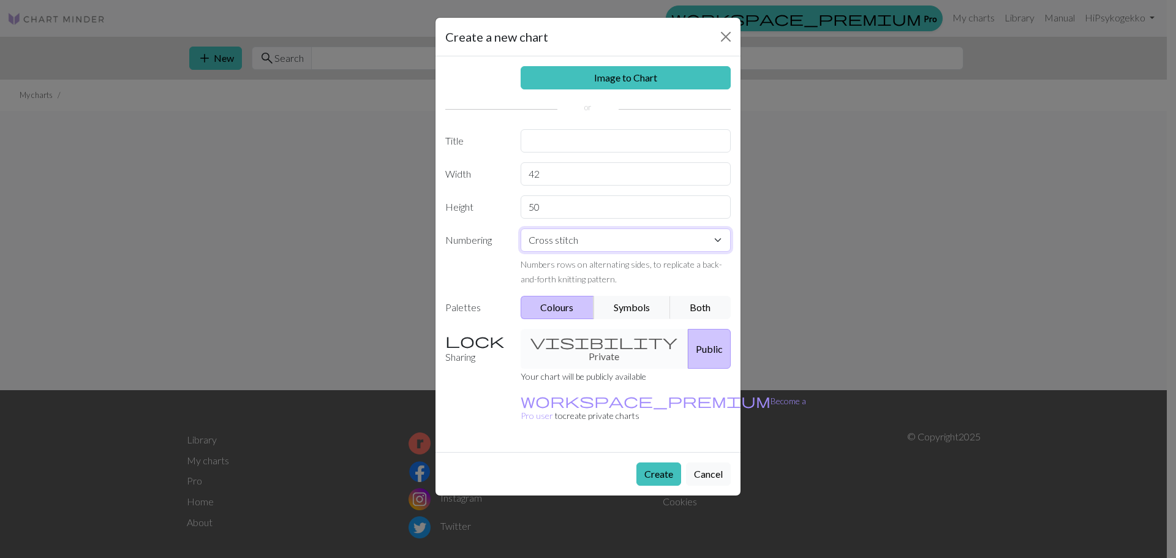
click at [521, 228] on select "Knit flat Knit in the round Lace knitting Cross stitch" at bounding box center [626, 239] width 211 height 23
click at [545, 277] on small "Cross stitch numbering begins from the centre and works outwards on all sides." at bounding box center [614, 271] width 187 height 25
click at [659, 463] on button "Create" at bounding box center [658, 474] width 45 height 23
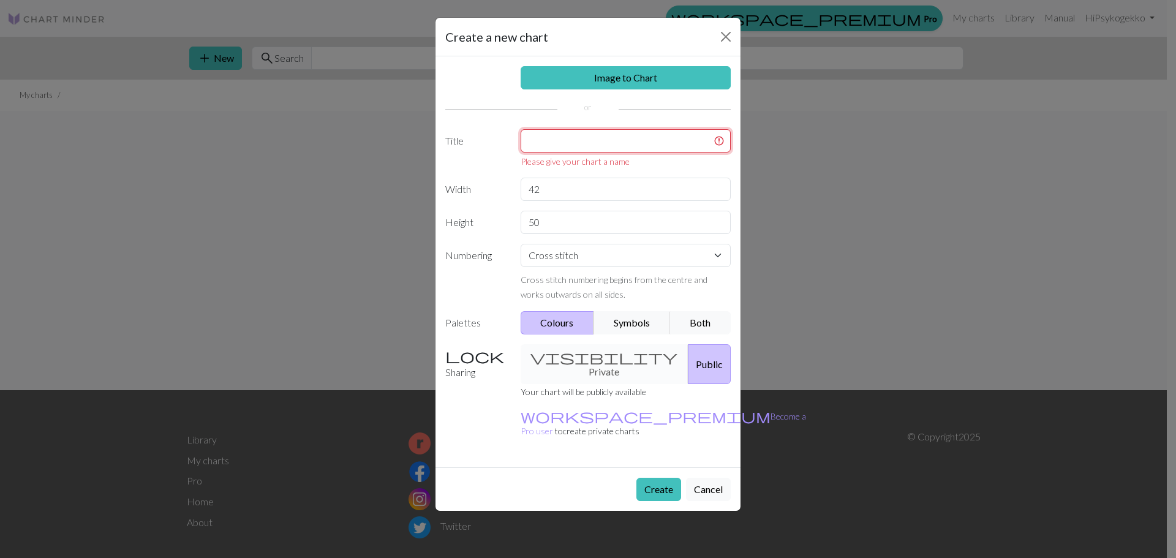
click at [551, 143] on input "text" at bounding box center [626, 140] width 211 height 23
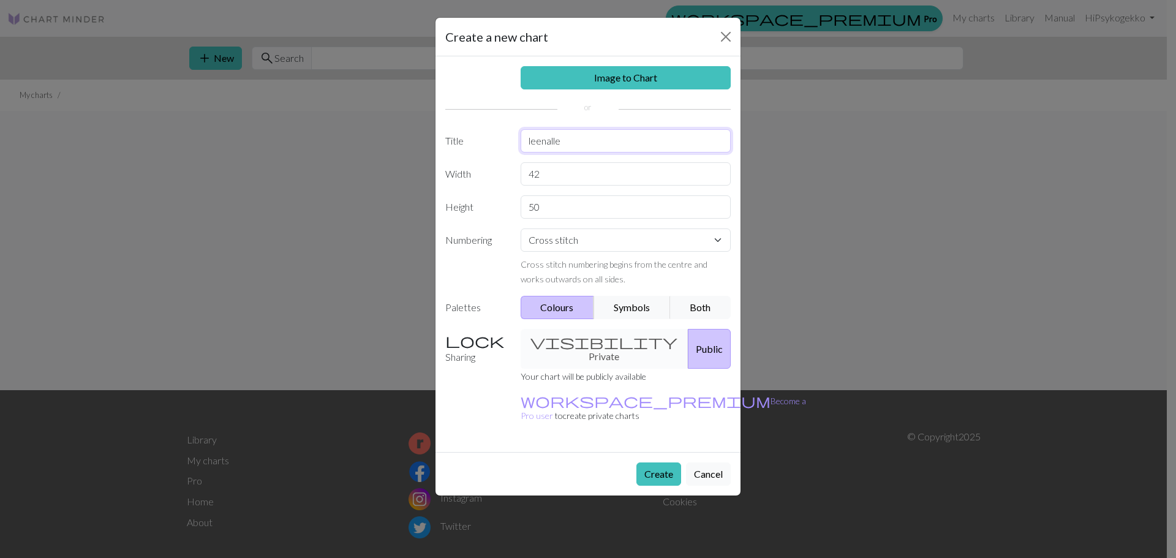
type input "leenalle"
click at [648, 463] on button "Create" at bounding box center [658, 474] width 45 height 23
click at [657, 463] on button "Create" at bounding box center [658, 474] width 45 height 23
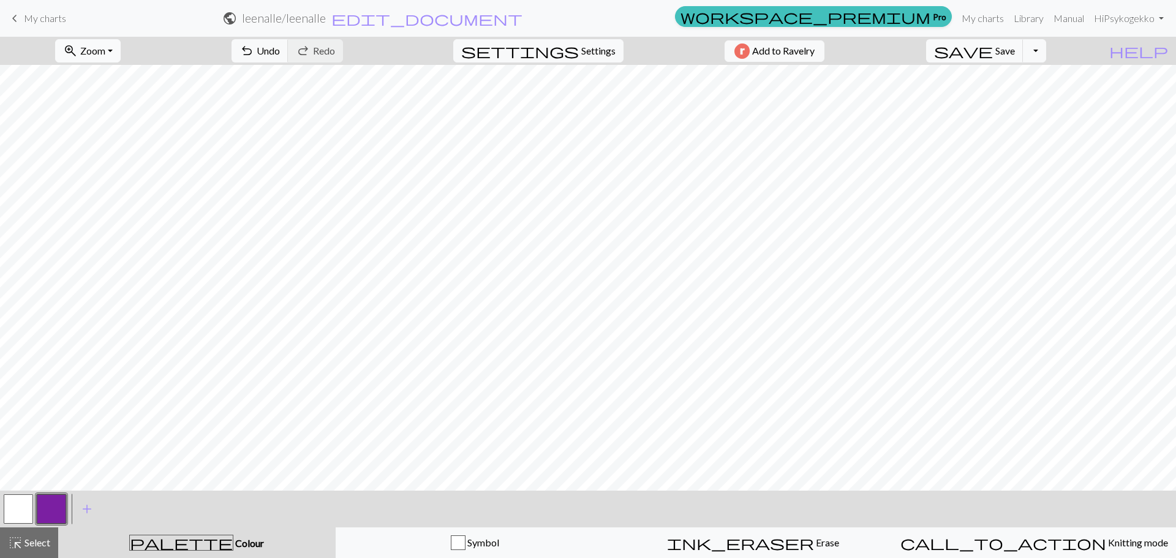
click at [113, 56] on button "zoom_in Zoom Zoom" at bounding box center [88, 50] width 66 height 23
click at [101, 153] on button "50%" at bounding box center [104, 147] width 97 height 20
click at [105, 49] on span "Zoom" at bounding box center [92, 51] width 25 height 12
click at [120, 98] on button "Fit width" at bounding box center [104, 98] width 97 height 20
click at [121, 48] on button "zoom_in Zoom Zoom" at bounding box center [88, 50] width 66 height 23
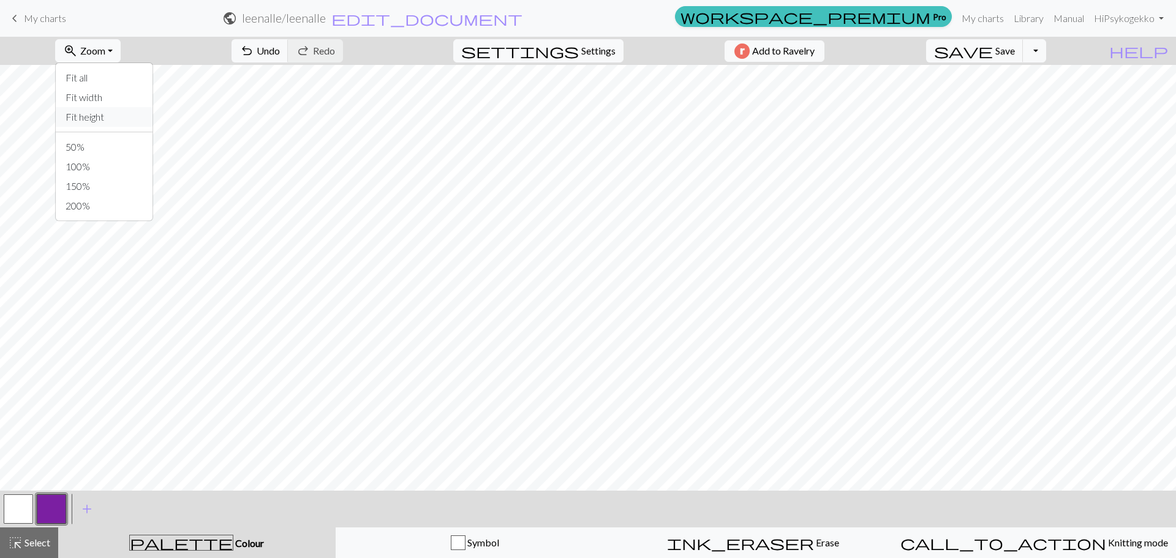
click at [113, 115] on button "Fit height" at bounding box center [104, 117] width 97 height 20
click at [76, 510] on button "add Add a colour" at bounding box center [87, 509] width 31 height 31
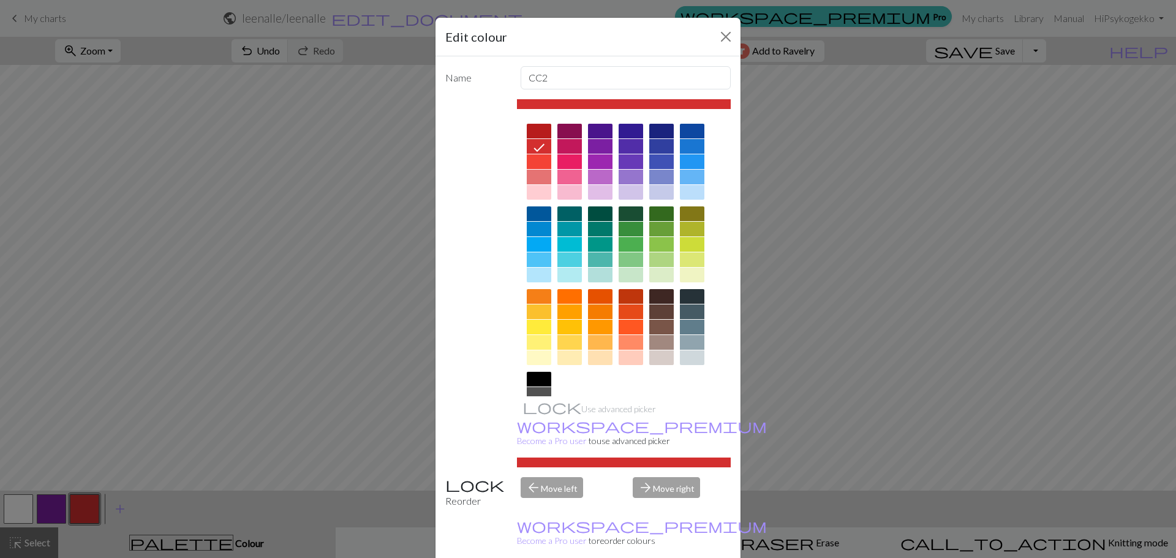
click at [537, 376] on div at bounding box center [539, 379] width 25 height 15
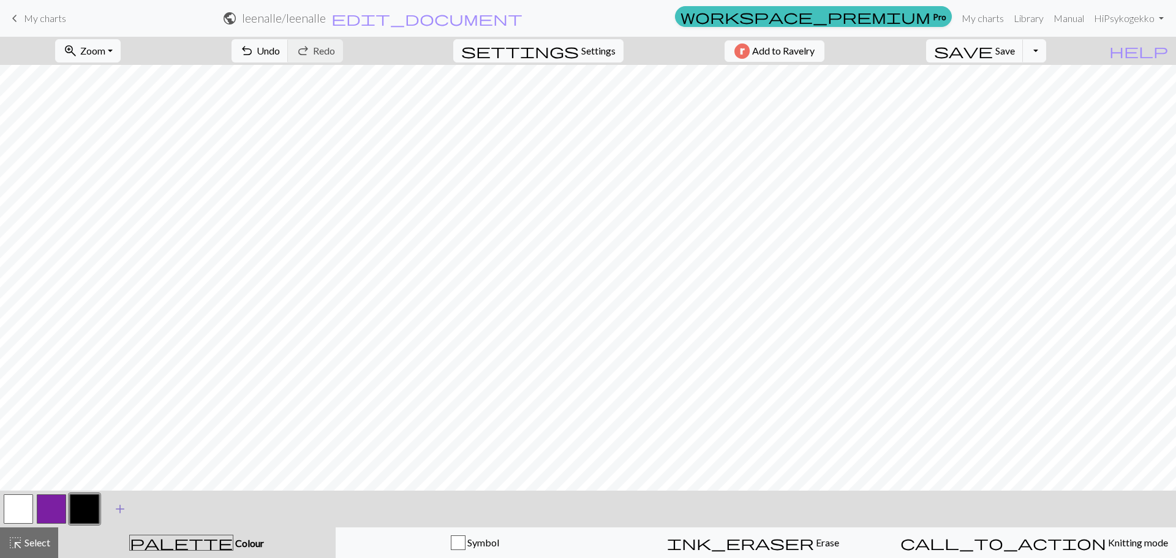
click at [115, 510] on span "add" at bounding box center [120, 508] width 15 height 17
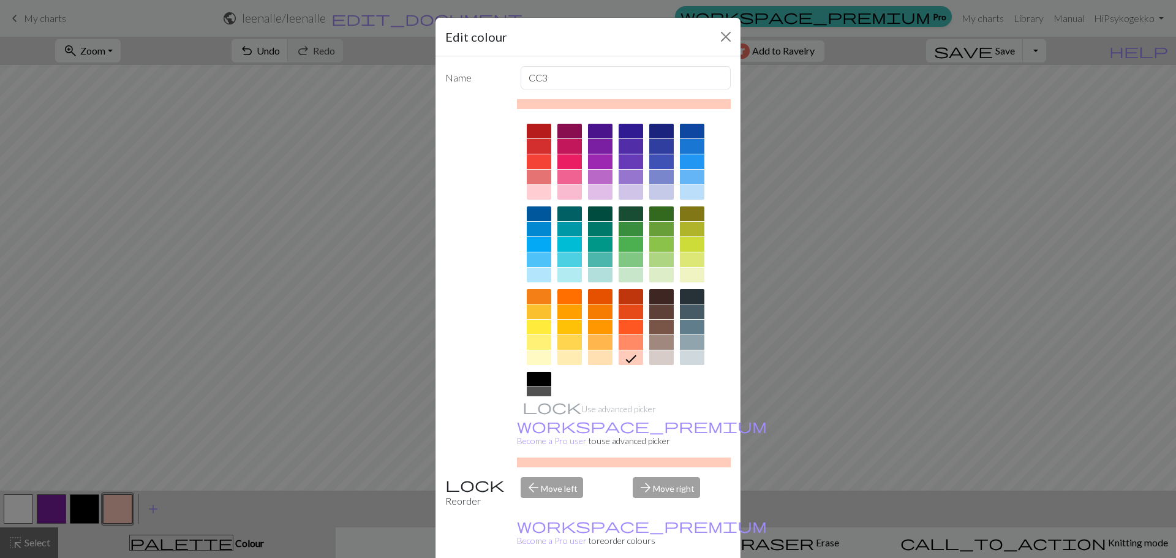
click at [690, 327] on div at bounding box center [692, 327] width 25 height 15
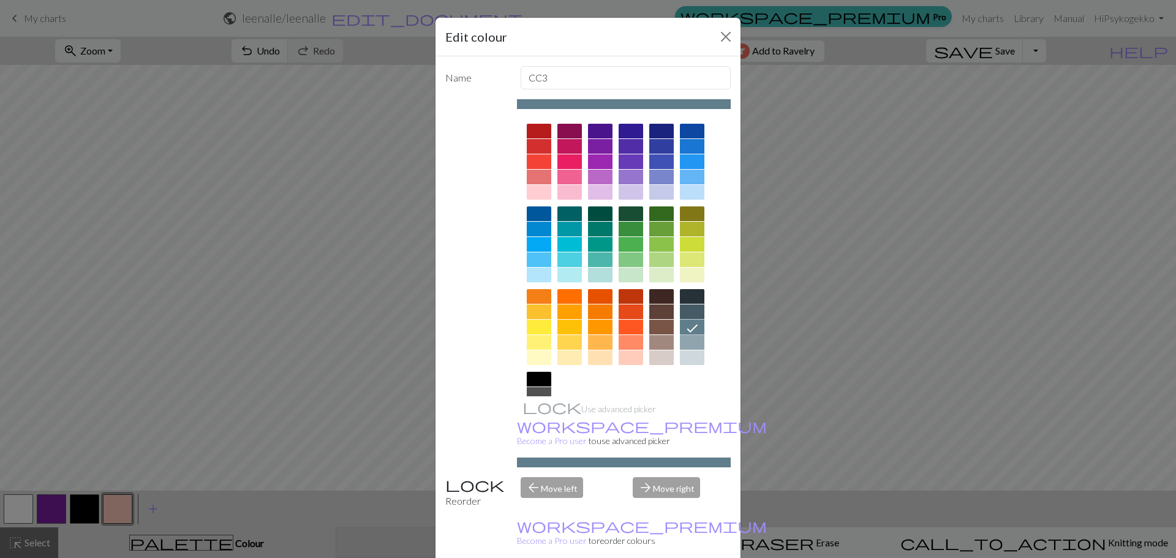
drag, startPoint x: 657, startPoint y: 545, endPoint x: 613, endPoint y: 535, distance: 45.2
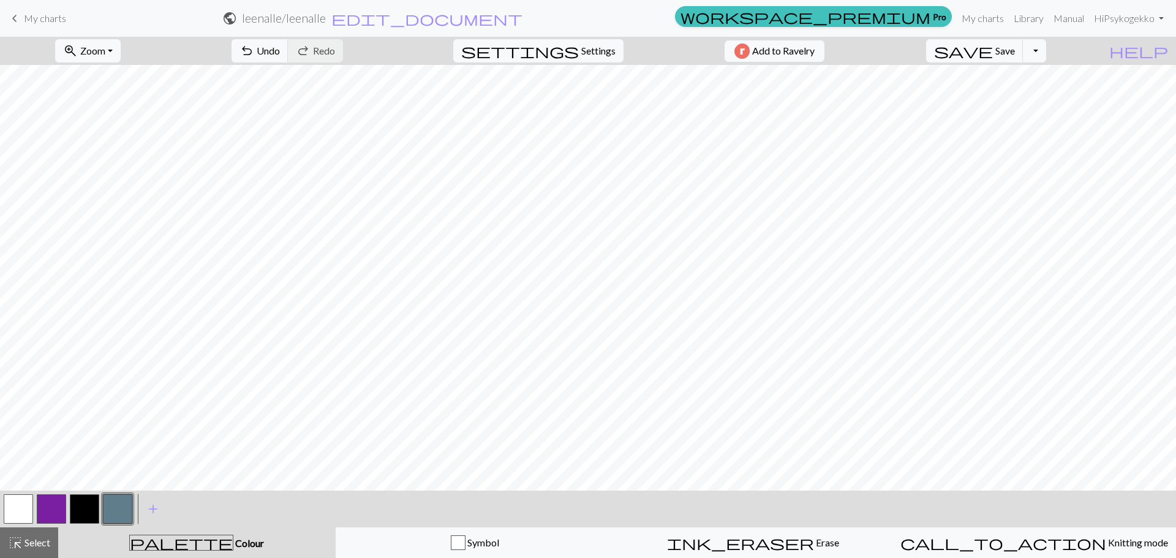
click at [34, 543] on span "Select" at bounding box center [37, 543] width 28 height 12
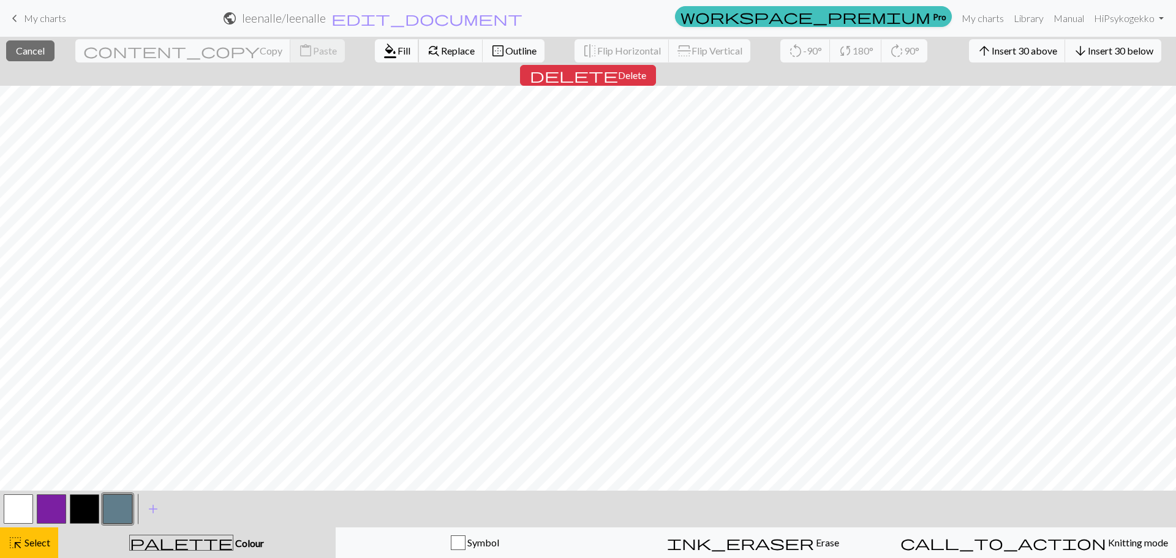
click at [398, 56] on span "Fill" at bounding box center [404, 51] width 13 height 12
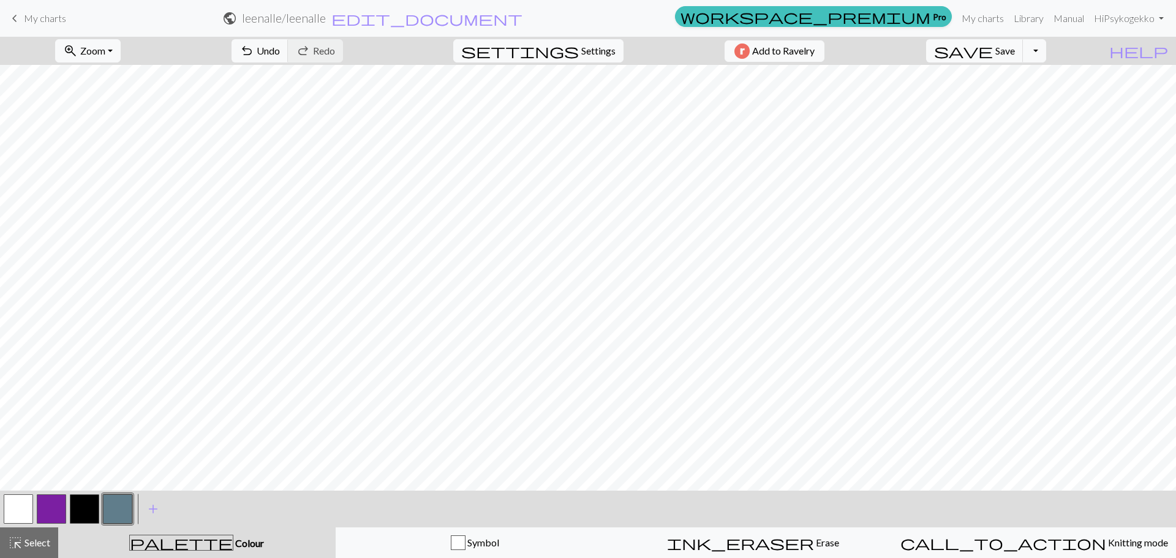
click at [19, 511] on button "button" at bounding box center [18, 508] width 29 height 29
click at [105, 48] on span "Zoom" at bounding box center [92, 51] width 25 height 12
click at [121, 100] on button "Fit width" at bounding box center [104, 98] width 97 height 20
click at [103, 45] on span "Zoom" at bounding box center [92, 51] width 25 height 12
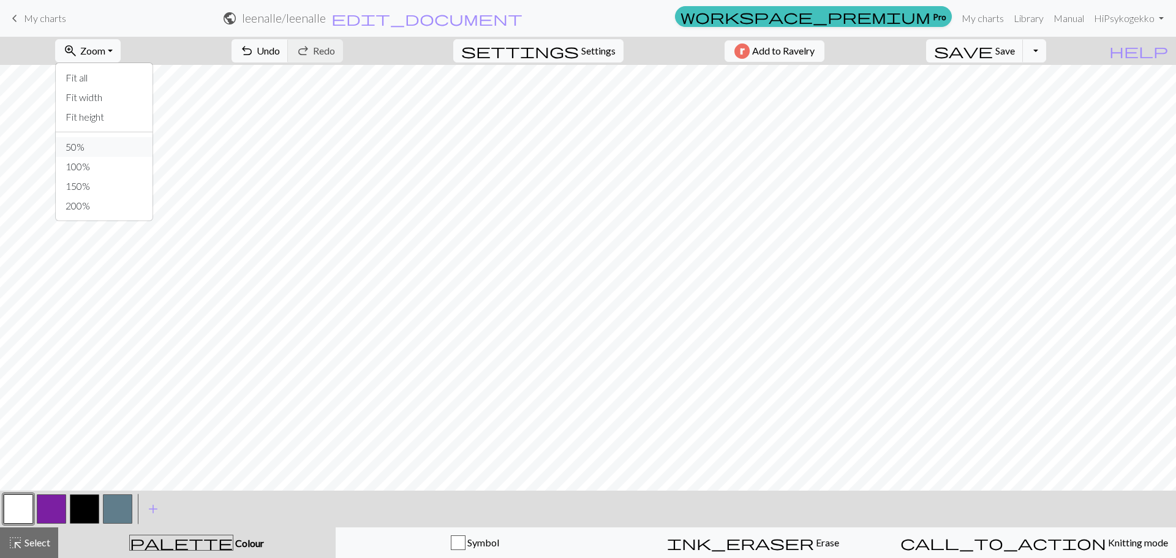
click at [115, 146] on button "50%" at bounding box center [104, 147] width 97 height 20
click at [121, 58] on button "zoom_in Zoom Zoom" at bounding box center [88, 50] width 66 height 23
click at [126, 115] on button "Fit height" at bounding box center [104, 117] width 97 height 20
click at [105, 48] on span "Zoom" at bounding box center [92, 51] width 25 height 12
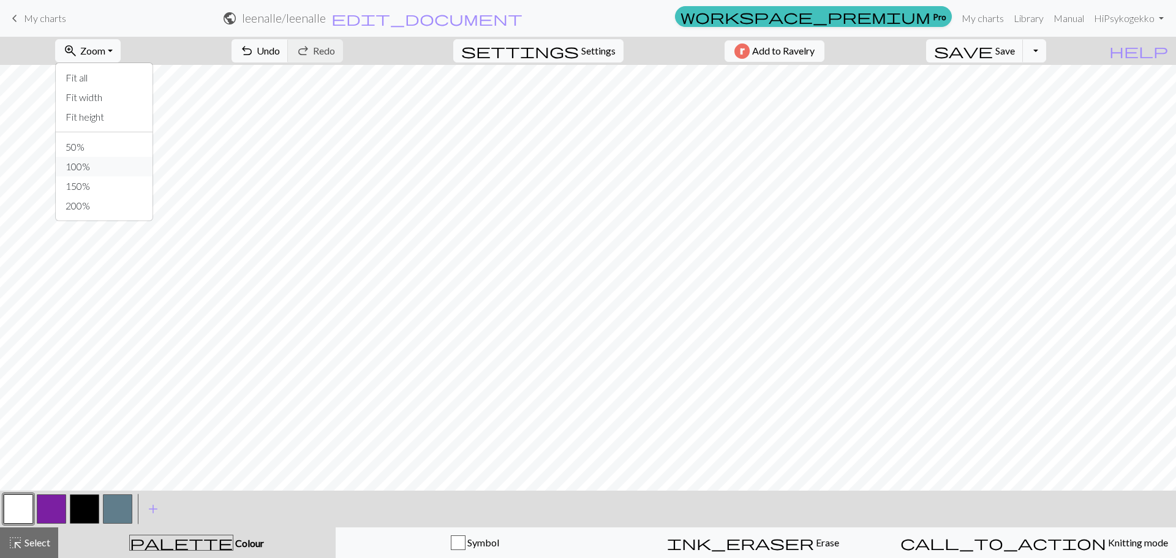
click at [114, 164] on button "100%" at bounding box center [104, 167] width 97 height 20
click at [84, 510] on button "button" at bounding box center [84, 508] width 29 height 29
click at [25, 510] on button "button" at bounding box center [18, 508] width 29 height 29
click at [113, 508] on button "button" at bounding box center [117, 508] width 29 height 29
click at [90, 513] on button "button" at bounding box center [84, 508] width 29 height 29
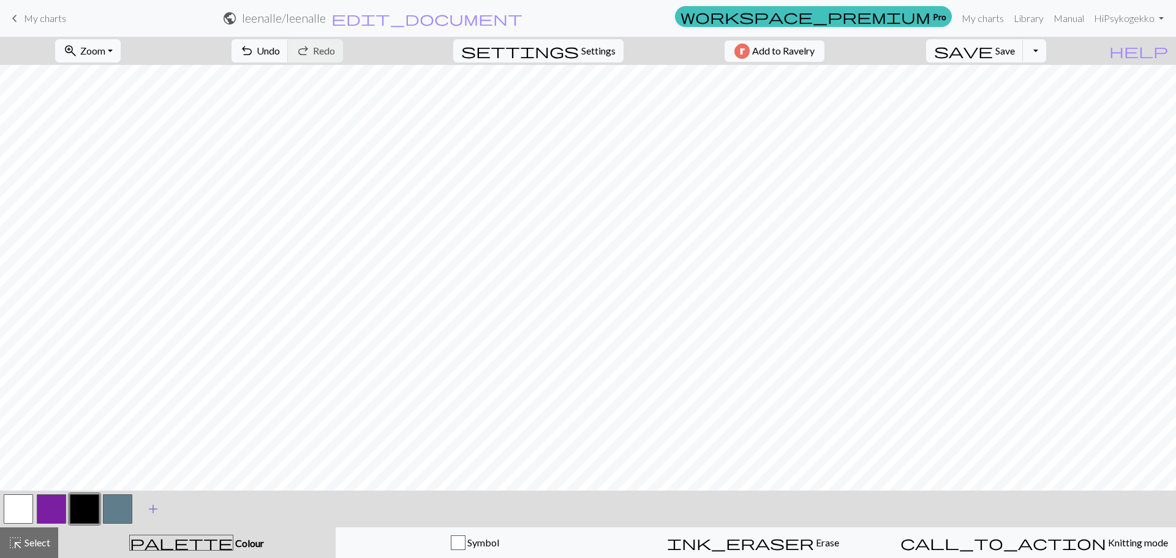
click at [153, 510] on span "add" at bounding box center [153, 508] width 15 height 17
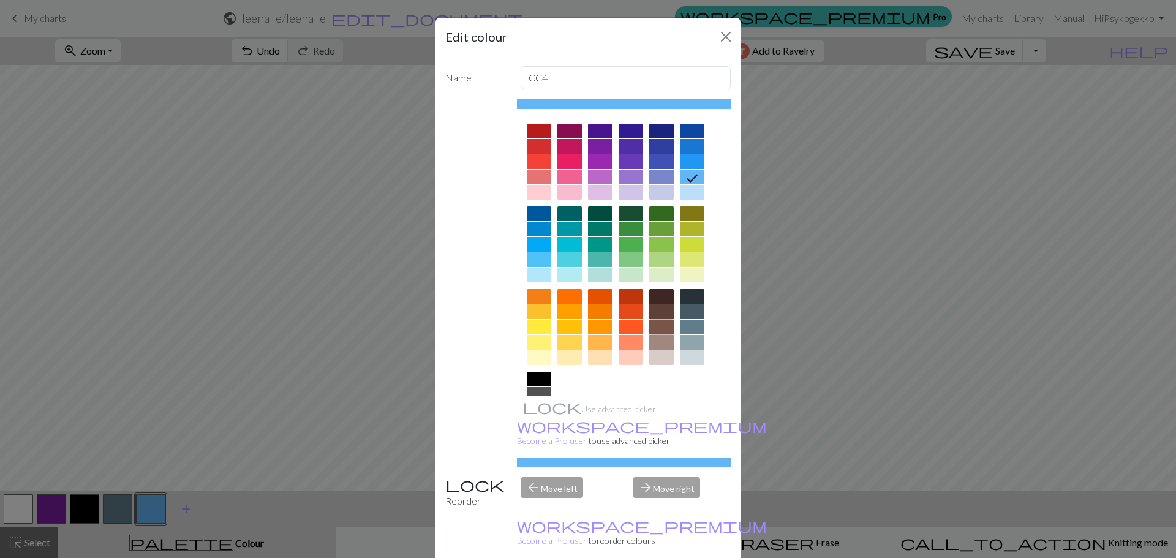
click at [662, 324] on div at bounding box center [661, 327] width 25 height 15
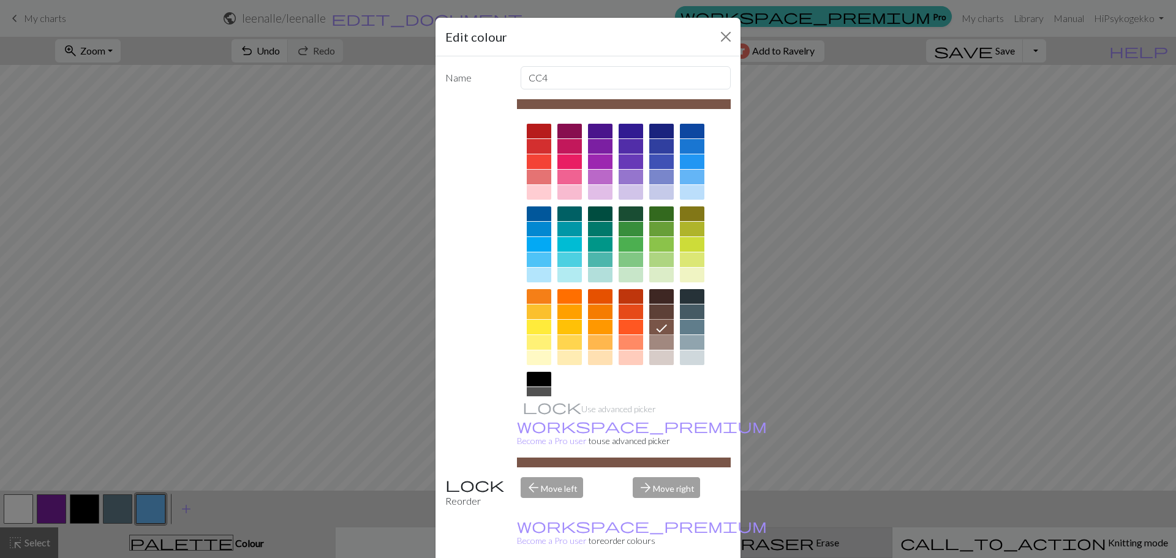
drag, startPoint x: 652, startPoint y: 546, endPoint x: 638, endPoint y: 542, distance: 15.3
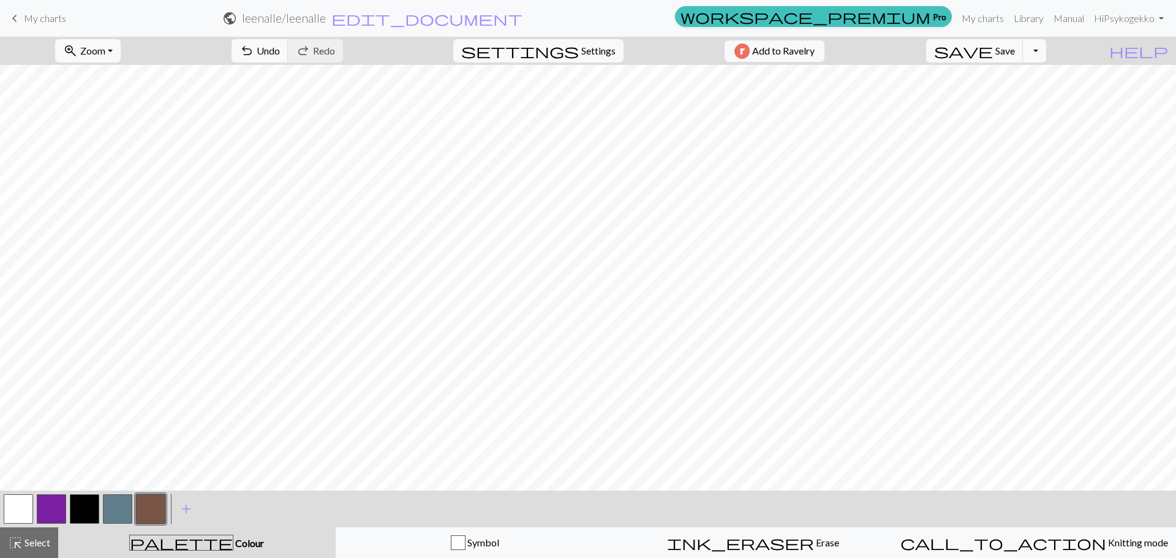
click at [121, 514] on button "button" at bounding box center [117, 508] width 29 height 29
click at [115, 514] on button "button" at bounding box center [117, 508] width 29 height 29
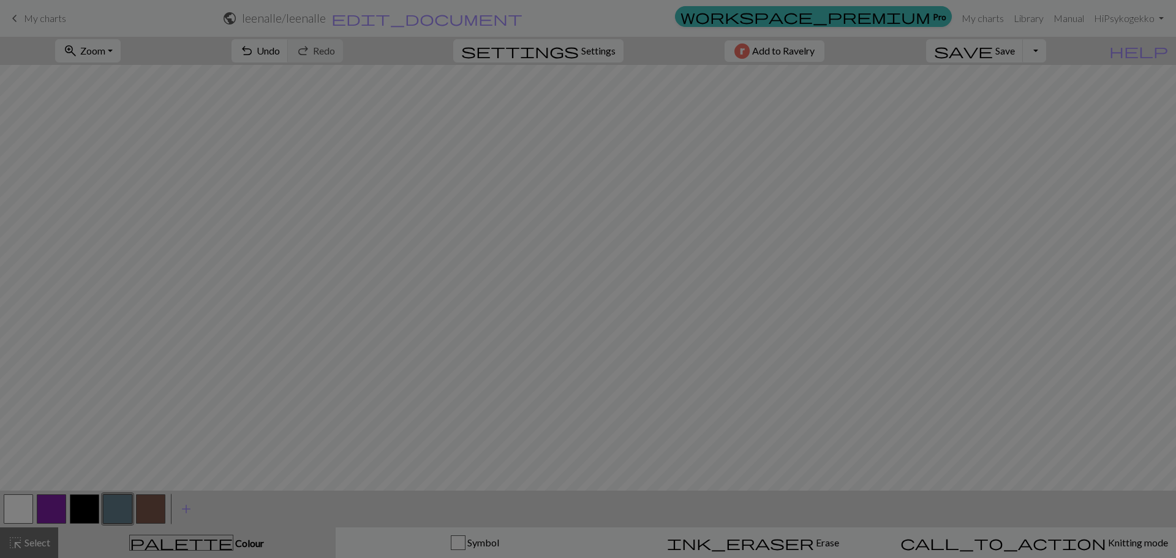
click at [115, 514] on div "Edit colour Name CC3 Use advanced picker workspace_premium Become a Pro user to…" at bounding box center [588, 279] width 1176 height 558
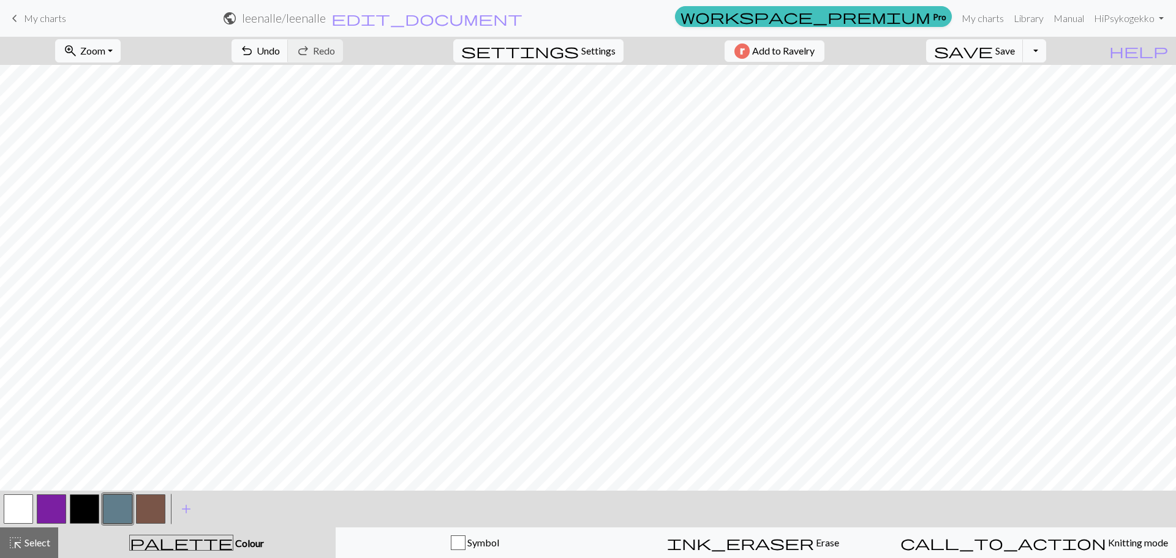
click at [115, 514] on button "button" at bounding box center [117, 508] width 29 height 29
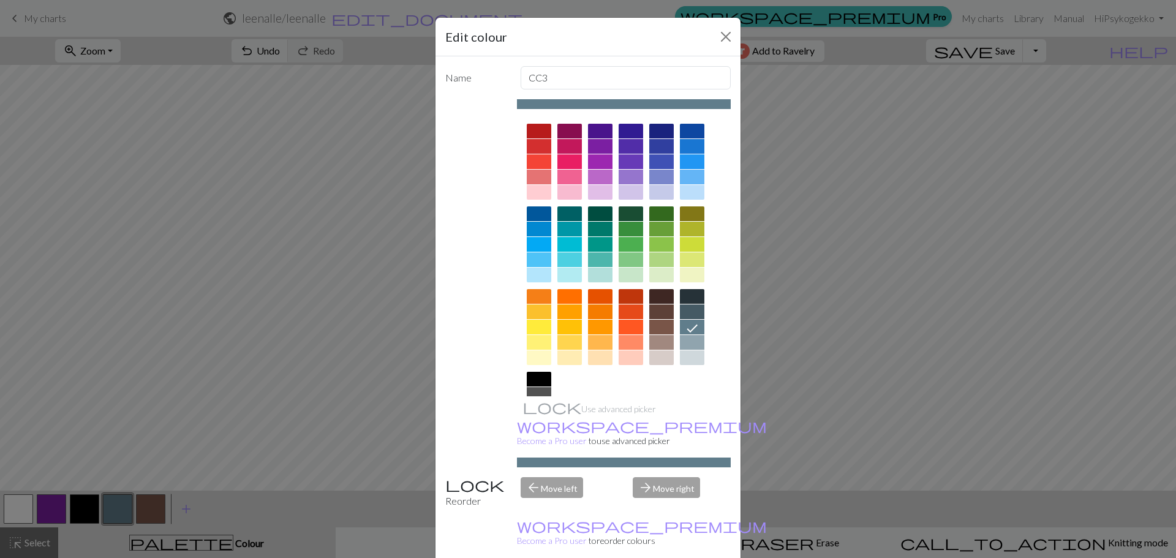
click at [691, 340] on div at bounding box center [692, 342] width 25 height 15
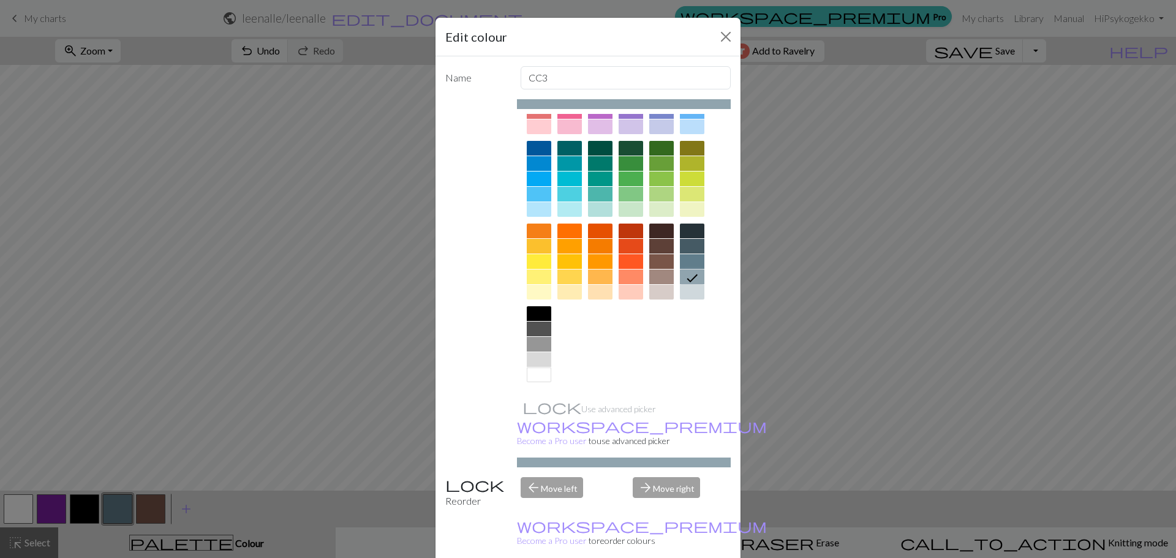
click at [537, 336] on div at bounding box center [539, 329] width 25 height 15
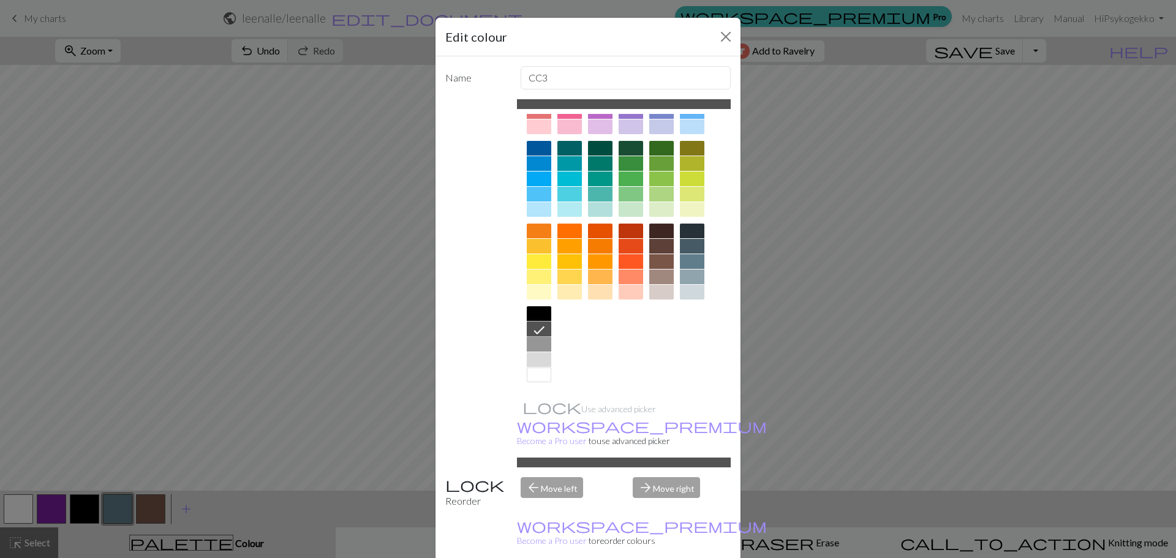
click at [536, 344] on div at bounding box center [539, 344] width 25 height 15
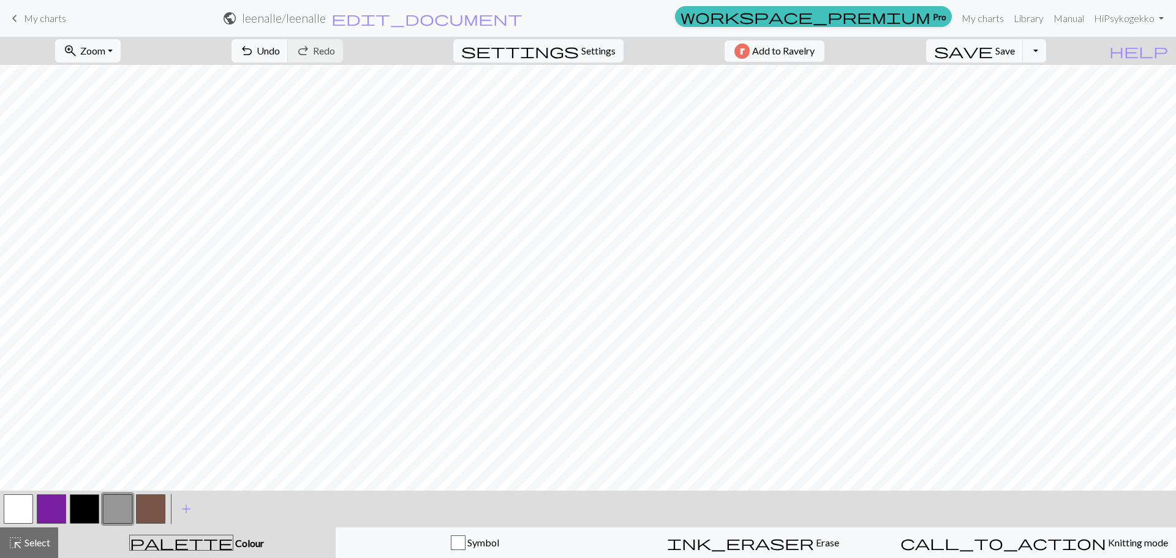
click at [154, 508] on button "button" at bounding box center [150, 508] width 29 height 29
click at [122, 509] on button "button" at bounding box center [117, 508] width 29 height 29
click at [153, 502] on button "button" at bounding box center [150, 508] width 29 height 29
click at [289, 40] on button "undo Undo Undo" at bounding box center [260, 50] width 57 height 23
click at [107, 510] on button "button" at bounding box center [117, 508] width 29 height 29
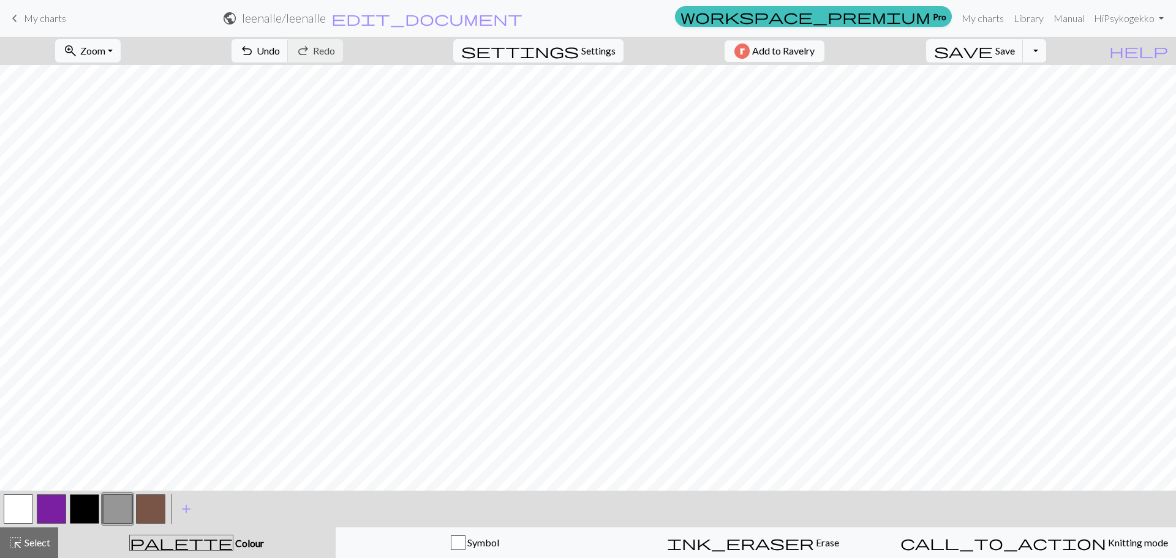
click at [151, 500] on button "button" at bounding box center [150, 508] width 29 height 29
click at [119, 500] on button "button" at bounding box center [117, 508] width 29 height 29
click at [160, 510] on button "button" at bounding box center [150, 508] width 29 height 29
click at [113, 504] on button "button" at bounding box center [117, 508] width 29 height 29
click at [145, 510] on button "button" at bounding box center [150, 508] width 29 height 29
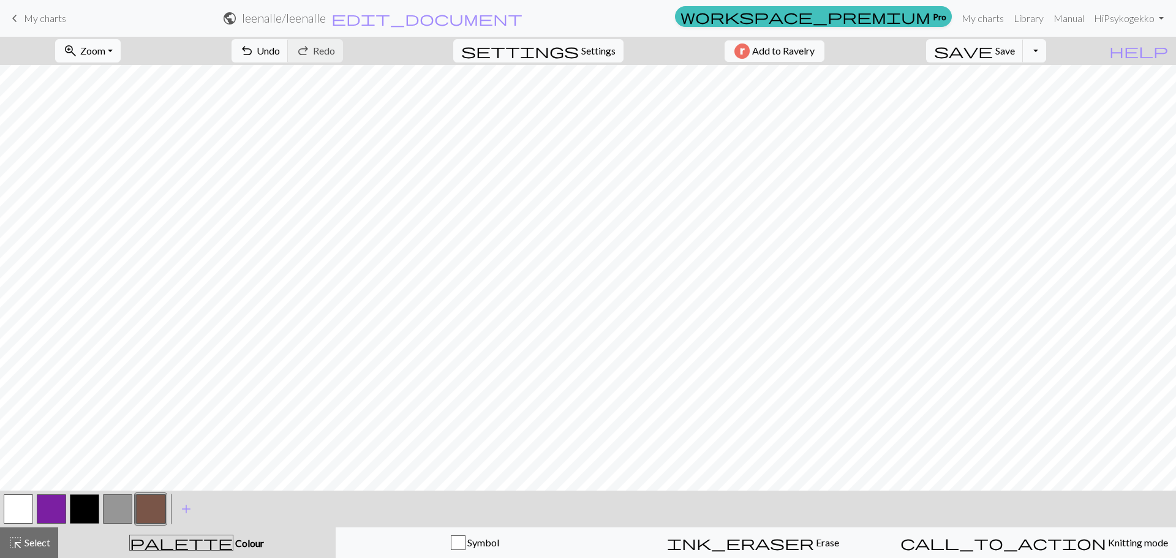
click at [105, 45] on span "Zoom" at bounding box center [92, 51] width 25 height 12
click at [113, 148] on button "50%" at bounding box center [104, 147] width 97 height 20
click at [103, 514] on button "button" at bounding box center [117, 508] width 29 height 29
click at [155, 508] on button "button" at bounding box center [150, 508] width 29 height 29
click at [280, 53] on span "Undo" at bounding box center [268, 51] width 23 height 12
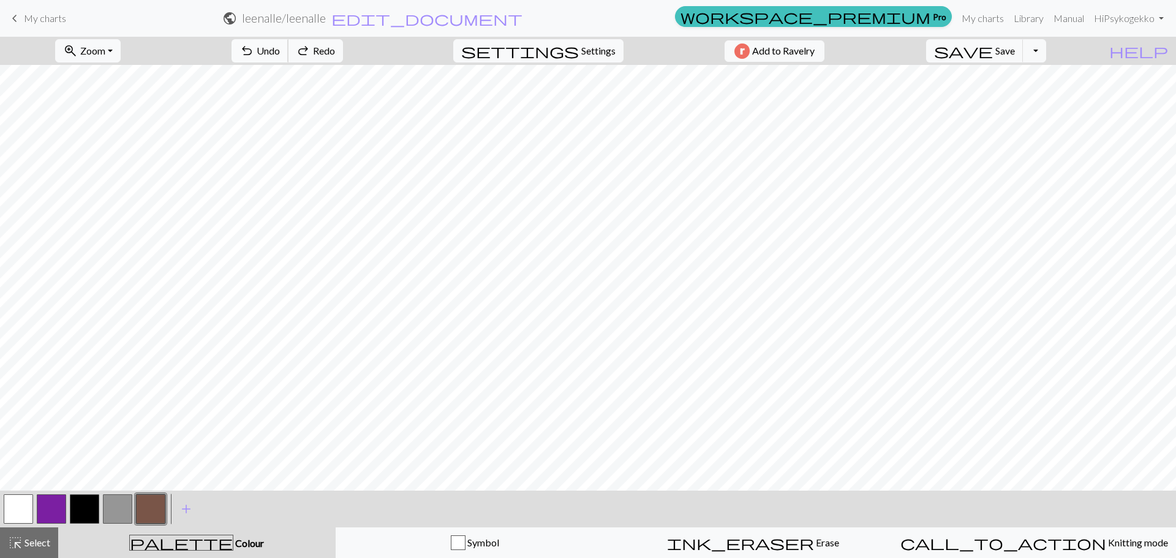
click at [280, 53] on span "Undo" at bounding box center [268, 51] width 23 height 12
click at [89, 508] on button "button" at bounding box center [84, 508] width 29 height 29
click at [116, 510] on button "button" at bounding box center [117, 508] width 29 height 29
click at [280, 51] on span "Undo" at bounding box center [268, 51] width 23 height 12
click at [280, 50] on span "Undo" at bounding box center [268, 51] width 23 height 12
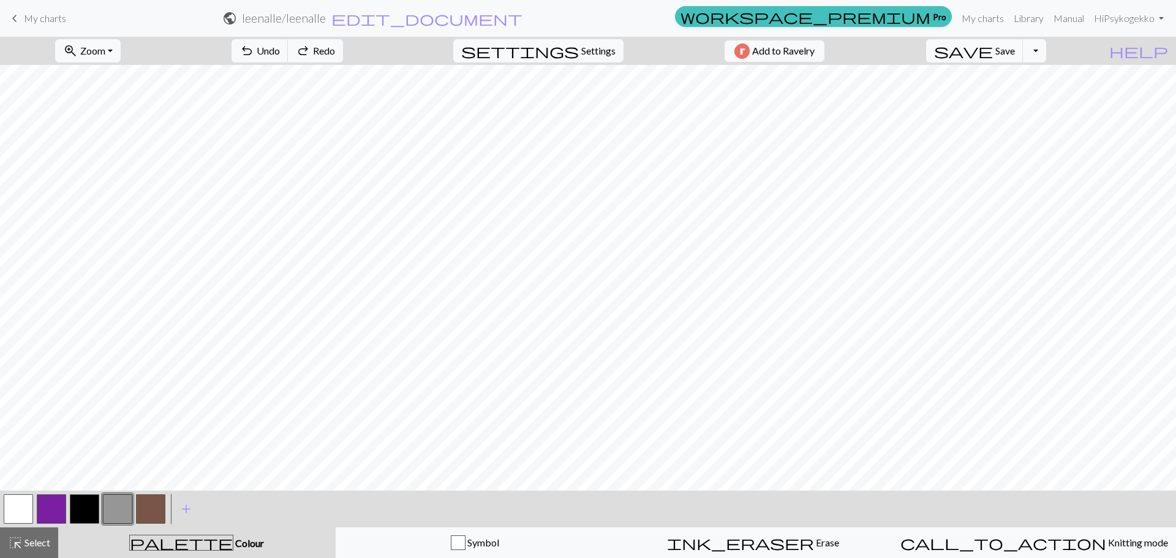
click at [83, 512] on button "button" at bounding box center [84, 508] width 29 height 29
click at [38, 546] on span "Select" at bounding box center [37, 543] width 28 height 12
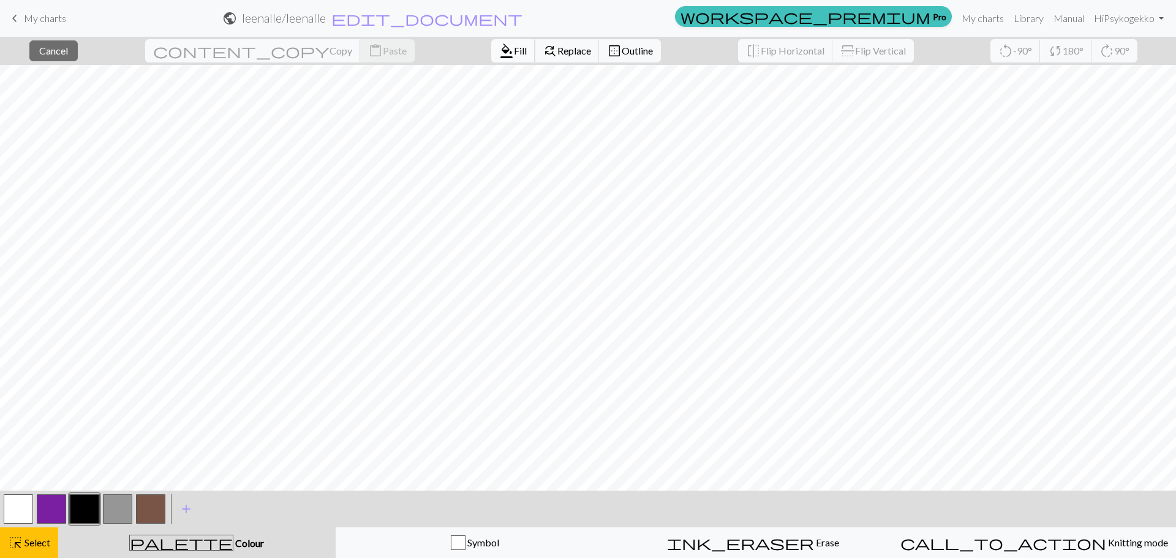
click at [514, 50] on span "Fill" at bounding box center [520, 51] width 13 height 12
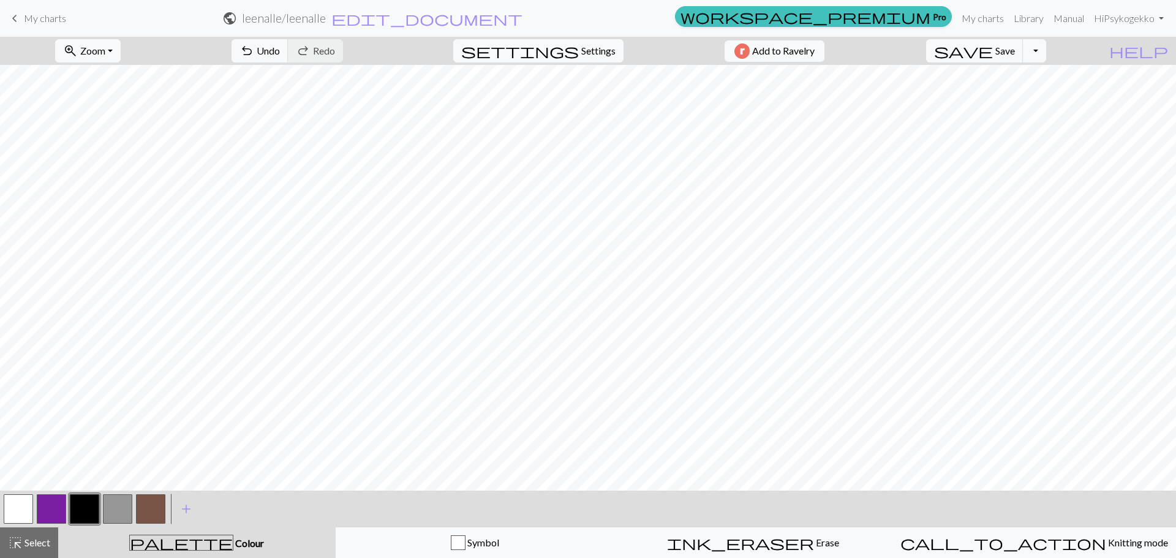
click at [41, 540] on span "Select" at bounding box center [37, 543] width 28 height 12
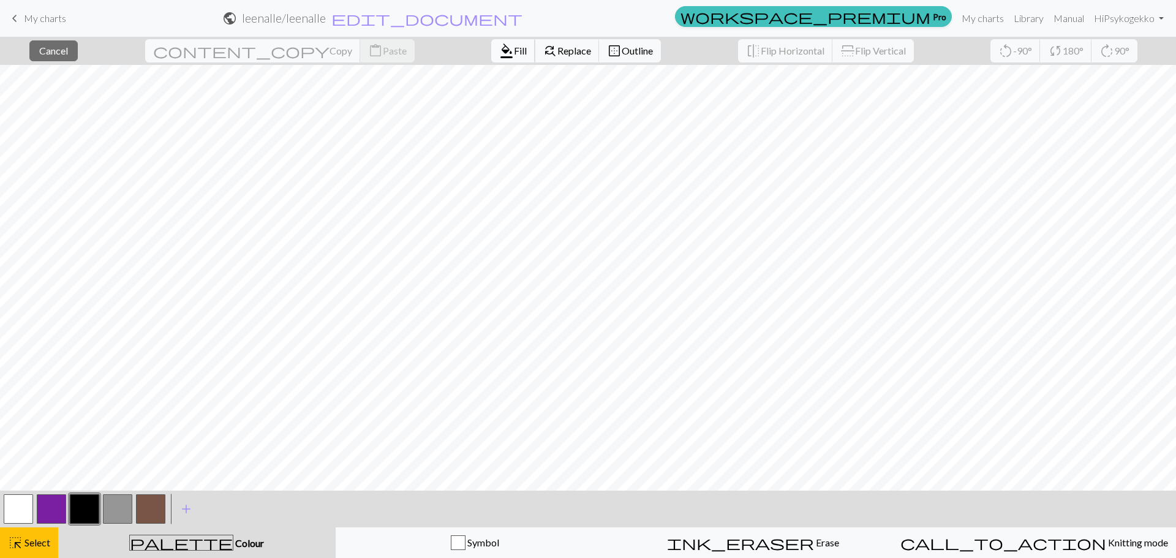
click at [499, 49] on span "format_color_fill" at bounding box center [506, 50] width 15 height 17
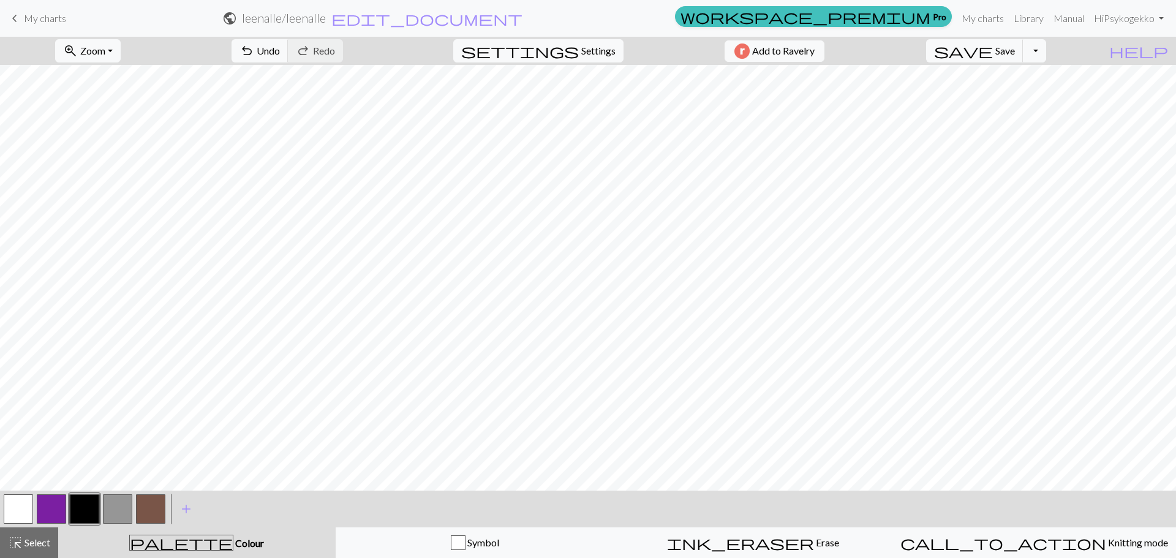
drag, startPoint x: 28, startPoint y: 503, endPoint x: 103, endPoint y: 491, distance: 76.3
click at [27, 504] on button "button" at bounding box center [18, 508] width 29 height 29
drag, startPoint x: 80, startPoint y: 505, endPoint x: 108, endPoint y: 491, distance: 31.5
click at [80, 507] on button "button" at bounding box center [84, 508] width 29 height 29
click at [280, 48] on span "Undo" at bounding box center [268, 51] width 23 height 12
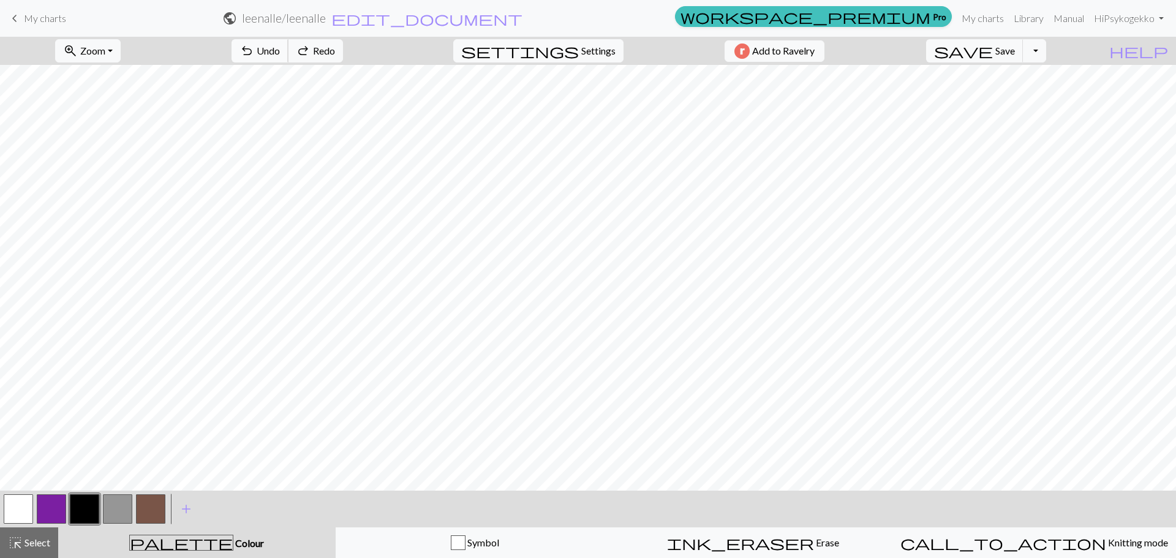
click at [280, 48] on span "Undo" at bounding box center [268, 51] width 23 height 12
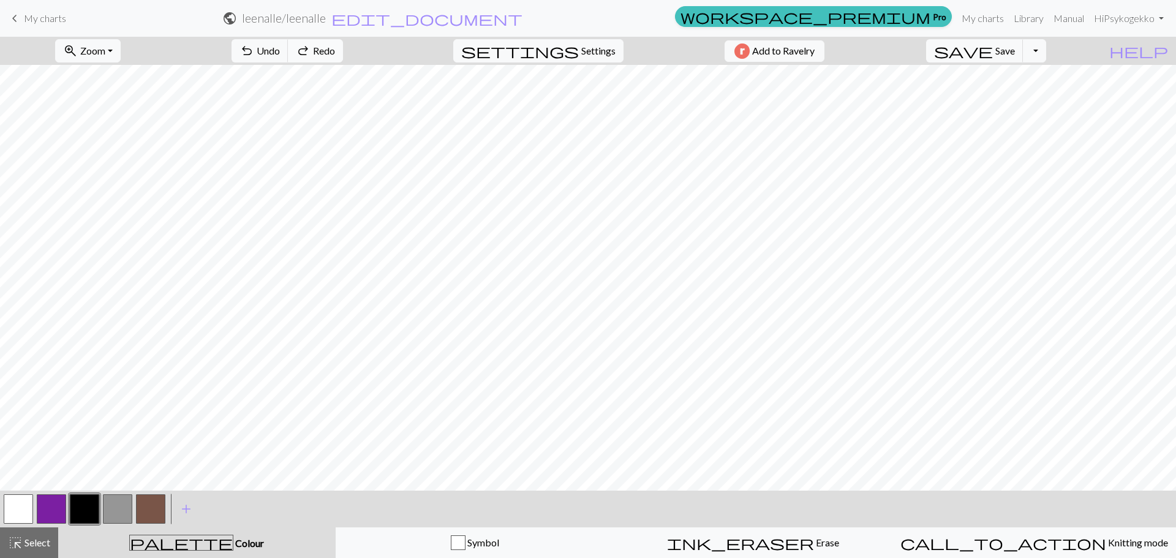
click at [335, 48] on span "Redo" at bounding box center [324, 51] width 22 height 12
click at [335, 47] on span "Redo" at bounding box center [324, 51] width 22 height 12
click at [76, 509] on button "button" at bounding box center [84, 508] width 29 height 29
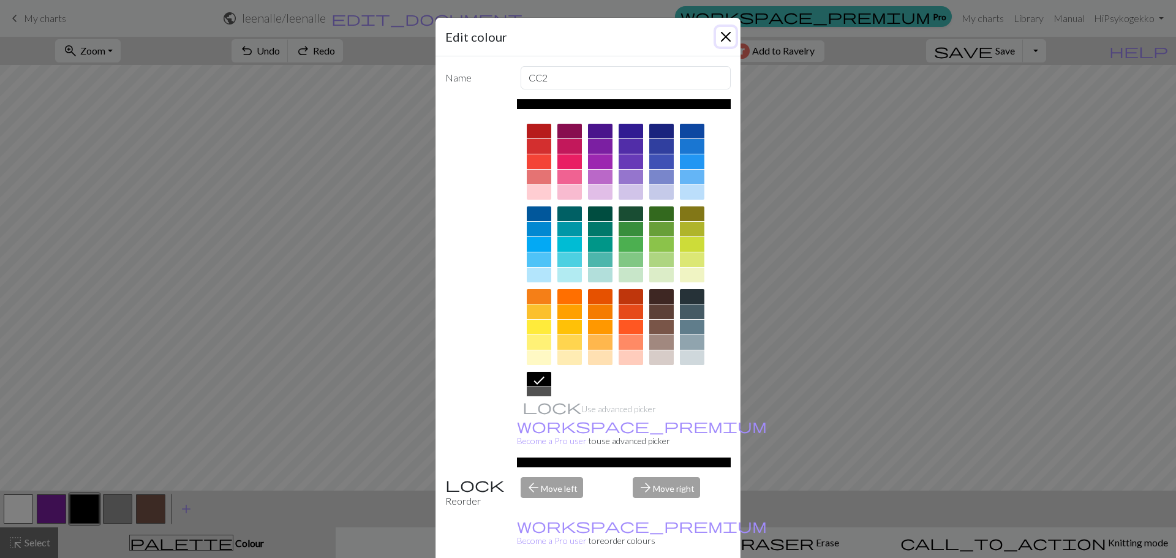
click at [723, 40] on button "Close" at bounding box center [726, 37] width 20 height 20
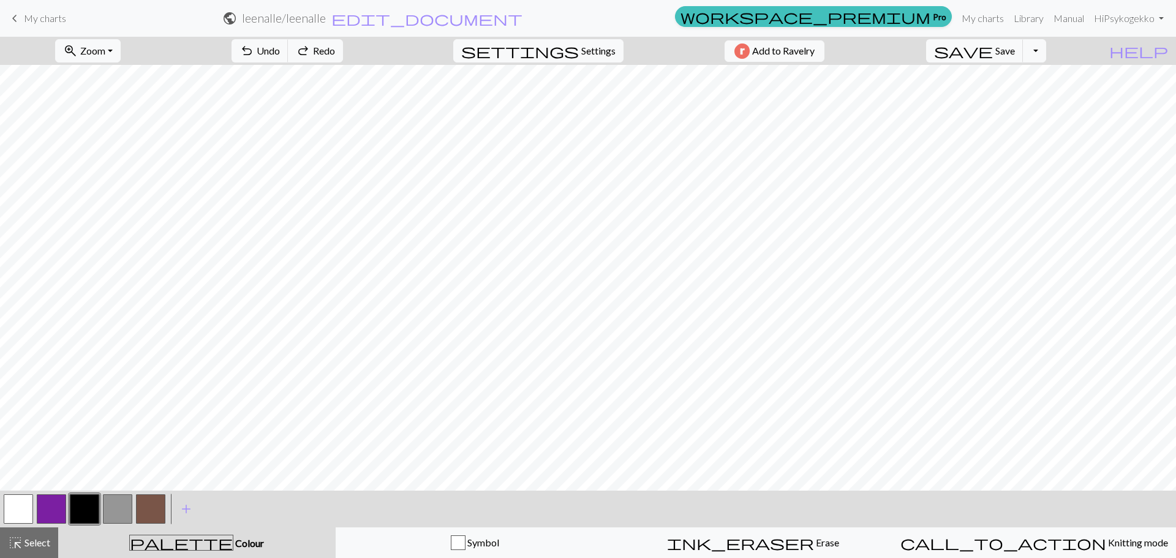
click at [53, 502] on button "button" at bounding box center [51, 508] width 29 height 29
click at [154, 508] on button "button" at bounding box center [150, 508] width 29 height 29
click at [121, 504] on button "button" at bounding box center [117, 508] width 29 height 29
click at [80, 508] on button "button" at bounding box center [84, 508] width 29 height 29
click at [20, 510] on button "button" at bounding box center [18, 508] width 29 height 29
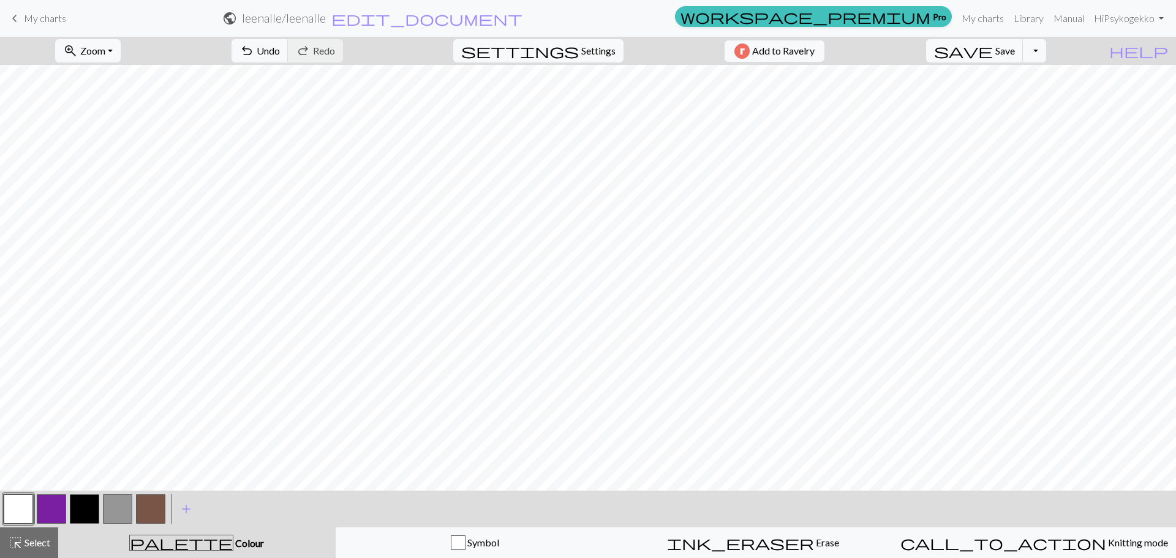
drag, startPoint x: 125, startPoint y: 505, endPoint x: 130, endPoint y: 499, distance: 8.2
click at [126, 503] on button "button" at bounding box center [117, 508] width 29 height 29
click at [22, 508] on button "button" at bounding box center [18, 508] width 29 height 29
click at [993, 50] on span "save" at bounding box center [963, 50] width 59 height 17
